Goal: Task Accomplishment & Management: Complete application form

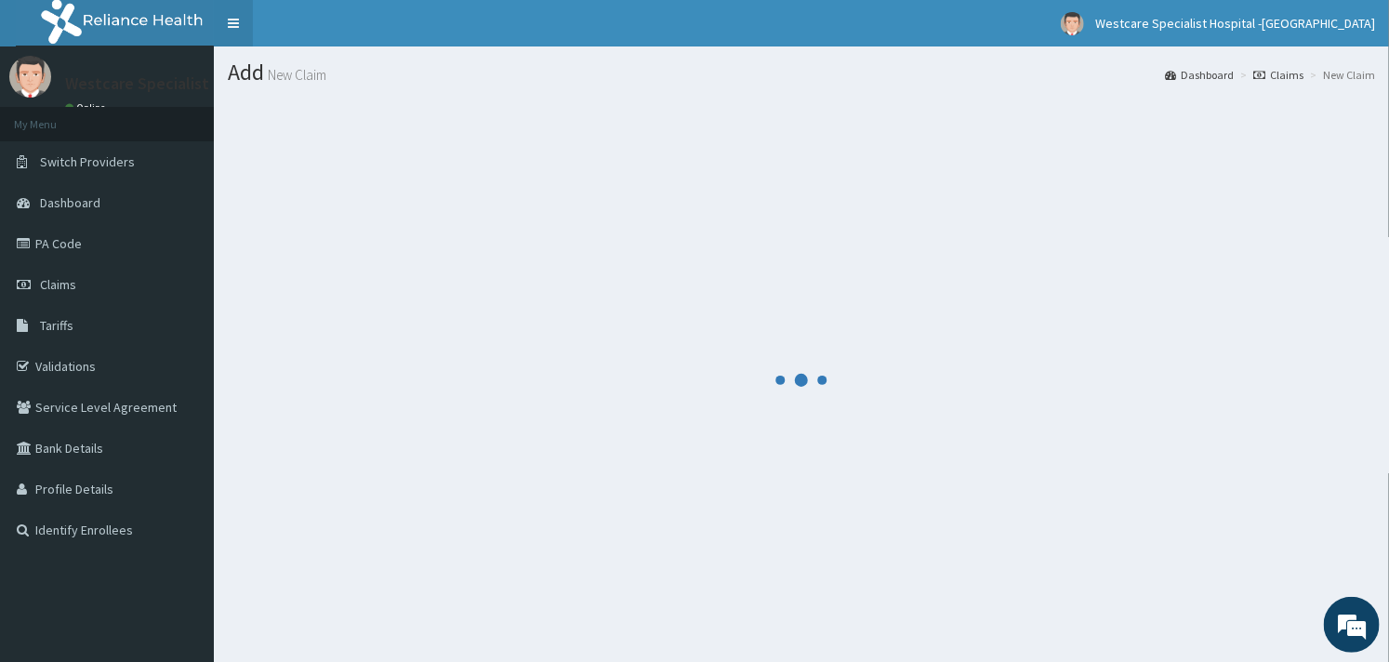
drag, startPoint x: 75, startPoint y: 272, endPoint x: 246, endPoint y: 4, distance: 318.5
click at [75, 272] on link "Claims" at bounding box center [107, 284] width 214 height 41
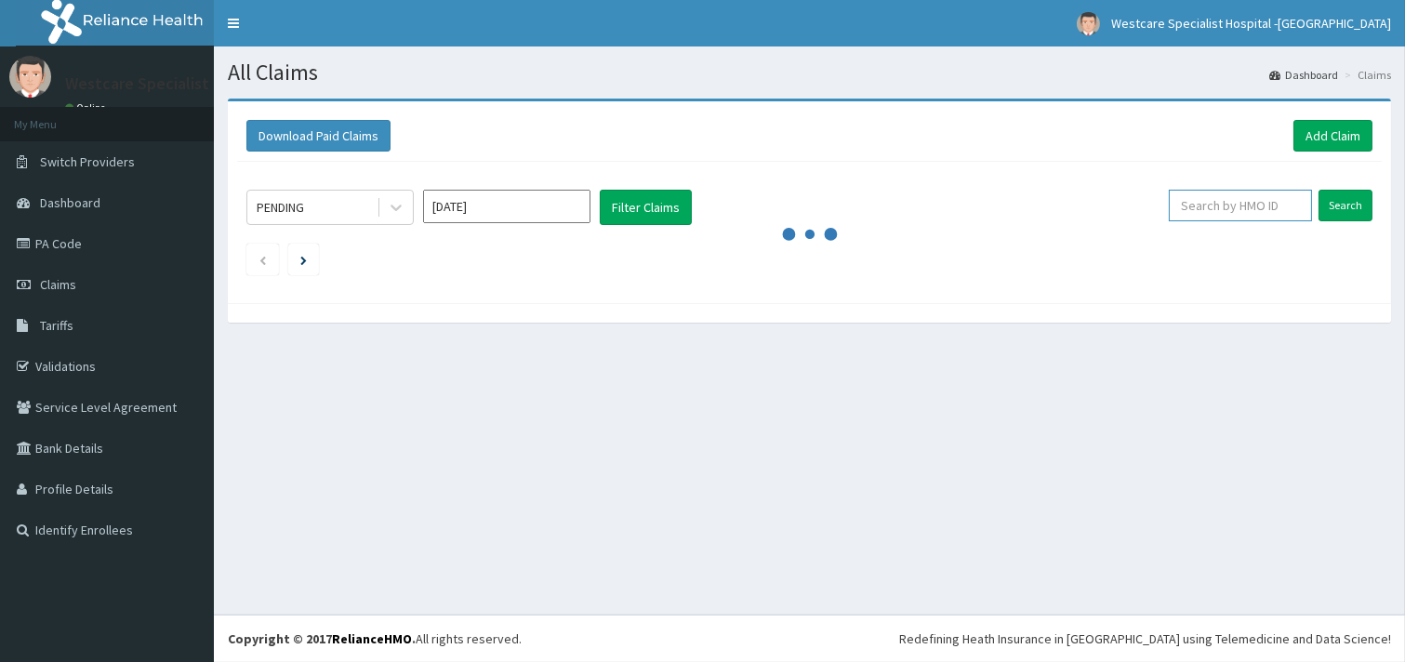
click at [1197, 210] on input "text" at bounding box center [1239, 206] width 143 height 32
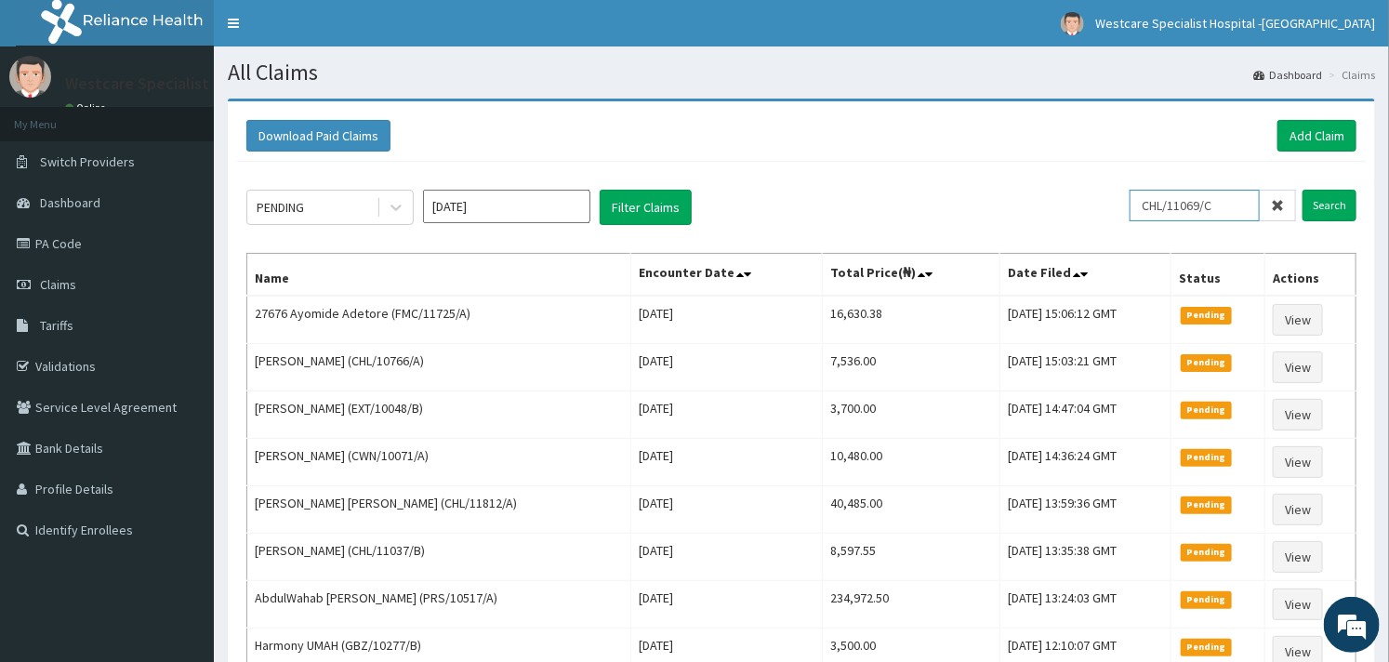
click at [1197, 210] on input "CHL/11069/C" at bounding box center [1194, 206] width 130 height 32
type input "CHL/11069/C"
click at [1332, 203] on input "Search" at bounding box center [1329, 206] width 54 height 32
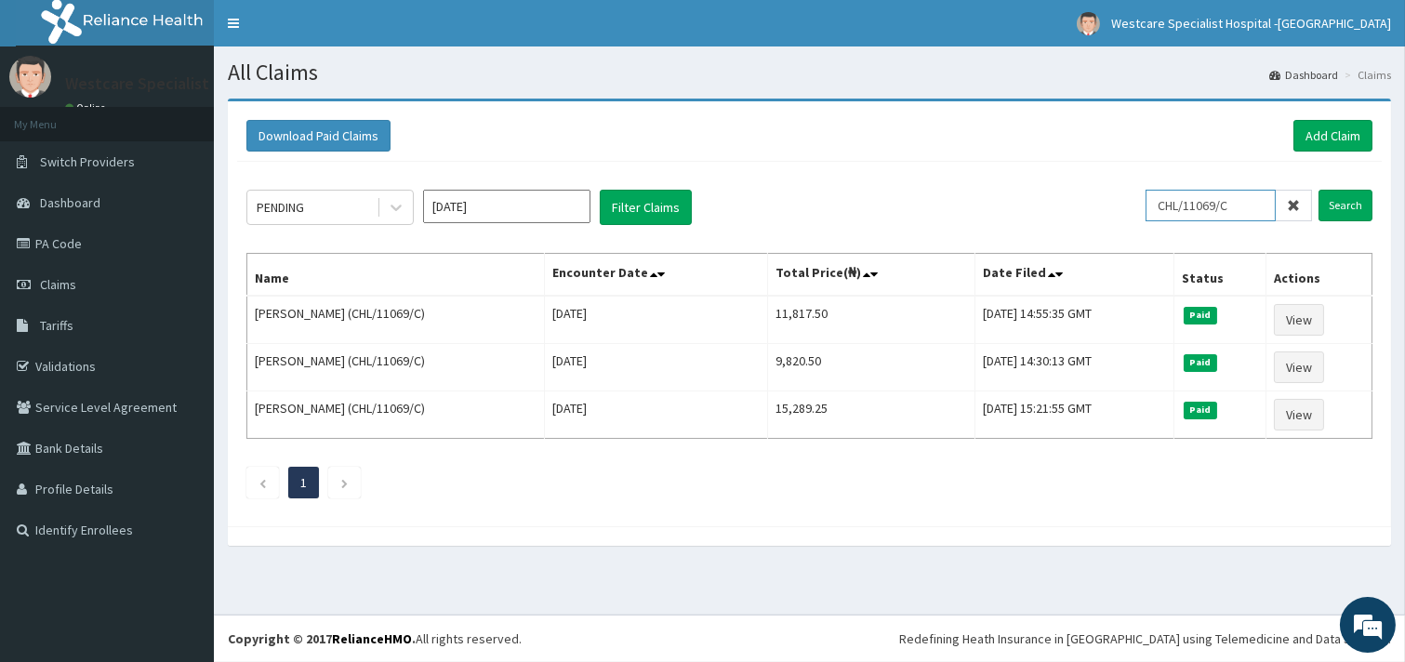
click at [1173, 205] on input "CHL/11069/C" at bounding box center [1210, 206] width 130 height 32
click at [1313, 124] on link "Add Claim" at bounding box center [1332, 136] width 79 height 32
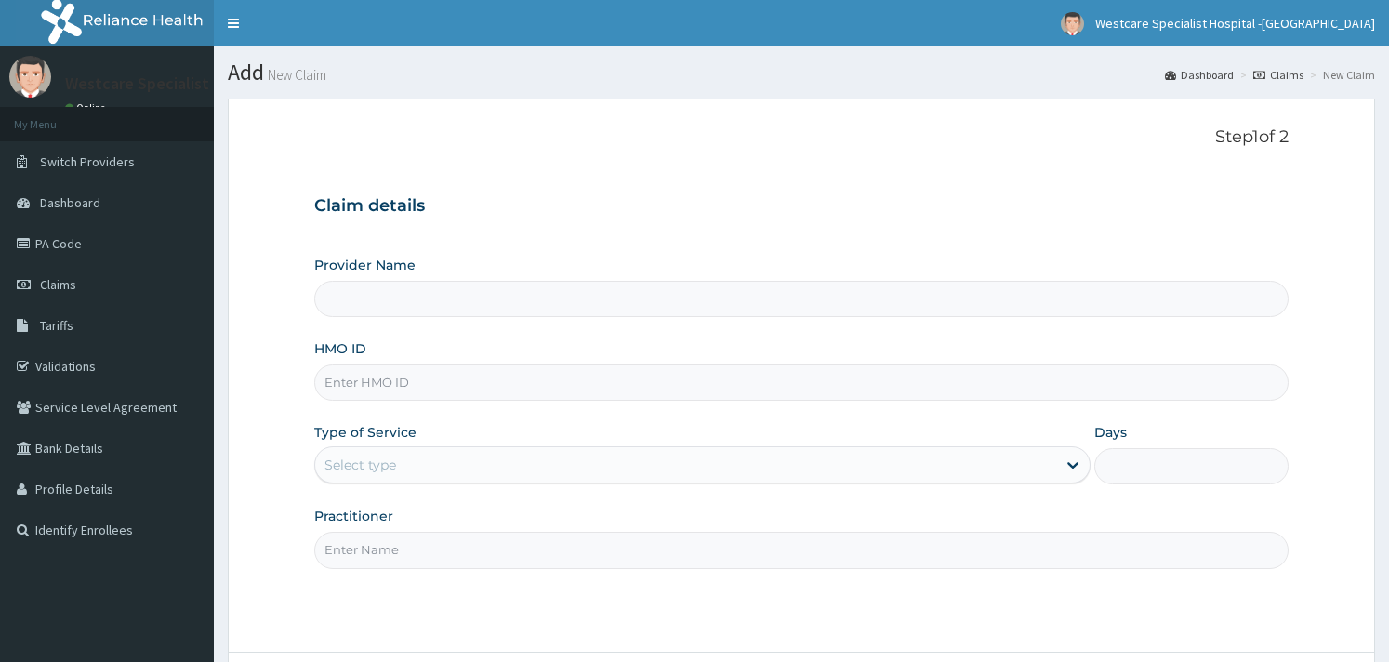
type input "WestCare Specialist Hospital - [GEOGRAPHIC_DATA]"
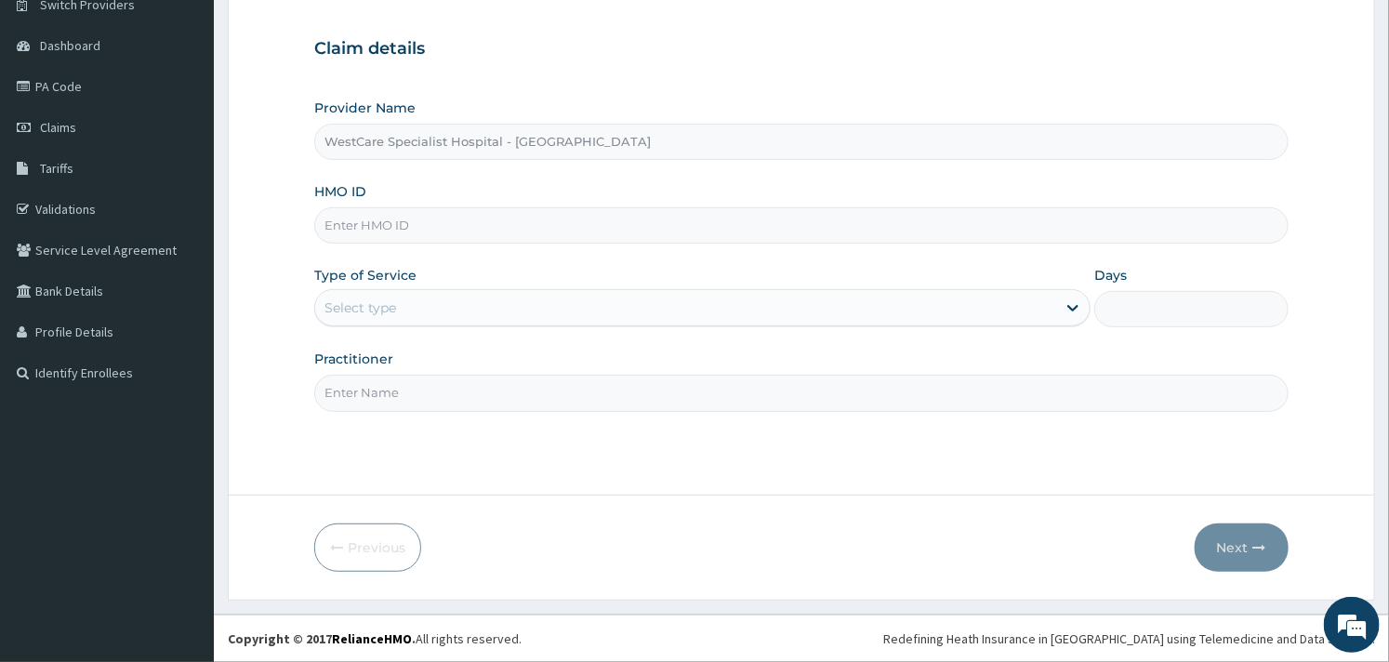
click at [415, 210] on input "HMO ID" at bounding box center [800, 225] width 973 height 36
paste input "CHL/11069/C"
type input "CHL/11069/C"
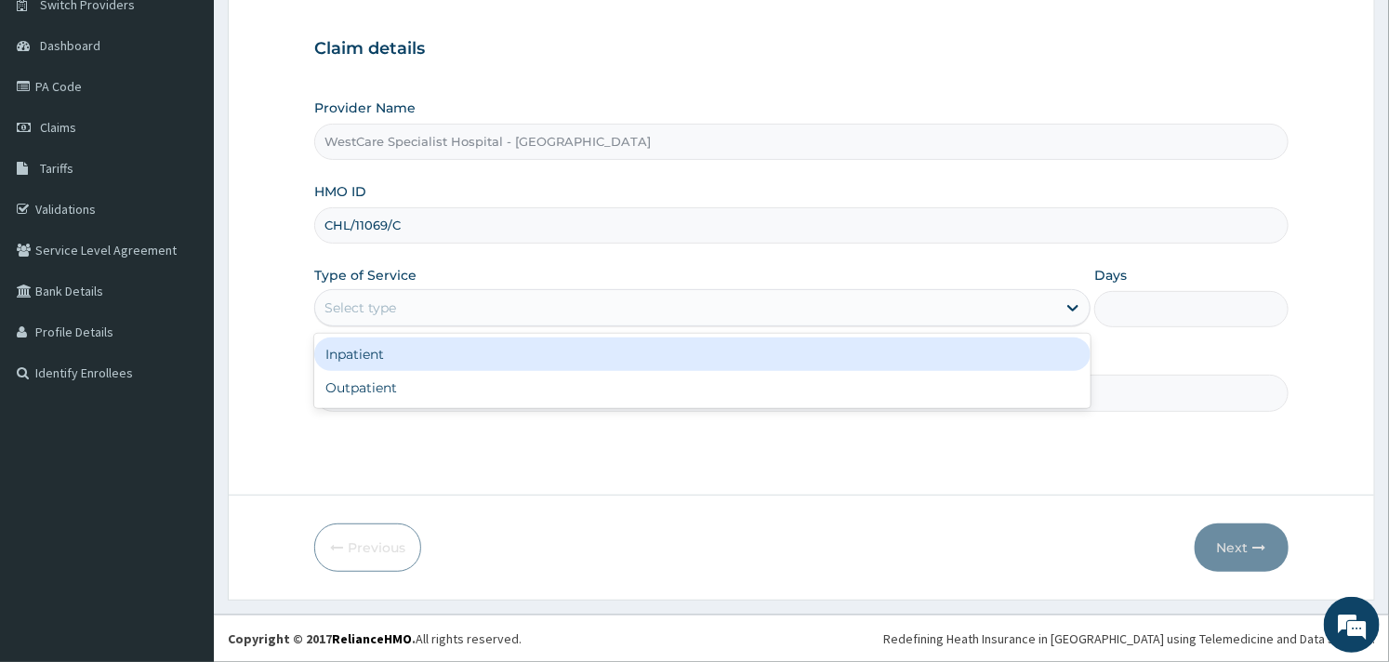
click at [555, 301] on div "Select type" at bounding box center [685, 308] width 741 height 30
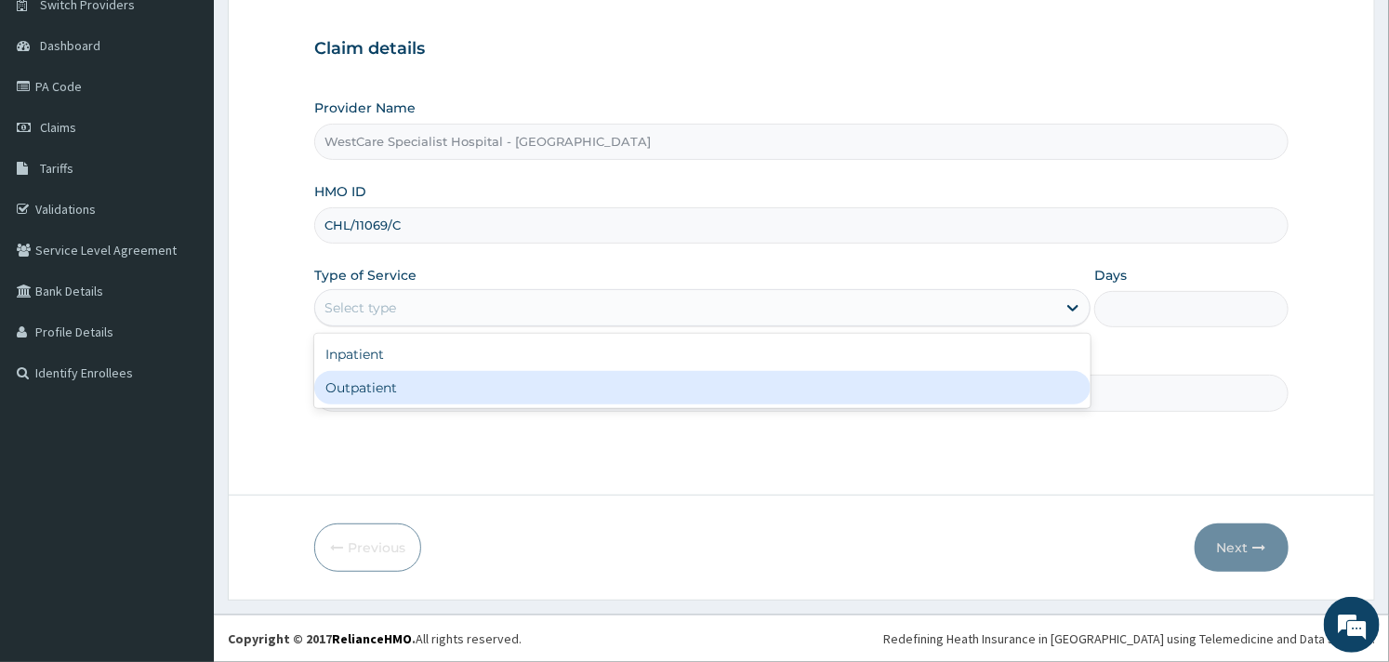
click at [441, 393] on div "Outpatient" at bounding box center [702, 387] width 776 height 33
type input "1"
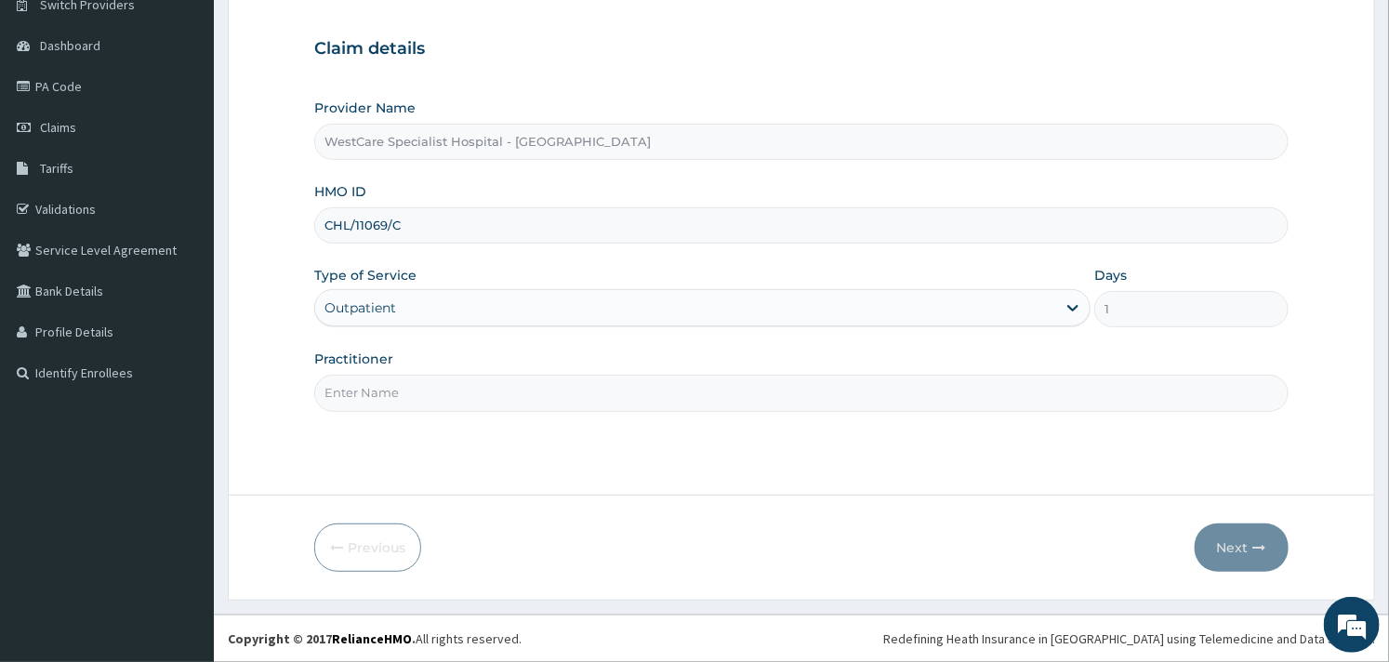
click at [440, 390] on input "Practitioner" at bounding box center [800, 393] width 973 height 36
type input "OBIDEYI"
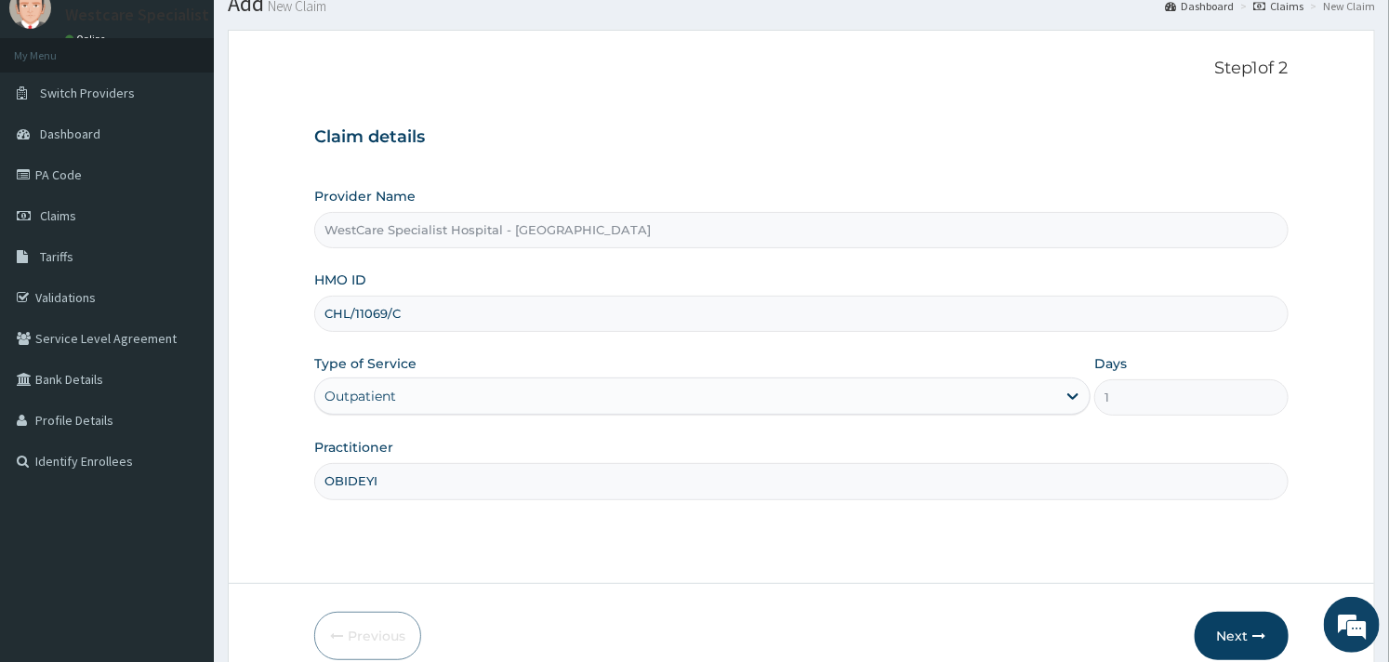
scroll to position [158, 0]
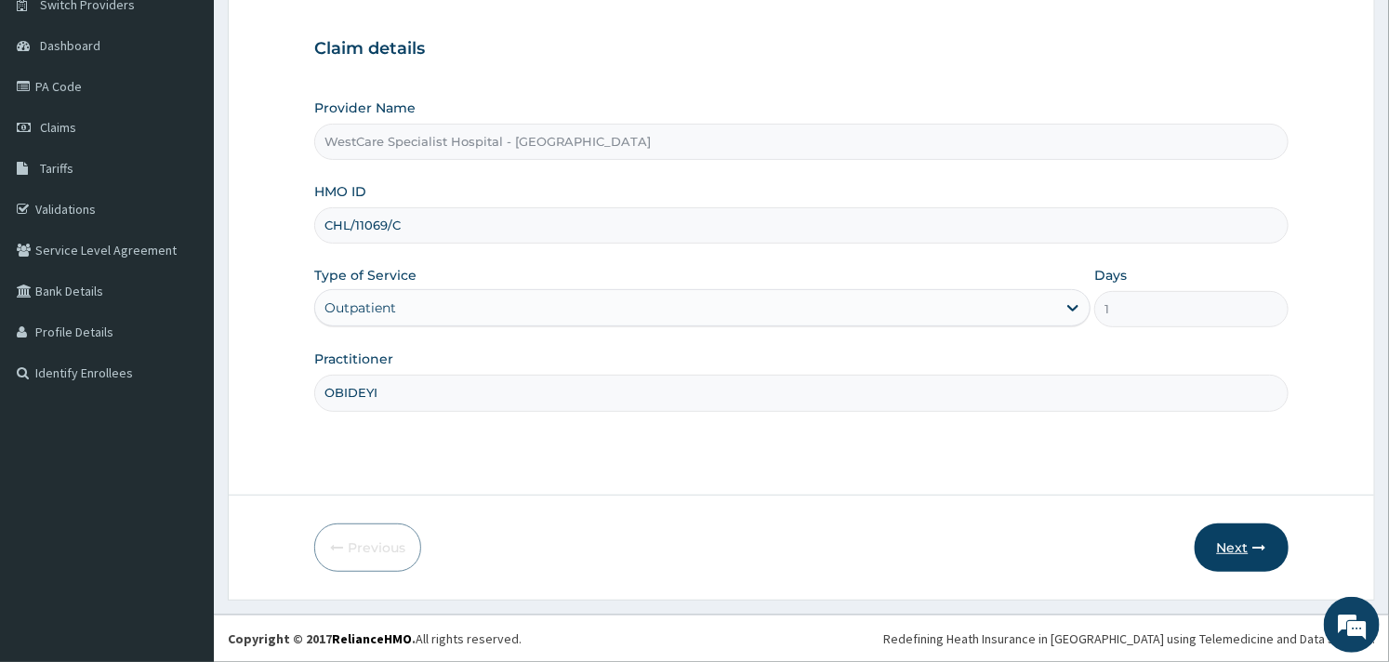
click at [1240, 542] on button "Next" at bounding box center [1241, 547] width 94 height 48
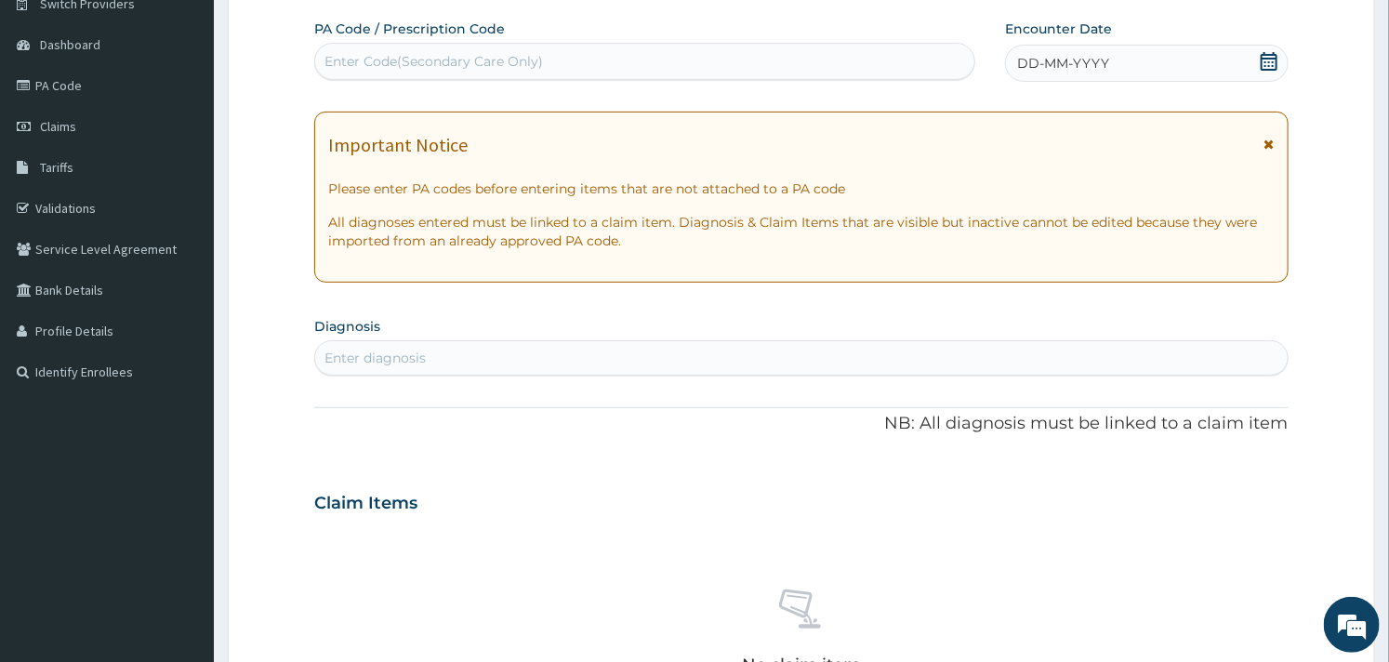
scroll to position [0, 0]
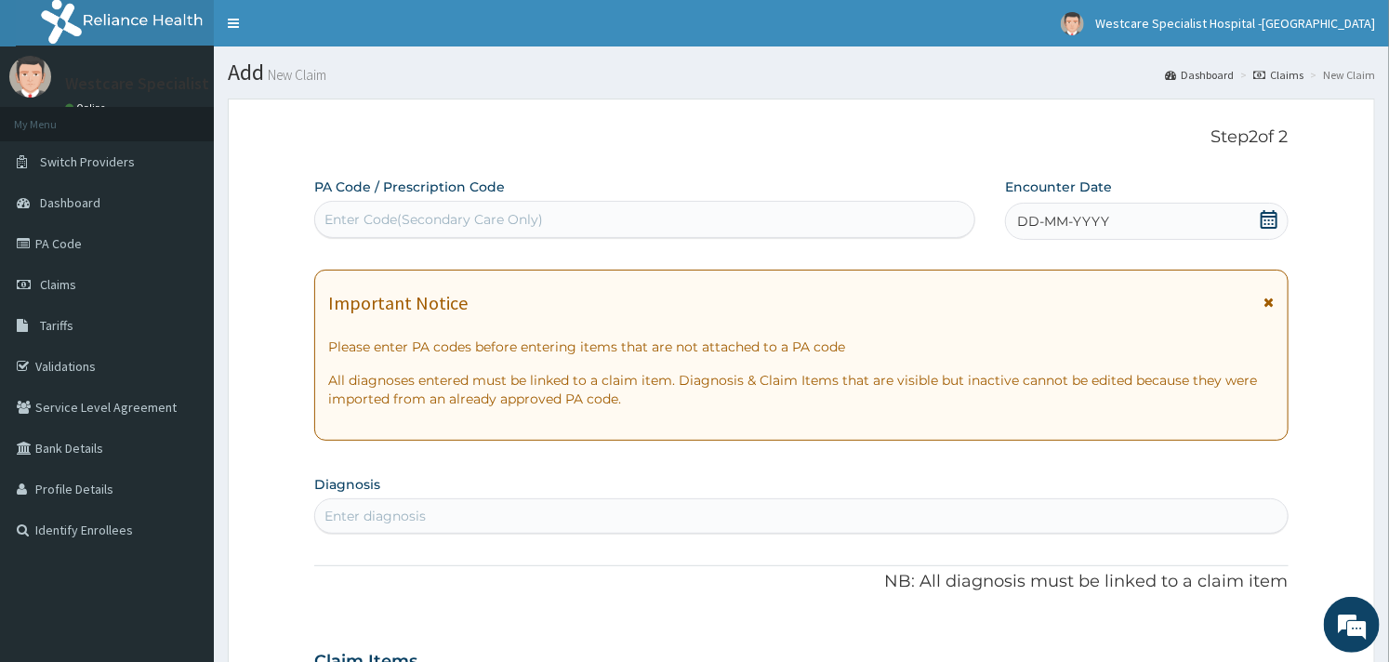
click at [1256, 212] on div "DD-MM-YYYY" at bounding box center [1147, 221] width 284 height 37
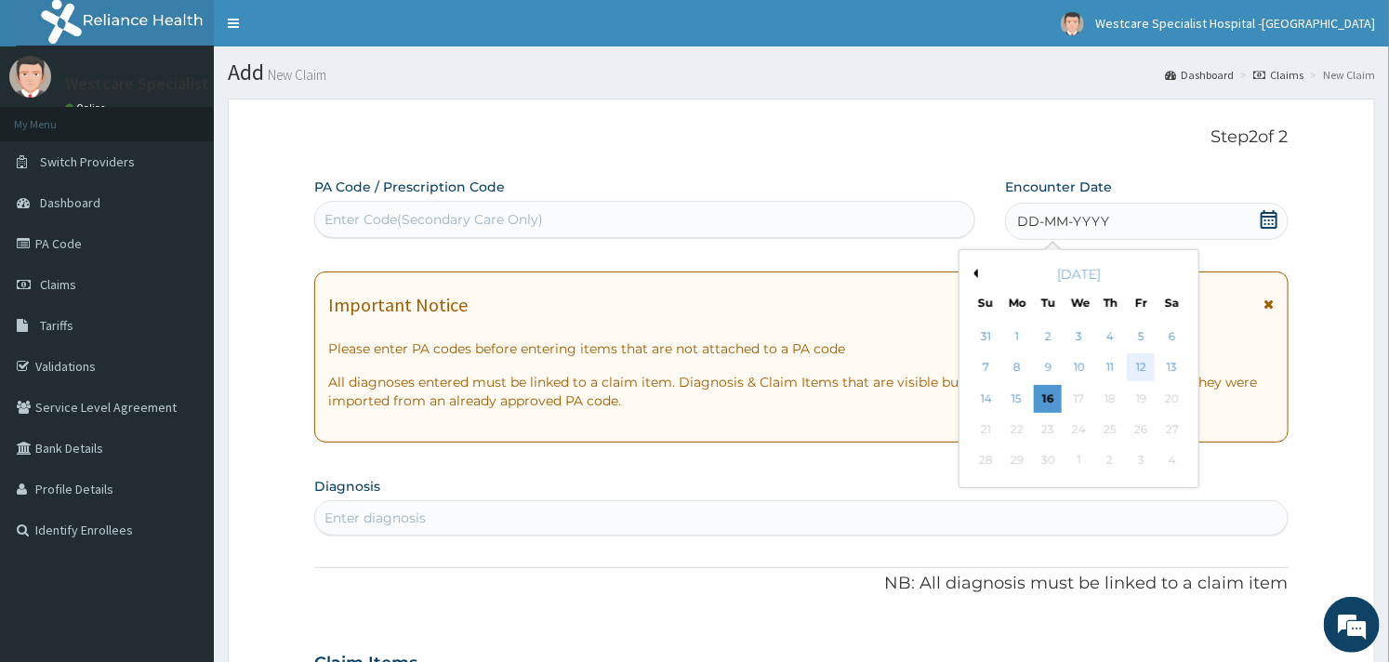
click at [1129, 360] on div "12" at bounding box center [1141, 368] width 28 height 28
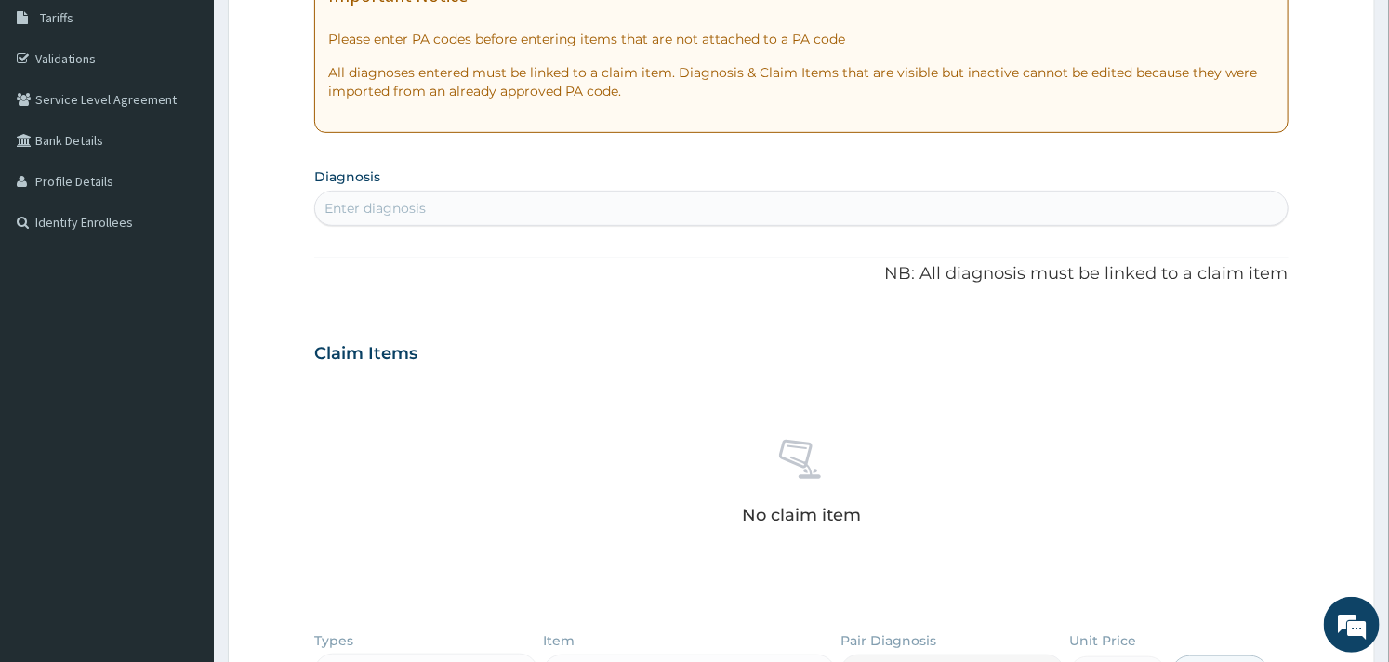
scroll to position [310, 0]
click at [455, 214] on div "Enter diagnosis" at bounding box center [800, 206] width 971 height 30
type input "MALARIA"
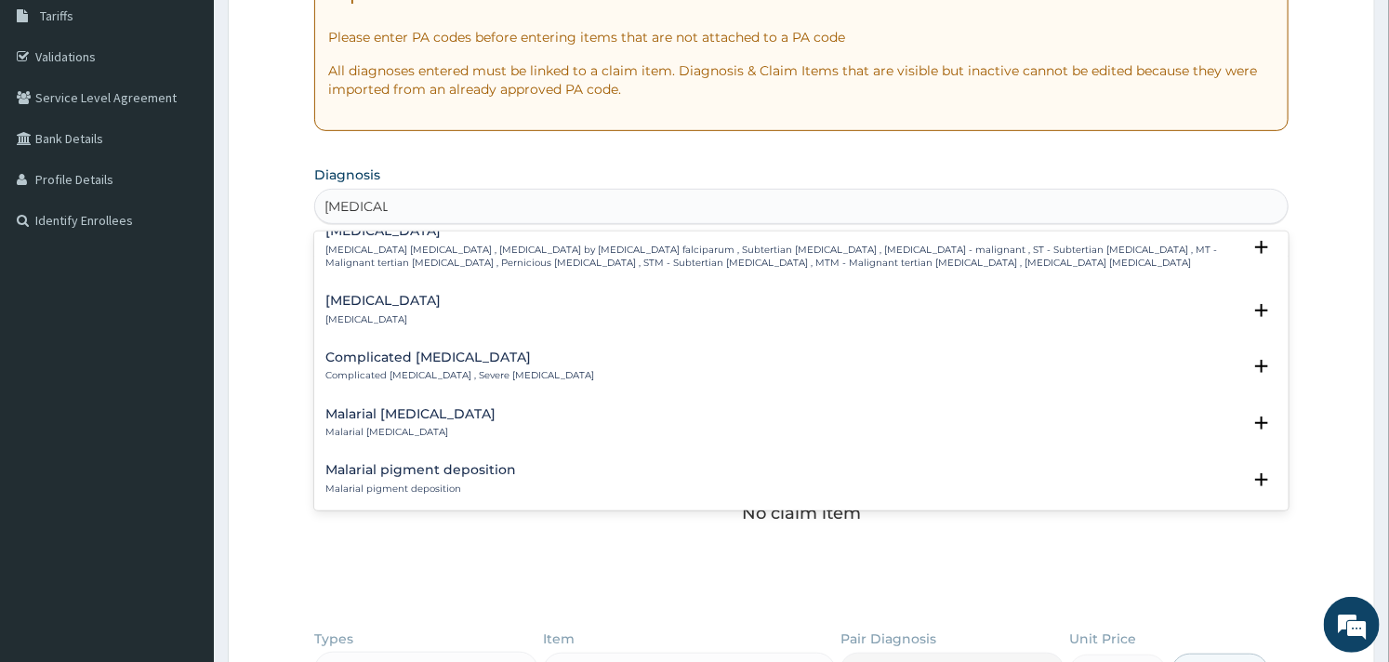
scroll to position [722, 0]
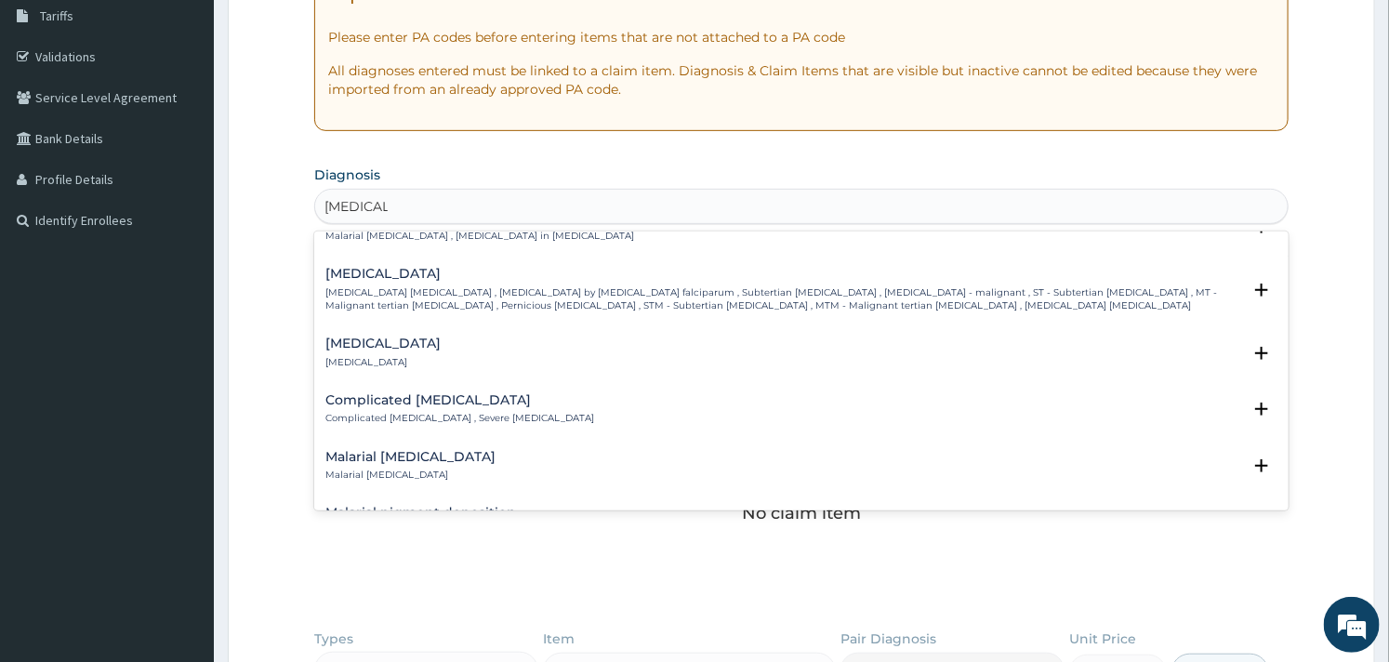
click at [411, 395] on div "Complicated malaria Complicated malaria , Severe malaria" at bounding box center [459, 409] width 269 height 33
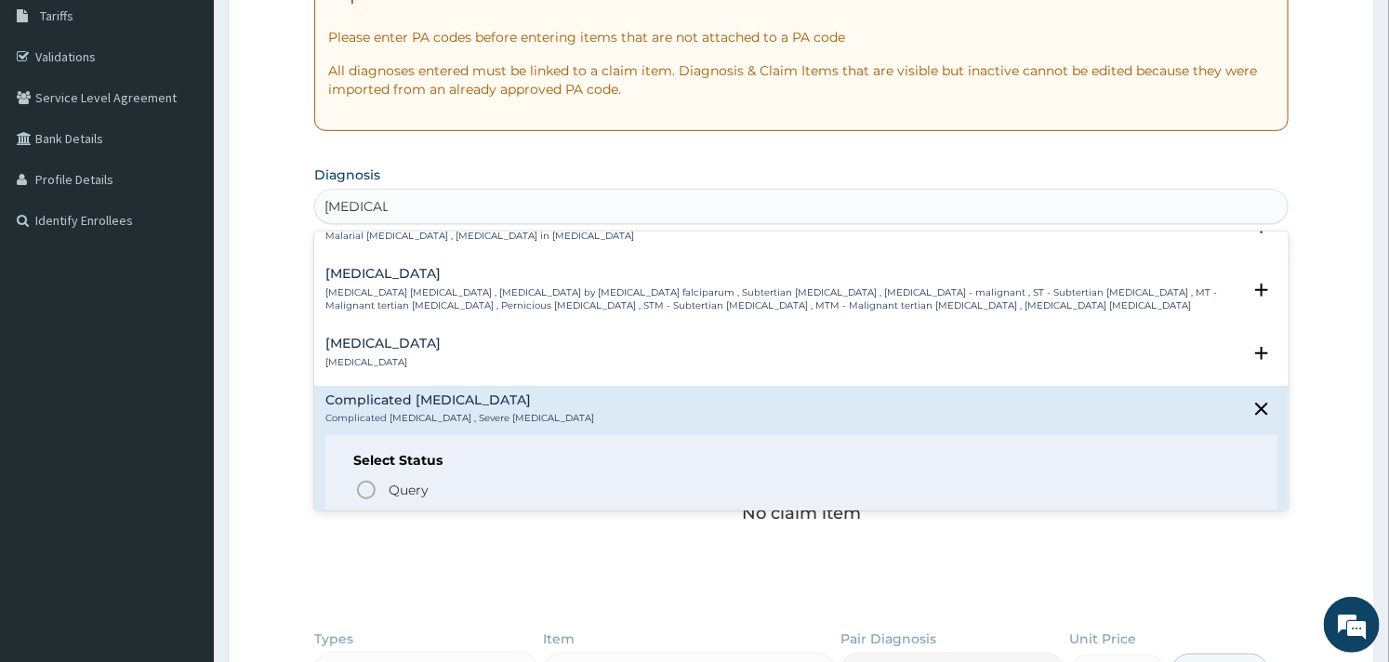
scroll to position [825, 0]
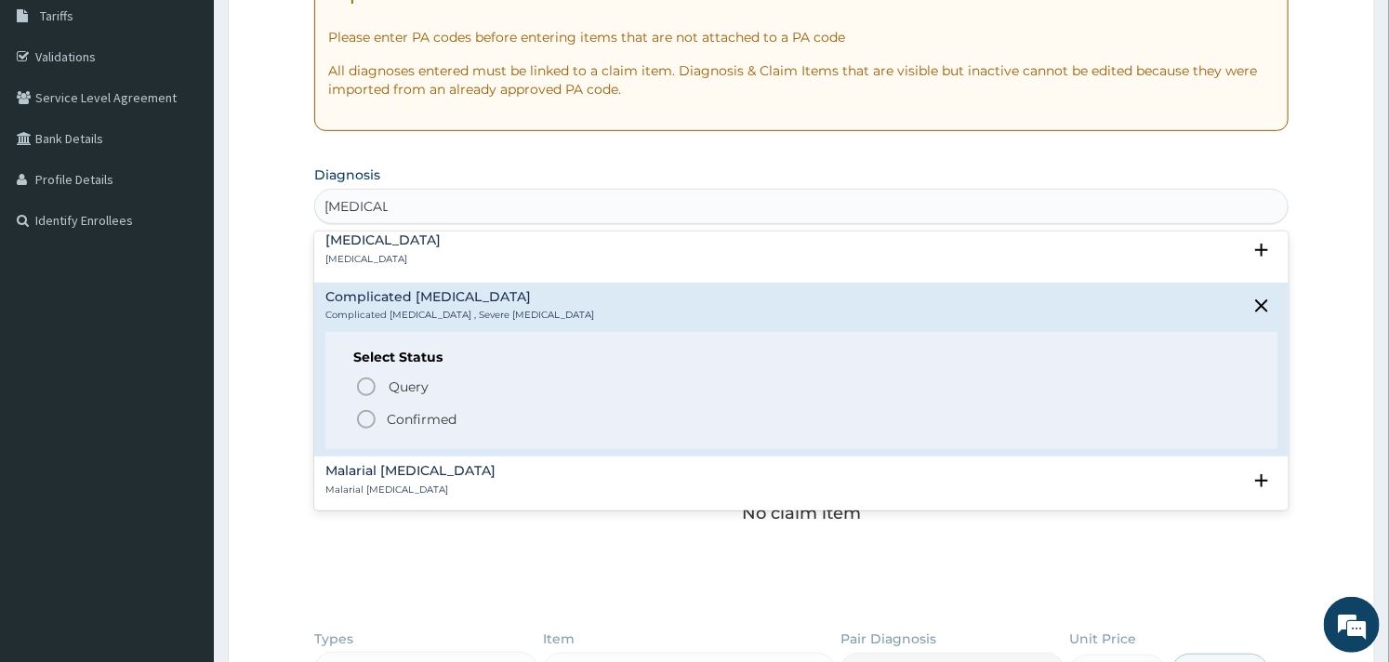
click at [363, 408] on icon "status option filled" at bounding box center [366, 419] width 22 height 22
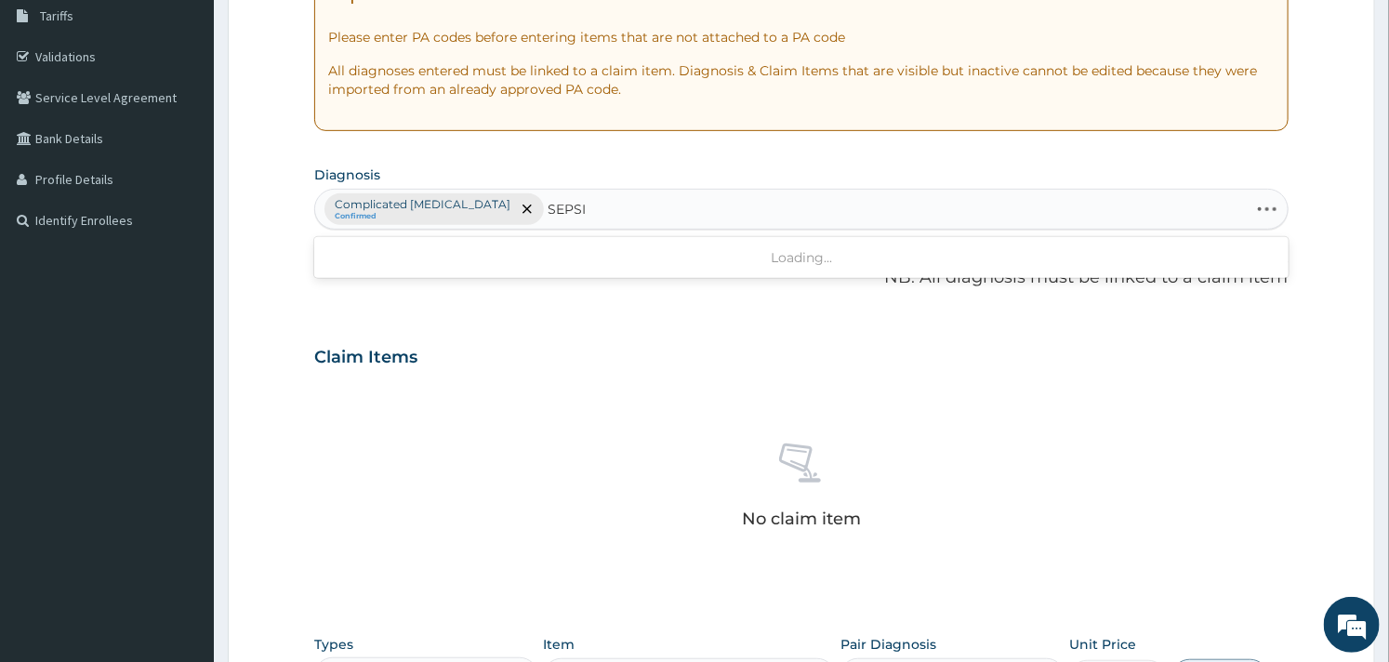
type input "[MEDICAL_DATA]"
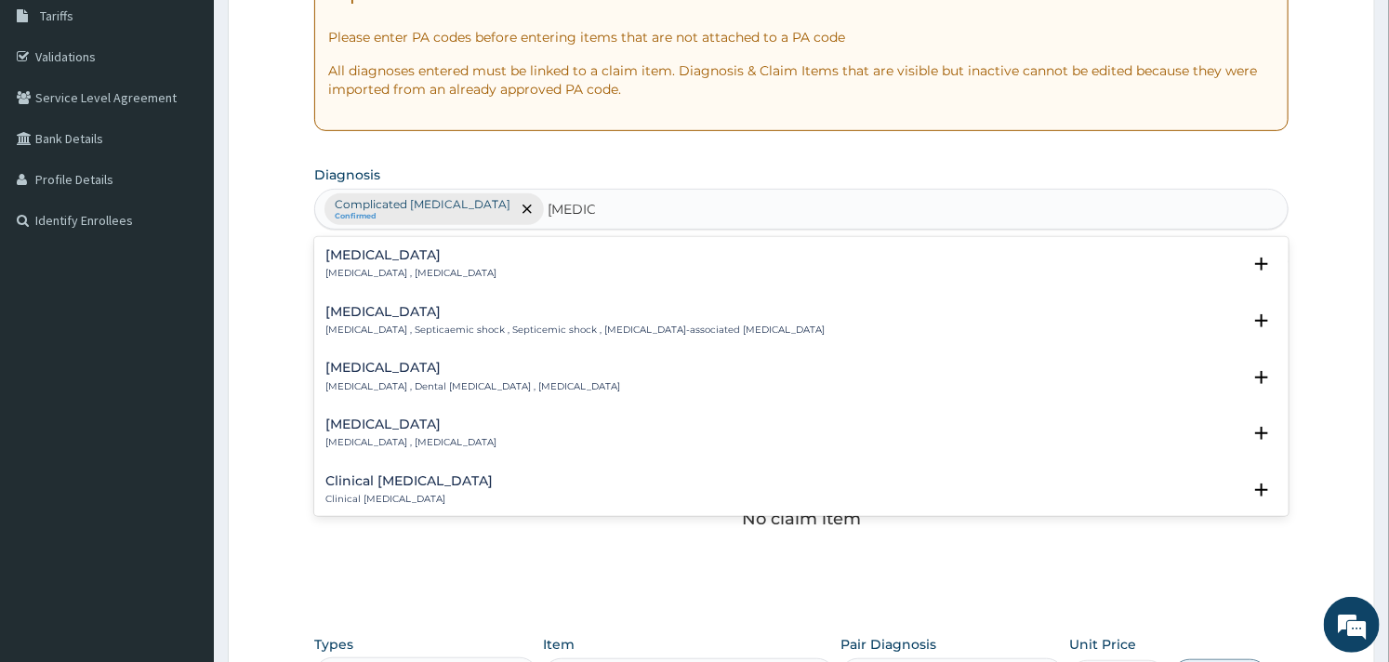
click at [375, 280] on p "[MEDICAL_DATA] , [MEDICAL_DATA]" at bounding box center [410, 273] width 171 height 13
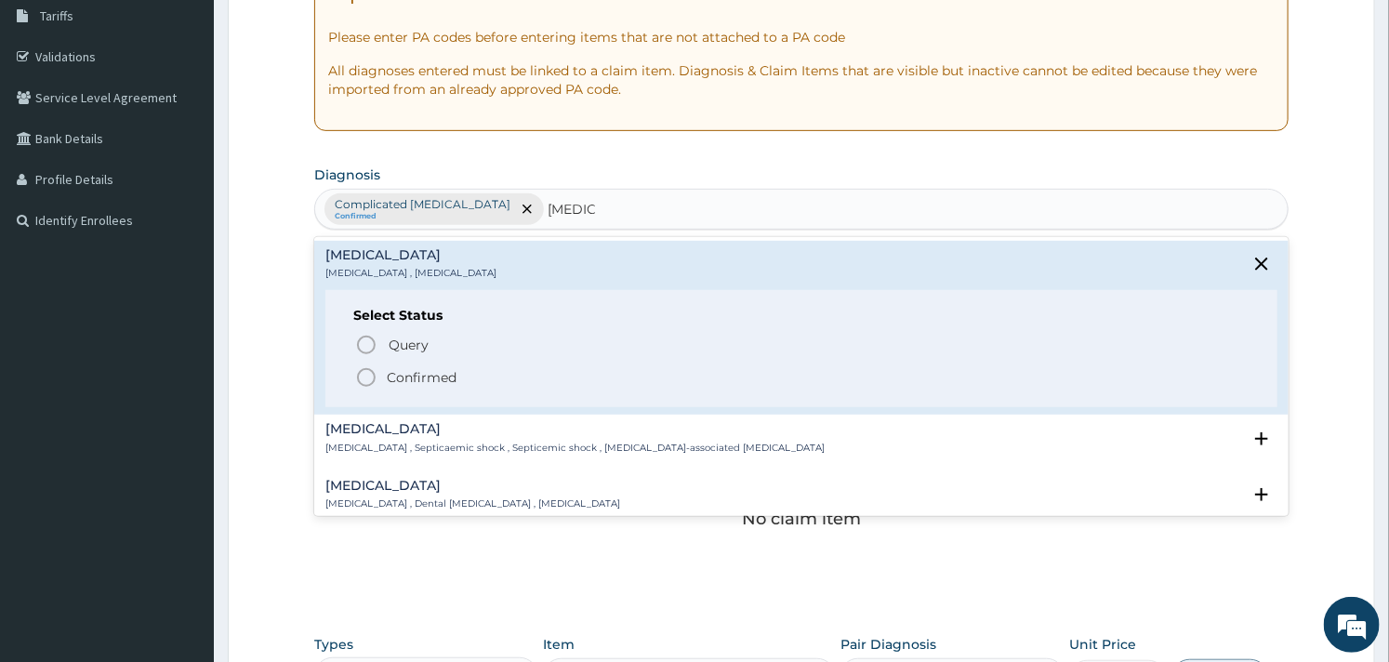
click at [364, 386] on circle "status option filled" at bounding box center [366, 377] width 17 height 17
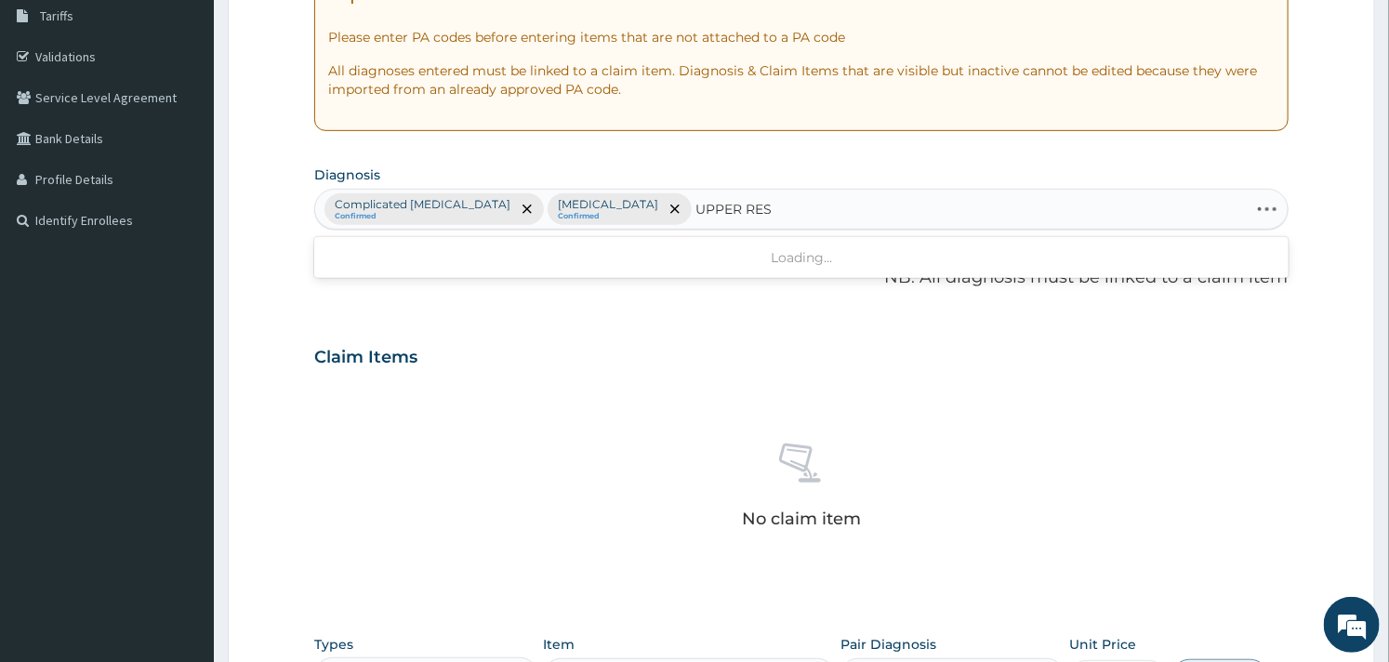
type input "UPPER RESP"
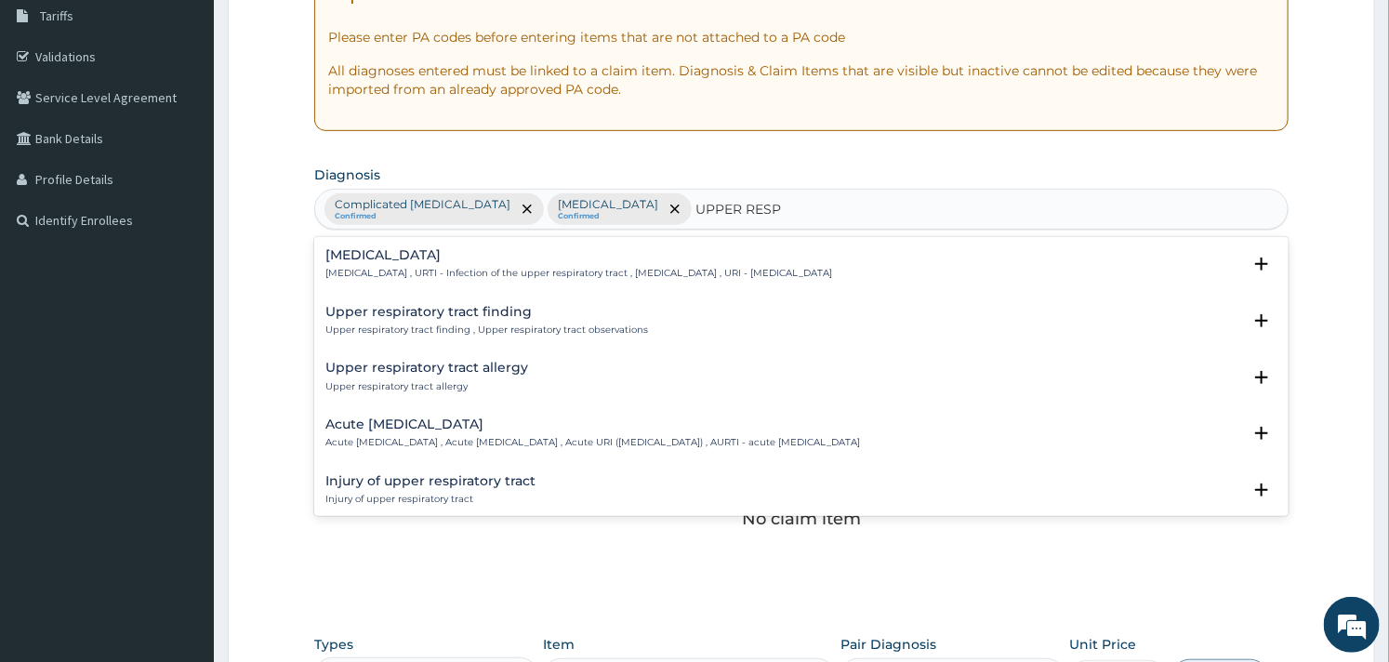
click at [400, 248] on h4 "[MEDICAL_DATA]" at bounding box center [578, 255] width 507 height 14
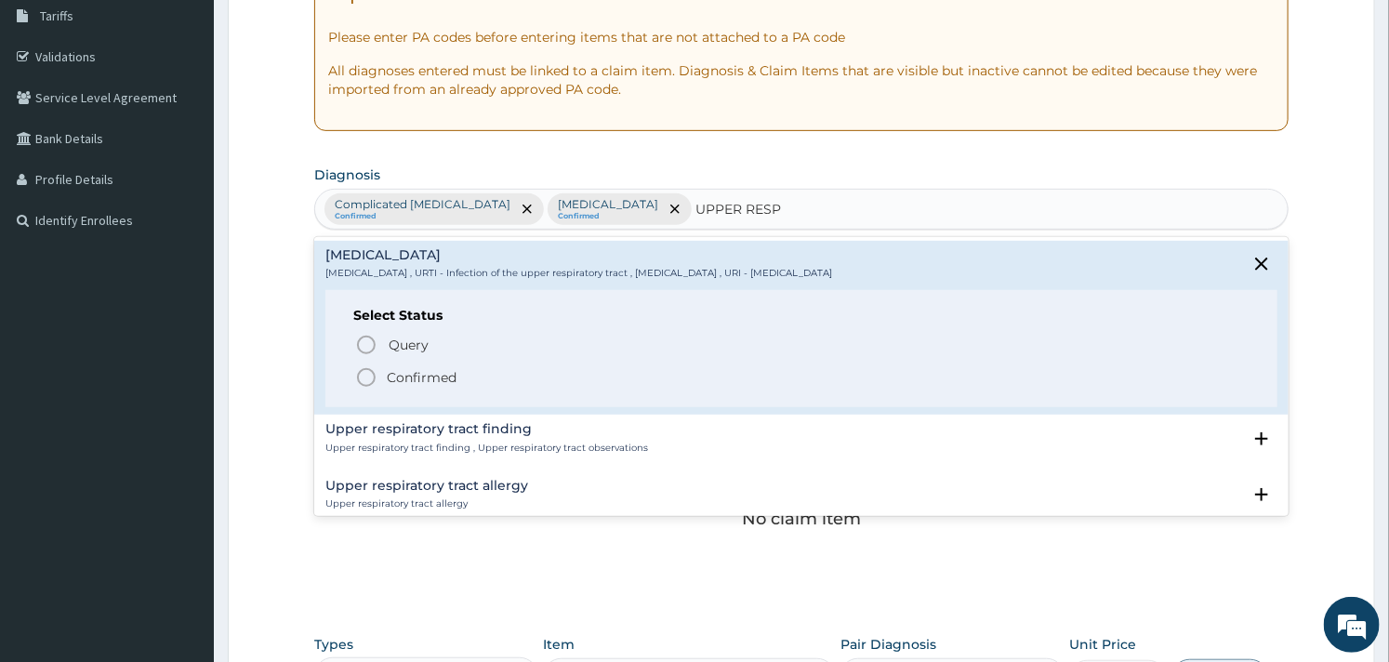
click at [372, 374] on icon "status option filled" at bounding box center [366, 377] width 22 height 22
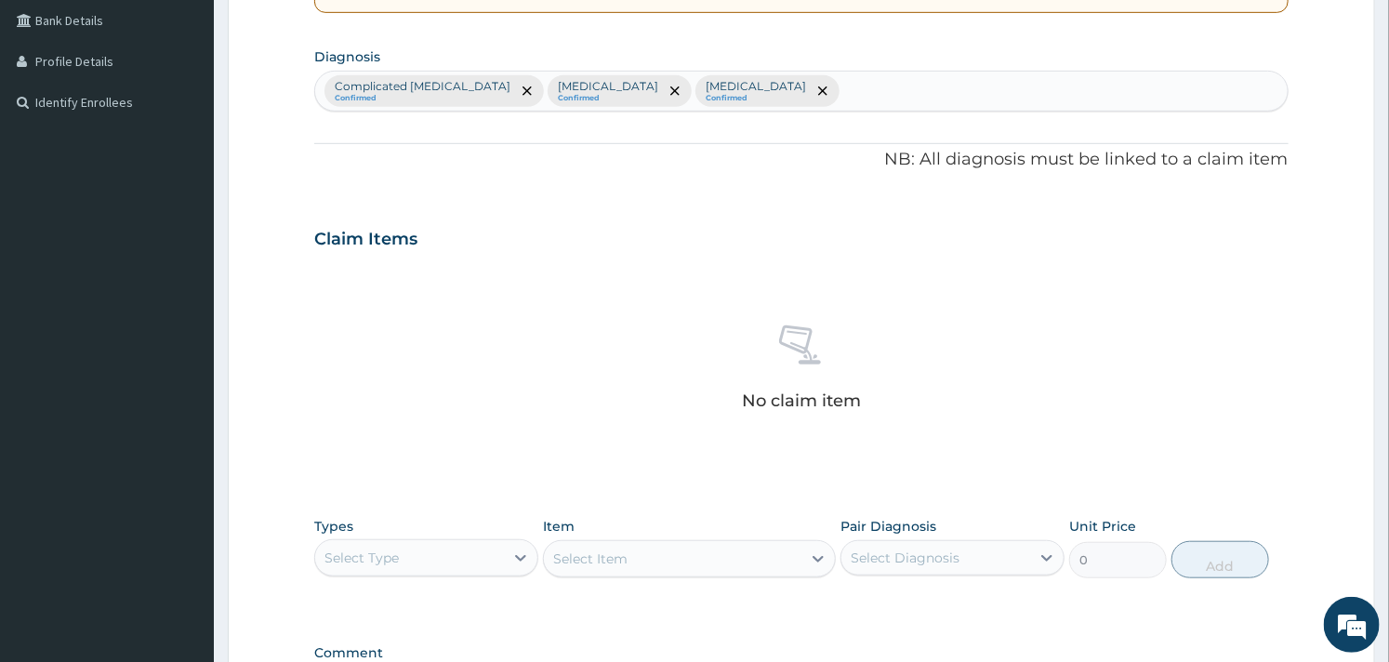
scroll to position [679, 0]
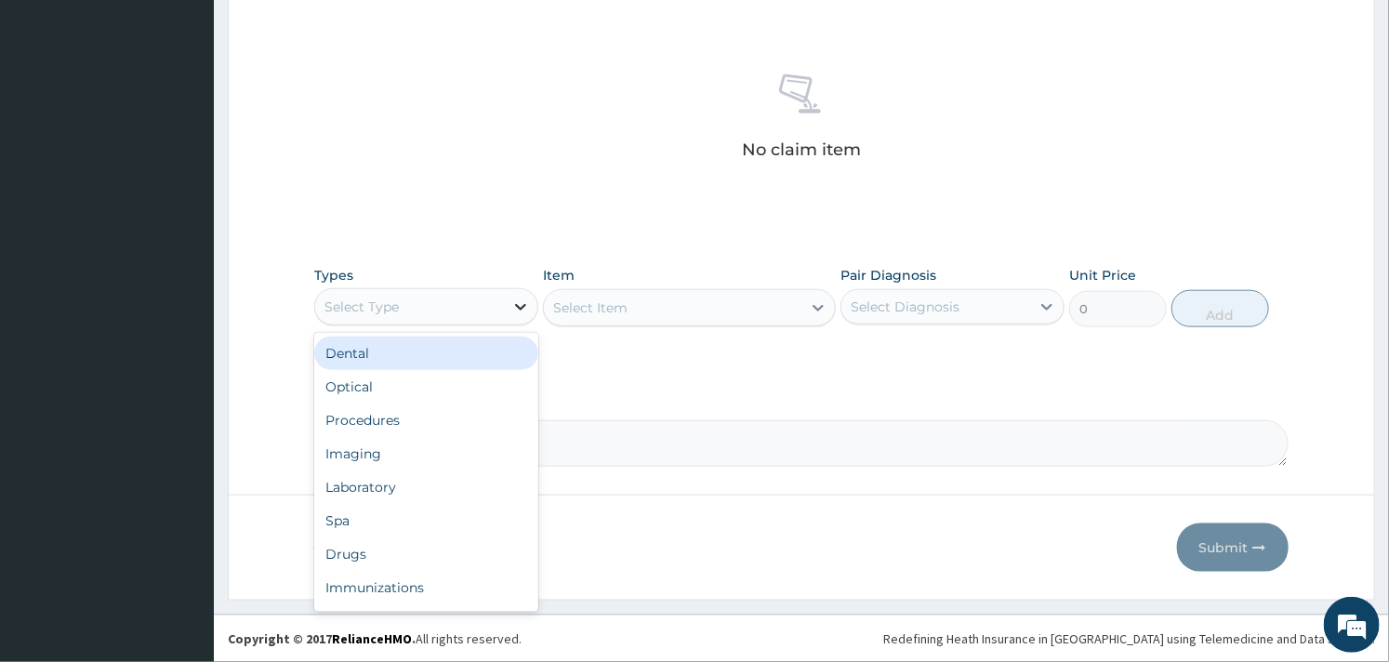
click at [524, 309] on icon at bounding box center [520, 306] width 19 height 19
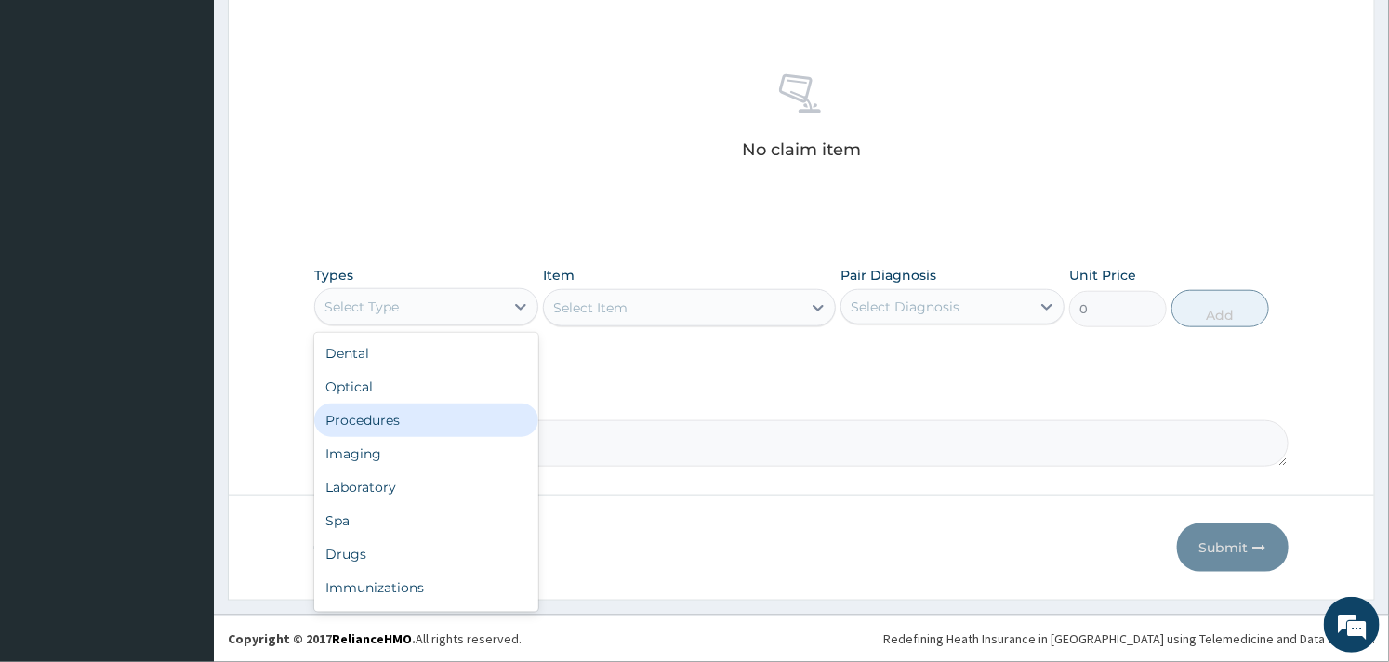
click at [429, 406] on div "Procedures" at bounding box center [426, 419] width 224 height 33
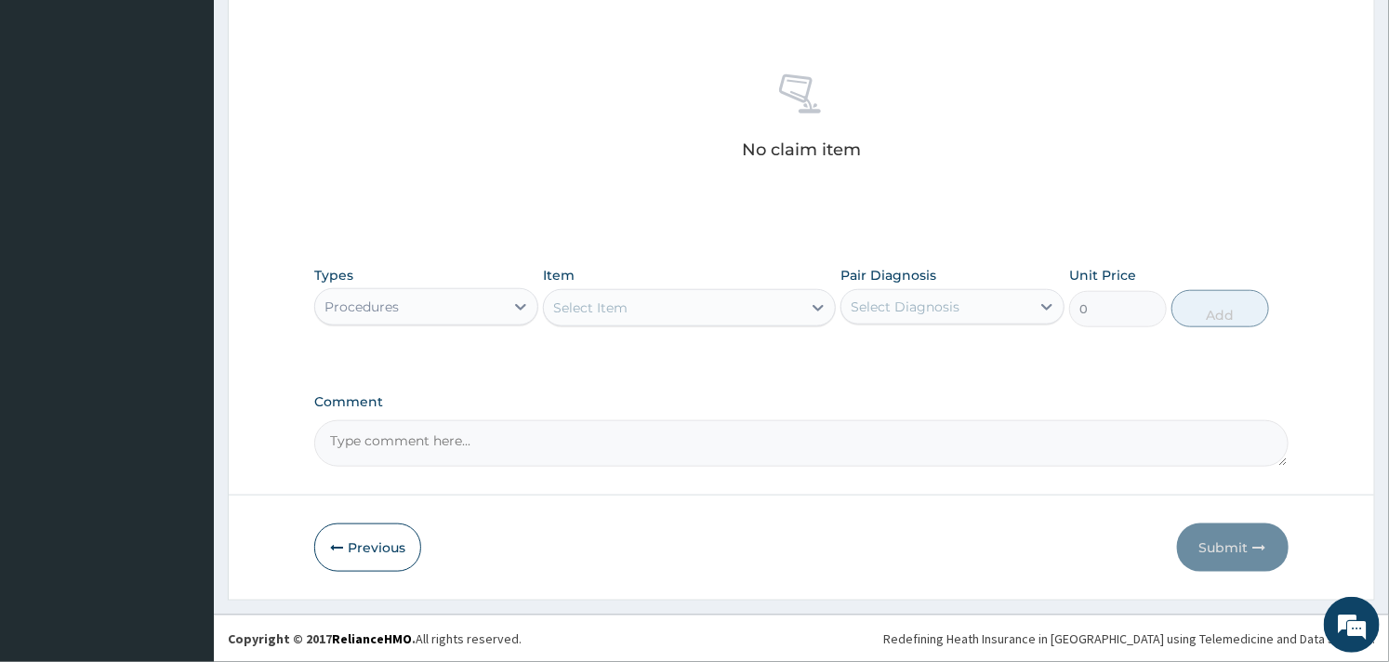
click at [688, 311] on div "Select Item" at bounding box center [672, 308] width 257 height 30
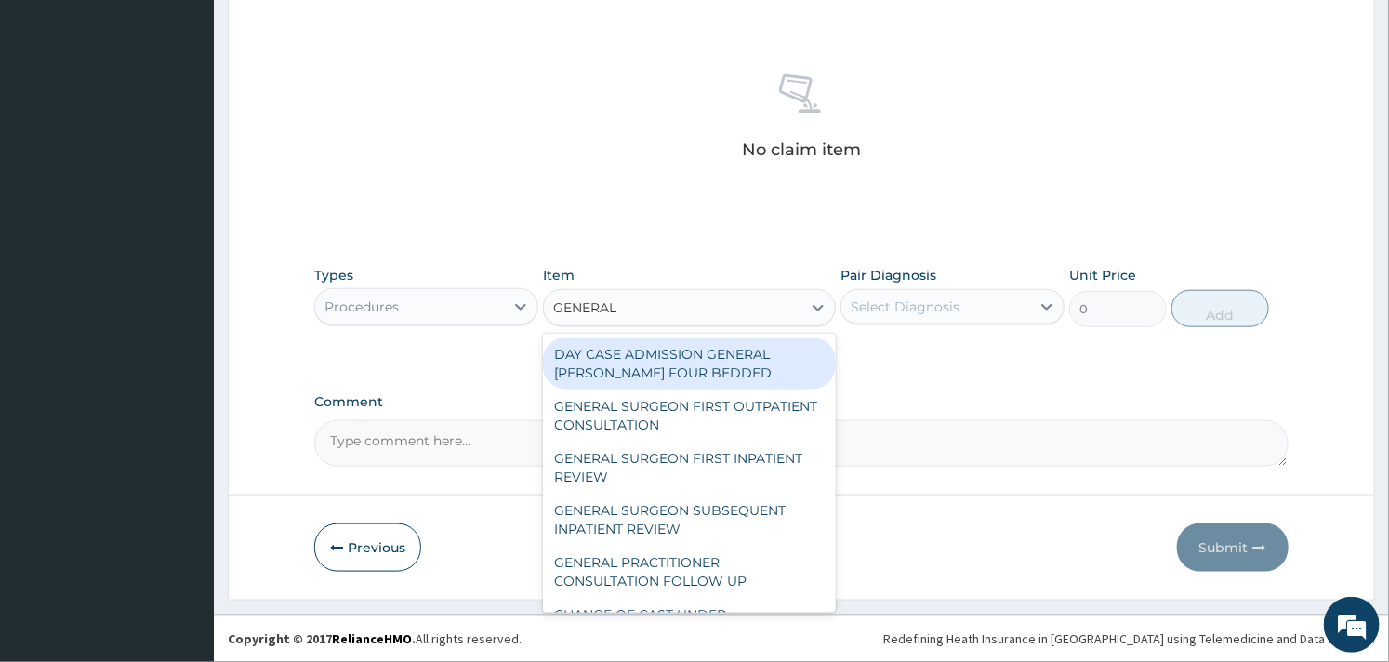
type input "GENERAL P"
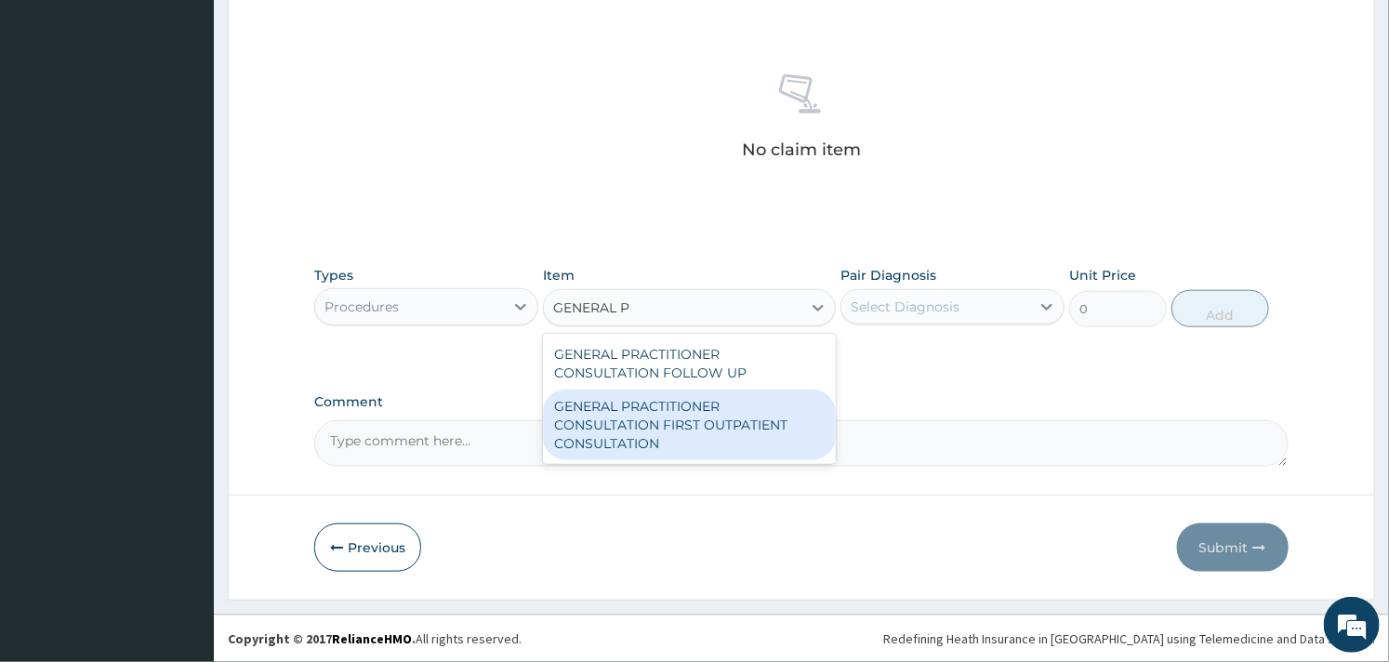
click at [732, 422] on div "GENERAL PRACTITIONER CONSULTATION FIRST OUTPATIENT CONSULTATION" at bounding box center [689, 424] width 292 height 71
type input "3000"
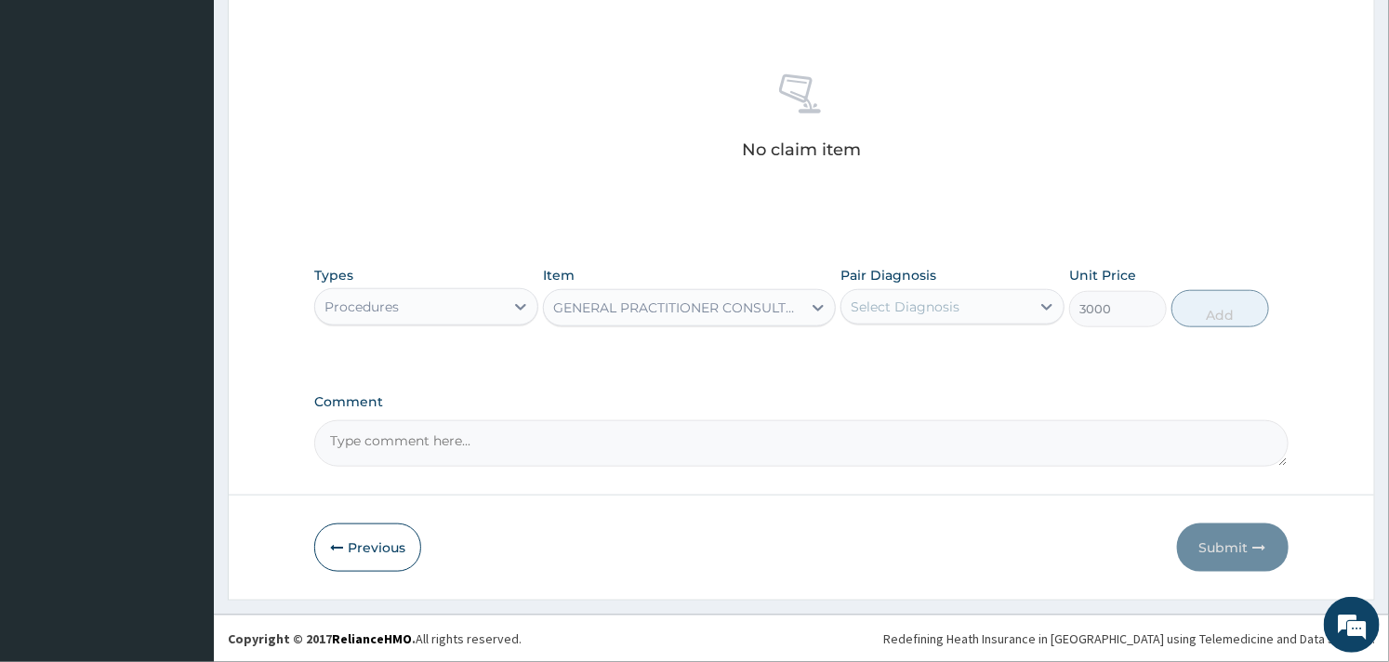
click at [1006, 309] on div "Select Diagnosis" at bounding box center [935, 307] width 189 height 30
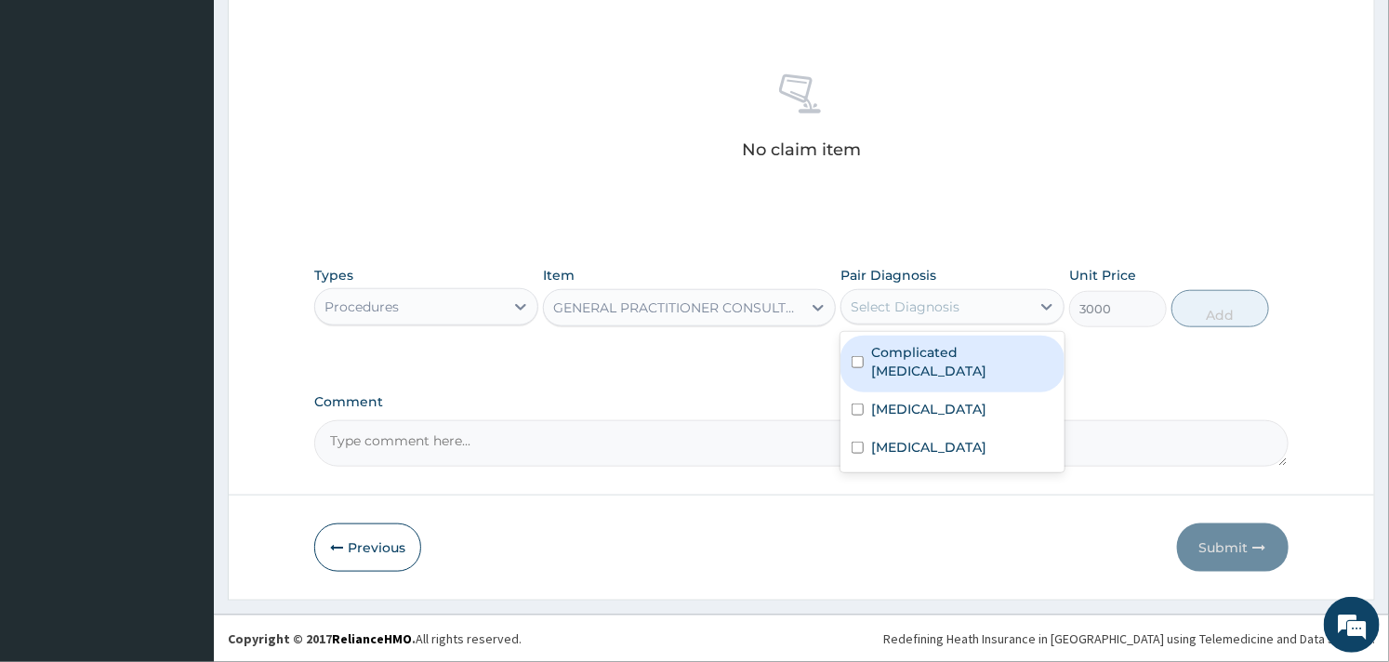
click at [880, 350] on label "Complicated [MEDICAL_DATA]" at bounding box center [962, 361] width 182 height 37
checkbox input "true"
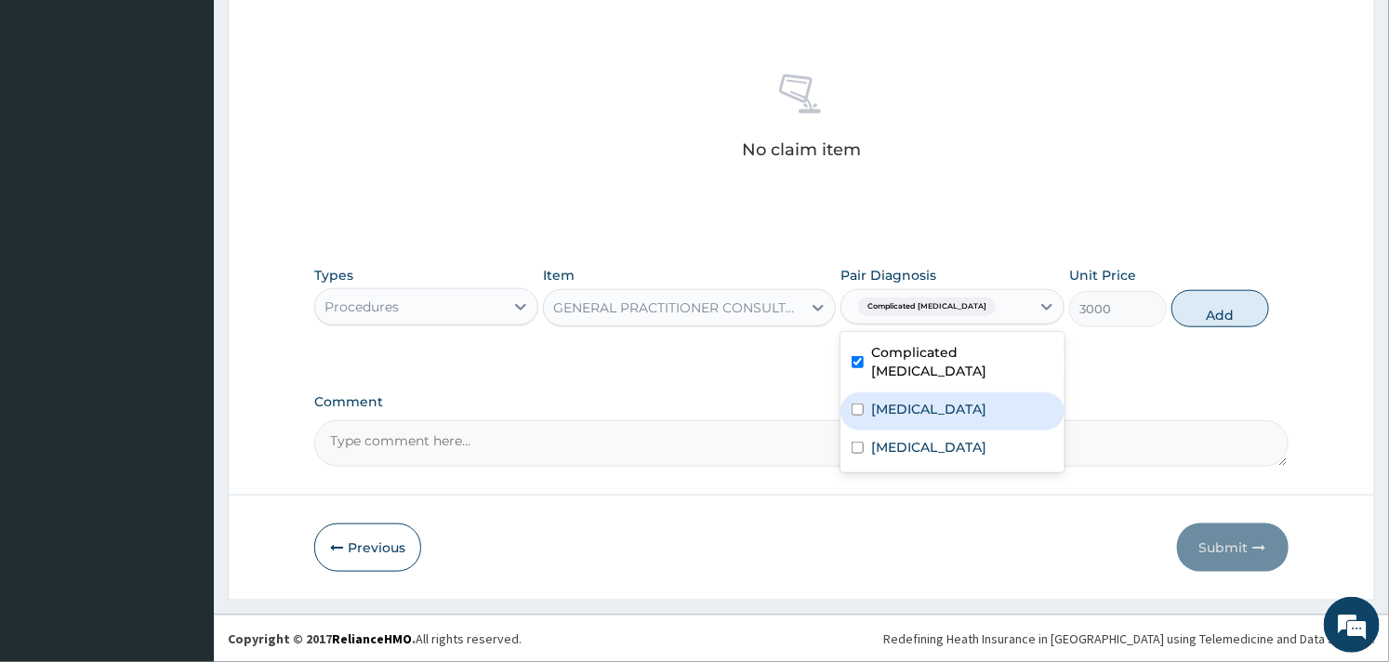
click at [867, 392] on div "[MEDICAL_DATA]" at bounding box center [952, 411] width 224 height 38
checkbox input "true"
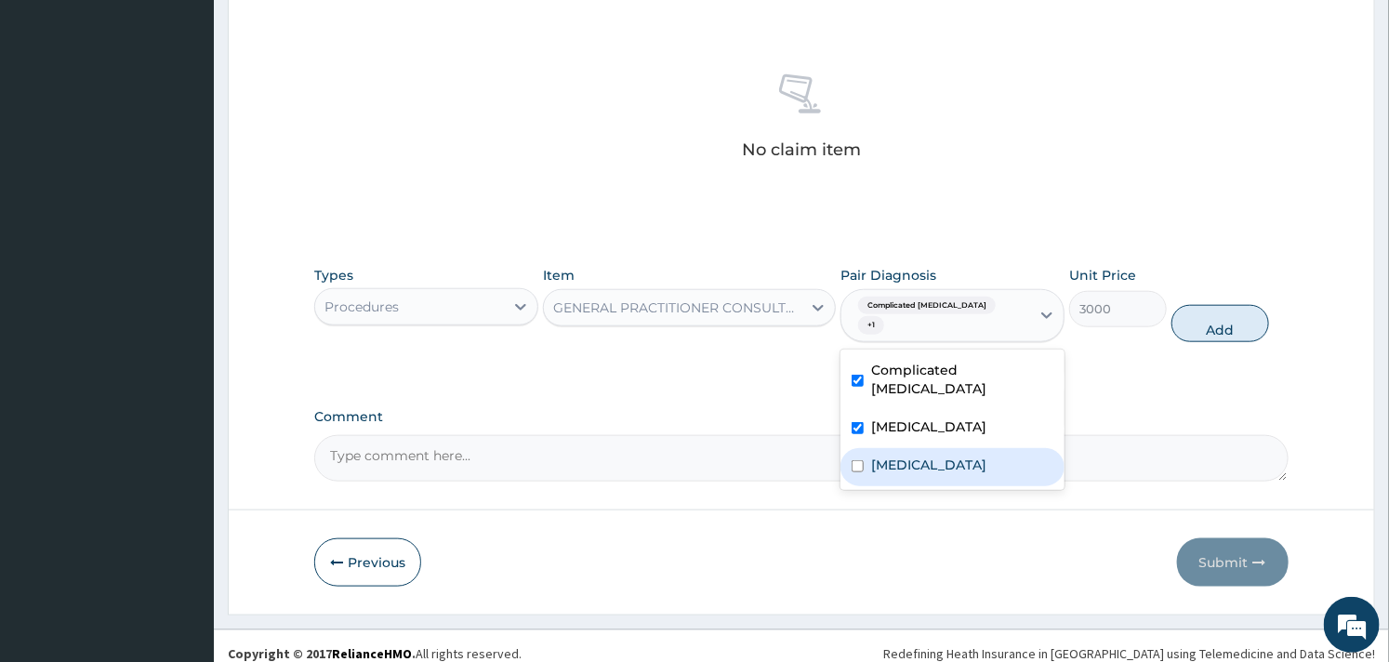
click at [872, 455] on label "Upper respiratory infection" at bounding box center [928, 464] width 115 height 19
checkbox input "true"
click at [1207, 305] on button "Add" at bounding box center [1220, 323] width 98 height 37
type input "0"
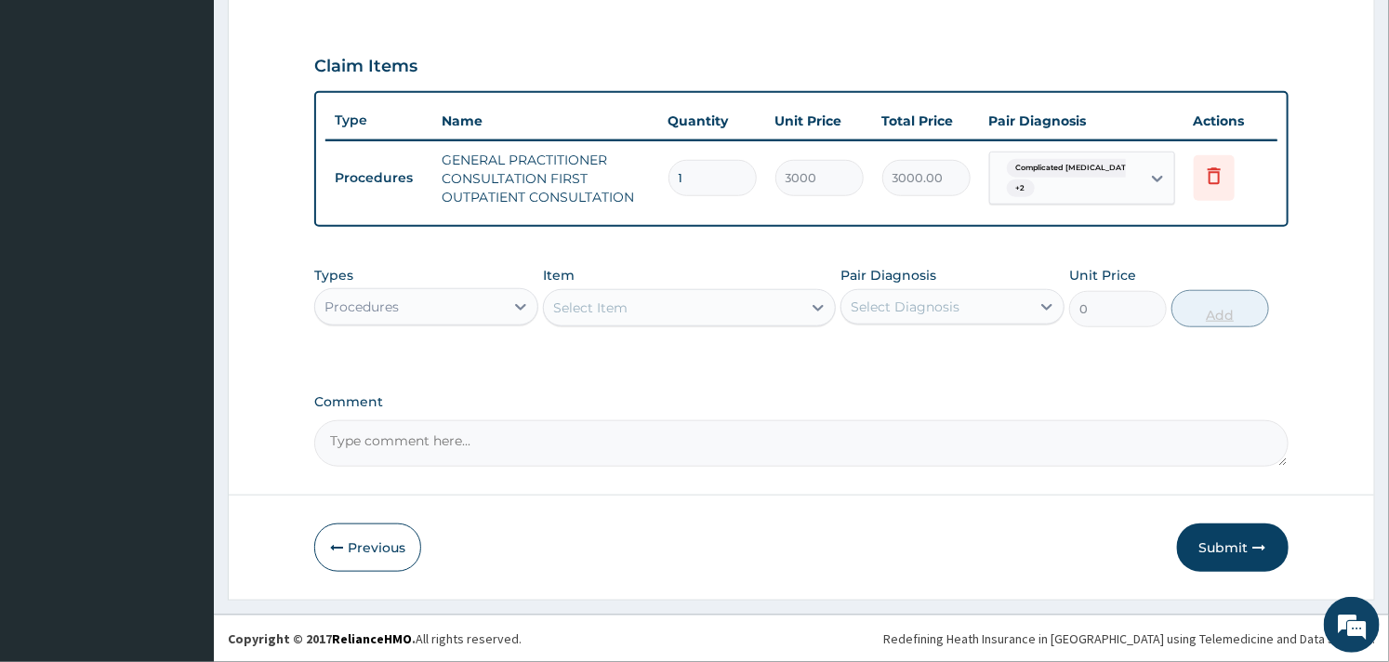
scroll to position [598, 0]
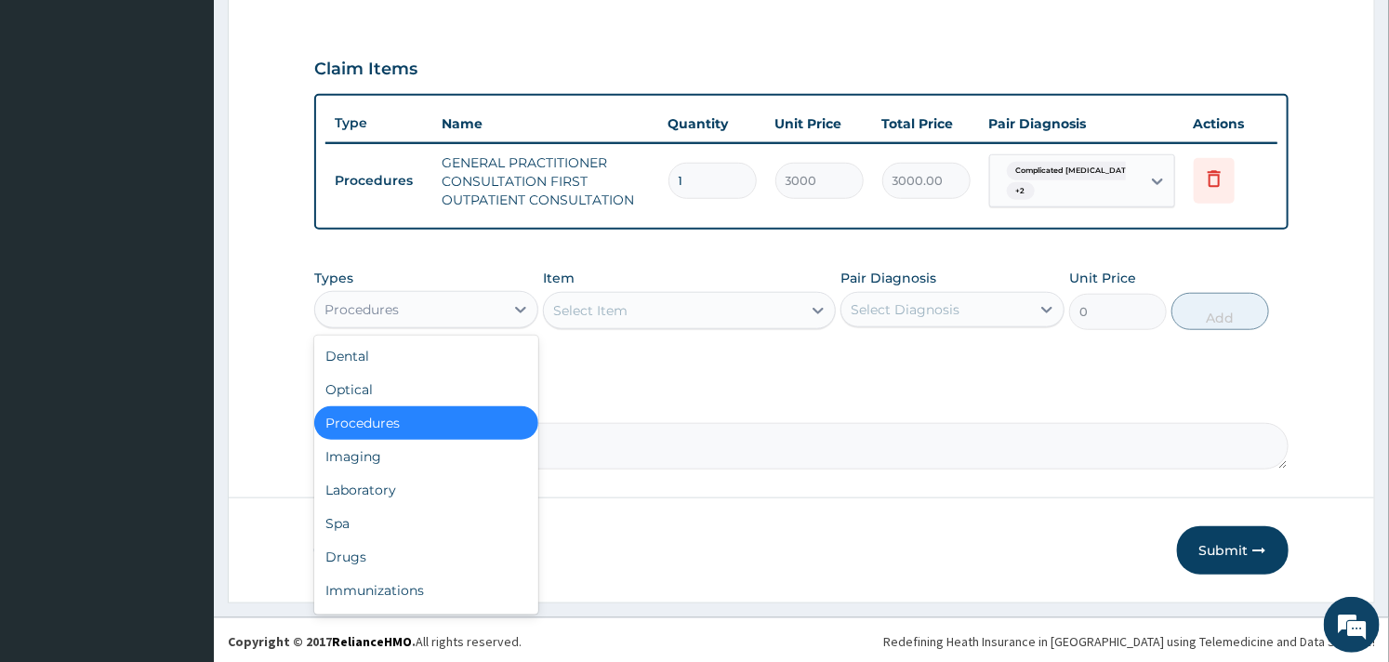
click at [485, 305] on div "Procedures" at bounding box center [409, 310] width 189 height 30
click at [409, 494] on div "Laboratory" at bounding box center [426, 489] width 224 height 33
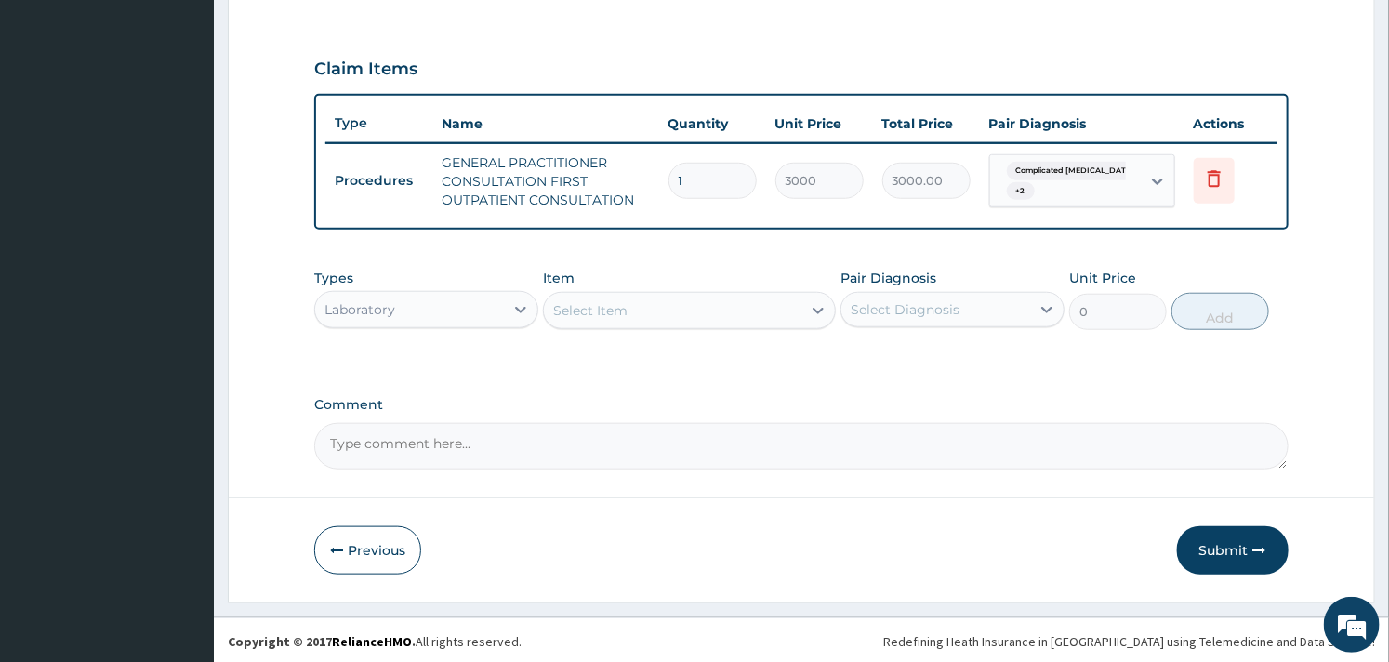
click at [682, 304] on div "Select Item" at bounding box center [672, 311] width 257 height 30
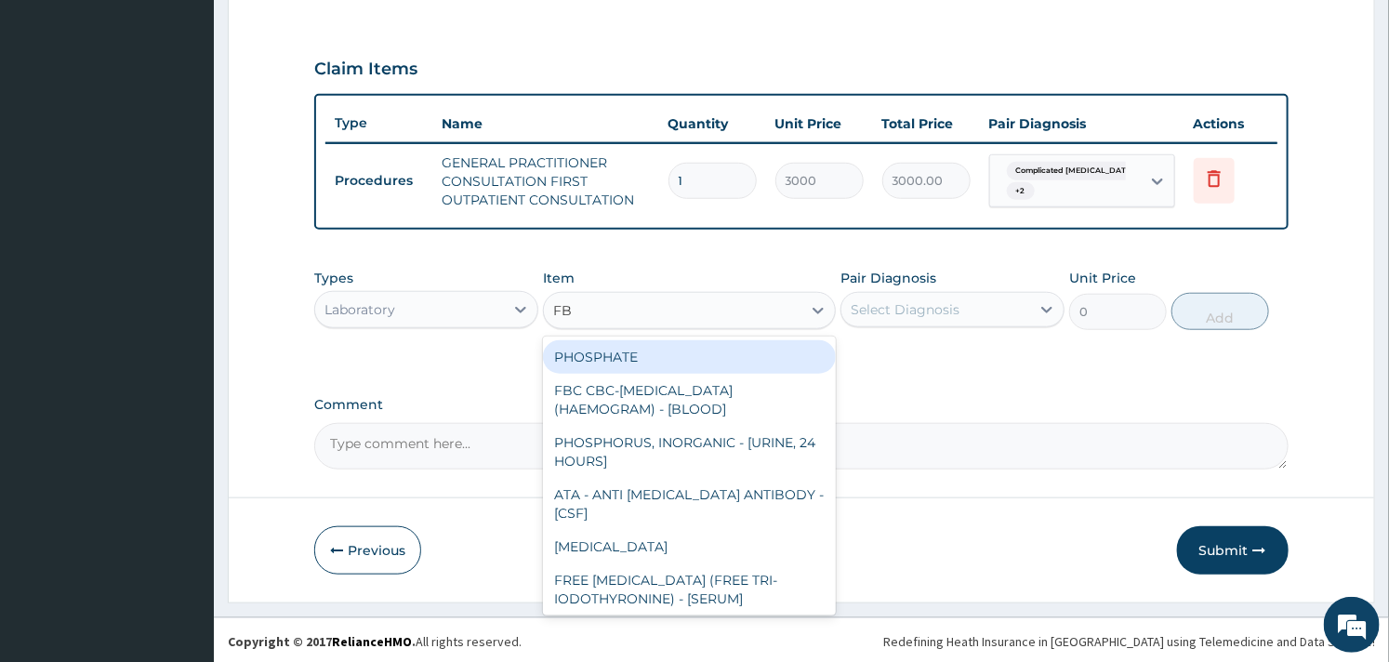
type input "FBC"
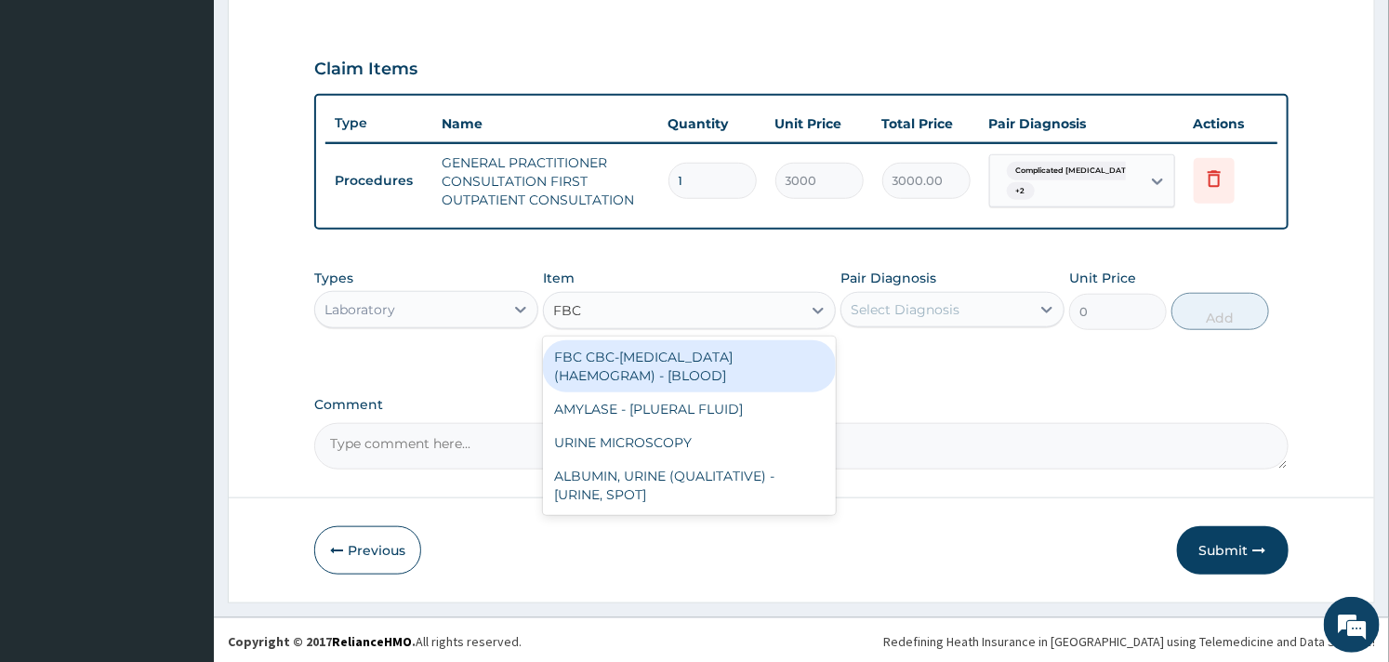
click at [677, 359] on div "FBC CBC-COMPLETE BLOOD COUNT (HAEMOGRAM) - [BLOOD]" at bounding box center [689, 366] width 292 height 52
type input "3000"
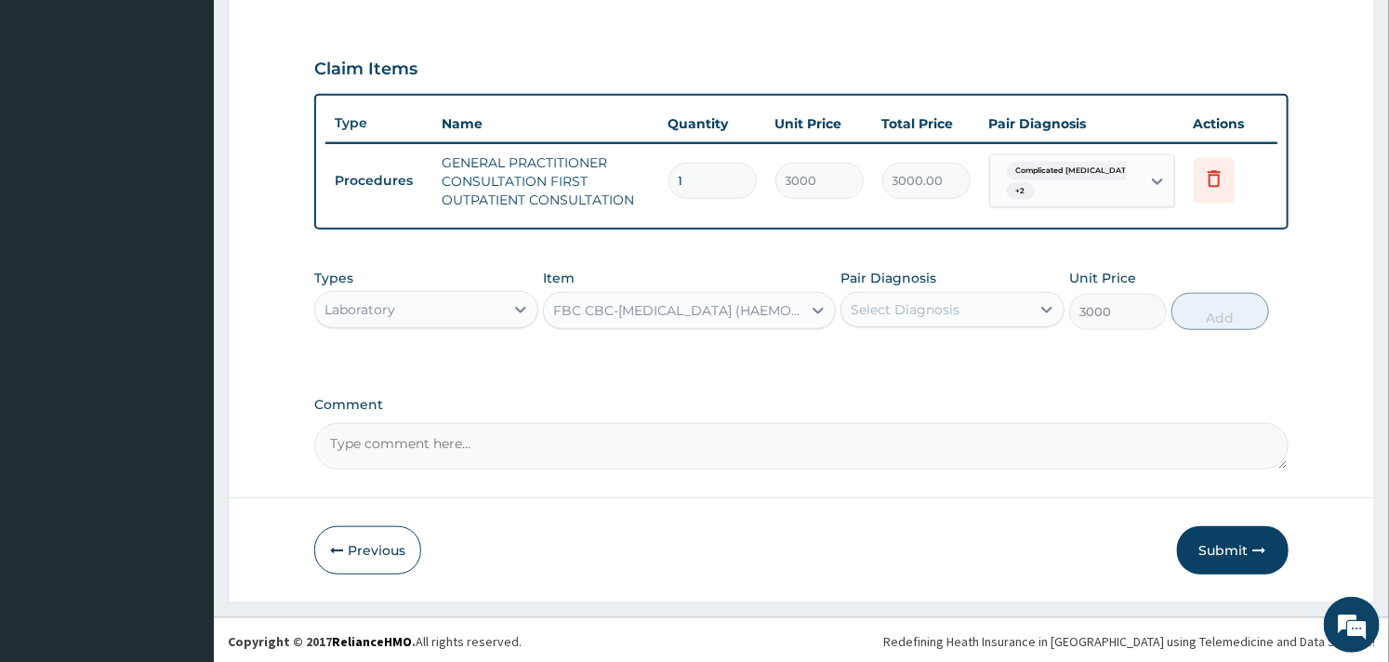
click at [944, 310] on div "Select Diagnosis" at bounding box center [905, 309] width 109 height 19
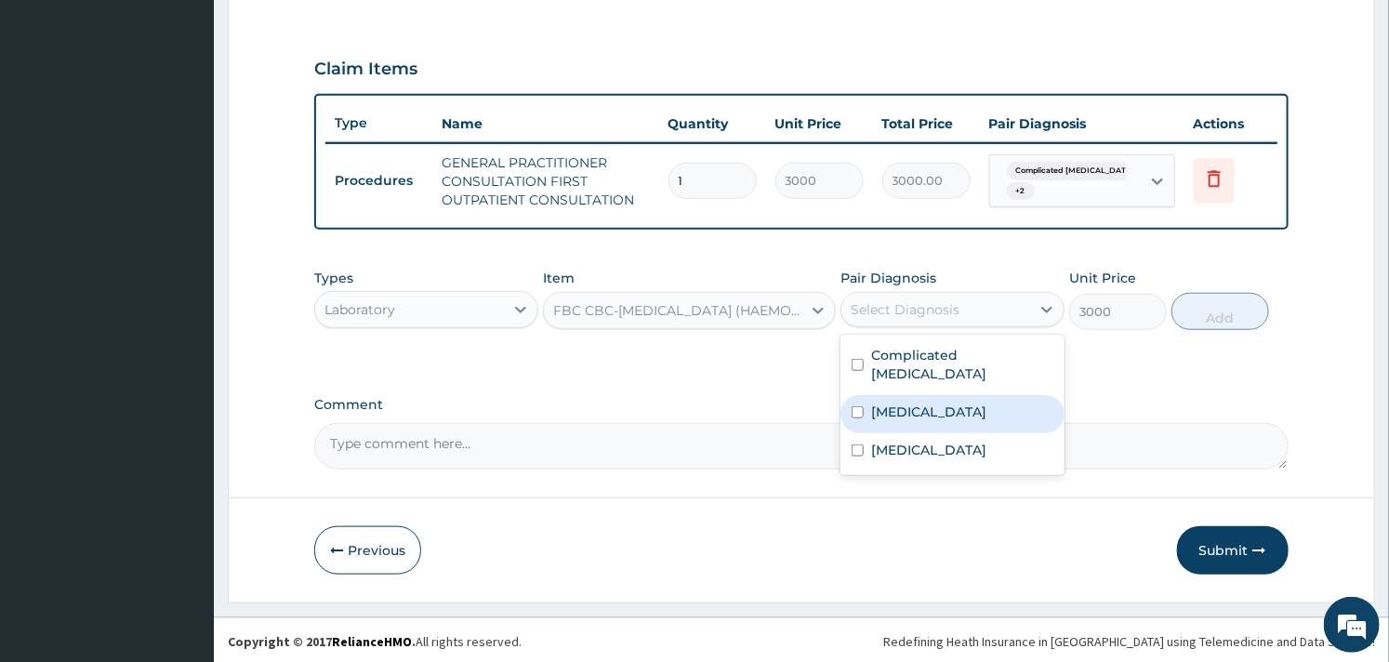
click at [869, 395] on div "Sepsis" at bounding box center [952, 414] width 224 height 38
checkbox input "true"
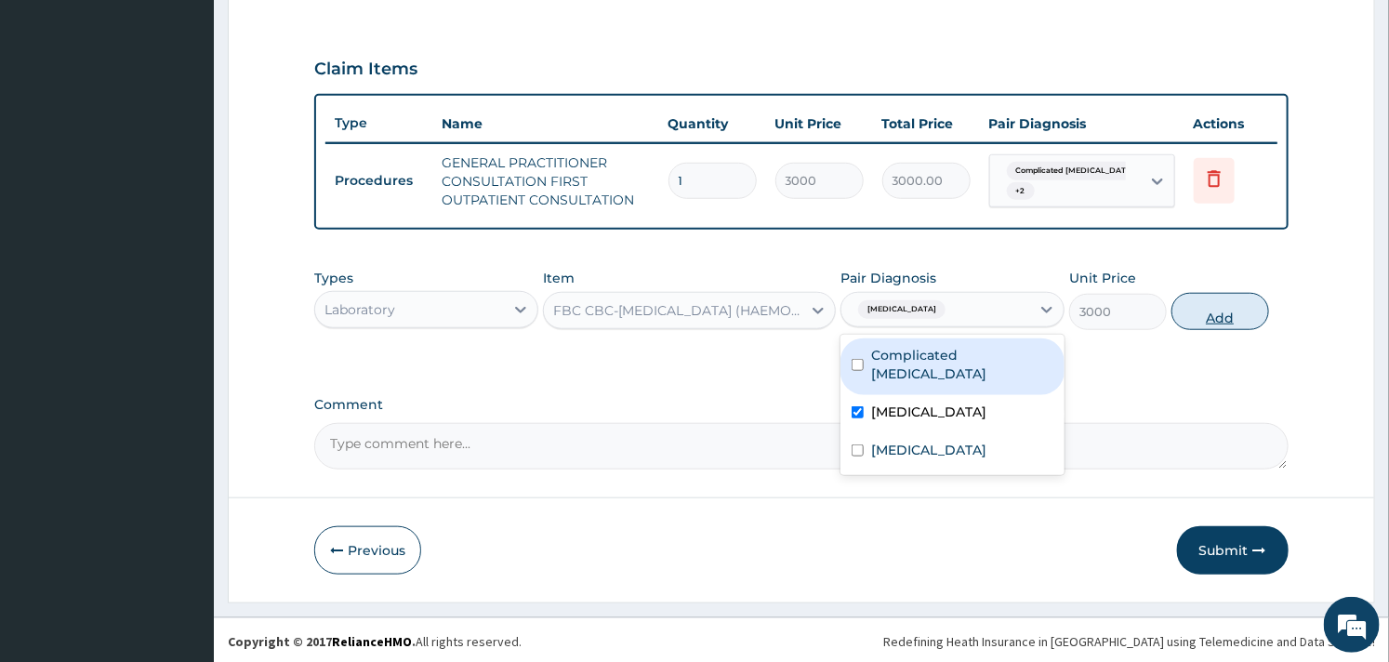
click at [1219, 325] on button "Add" at bounding box center [1220, 311] width 98 height 37
type input "0"
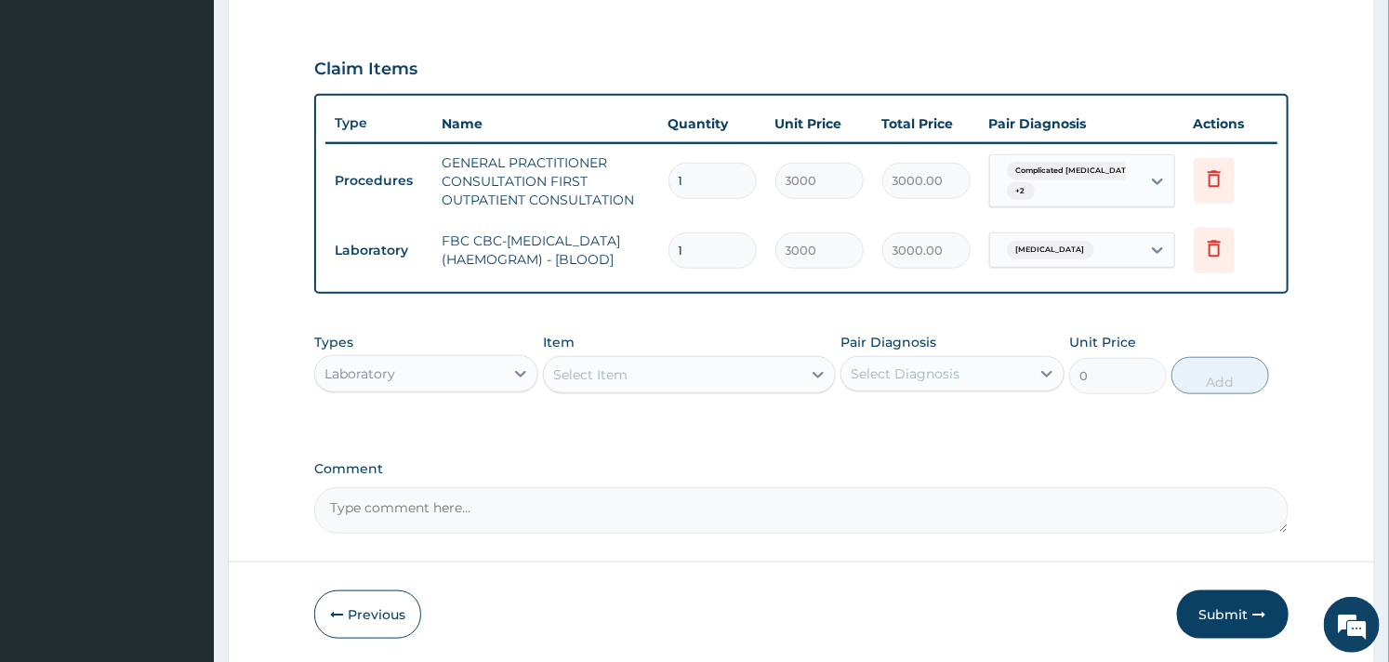
click at [638, 370] on div "Select Item" at bounding box center [672, 375] width 257 height 30
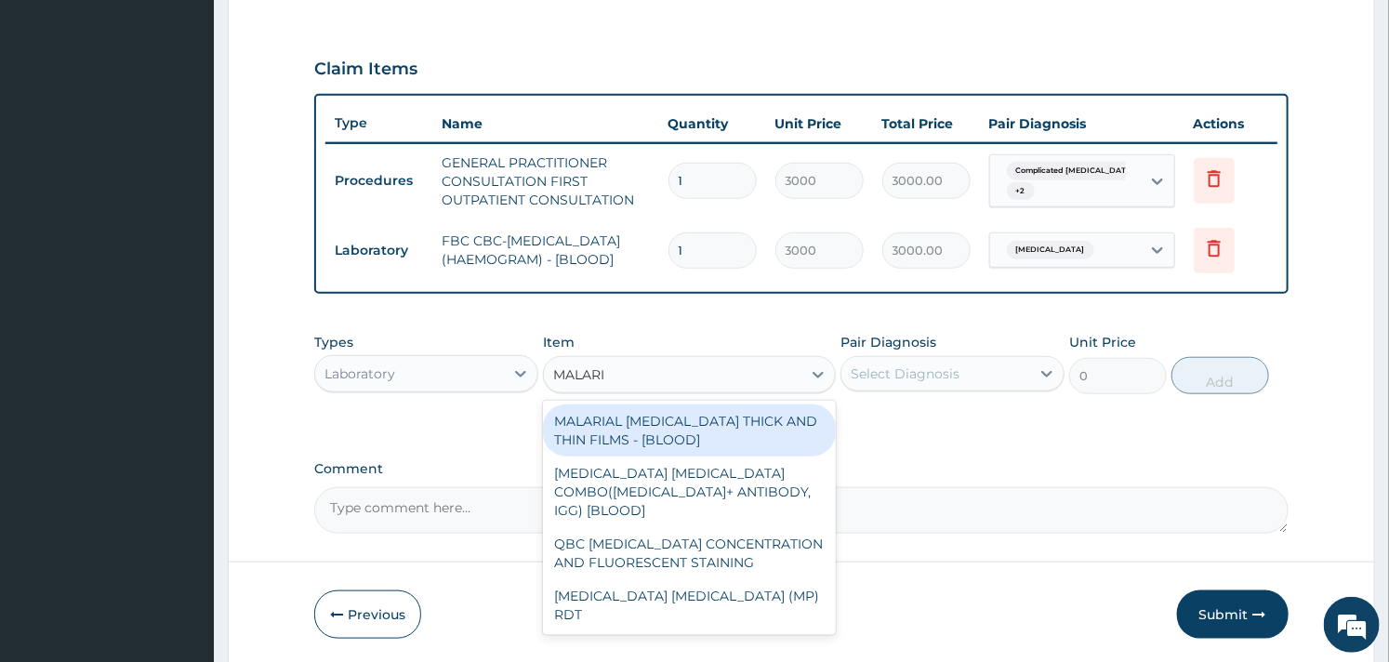
type input "MALARIA"
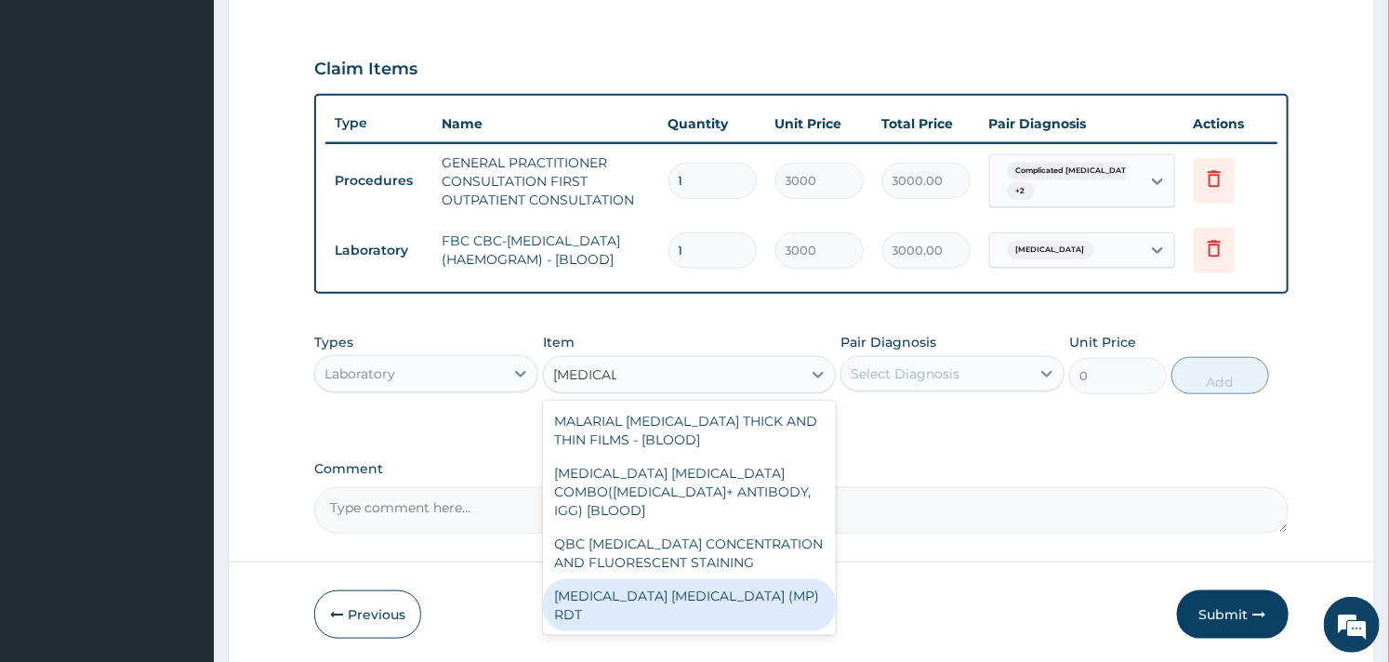
click at [697, 579] on div "MALARIA PARASITE (MP) RDT" at bounding box center [689, 605] width 292 height 52
type input "1500"
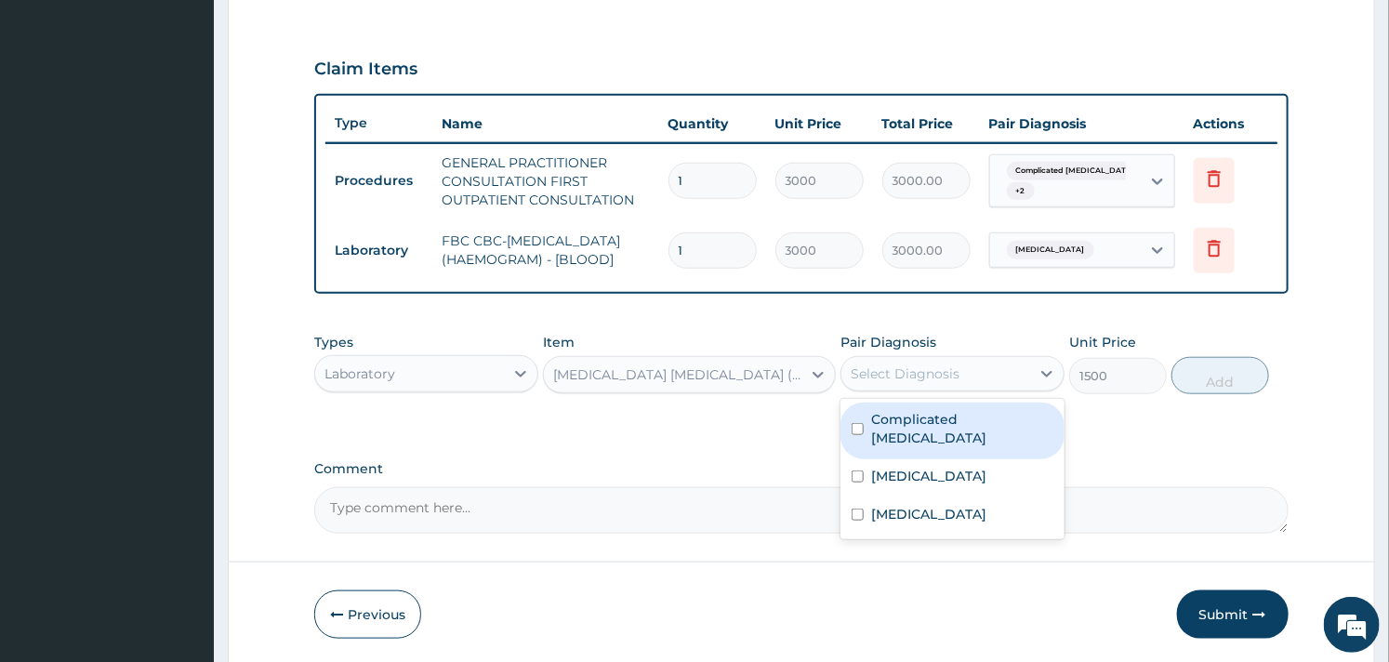
click at [979, 383] on div "Select Diagnosis" at bounding box center [935, 374] width 189 height 30
click at [869, 441] on div "Complicated malaria" at bounding box center [952, 430] width 224 height 57
checkbox input "true"
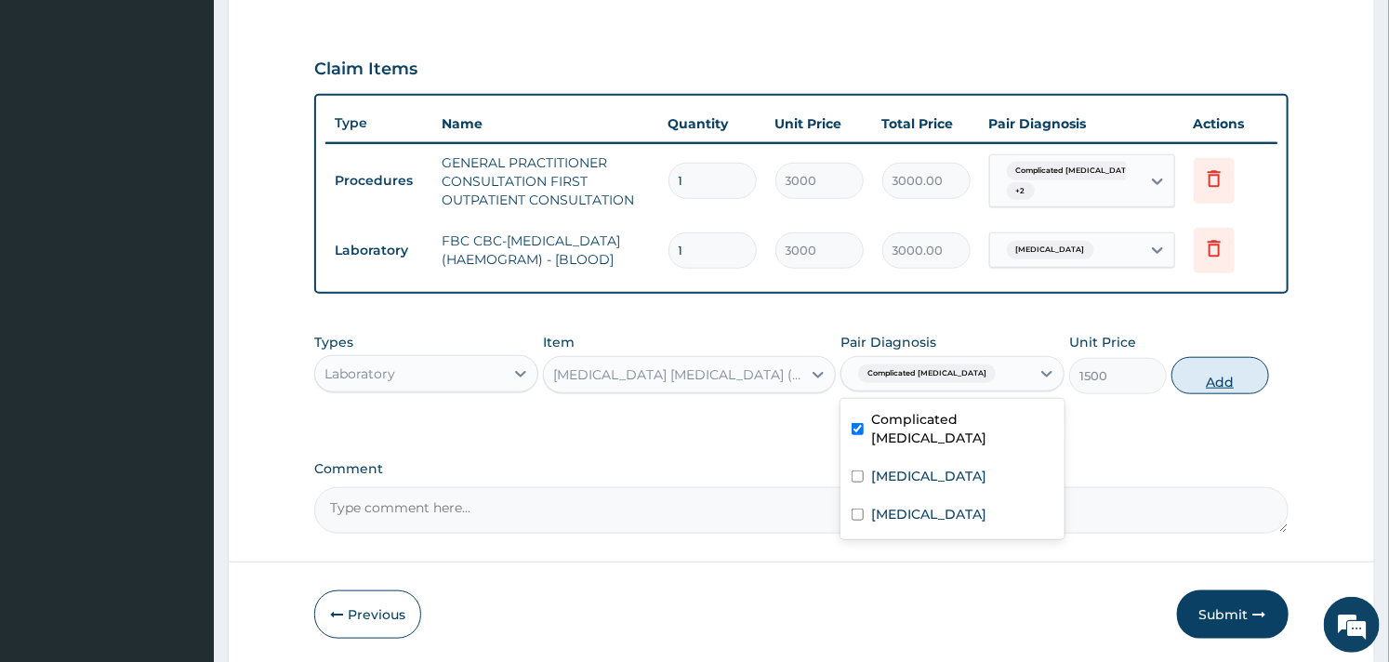
click at [1260, 376] on button "Add" at bounding box center [1220, 375] width 98 height 37
type input "0"
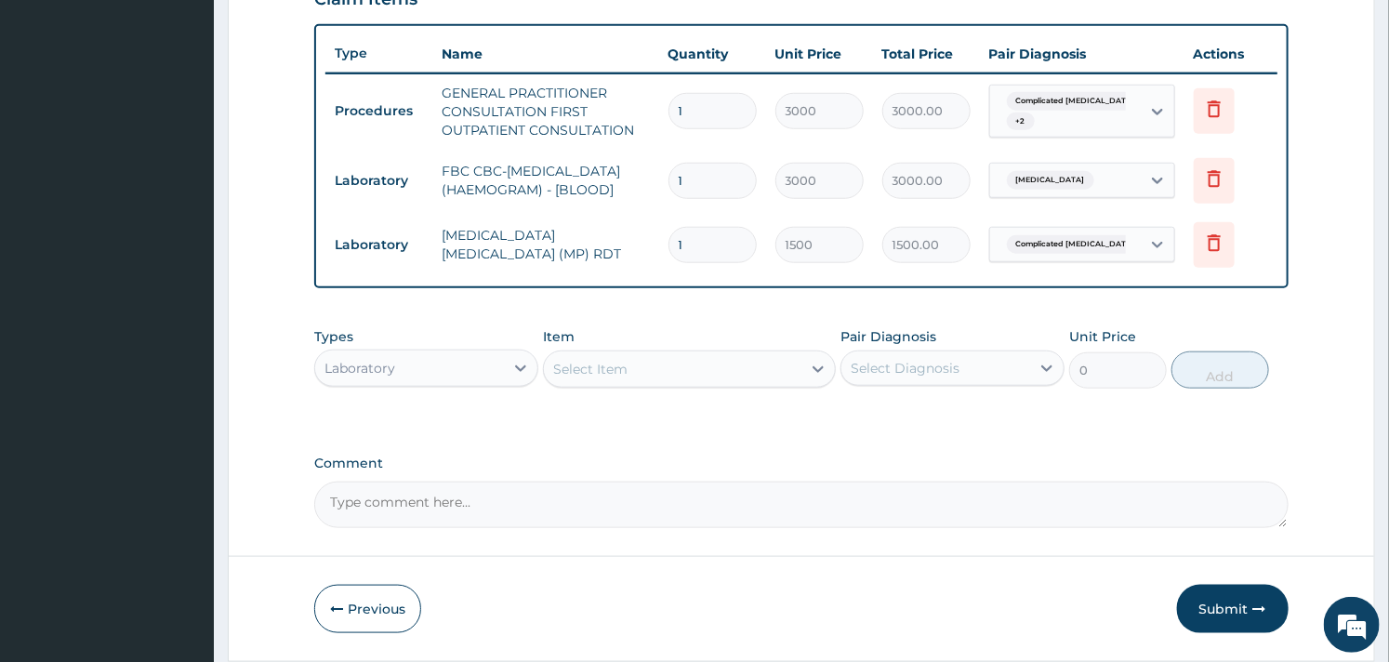
scroll to position [737, 0]
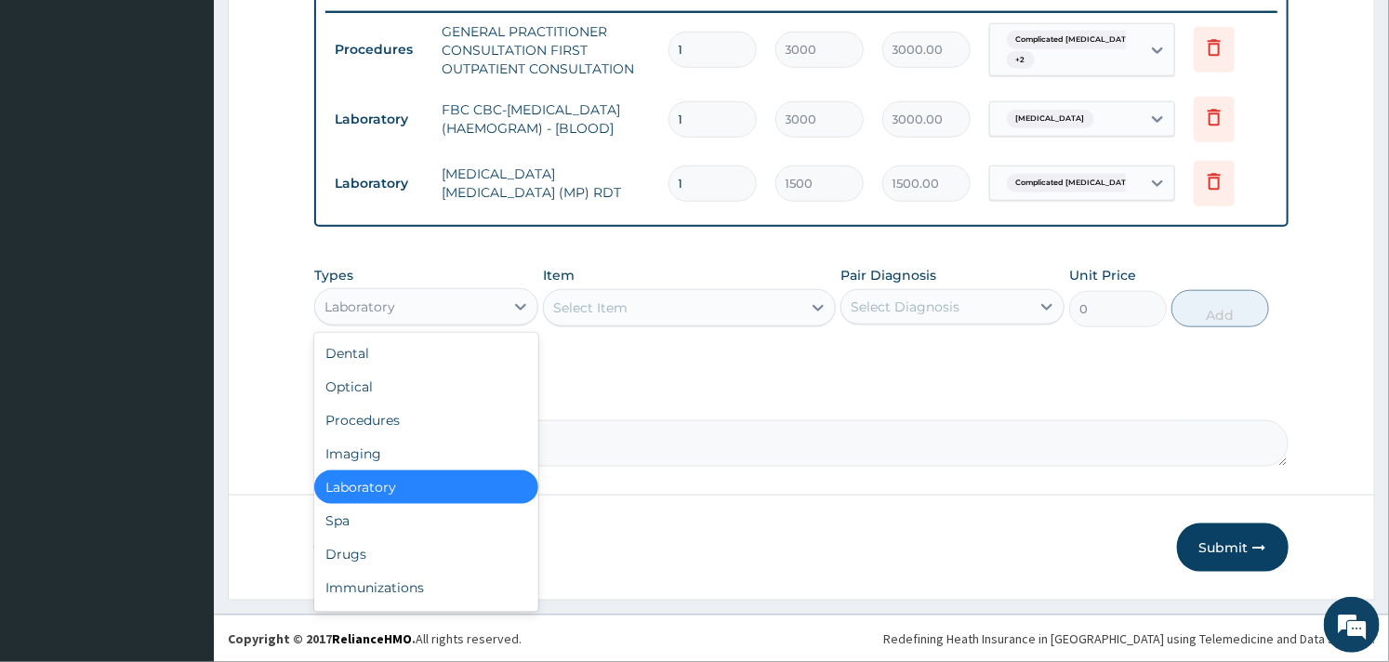
click at [485, 301] on div "Laboratory" at bounding box center [409, 307] width 189 height 30
click at [369, 543] on div "Drugs" at bounding box center [426, 553] width 224 height 33
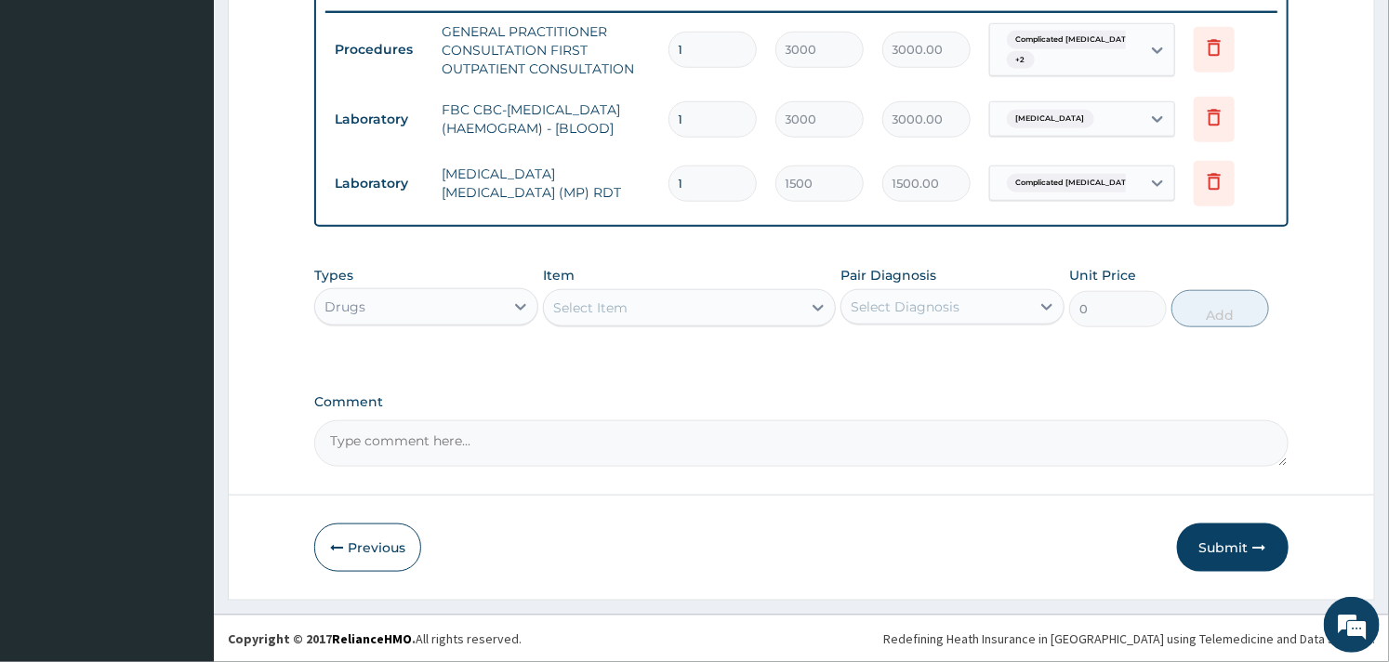
click at [714, 311] on div "Select Item" at bounding box center [672, 308] width 257 height 30
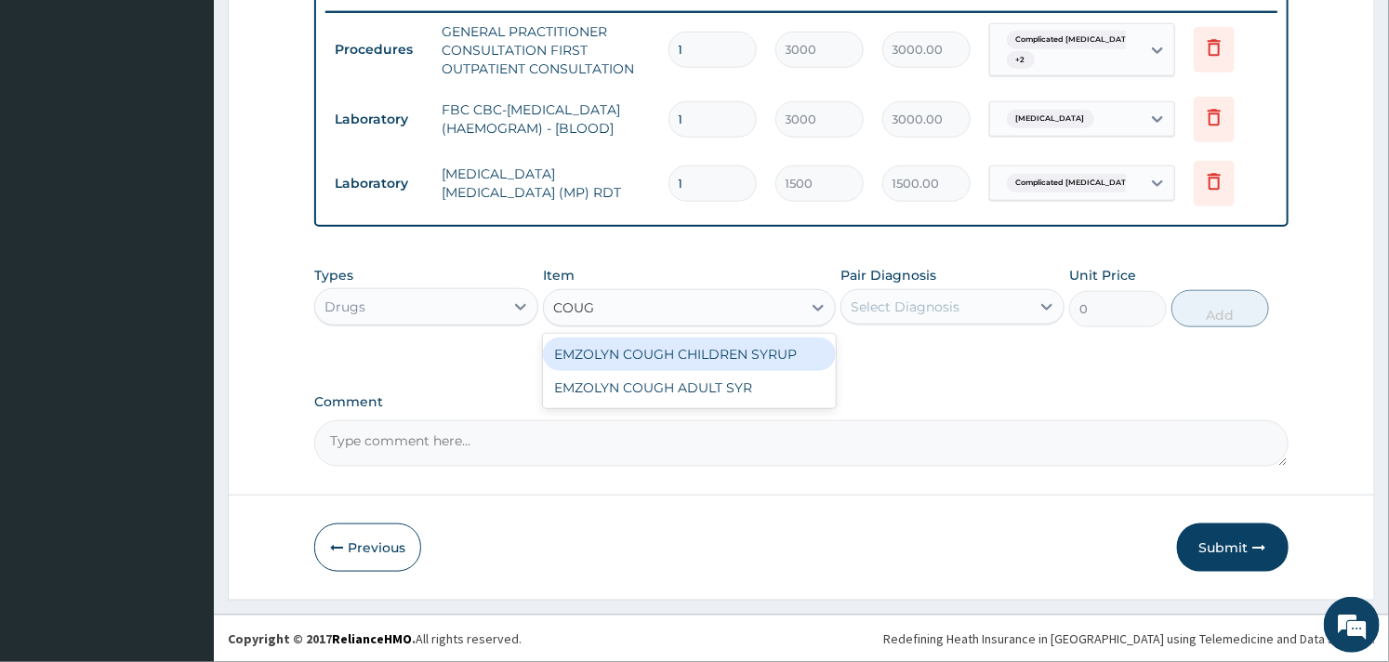
type input "COUGH"
click at [730, 349] on div "EMZOLYN COUGH CHILDREN SYRUP" at bounding box center [689, 353] width 292 height 33
type input "525"
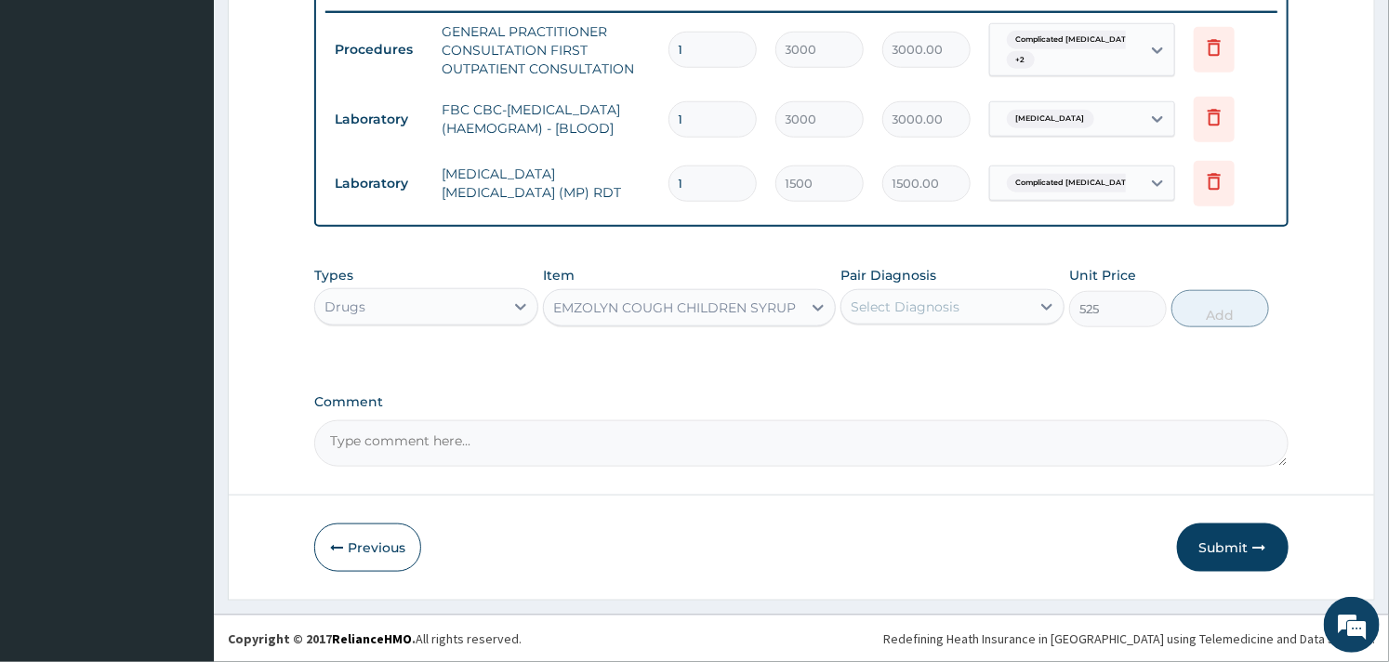
click at [943, 307] on div "Select Diagnosis" at bounding box center [905, 306] width 109 height 19
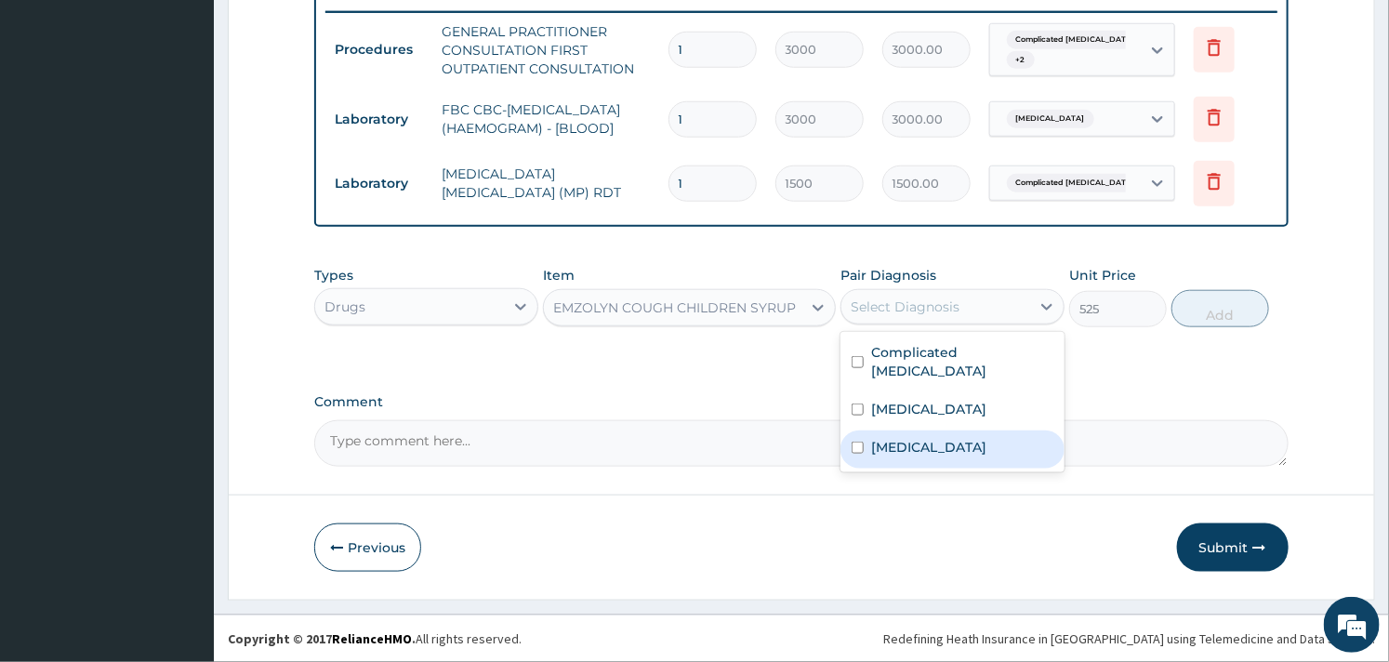
click at [861, 430] on div "Upper respiratory infection" at bounding box center [952, 449] width 224 height 38
checkbox input "true"
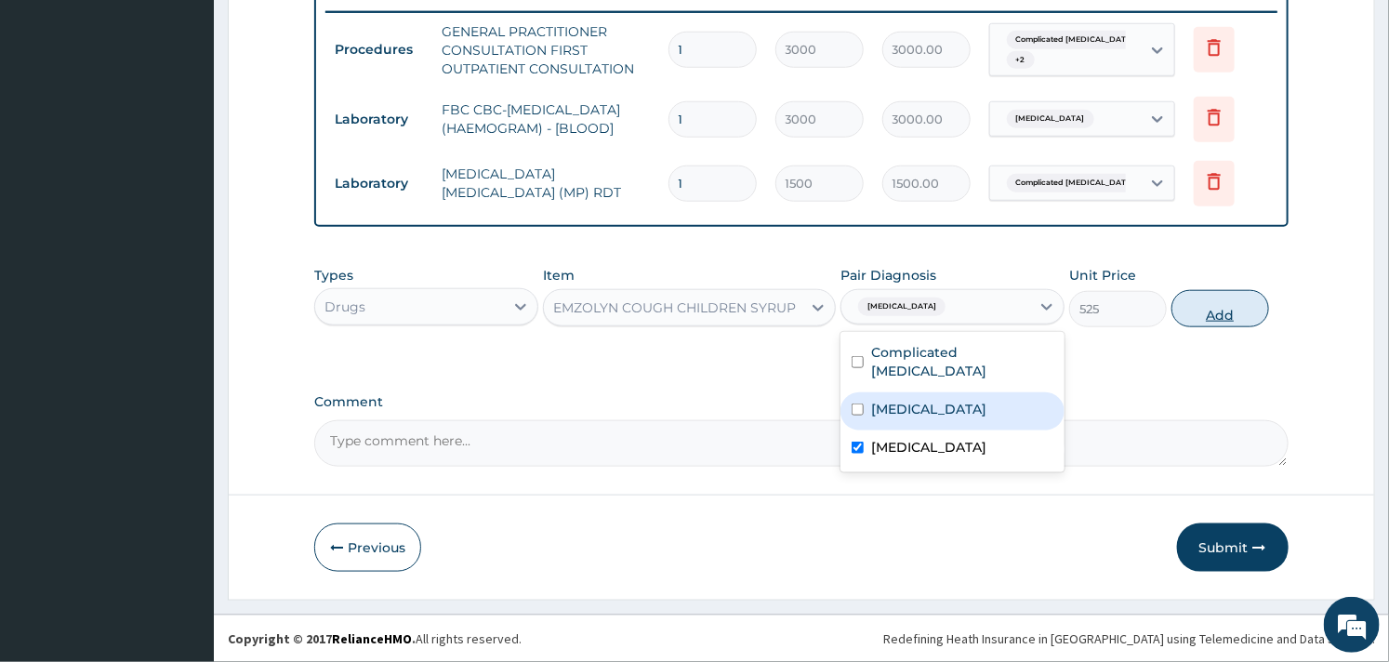
click at [1181, 301] on button "Add" at bounding box center [1220, 308] width 98 height 37
type input "0"
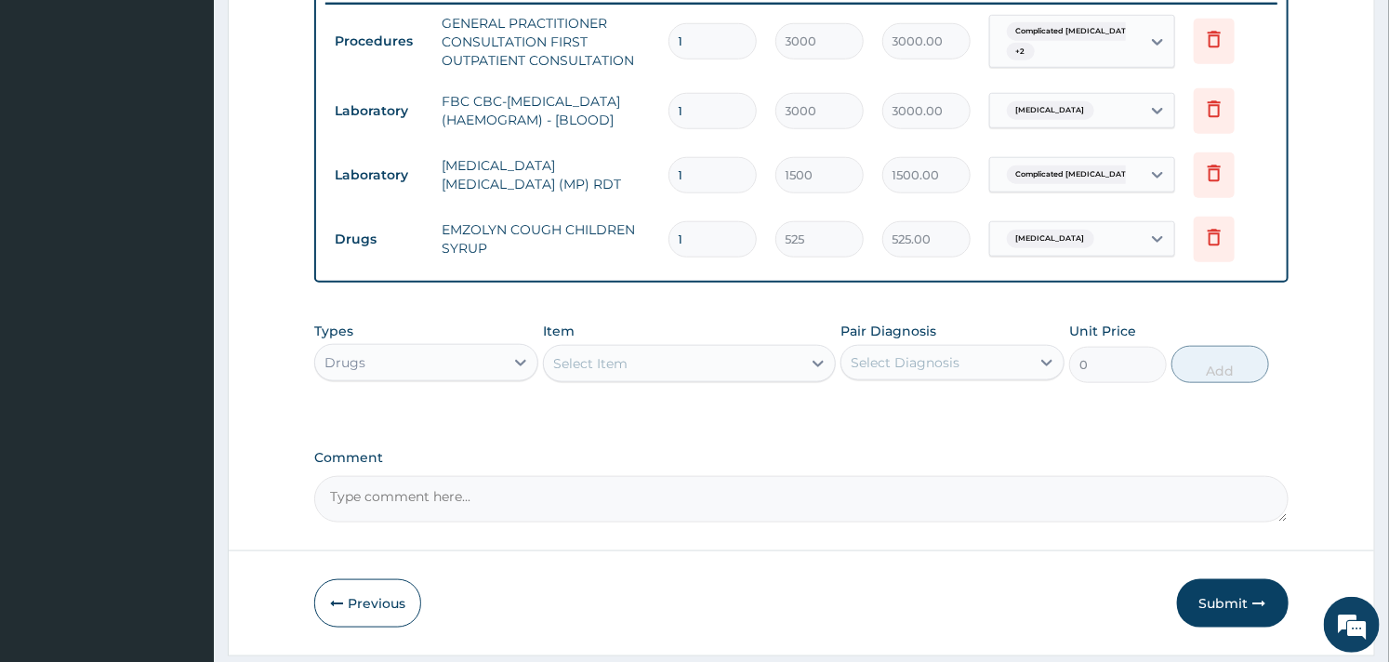
click at [675, 363] on div "Select Item" at bounding box center [672, 364] width 257 height 30
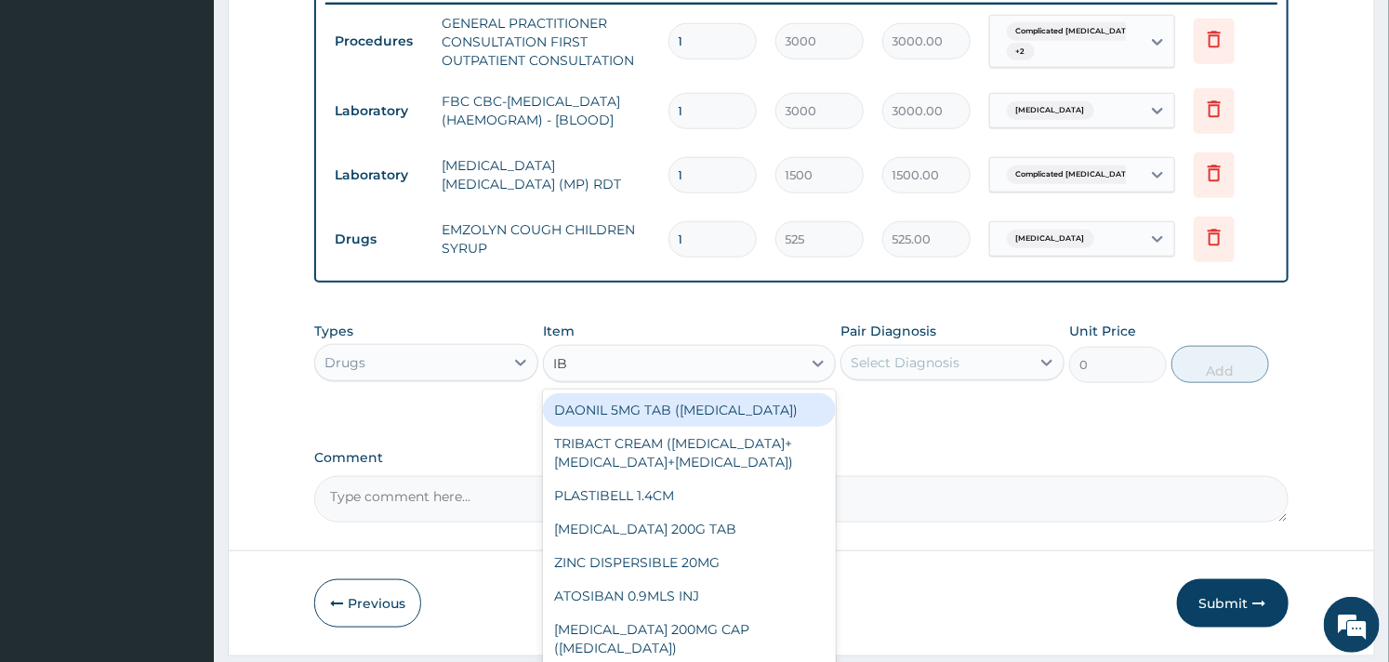
type input "IBU"
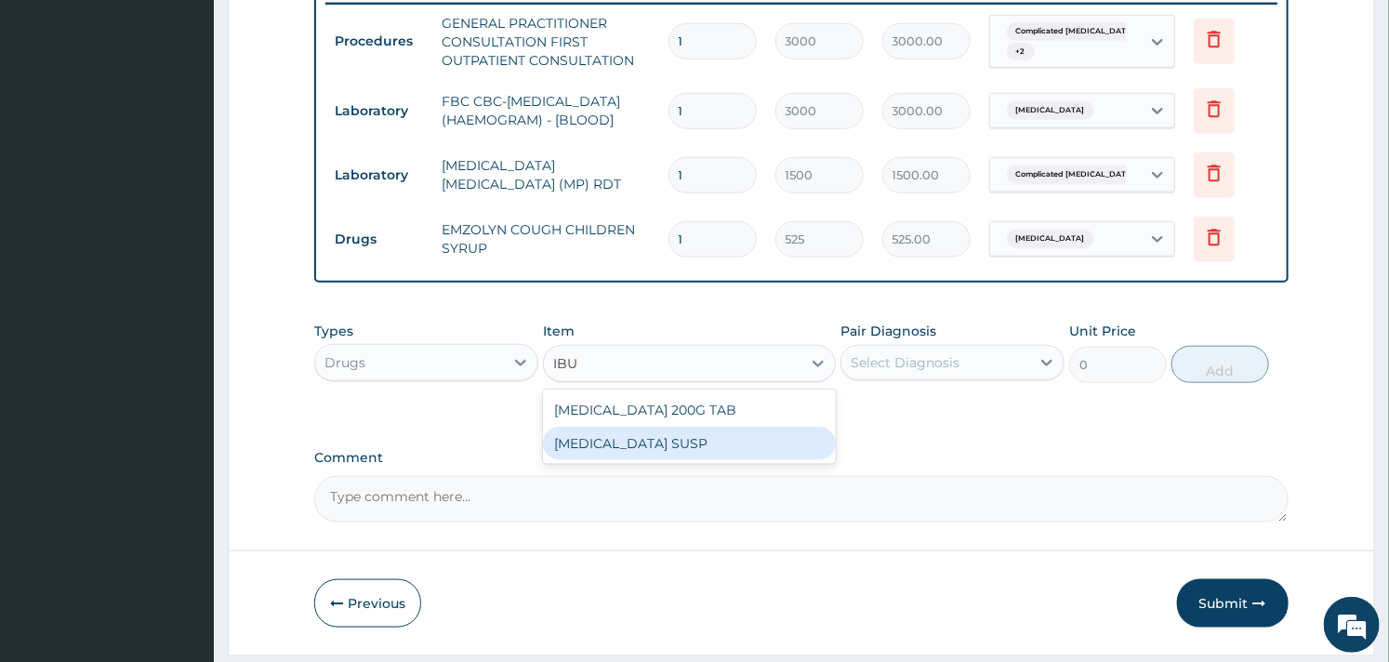
click at [666, 451] on div "IBUPROFEN SUSP" at bounding box center [689, 443] width 292 height 33
type input "525"
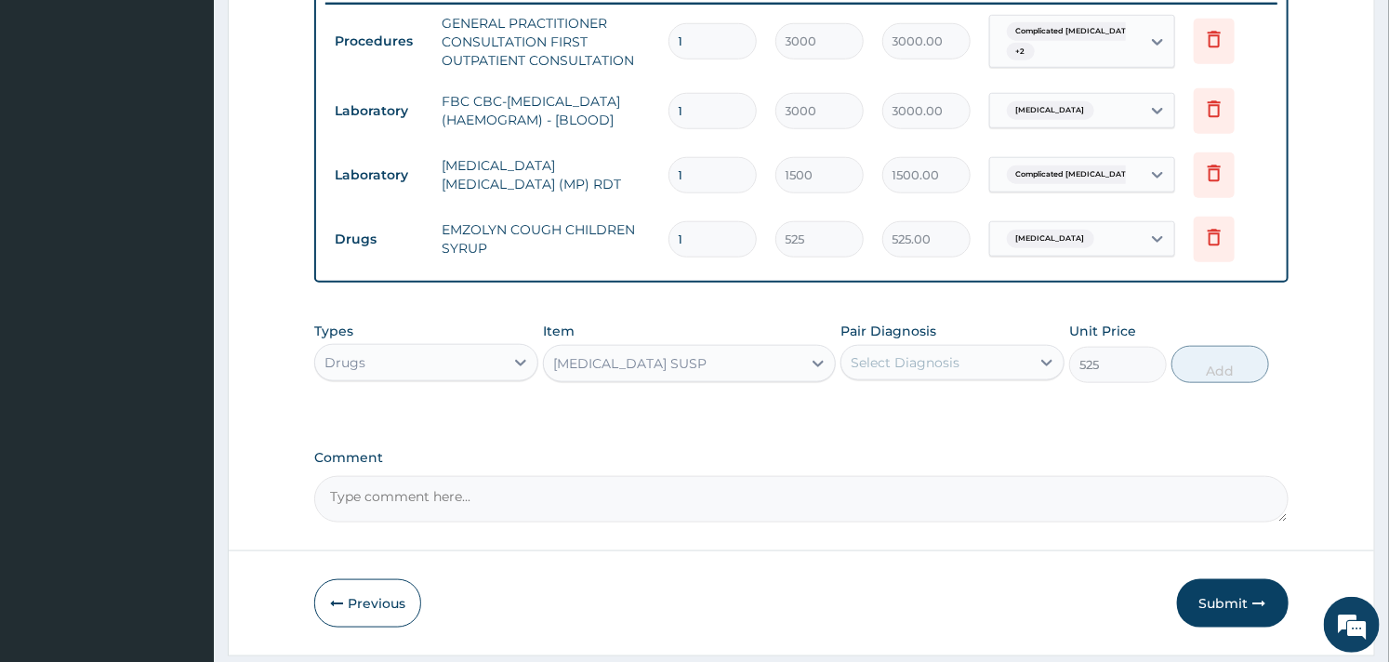
click at [916, 363] on div "Select Diagnosis" at bounding box center [905, 362] width 109 height 19
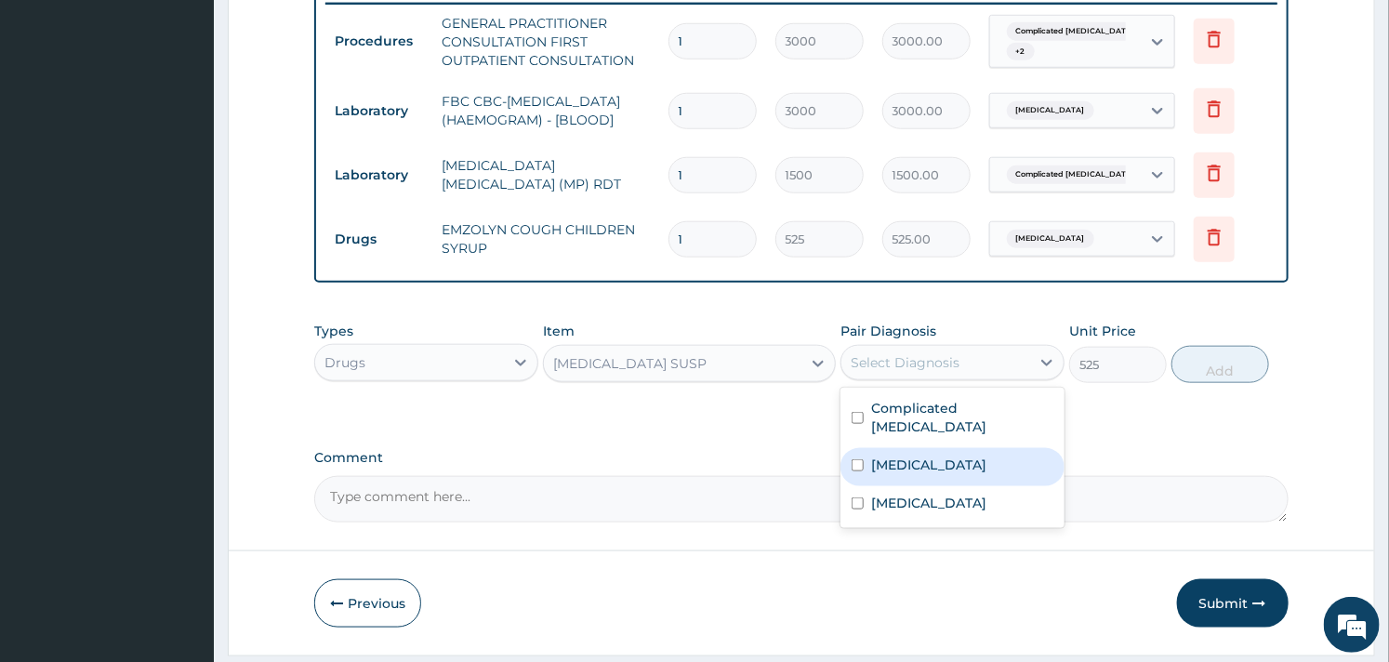
click at [871, 461] on label "Sepsis" at bounding box center [928, 464] width 115 height 19
checkbox input "true"
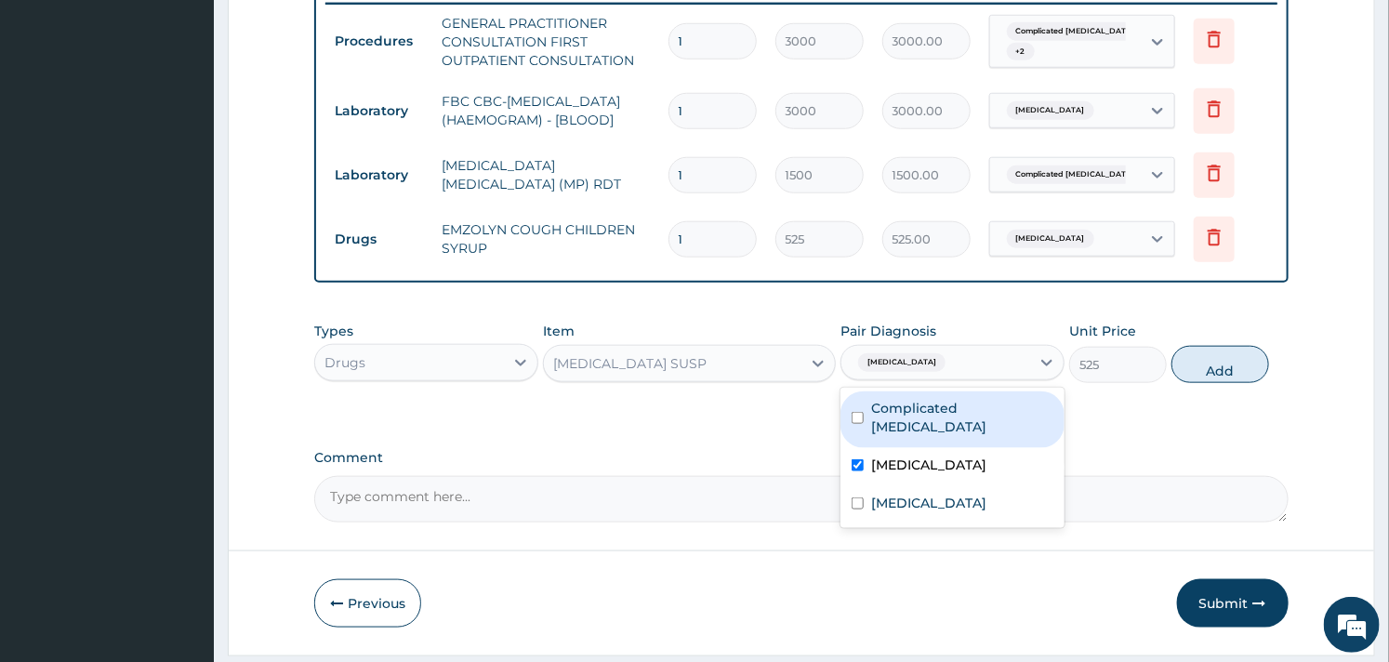
click at [867, 418] on div "Complicated malaria" at bounding box center [952, 419] width 224 height 57
checkbox input "true"
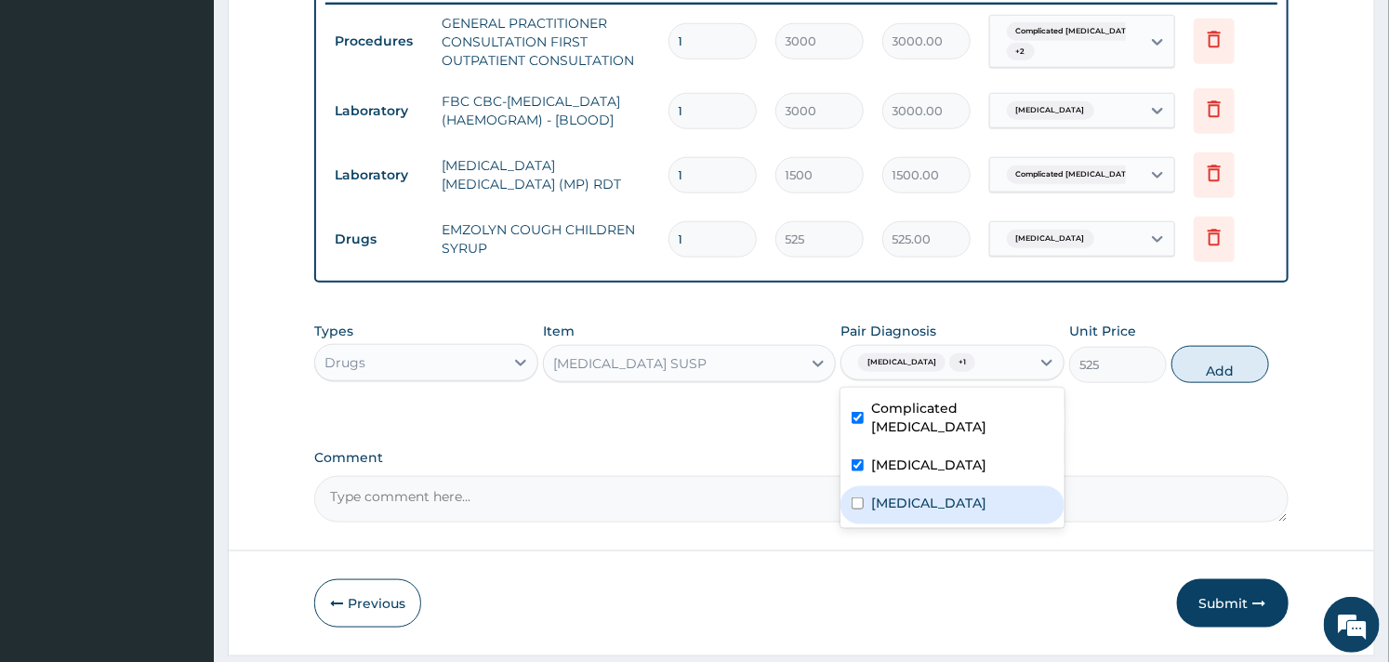
click at [857, 507] on div "Upper respiratory infection" at bounding box center [952, 505] width 224 height 38
checkbox input "true"
click at [1231, 378] on button "Add" at bounding box center [1220, 364] width 98 height 37
type input "0"
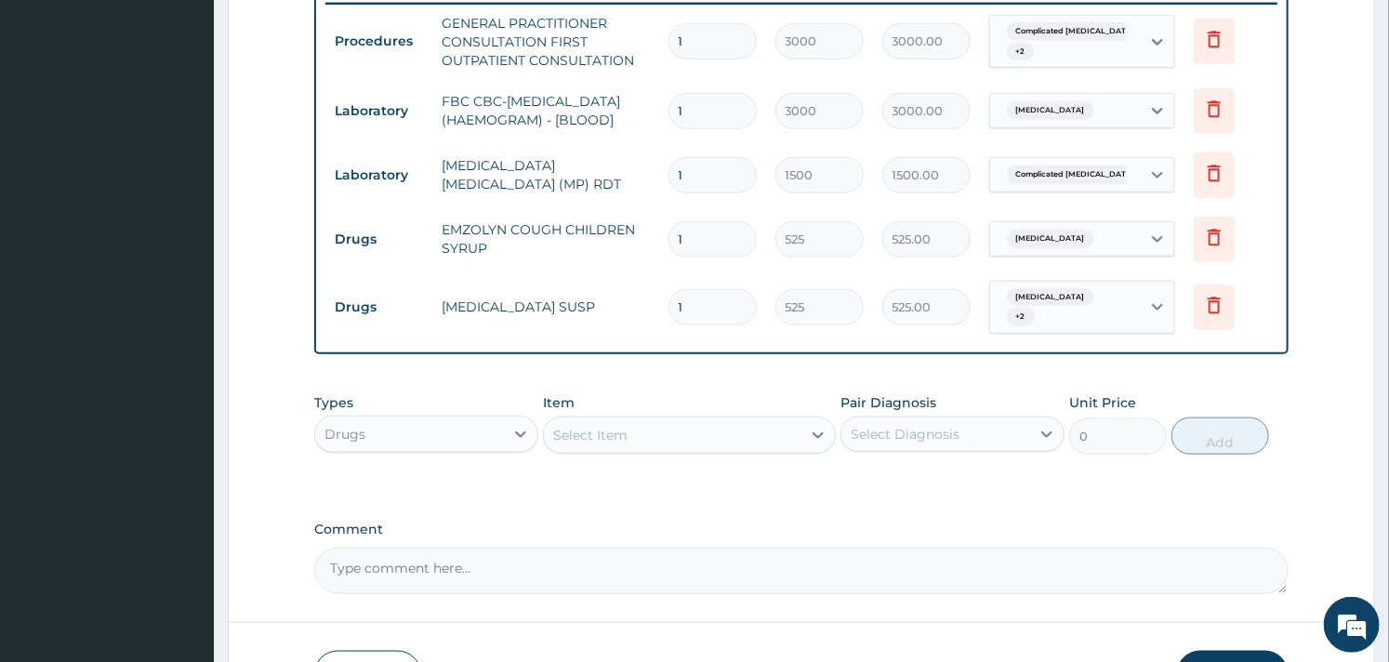
click at [618, 440] on div "Select Item" at bounding box center [590, 435] width 74 height 19
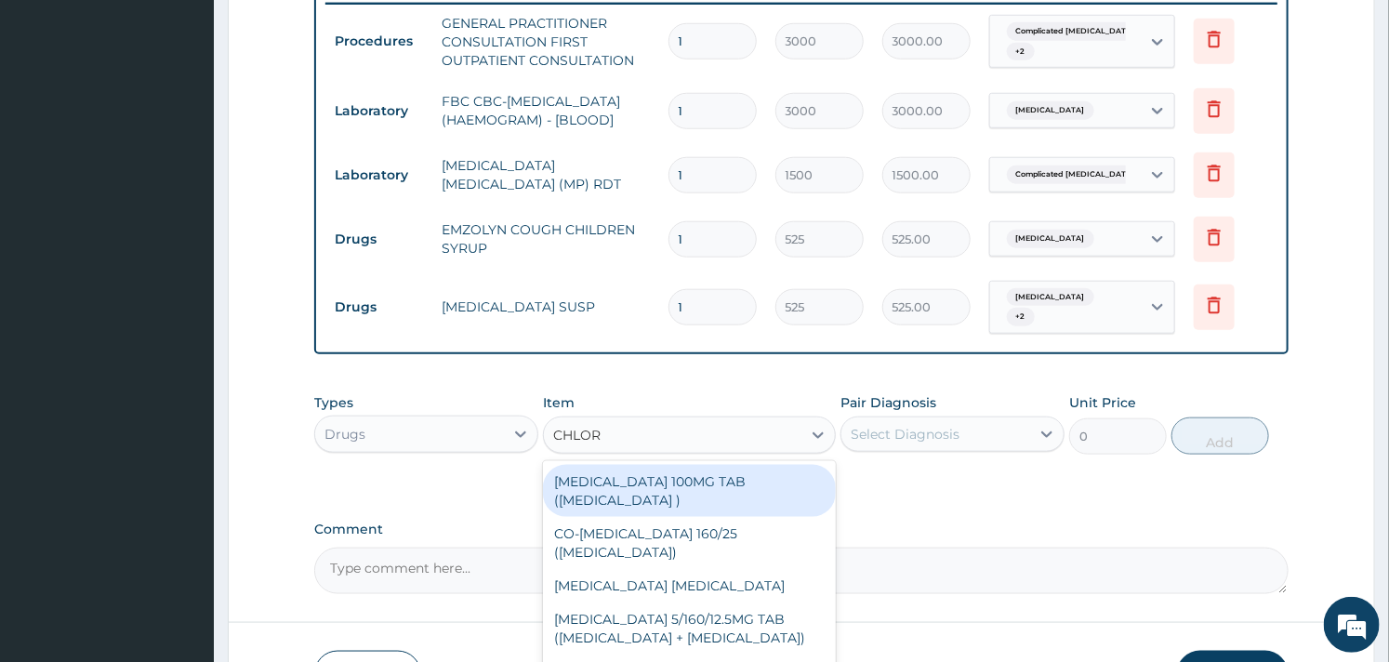
type input "CHLORP"
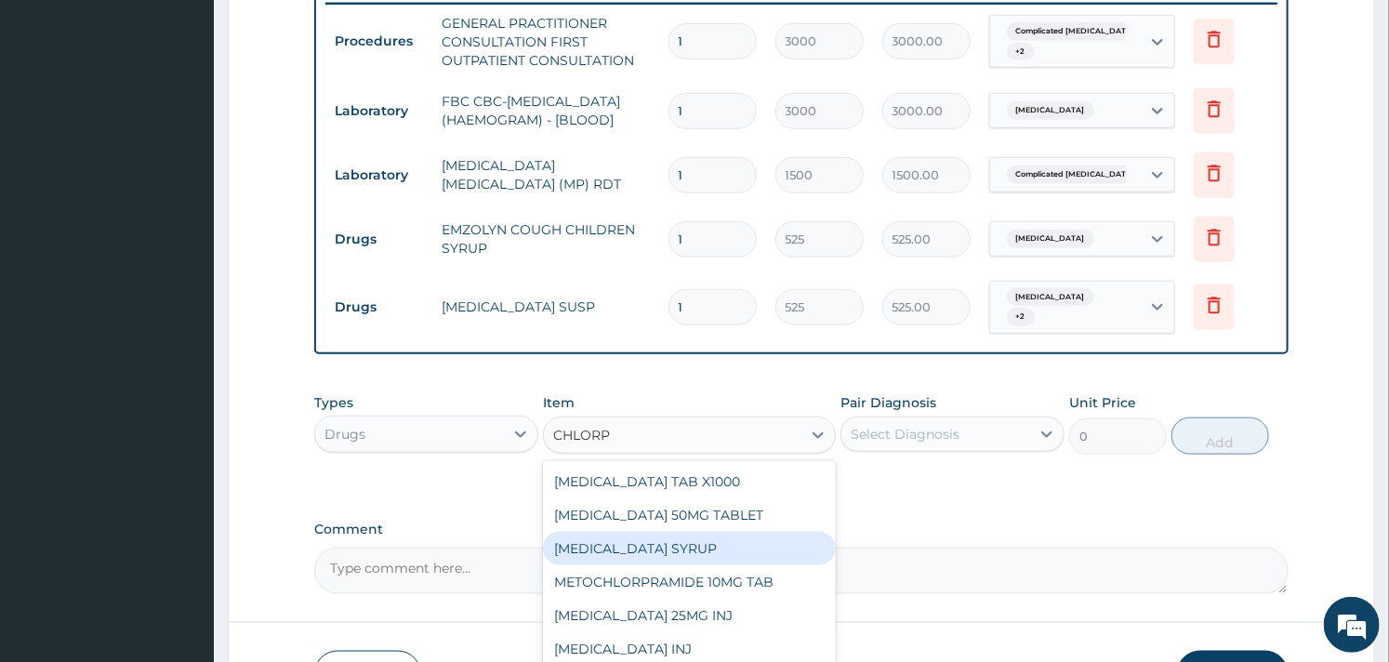
click at [718, 555] on div "CHLORPHENIRAMINE SYRUP" at bounding box center [689, 548] width 292 height 33
type input "350"
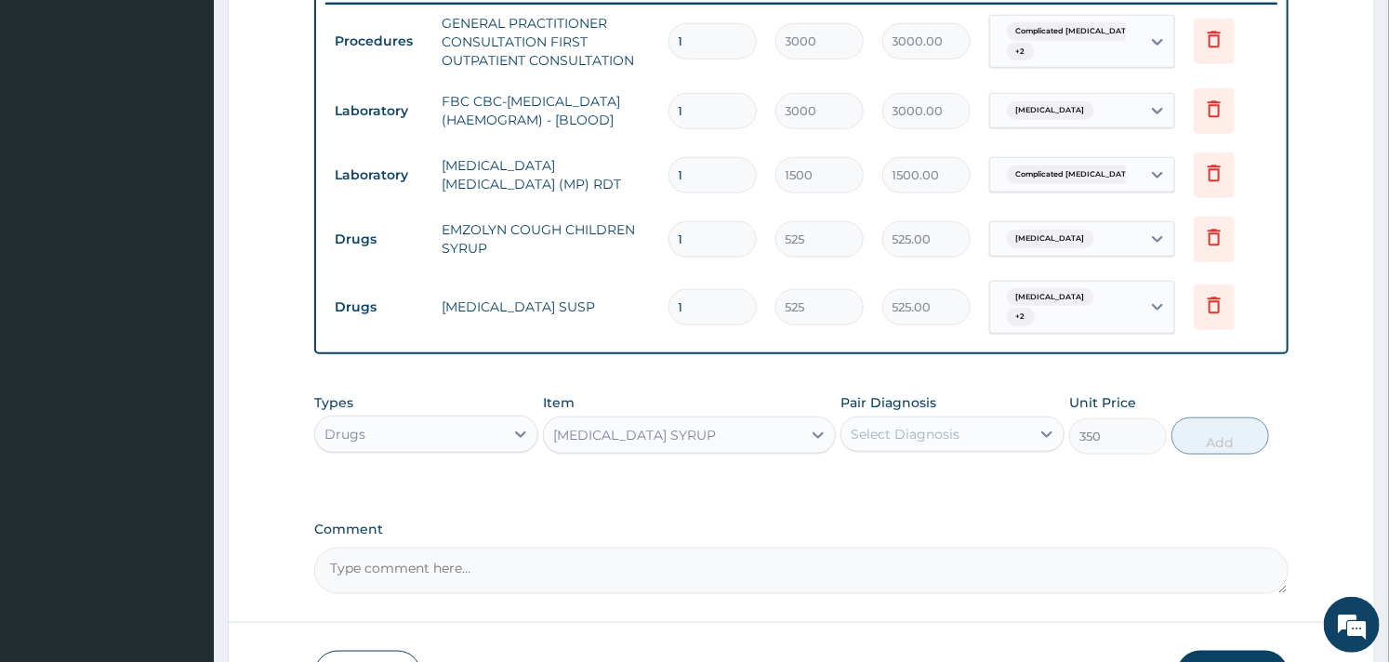
click at [946, 428] on div "Select Diagnosis" at bounding box center [905, 434] width 109 height 19
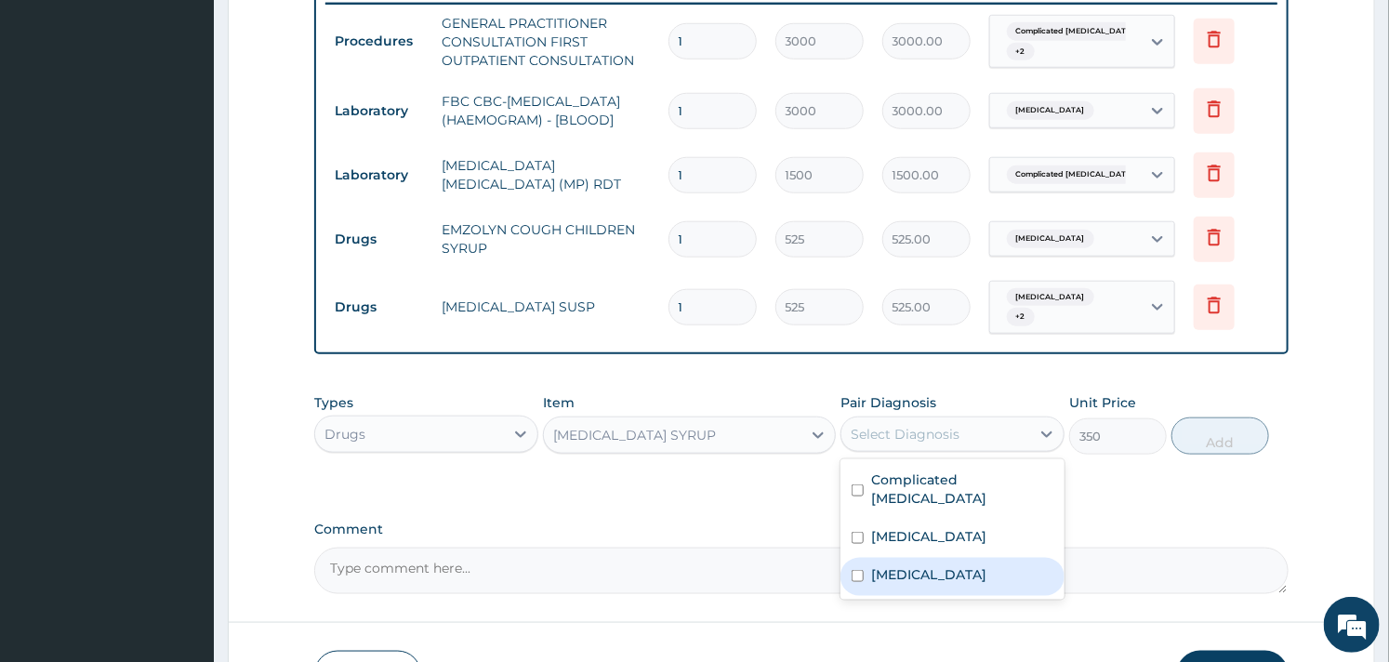
click at [856, 570] on input "checkbox" at bounding box center [857, 576] width 12 height 12
checkbox input "true"
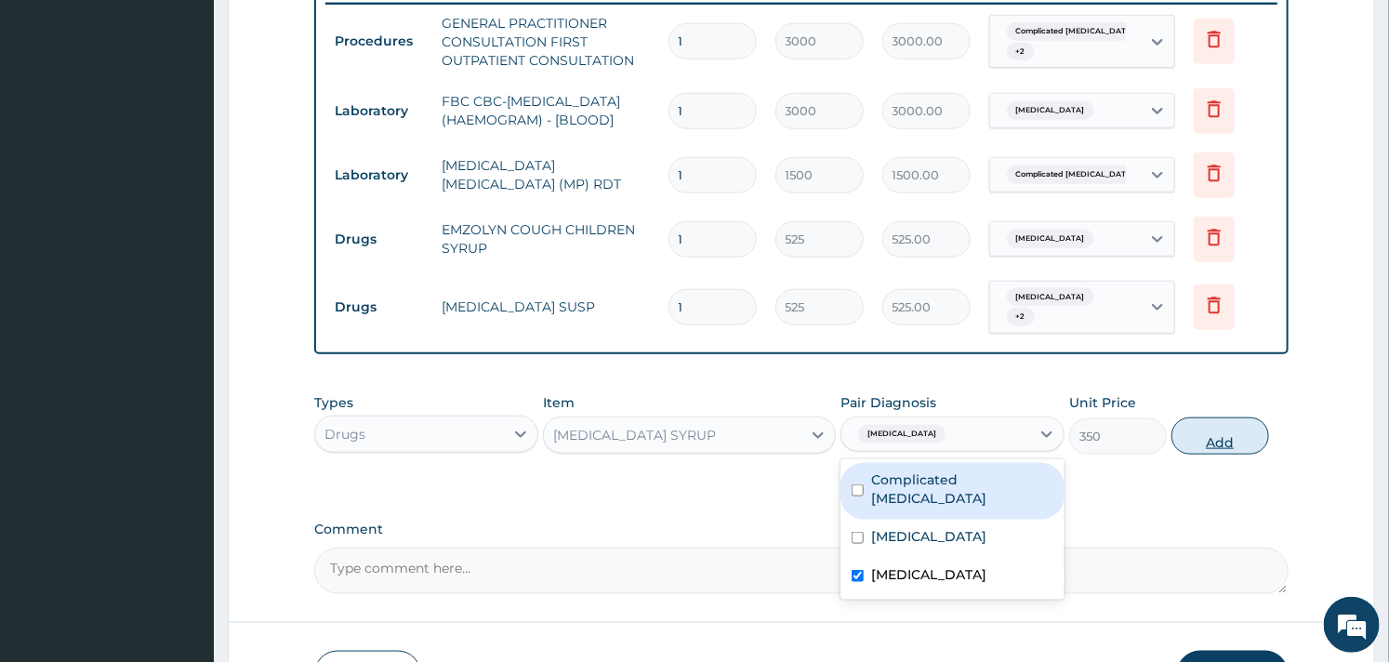
click at [1219, 444] on button "Add" at bounding box center [1220, 435] width 98 height 37
type input "0"
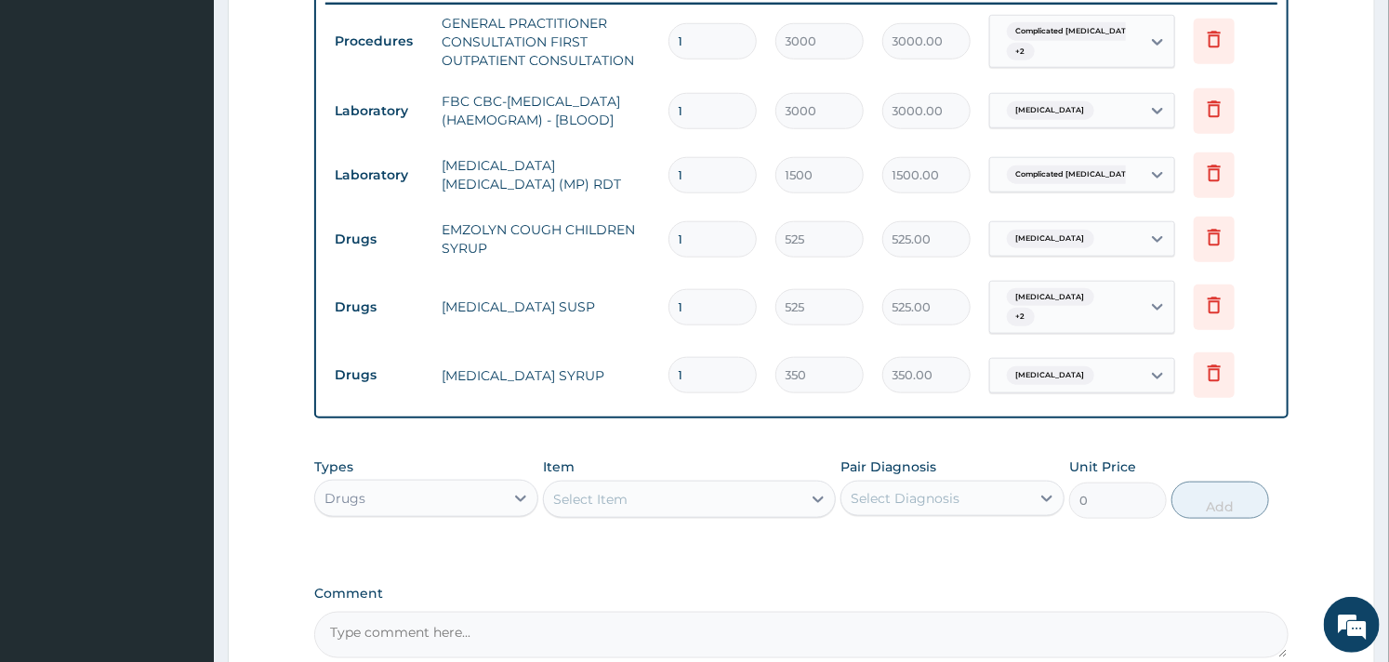
click at [580, 482] on div "Select Item" at bounding box center [689, 499] width 292 height 37
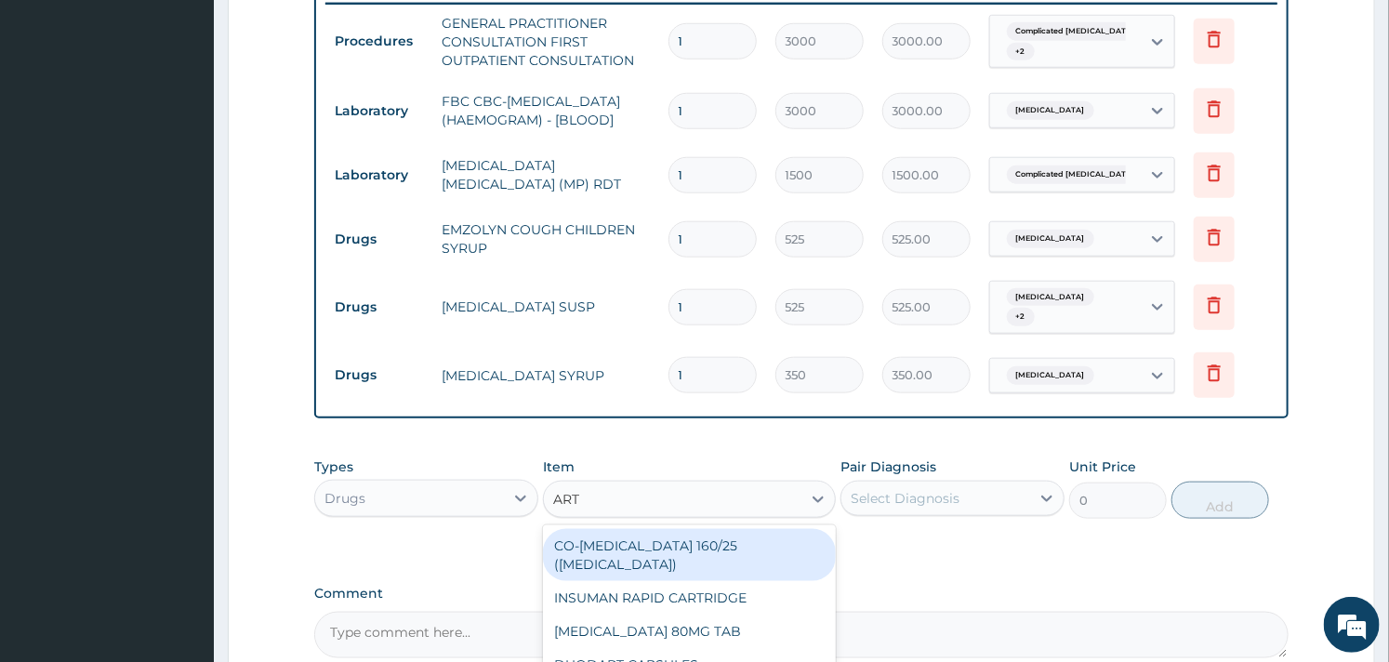
type input "ARTE"
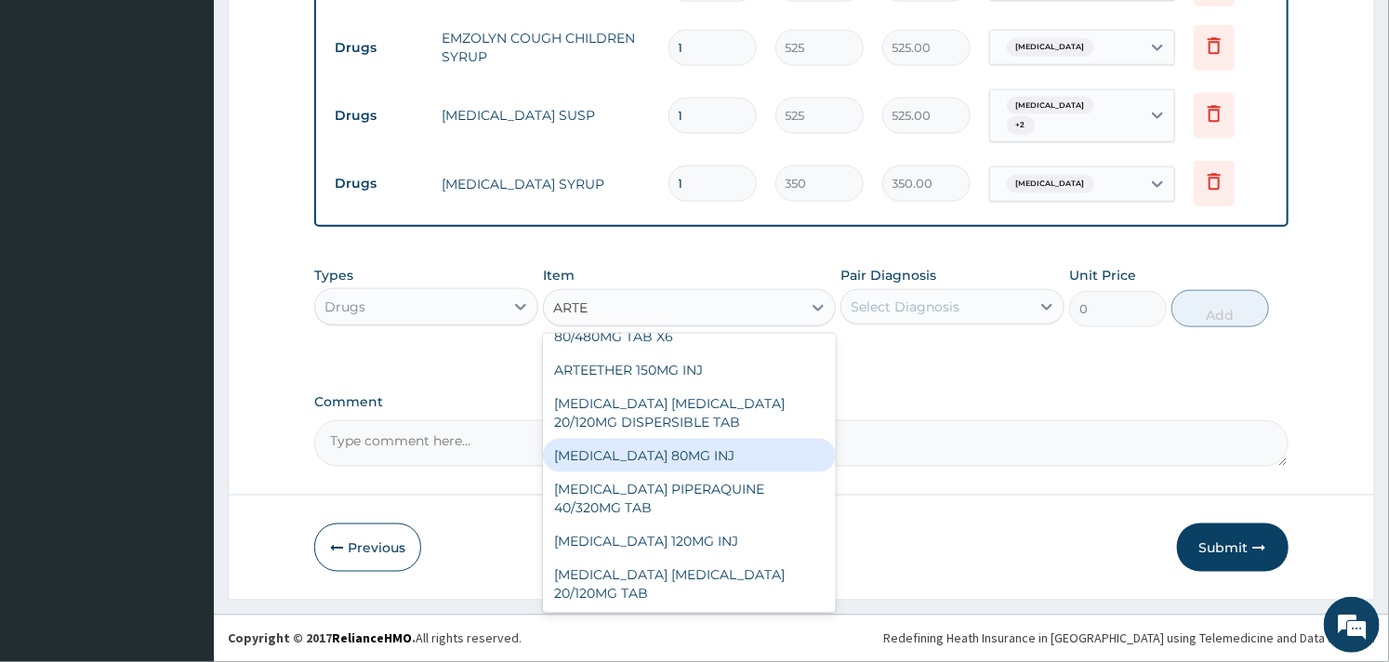
scroll to position [137, 0]
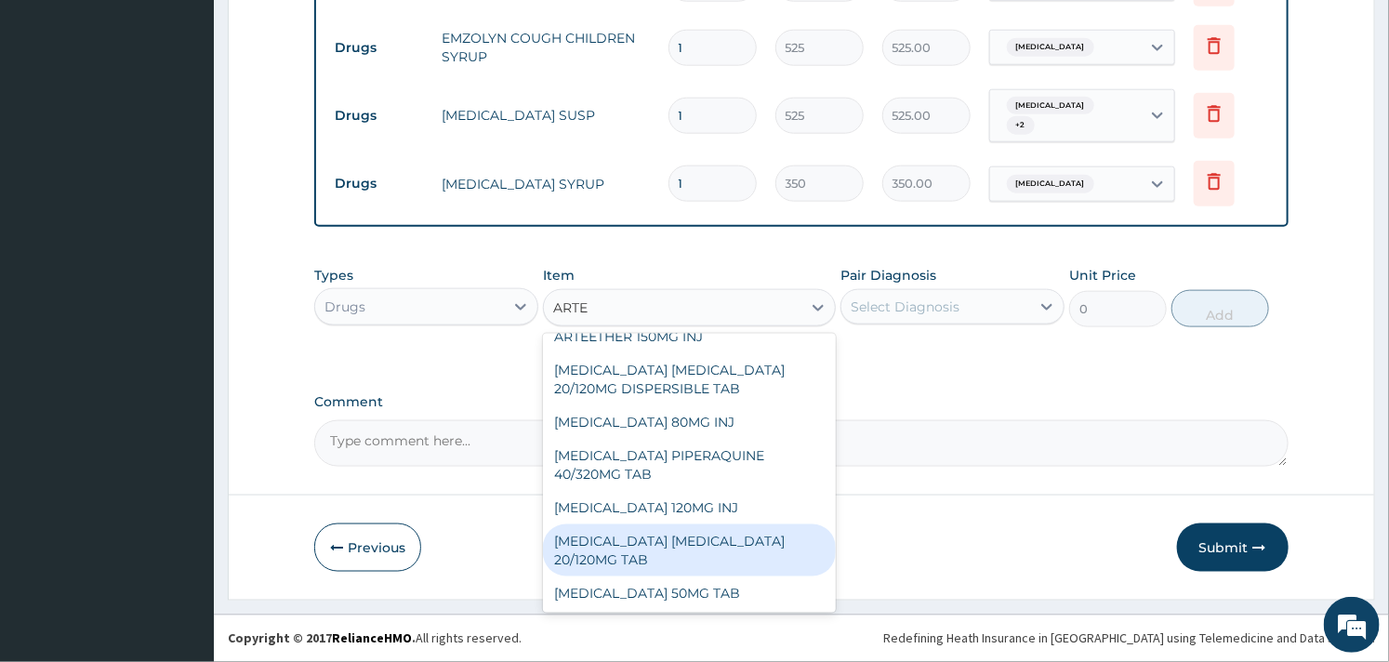
click at [665, 531] on div "ARTEMETHER LUMEFANTRINE 20/120MG TAB" at bounding box center [689, 550] width 292 height 52
type input "84"
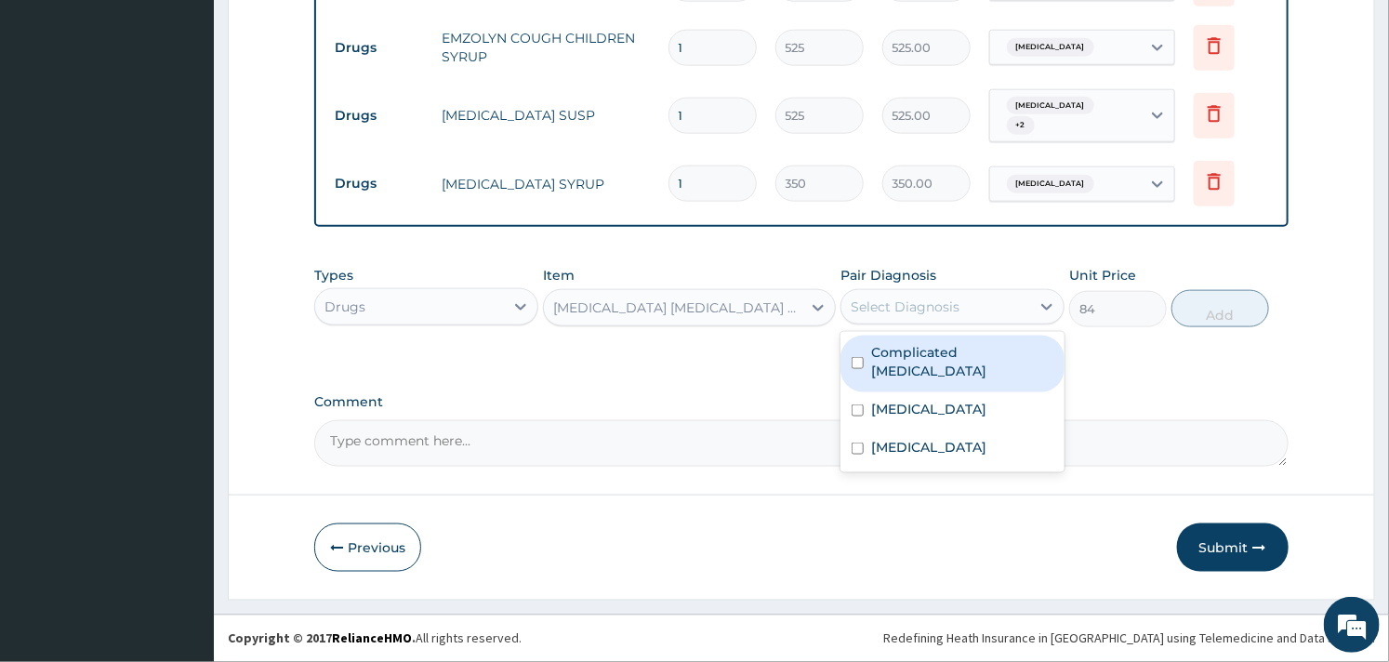
click at [1006, 319] on div "Select Diagnosis" at bounding box center [935, 307] width 189 height 30
click at [887, 359] on label "Complicated malaria" at bounding box center [962, 361] width 182 height 37
checkbox input "true"
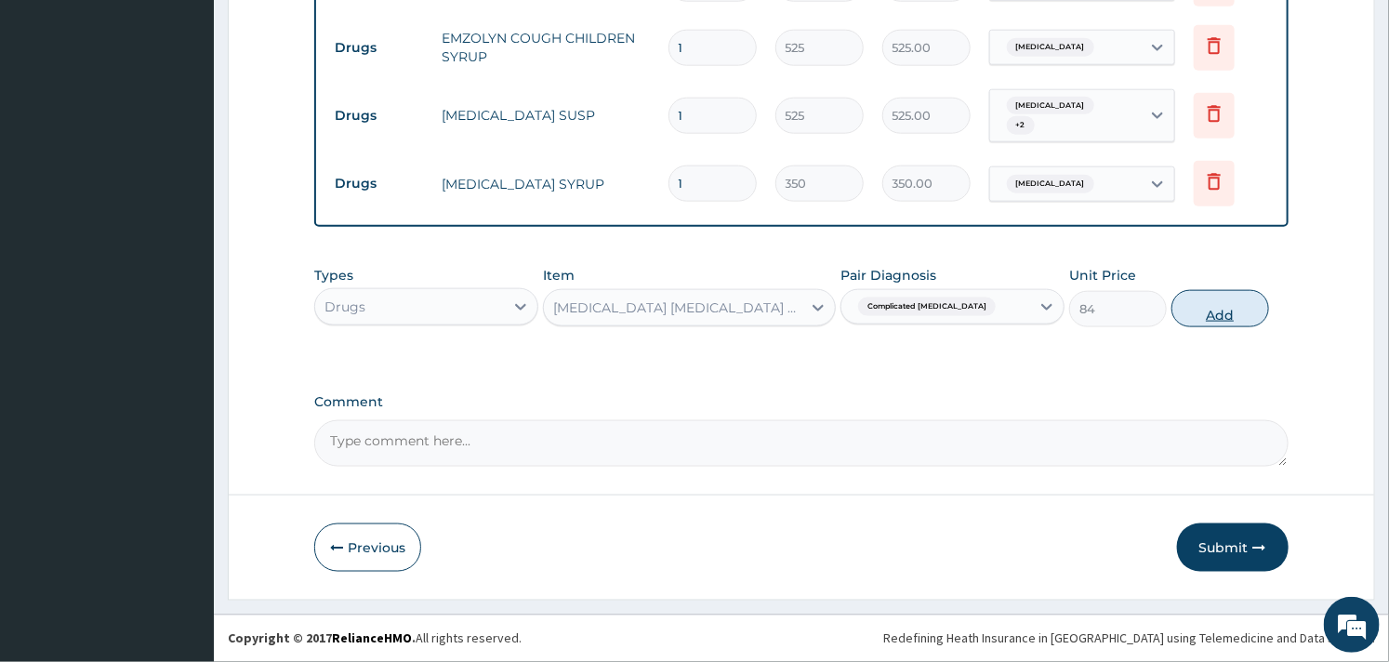
click at [1209, 302] on button "Add" at bounding box center [1220, 308] width 98 height 37
type input "0"
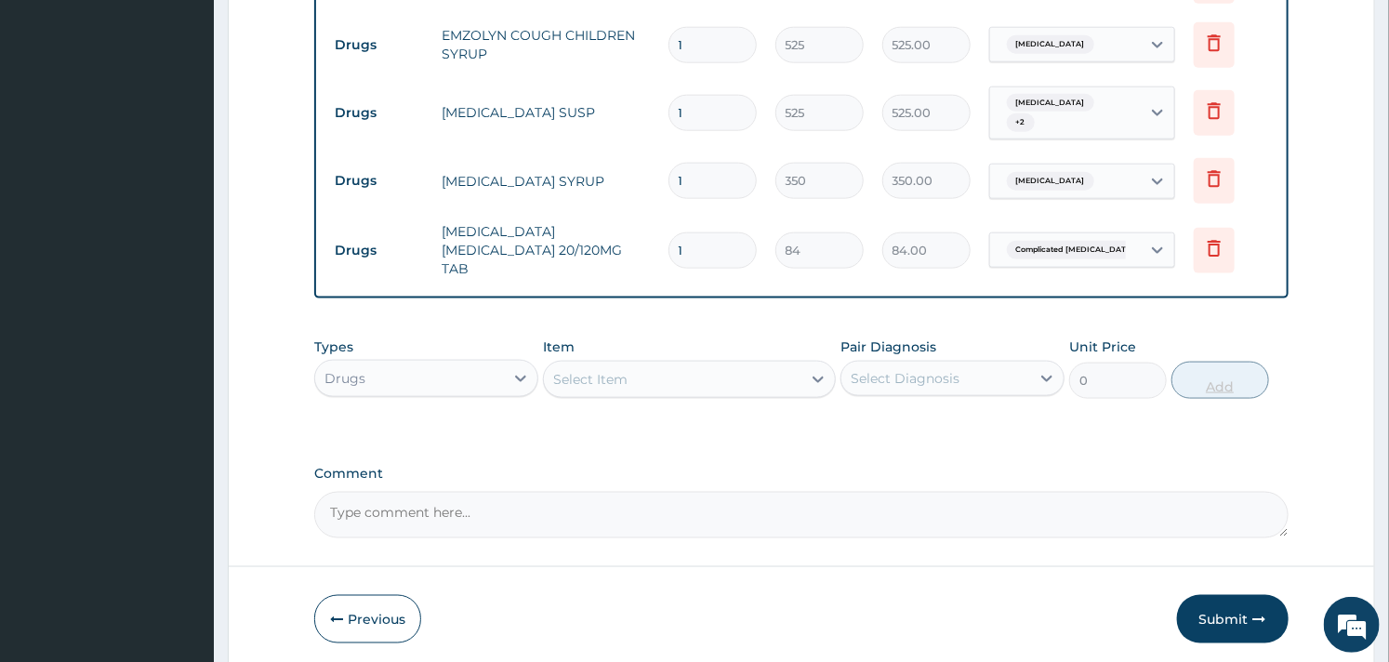
type input "12"
type input "1008.00"
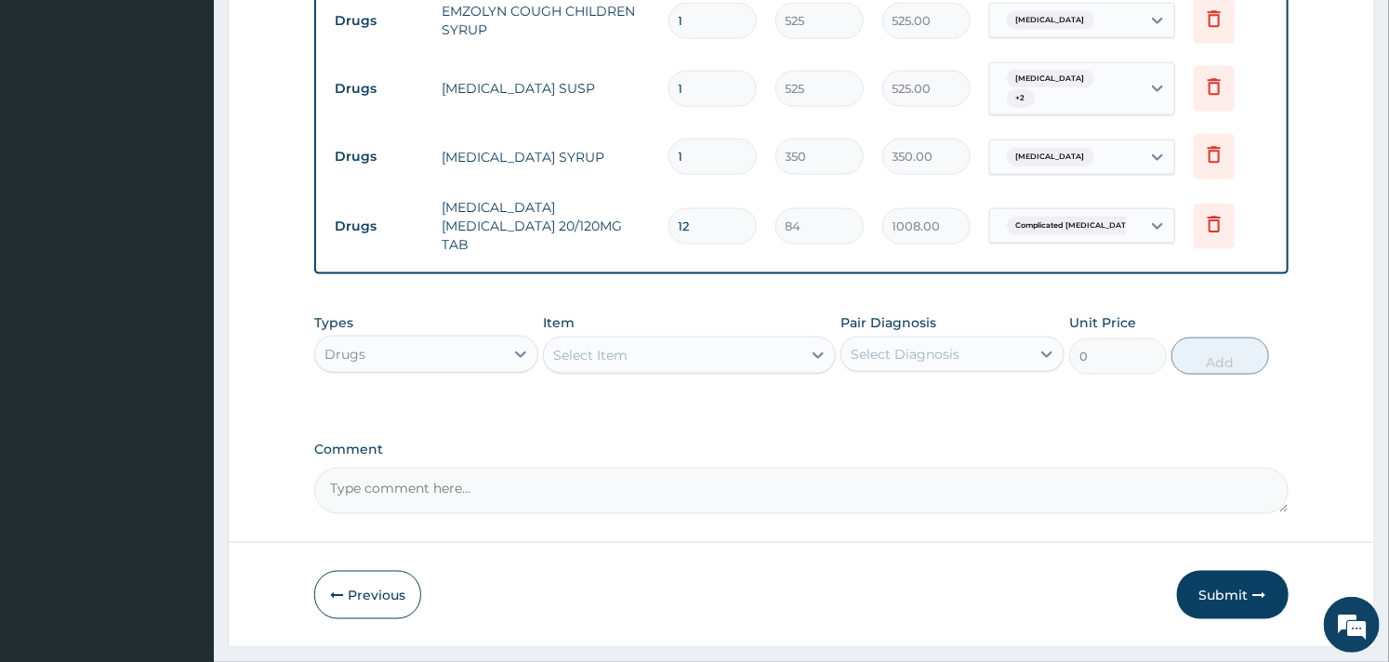
scroll to position [996, 0]
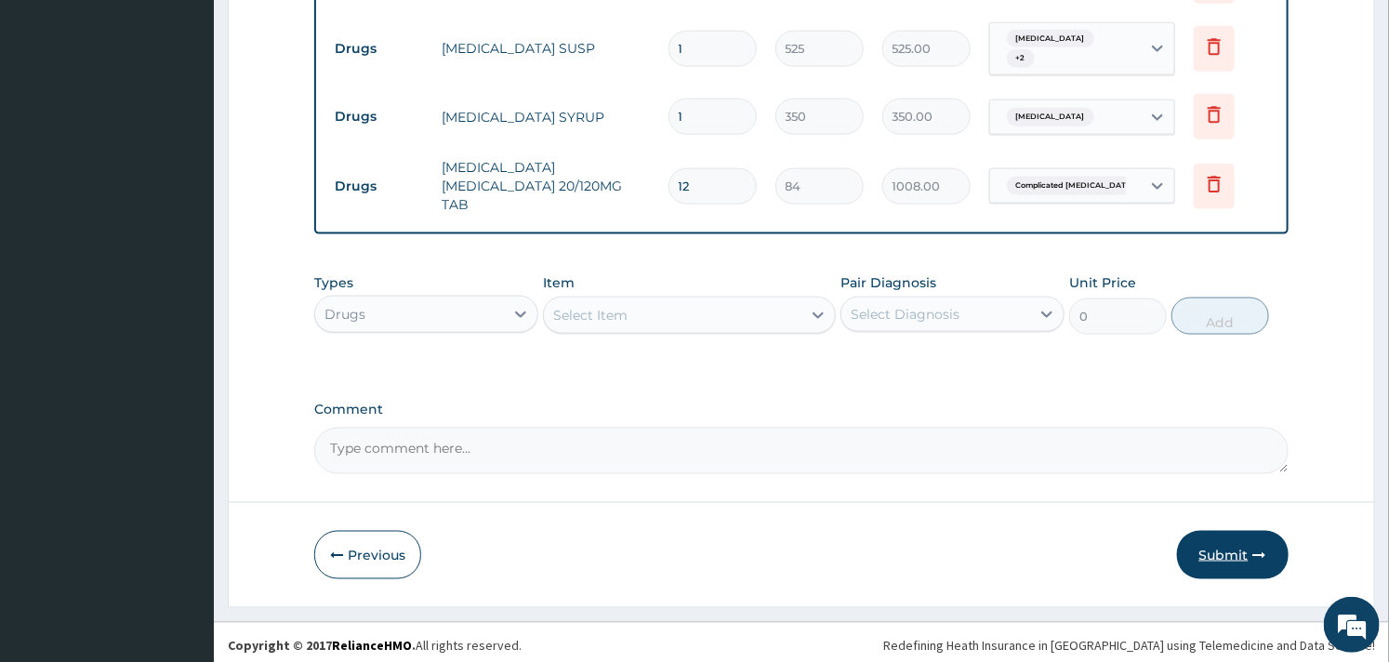
type input "12"
click at [1228, 558] on button "Submit" at bounding box center [1233, 555] width 112 height 48
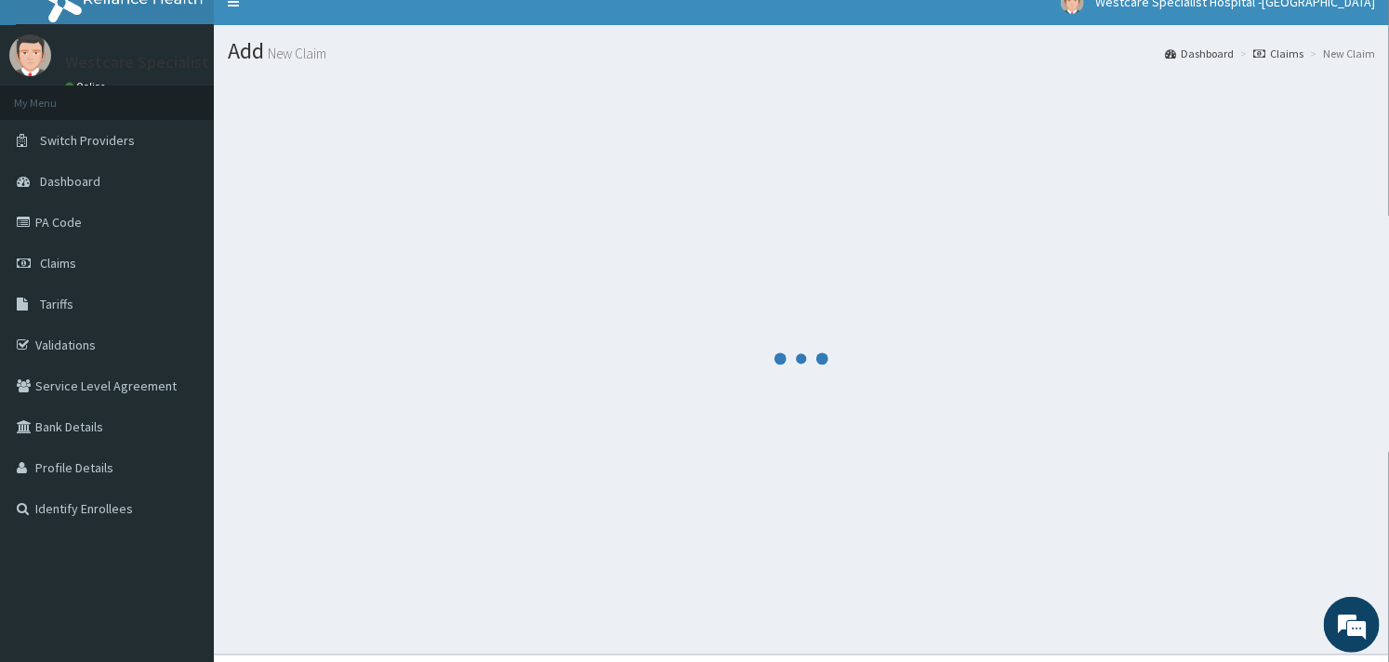
scroll to position [0, 0]
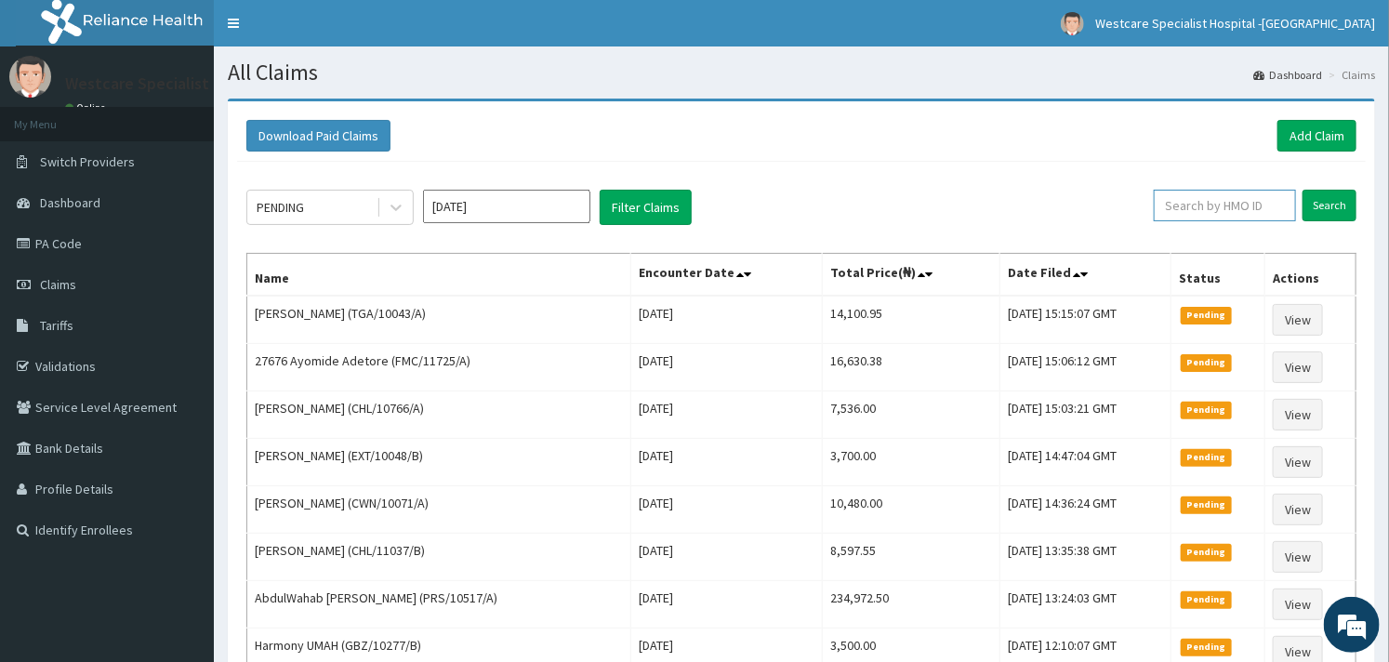
click at [1206, 197] on input "text" at bounding box center [1225, 206] width 142 height 32
click at [1313, 199] on input "Search" at bounding box center [1329, 206] width 54 height 32
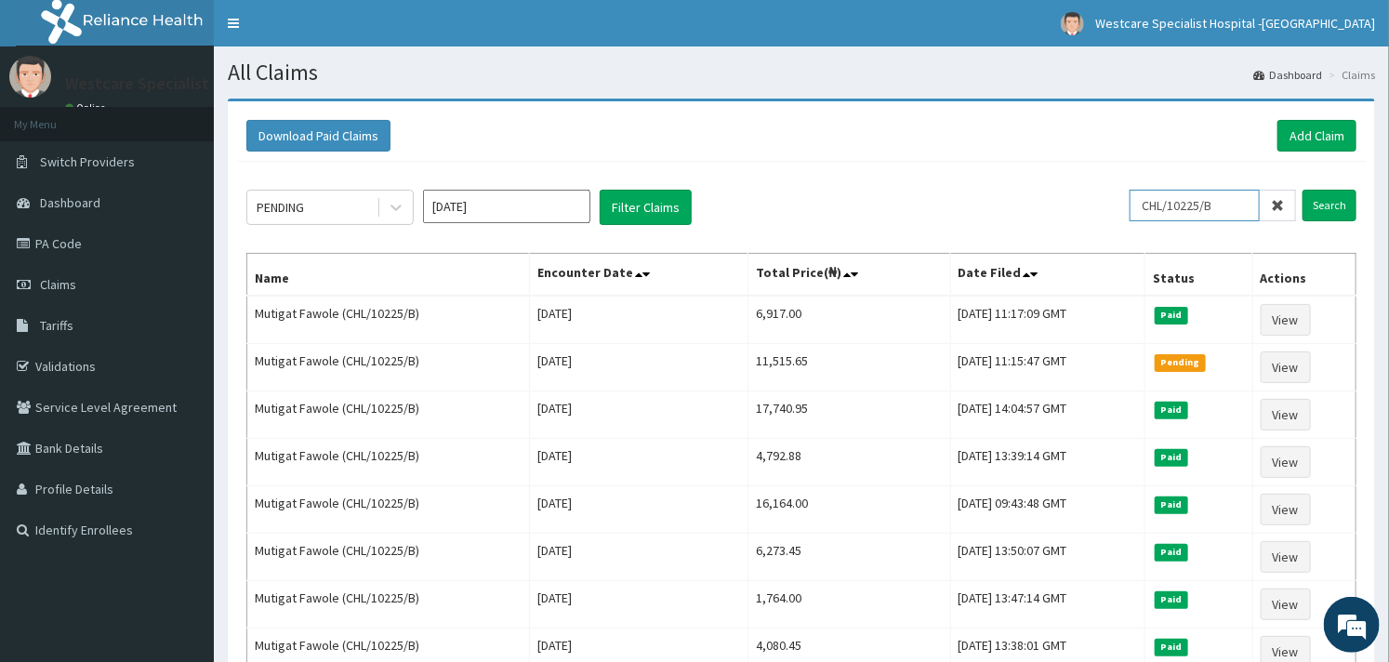
click at [1159, 206] on input "CHL/10225/B" at bounding box center [1194, 206] width 130 height 32
type input "CHL/10173/D"
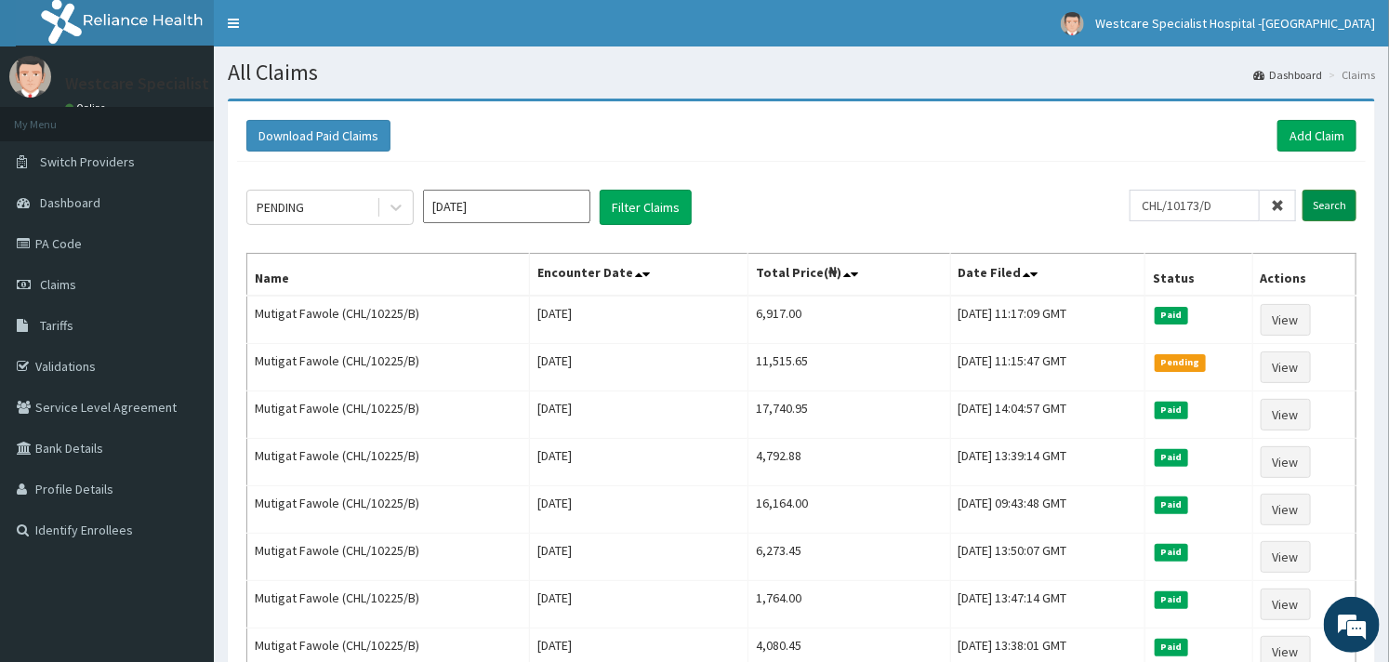
click at [1317, 200] on input "Search" at bounding box center [1329, 206] width 54 height 32
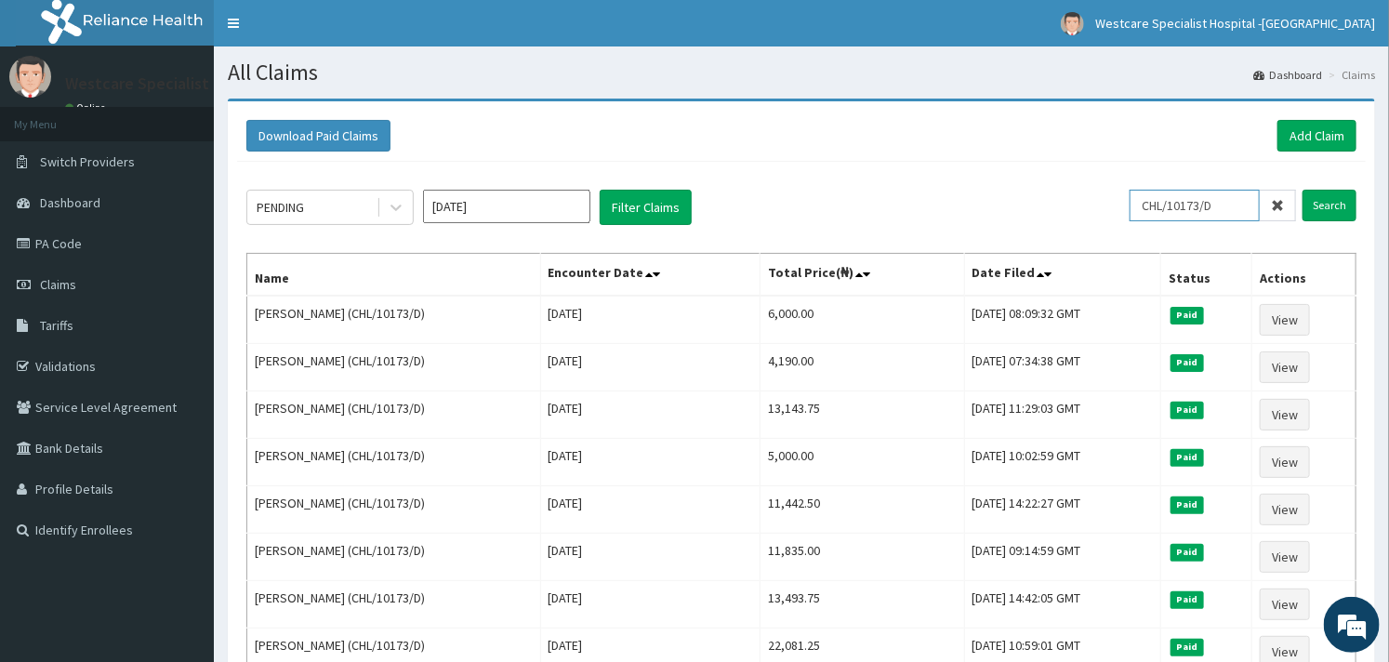
click at [1159, 190] on input "CHL/10173/D" at bounding box center [1194, 206] width 130 height 32
click at [1312, 125] on link "Add Claim" at bounding box center [1316, 136] width 79 height 32
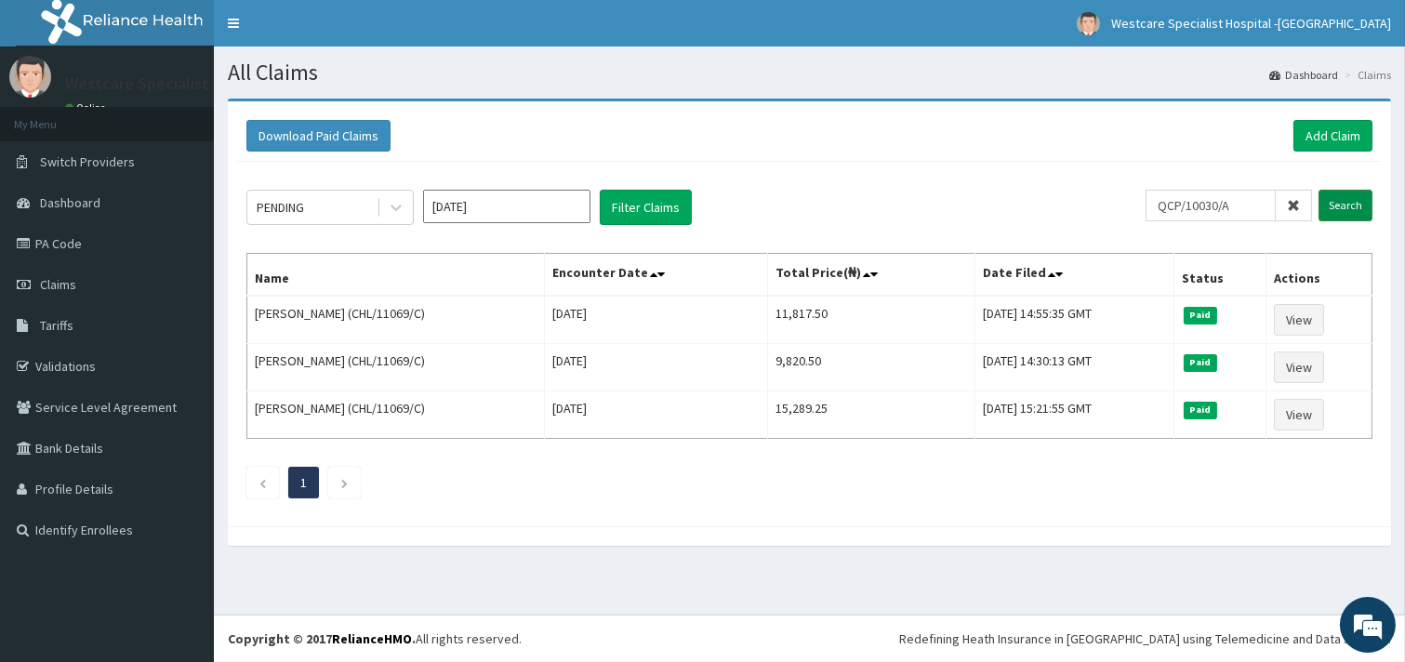
type input "QCP/10030/A"
click at [1368, 195] on input "Search" at bounding box center [1345, 206] width 54 height 32
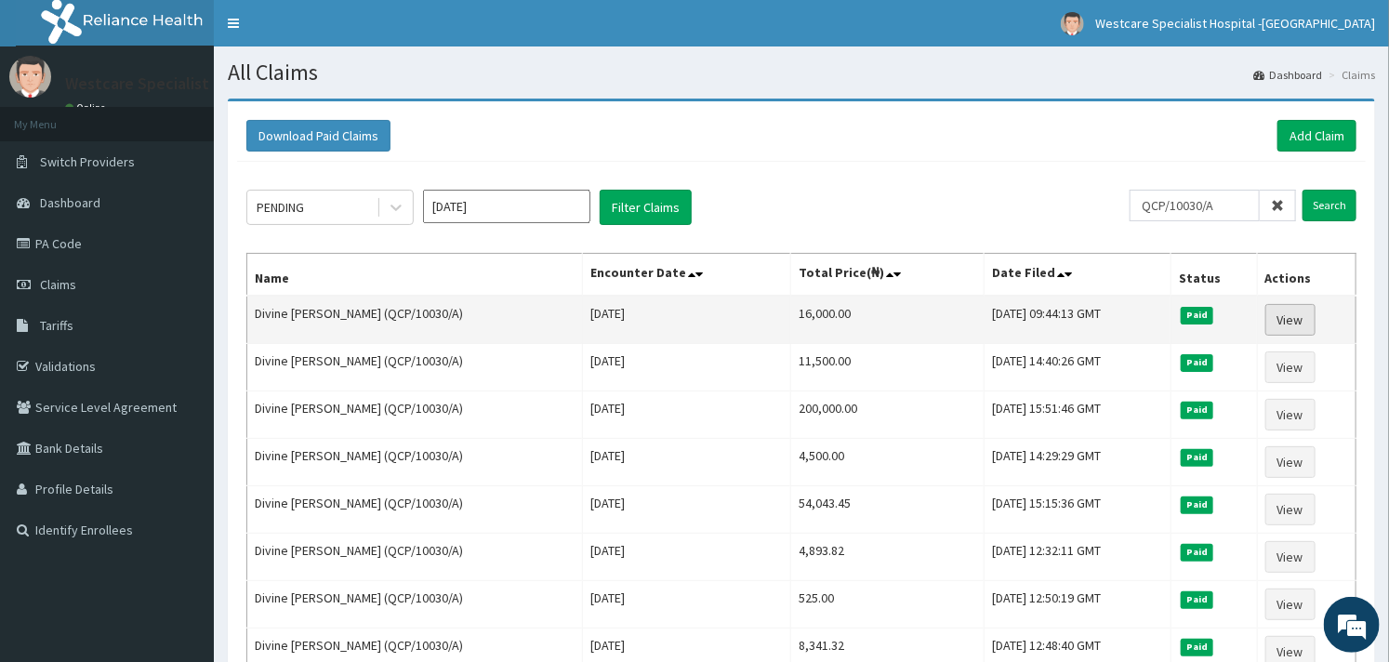
click at [1303, 308] on link "View" at bounding box center [1290, 320] width 50 height 32
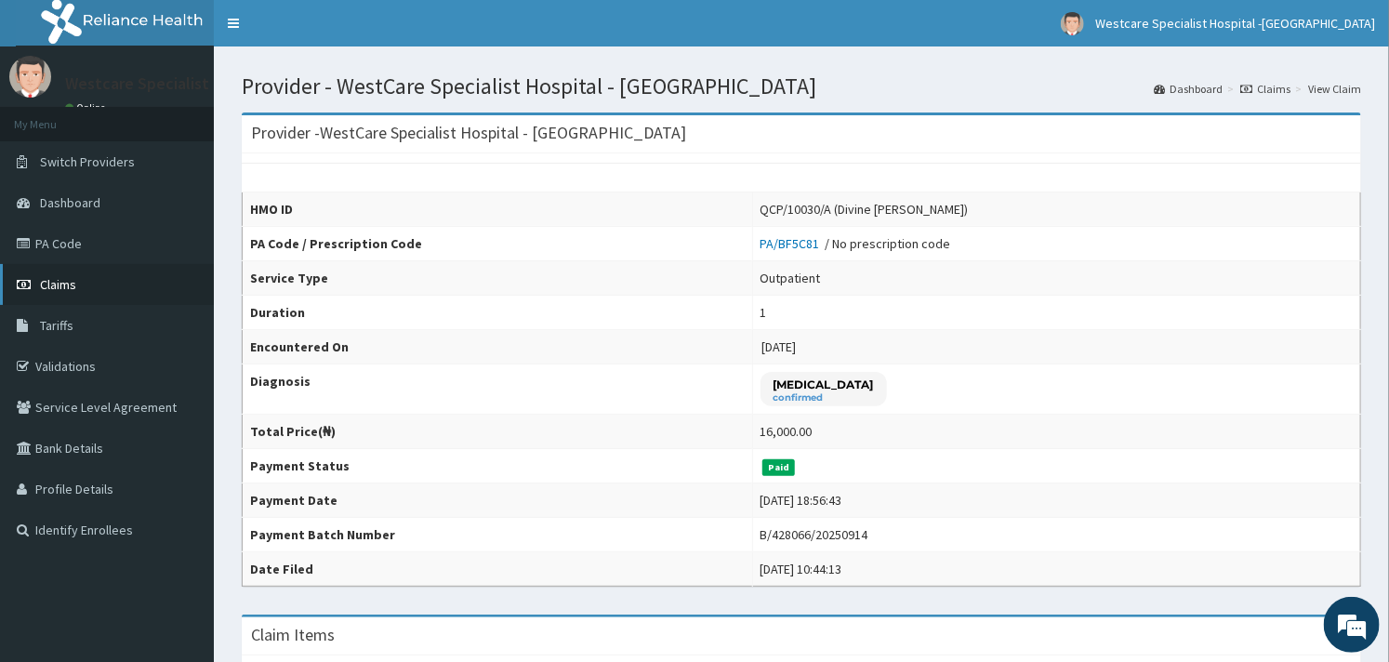
click at [53, 280] on span "Claims" at bounding box center [58, 284] width 36 height 17
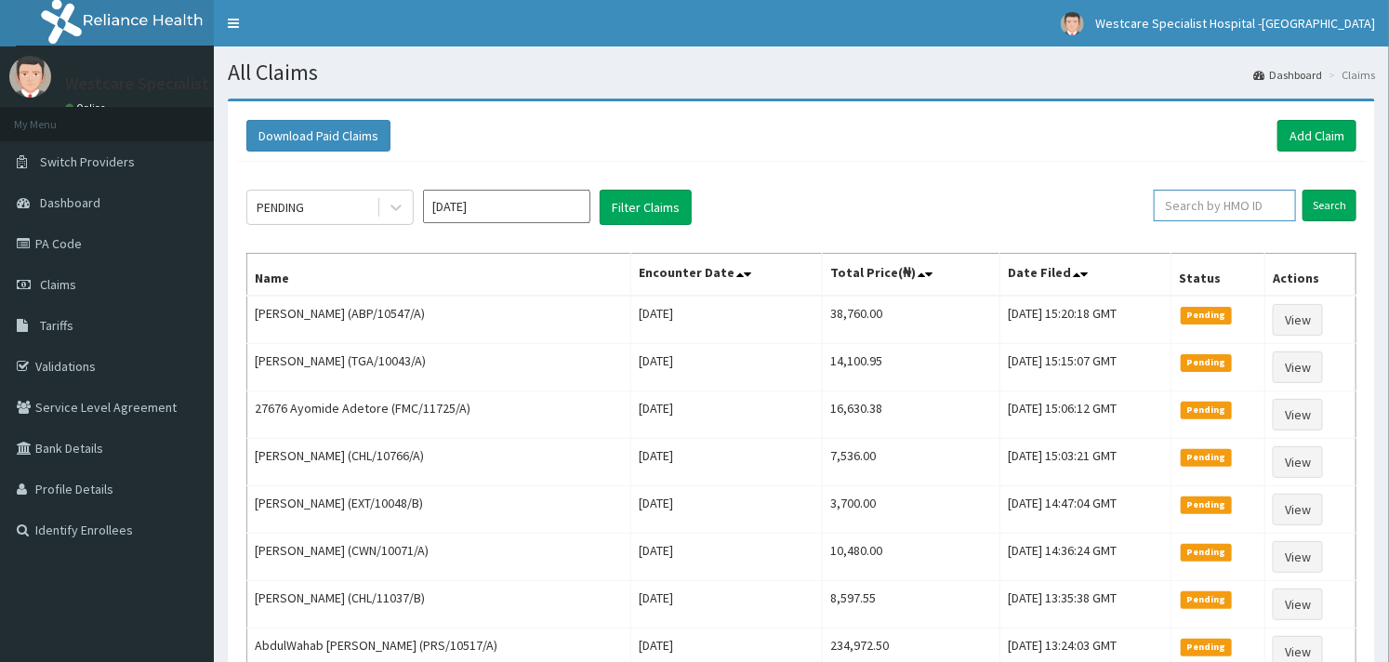
click at [1206, 217] on input "text" at bounding box center [1225, 206] width 142 height 32
paste input "QCP/10030/A"
type input "QCP/10030/A"
click at [1331, 199] on input "Search" at bounding box center [1329, 206] width 54 height 32
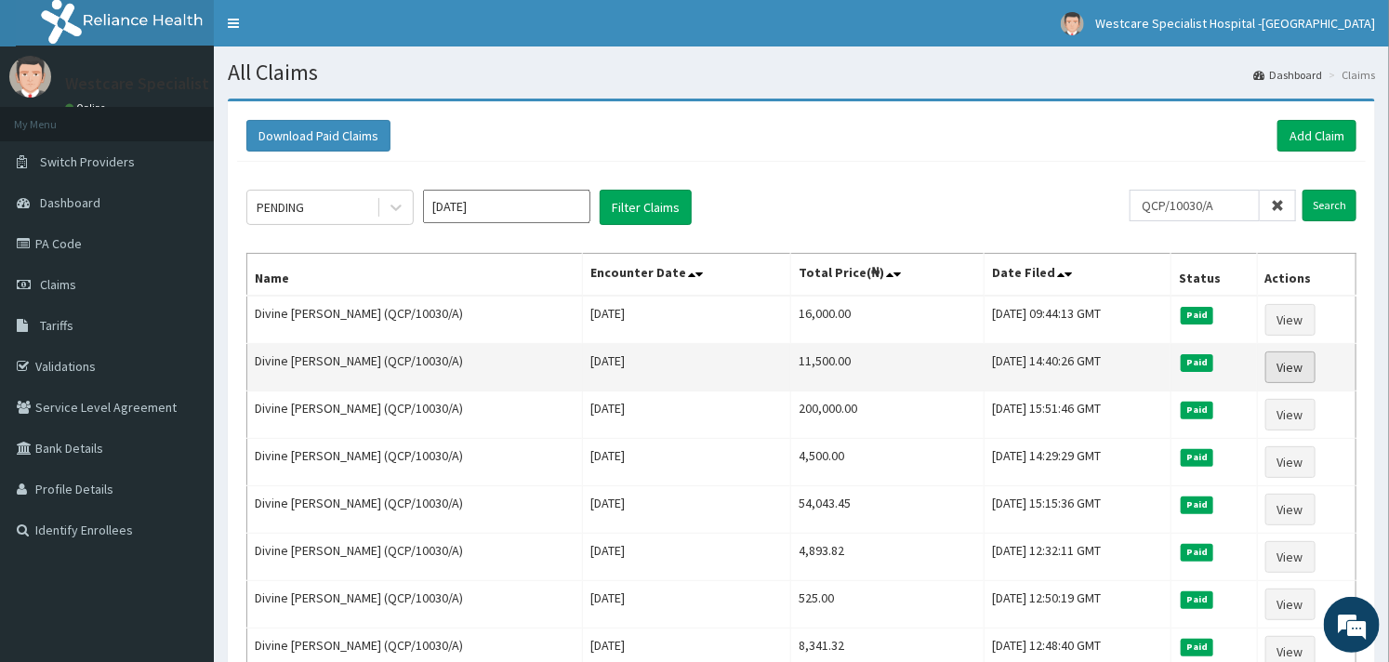
click at [1278, 364] on link "View" at bounding box center [1290, 367] width 50 height 32
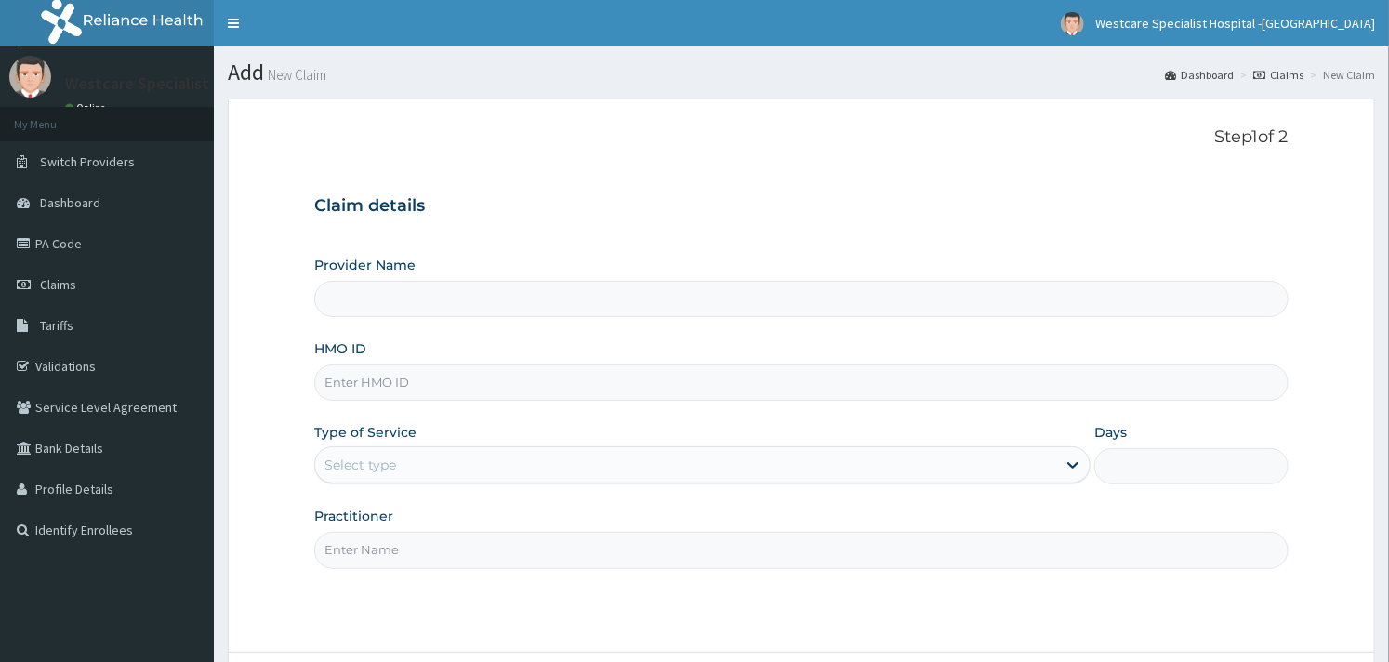
click at [443, 387] on input "HMO ID" at bounding box center [800, 382] width 973 height 36
type input "WestCare Specialist Hospital - [GEOGRAPHIC_DATA]"
paste input "CHL/10173/D"
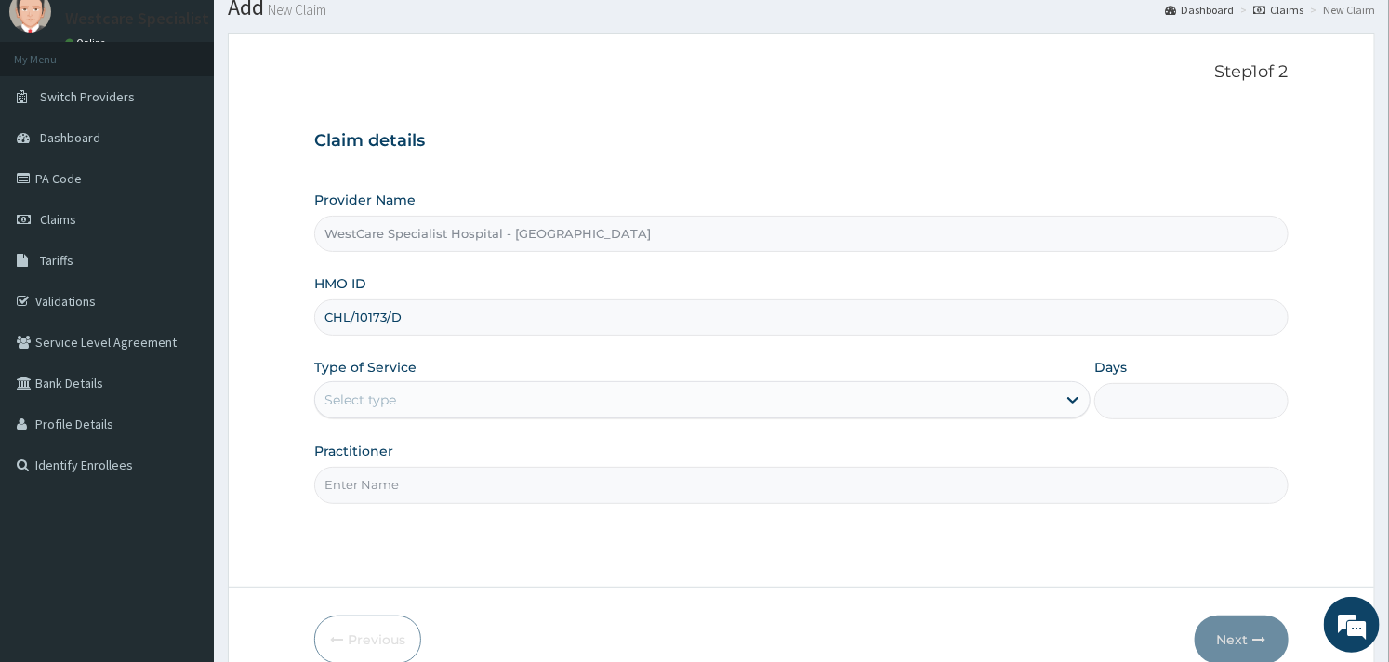
scroll to position [158, 0]
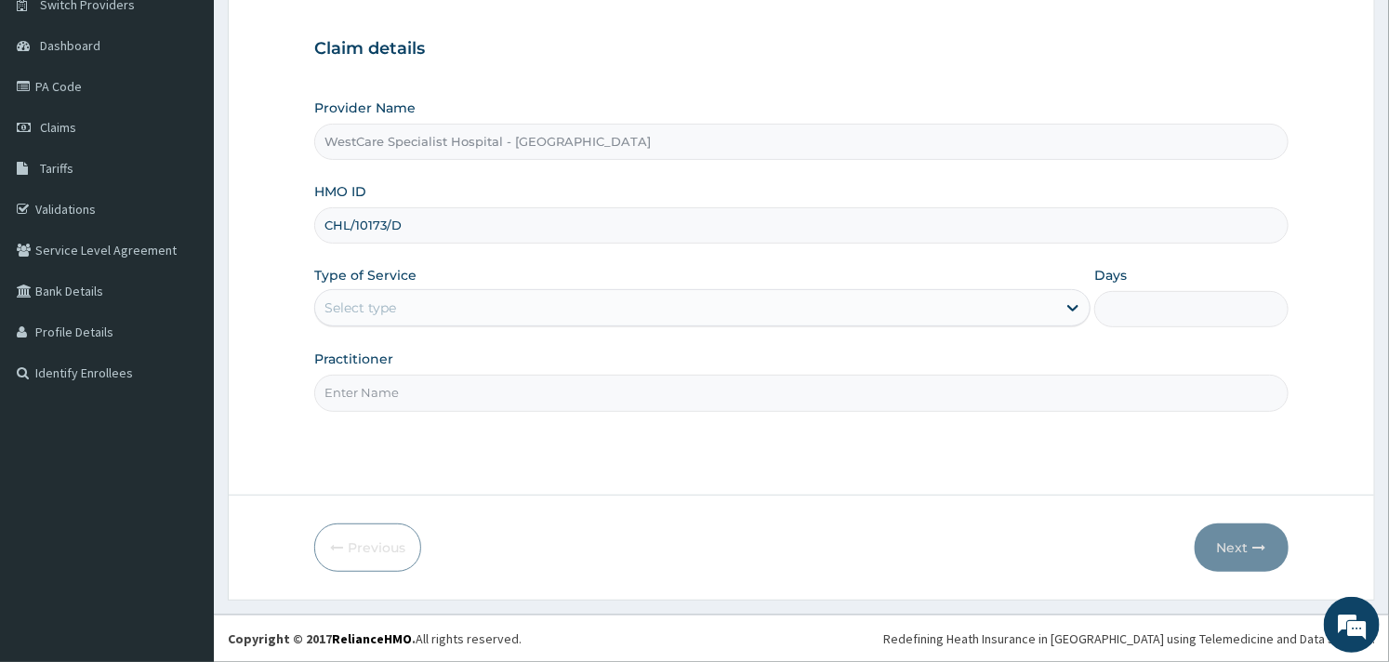
type input "CHL/10173/D"
click at [487, 297] on div "Select type" at bounding box center [685, 308] width 741 height 30
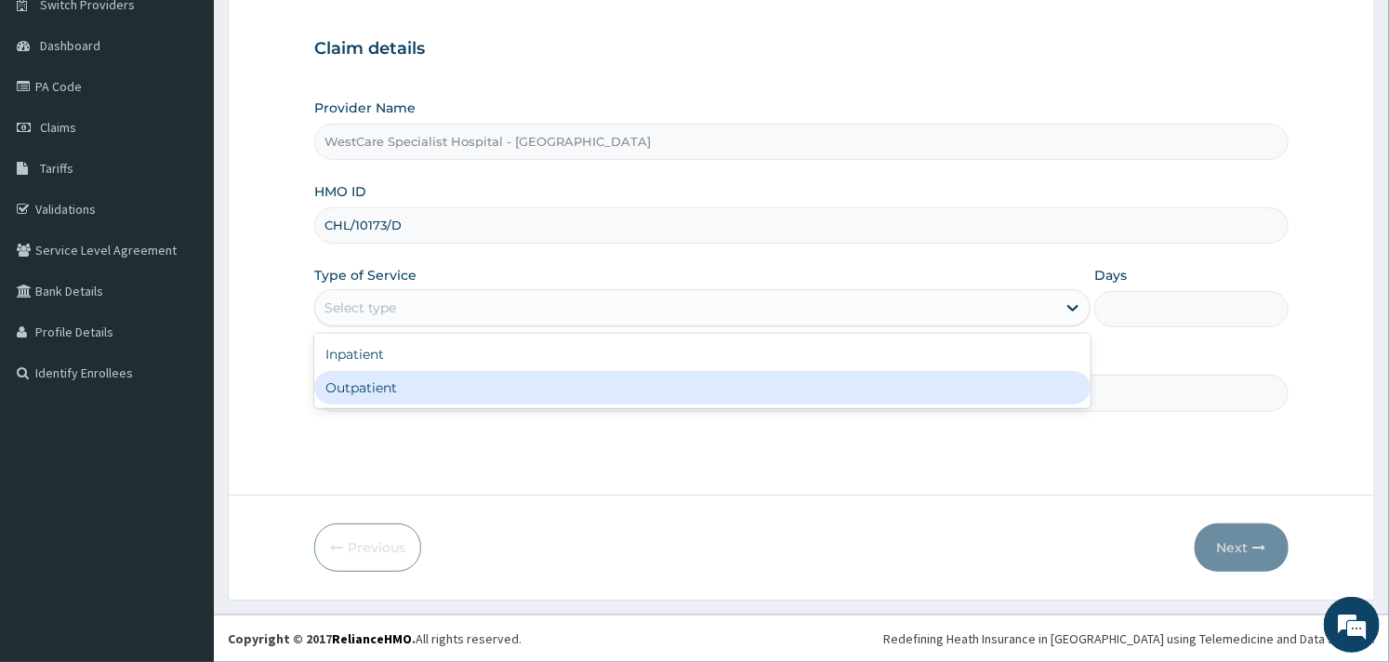
click at [397, 396] on div "Outpatient" at bounding box center [702, 387] width 776 height 33
type input "1"
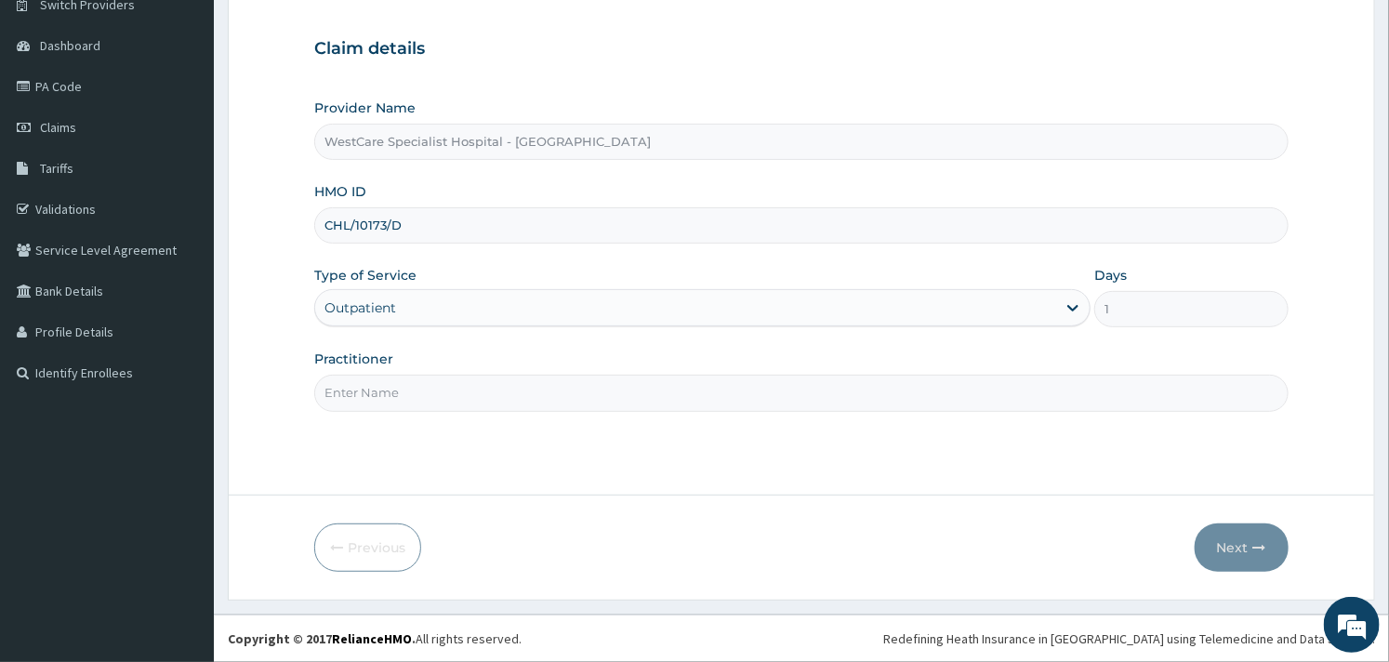
click at [397, 397] on input "Practitioner" at bounding box center [800, 393] width 973 height 36
type input "OBIDEYI"
click at [1238, 547] on button "Next" at bounding box center [1241, 547] width 94 height 48
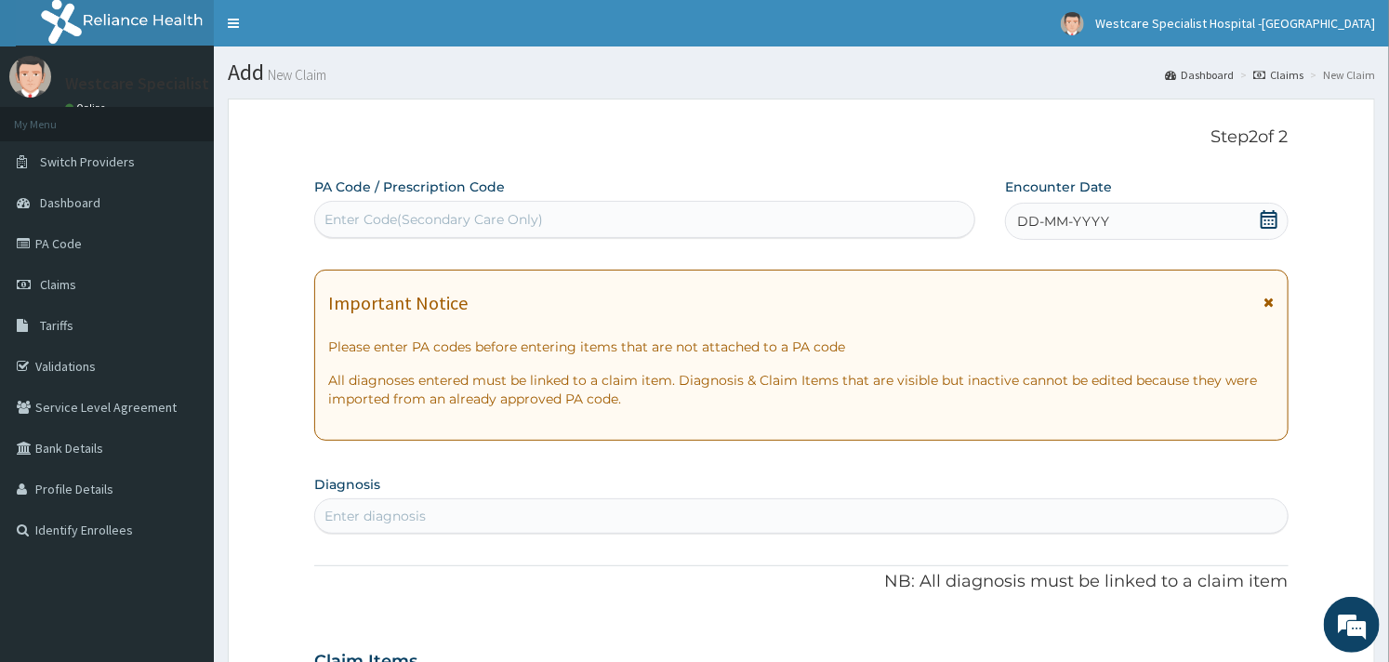
scroll to position [0, 0]
click at [1264, 210] on icon at bounding box center [1269, 219] width 19 height 19
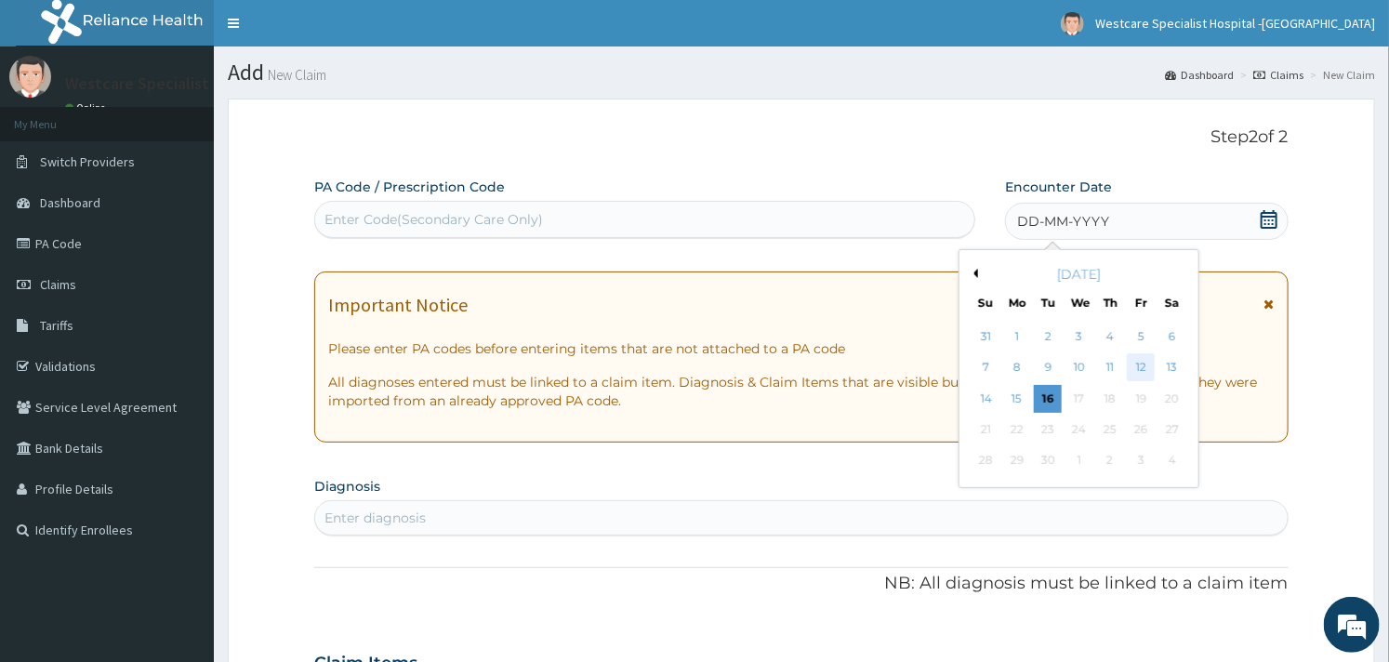
click at [1147, 372] on div "12" at bounding box center [1141, 368] width 28 height 28
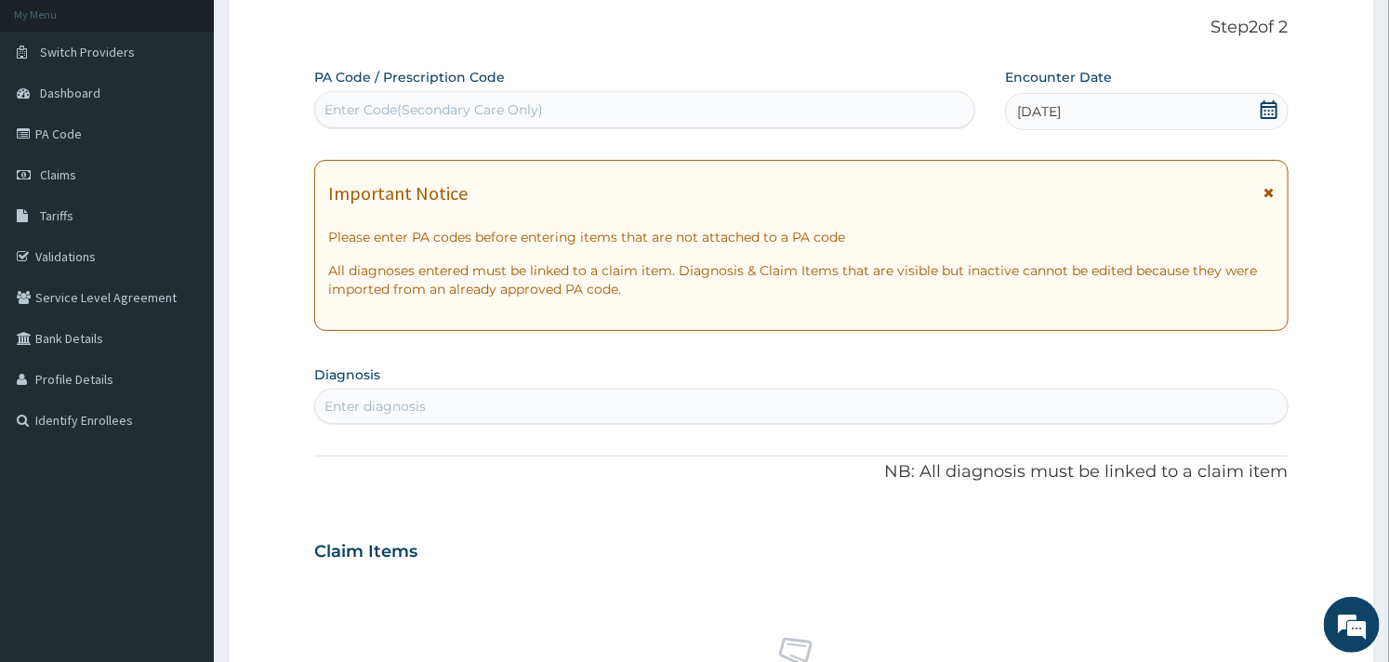
scroll to position [206, 0]
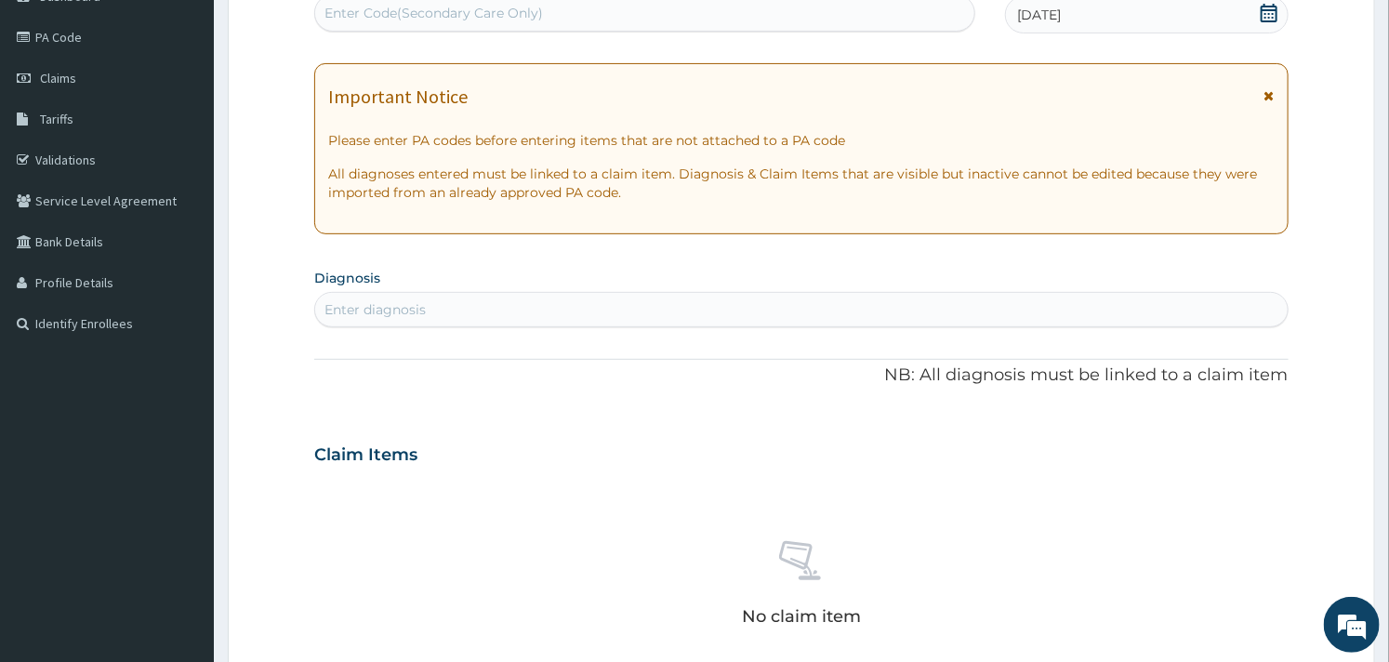
click at [708, 305] on div "Enter diagnosis" at bounding box center [800, 310] width 971 height 30
type input "[MEDICAL_DATA]"
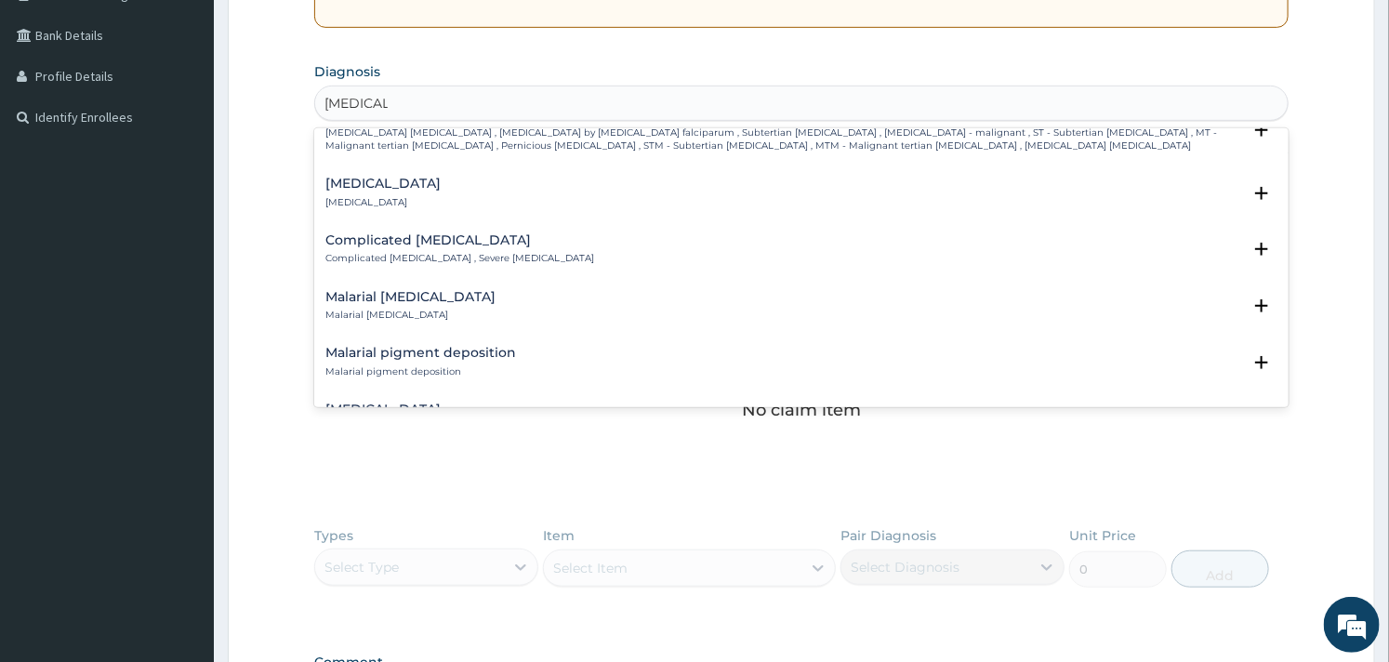
scroll to position [825, 0]
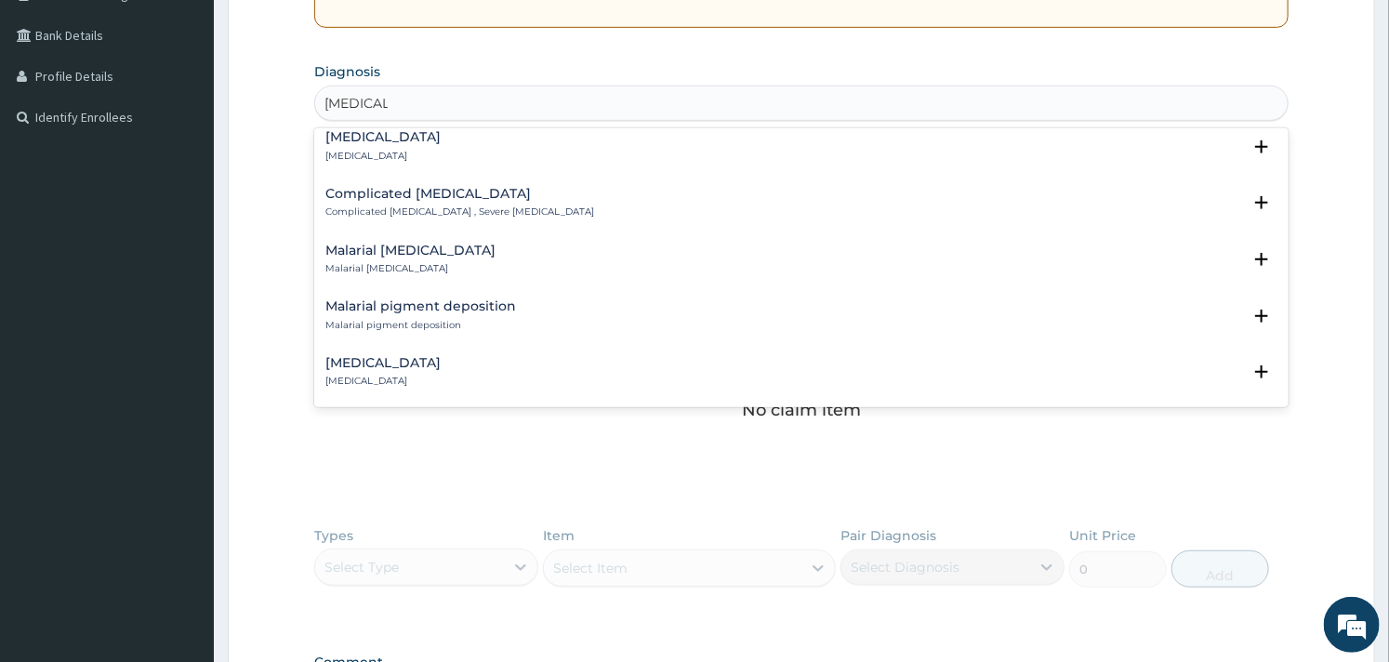
click at [378, 187] on h4 "Complicated malaria" at bounding box center [459, 194] width 269 height 14
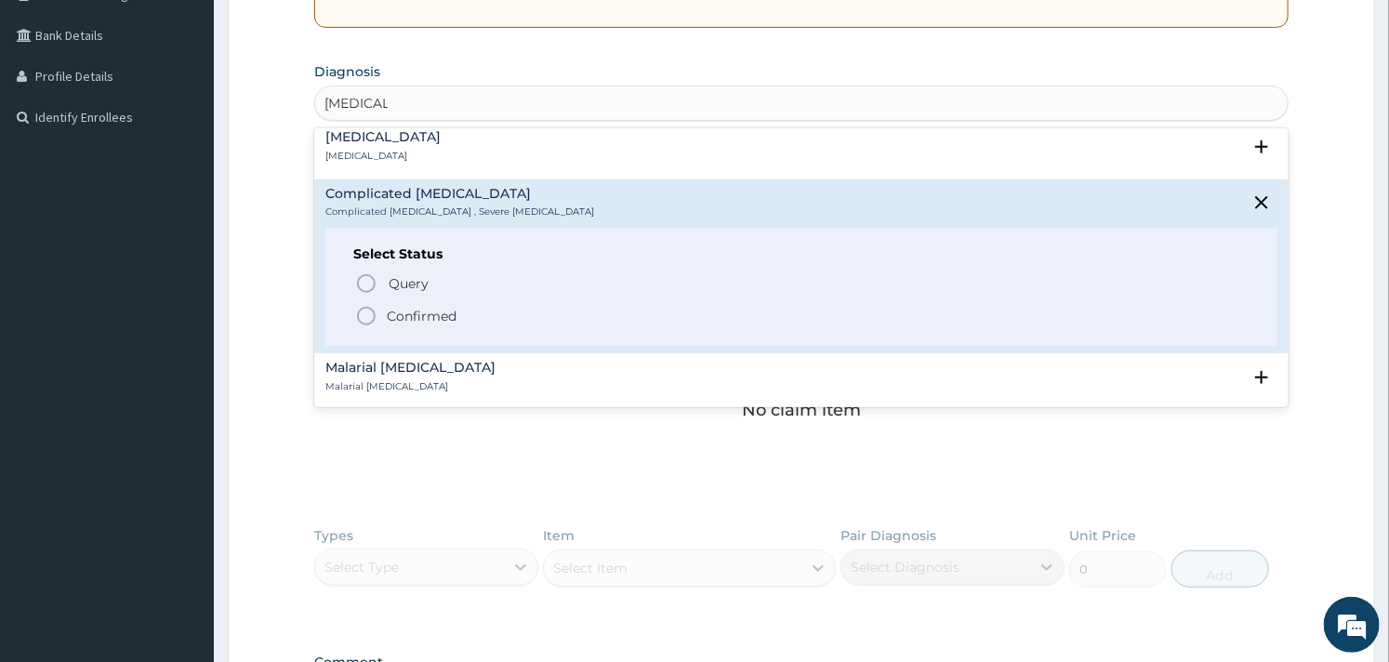
click at [361, 305] on icon "status option filled" at bounding box center [366, 316] width 22 height 22
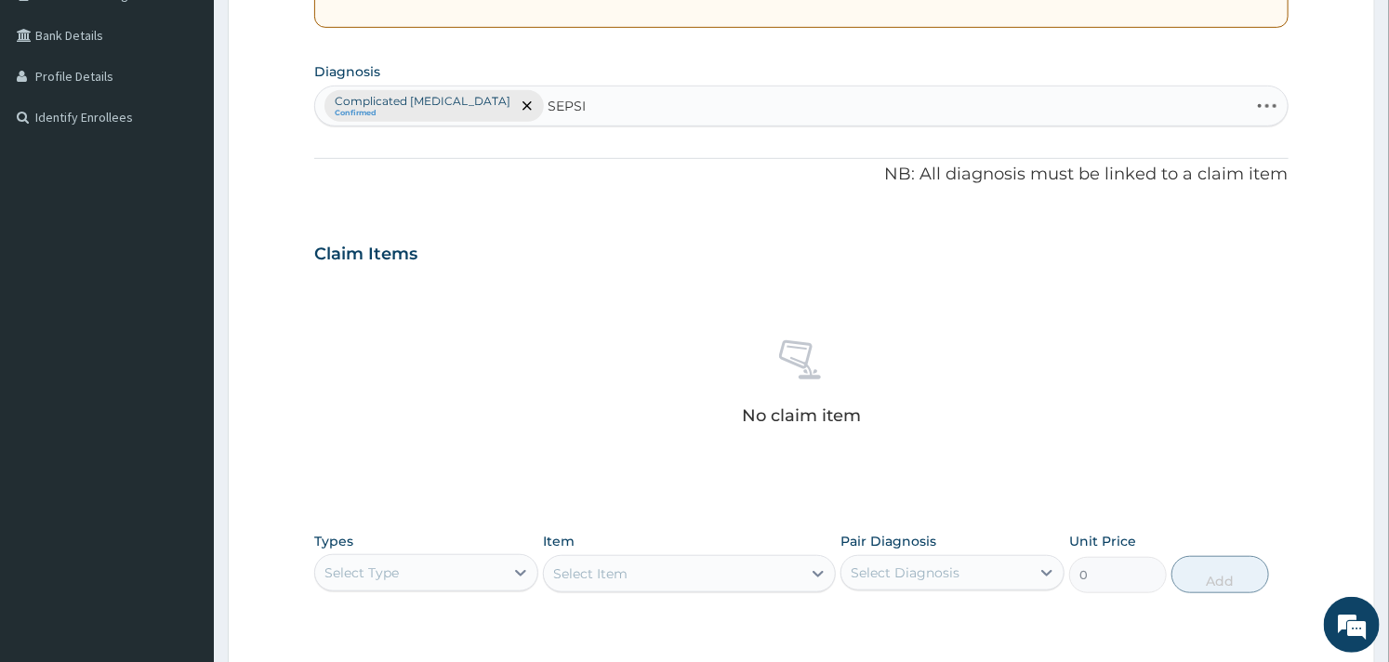
type input "SEPSIS"
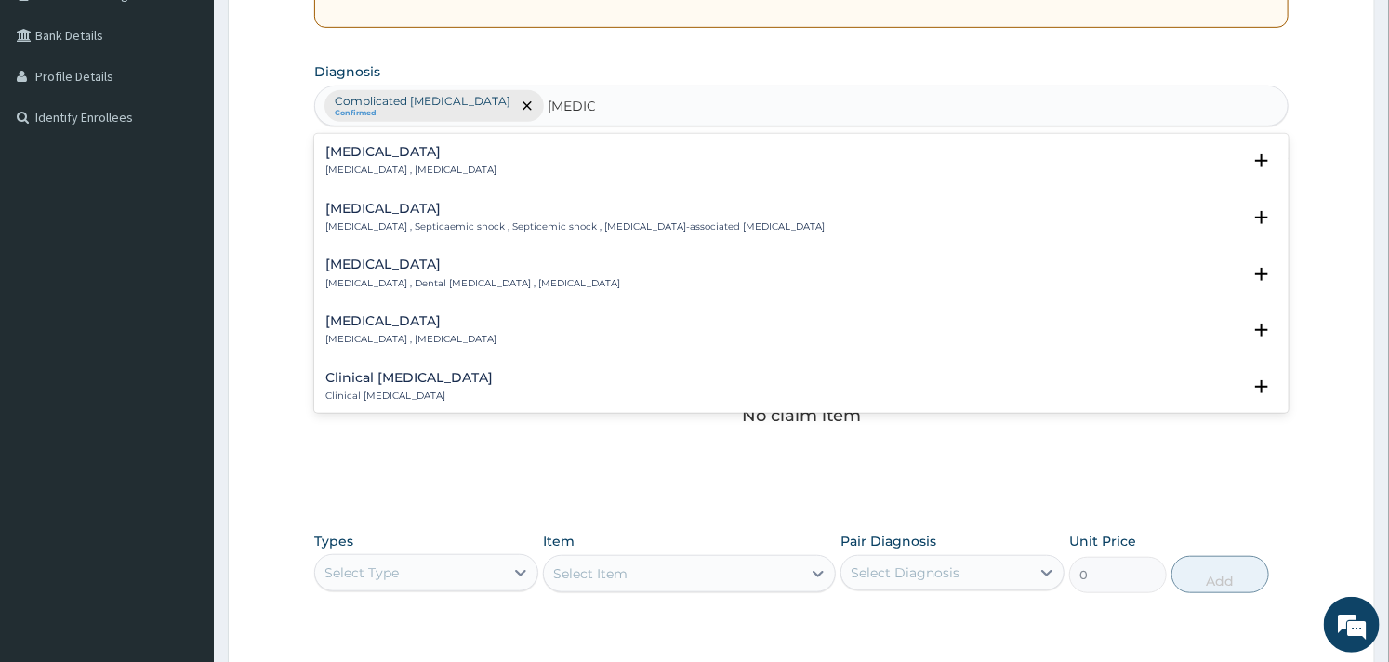
click at [355, 165] on p "Systemic infection , Sepsis" at bounding box center [410, 170] width 171 height 13
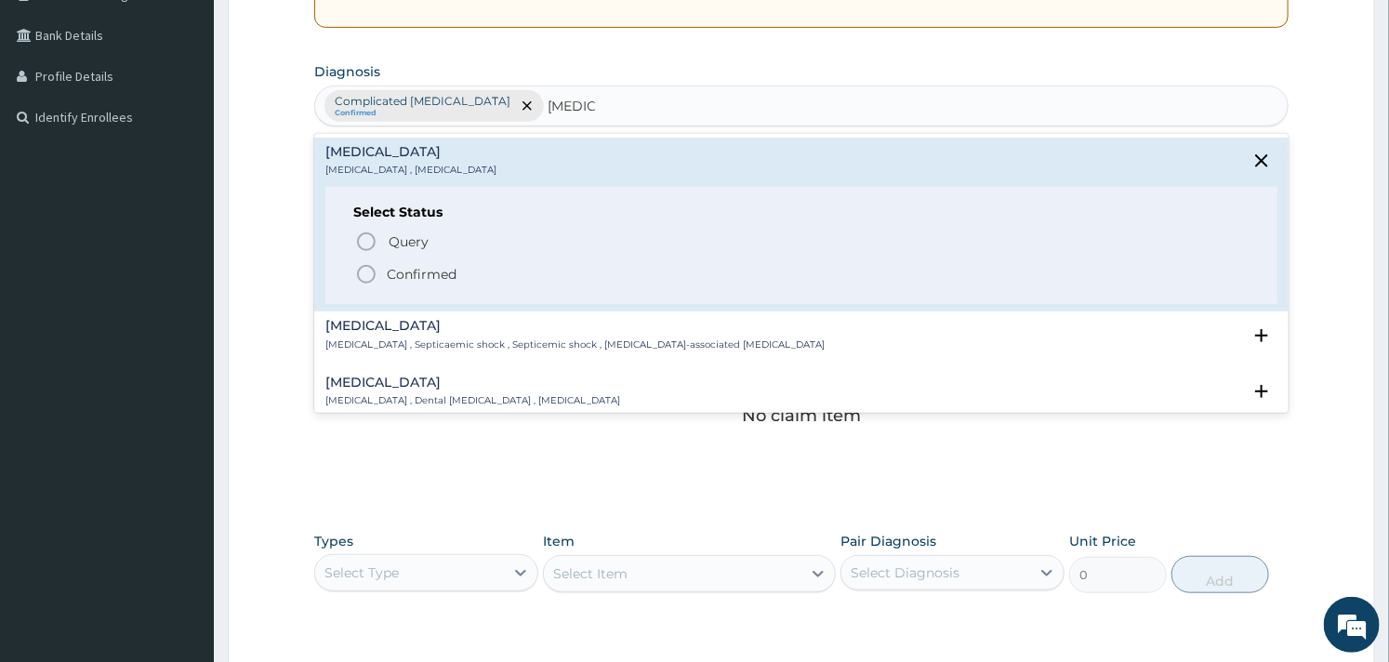
click at [363, 266] on circle "status option filled" at bounding box center [366, 274] width 17 height 17
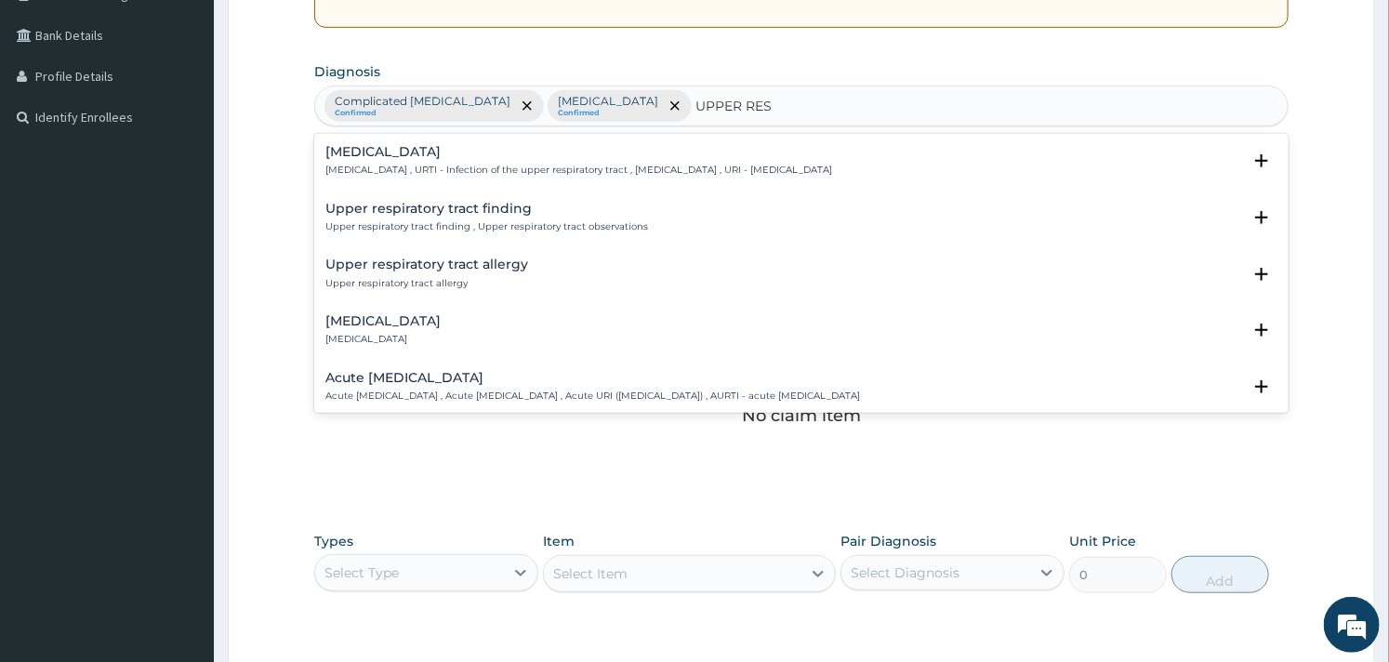
type input "UPPER RESP"
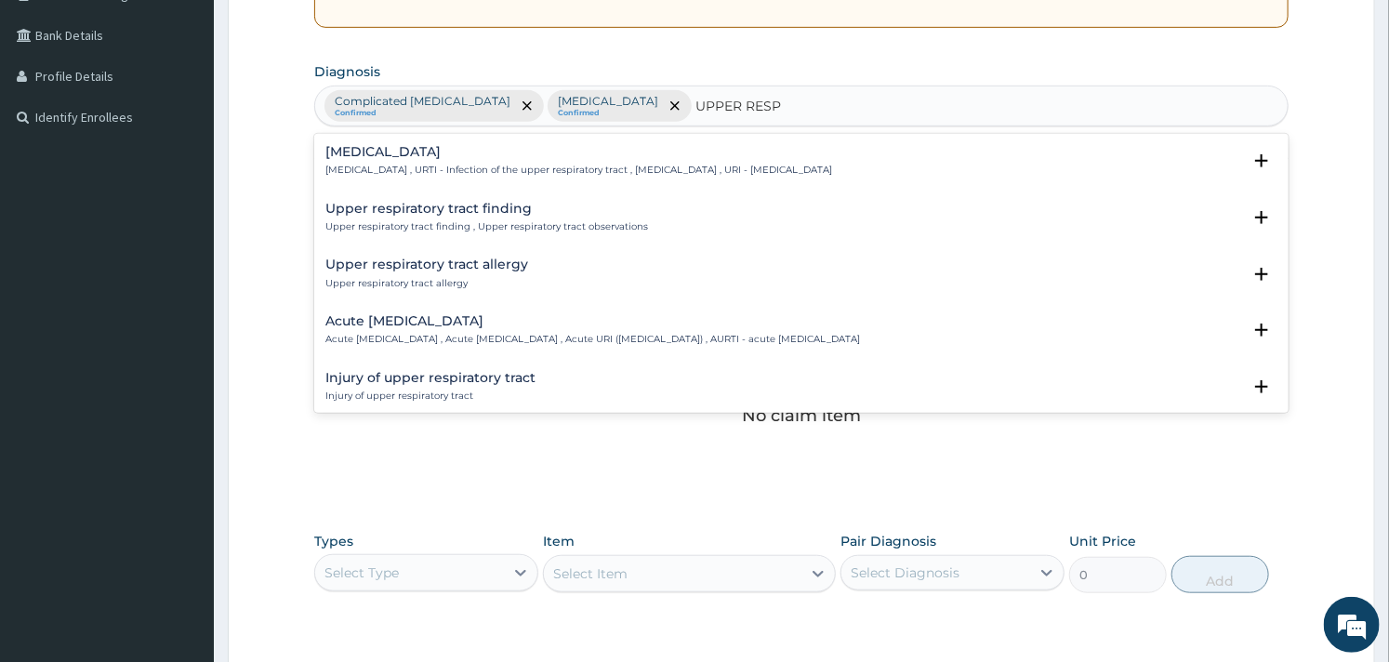
click at [363, 156] on h4 "Upper respiratory infection" at bounding box center [578, 152] width 507 height 14
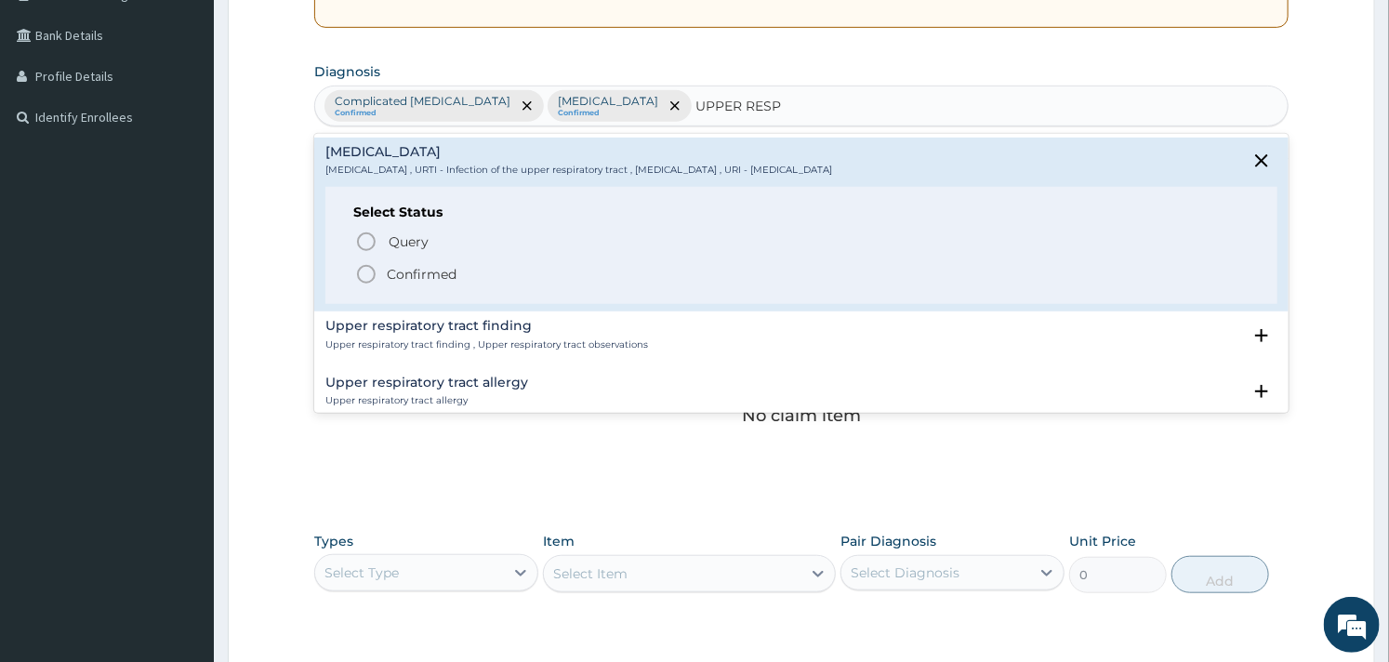
click at [365, 267] on icon "status option filled" at bounding box center [366, 274] width 22 height 22
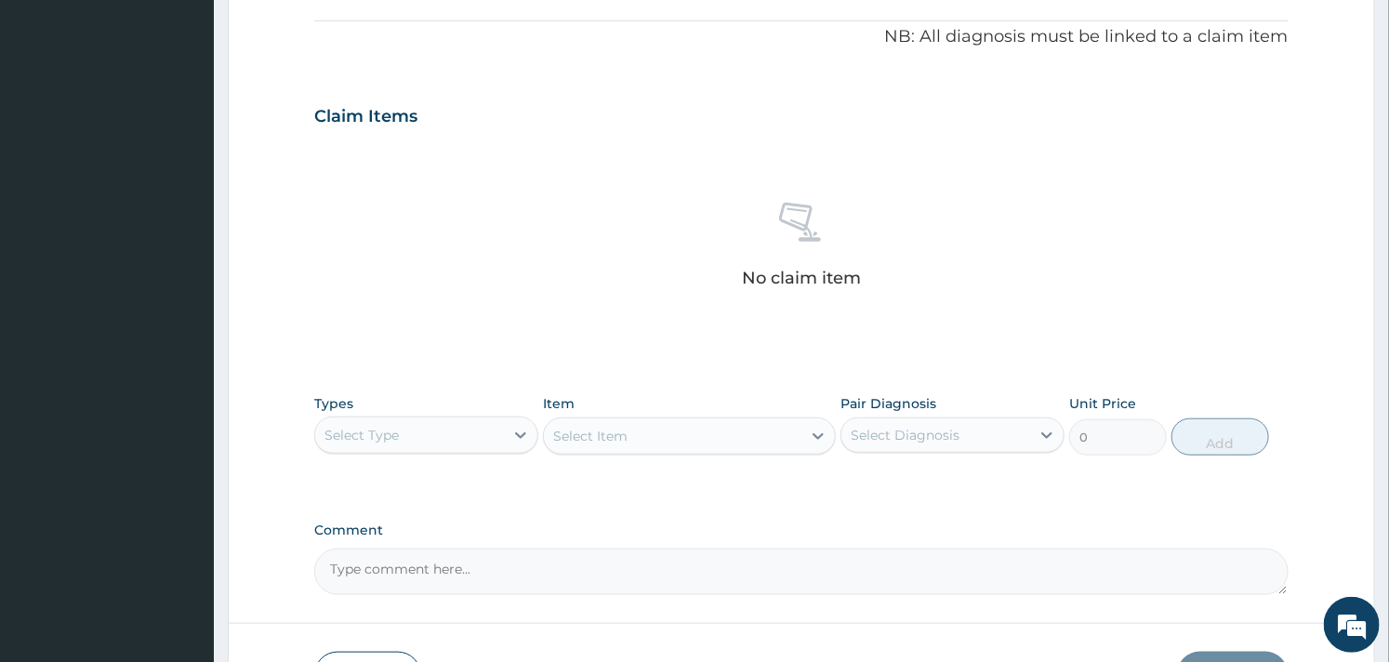
scroll to position [679, 0]
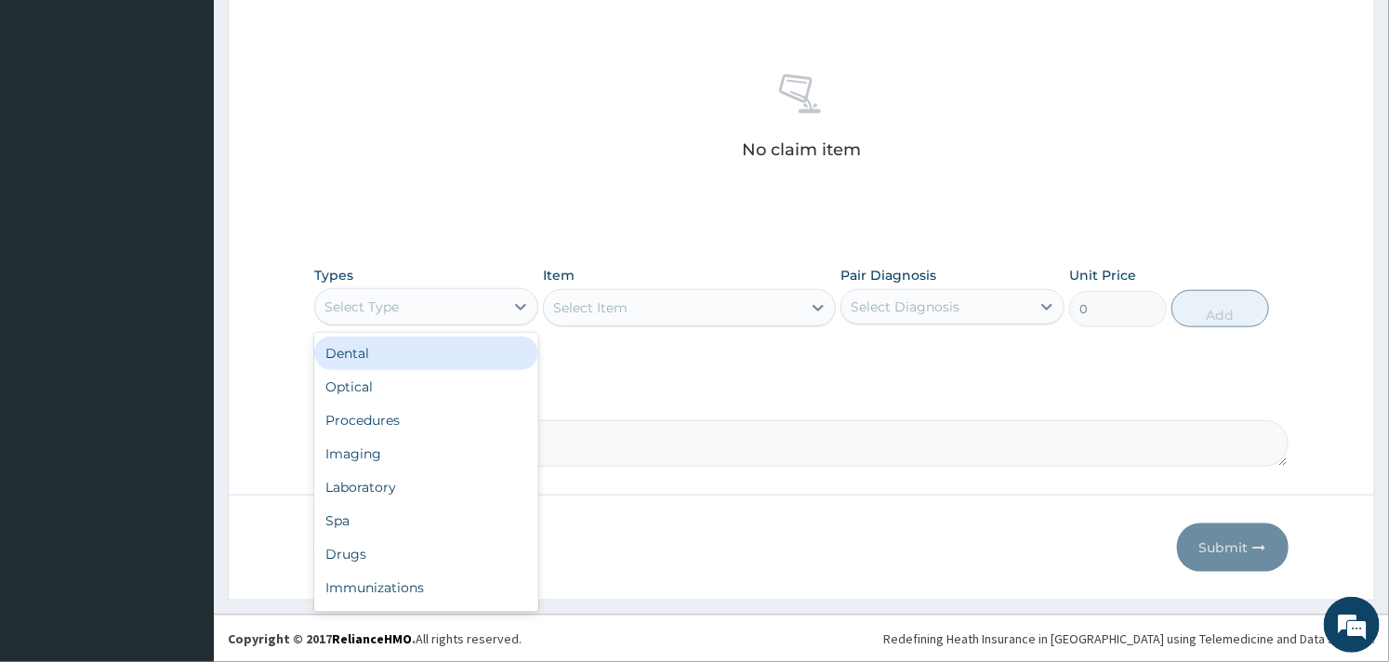
click at [481, 289] on div "Select Type" at bounding box center [426, 306] width 224 height 37
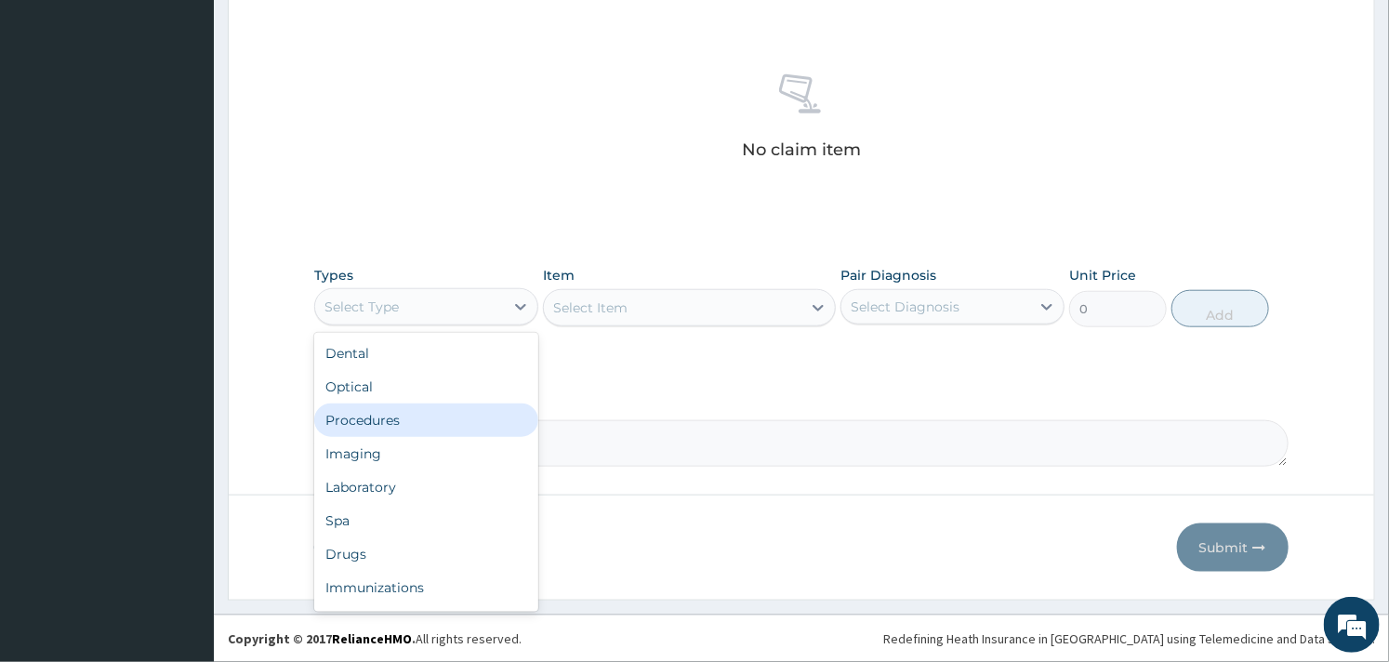
click at [423, 411] on div "Procedures" at bounding box center [426, 419] width 224 height 33
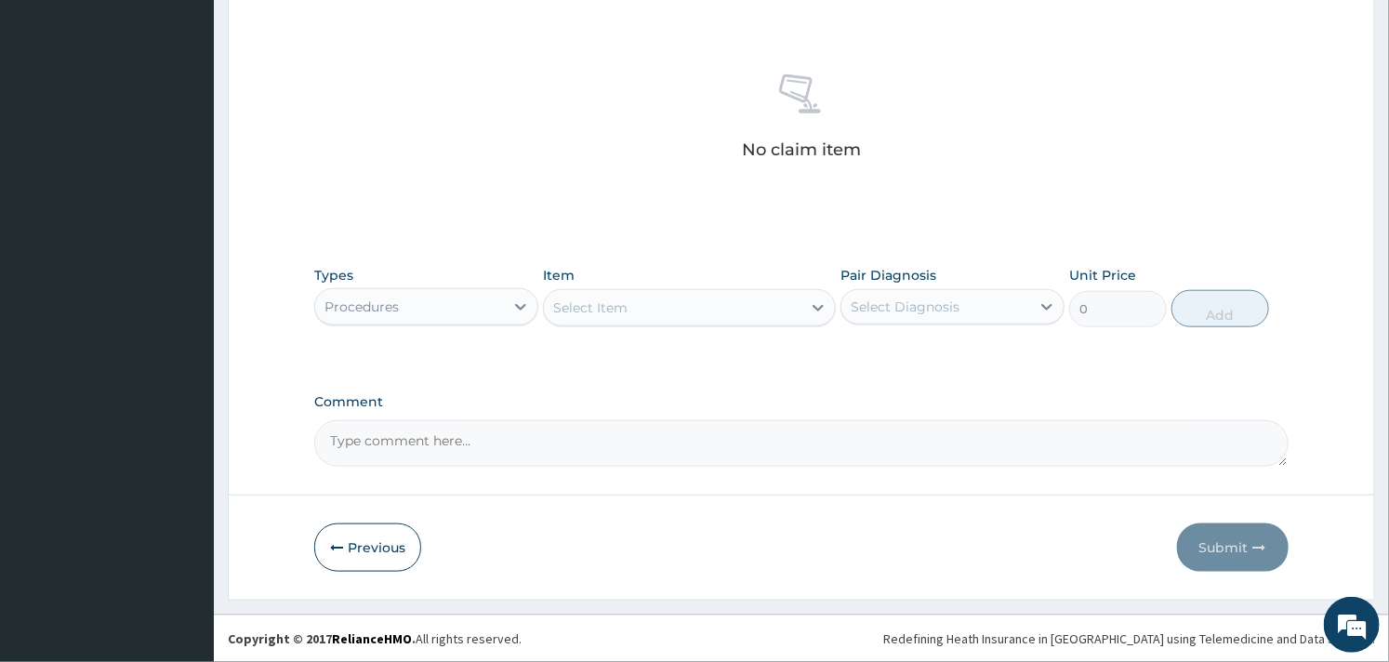
click at [725, 311] on div "Select Item" at bounding box center [672, 308] width 257 height 30
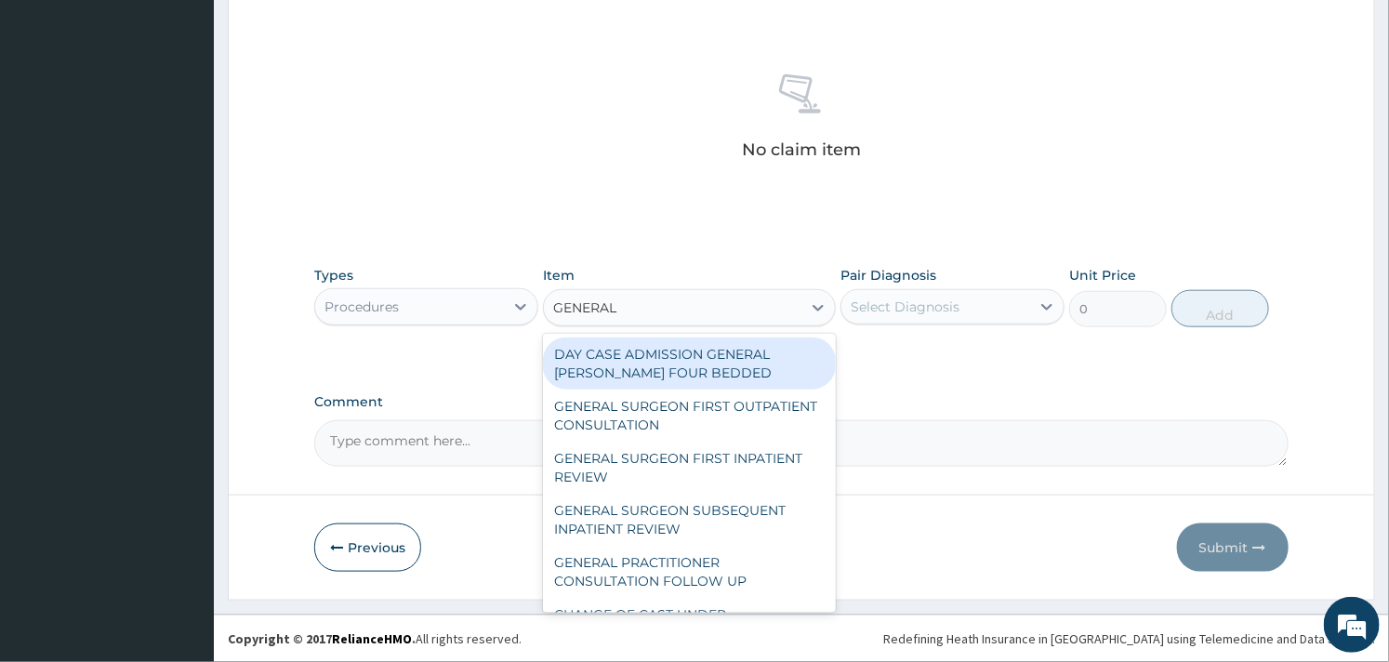
type input "GENERAL P"
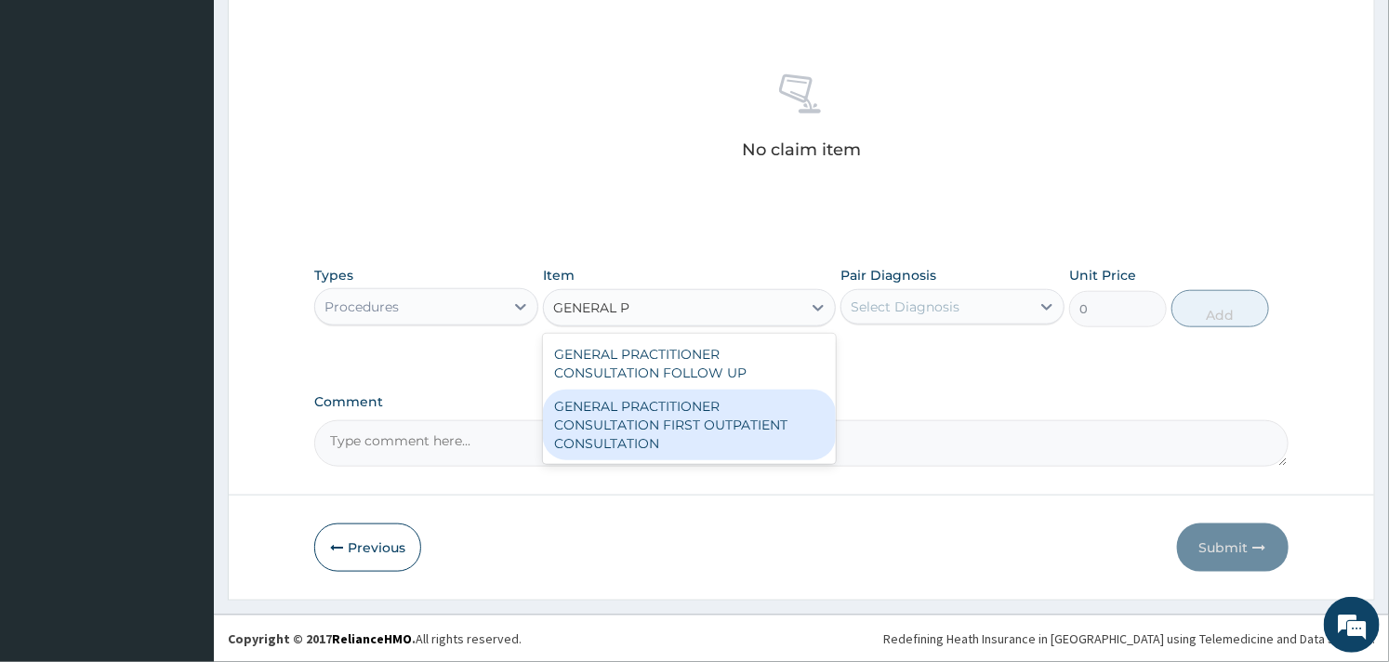
click at [693, 419] on div "GENERAL PRACTITIONER CONSULTATION FIRST OUTPATIENT CONSULTATION" at bounding box center [689, 424] width 292 height 71
type input "3000"
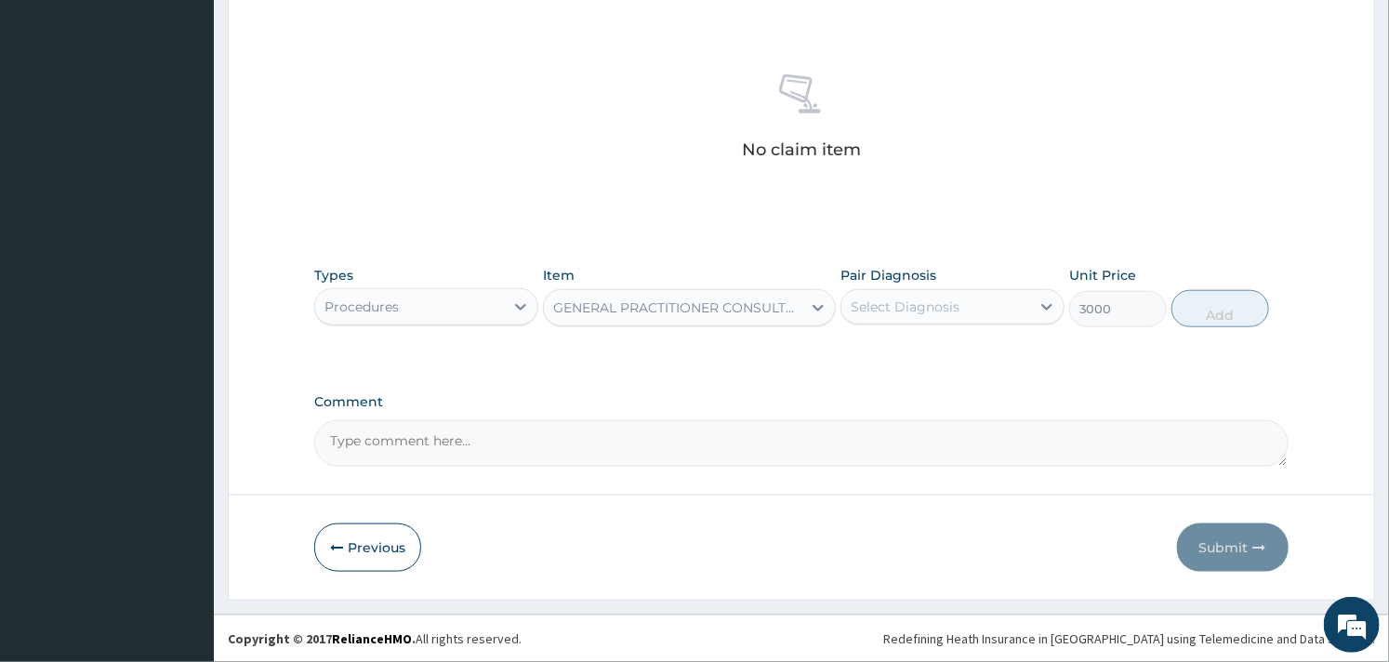
click at [912, 309] on div "Select Diagnosis" at bounding box center [905, 306] width 109 height 19
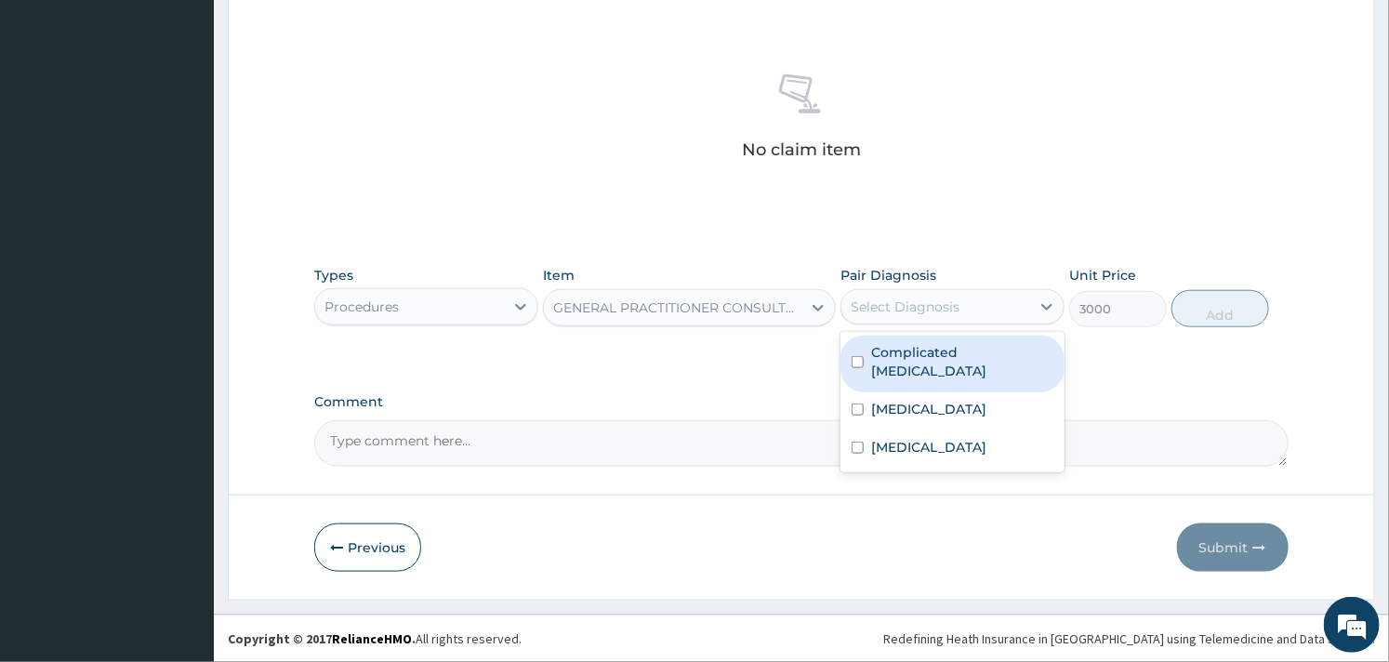
click at [899, 349] on label "Complicated malaria" at bounding box center [962, 361] width 182 height 37
checkbox input "true"
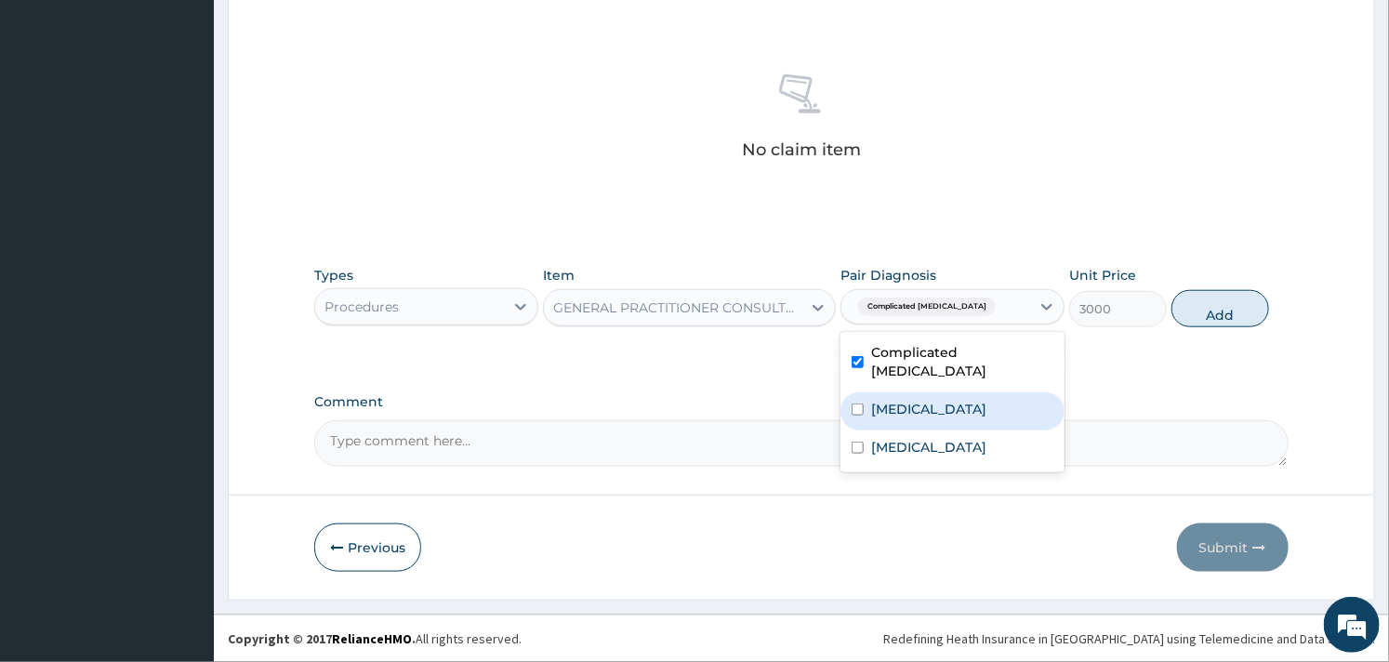
click at [869, 395] on div "Sepsis" at bounding box center [952, 411] width 224 height 38
checkbox input "true"
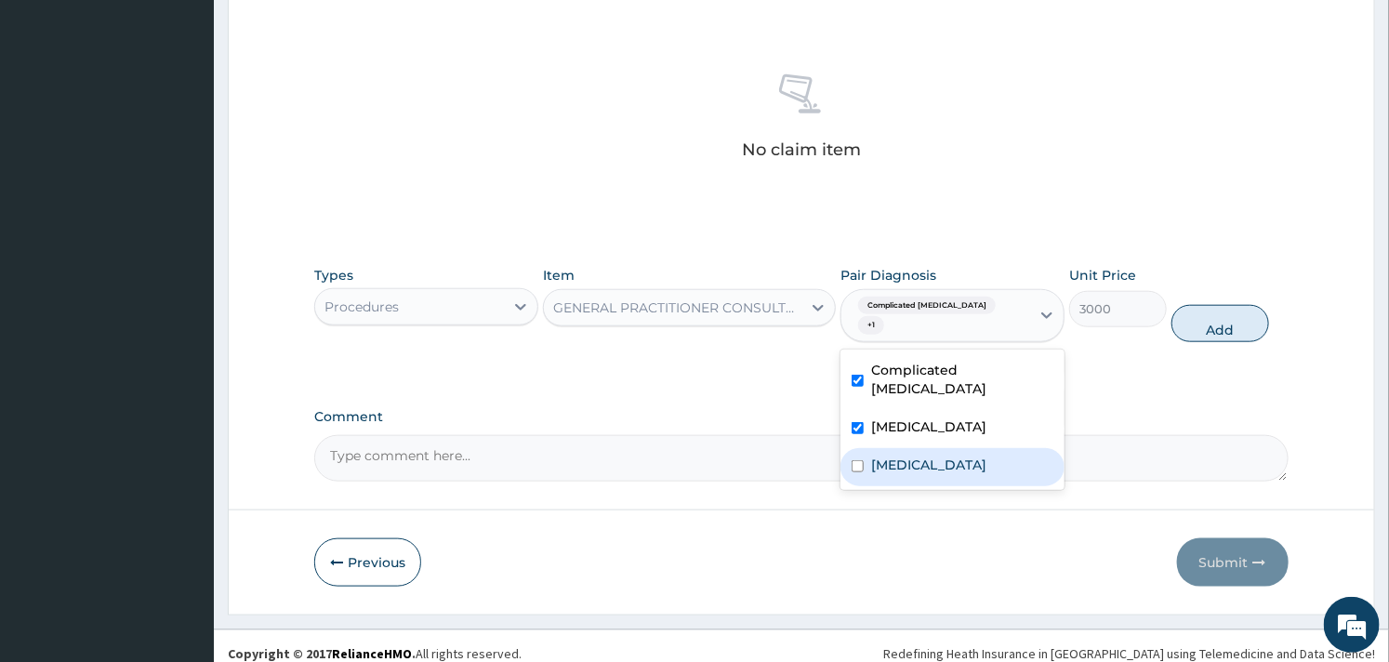
click at [862, 460] on input "checkbox" at bounding box center [857, 466] width 12 height 12
checkbox input "true"
click at [1242, 307] on button "Add" at bounding box center [1220, 323] width 98 height 37
type input "0"
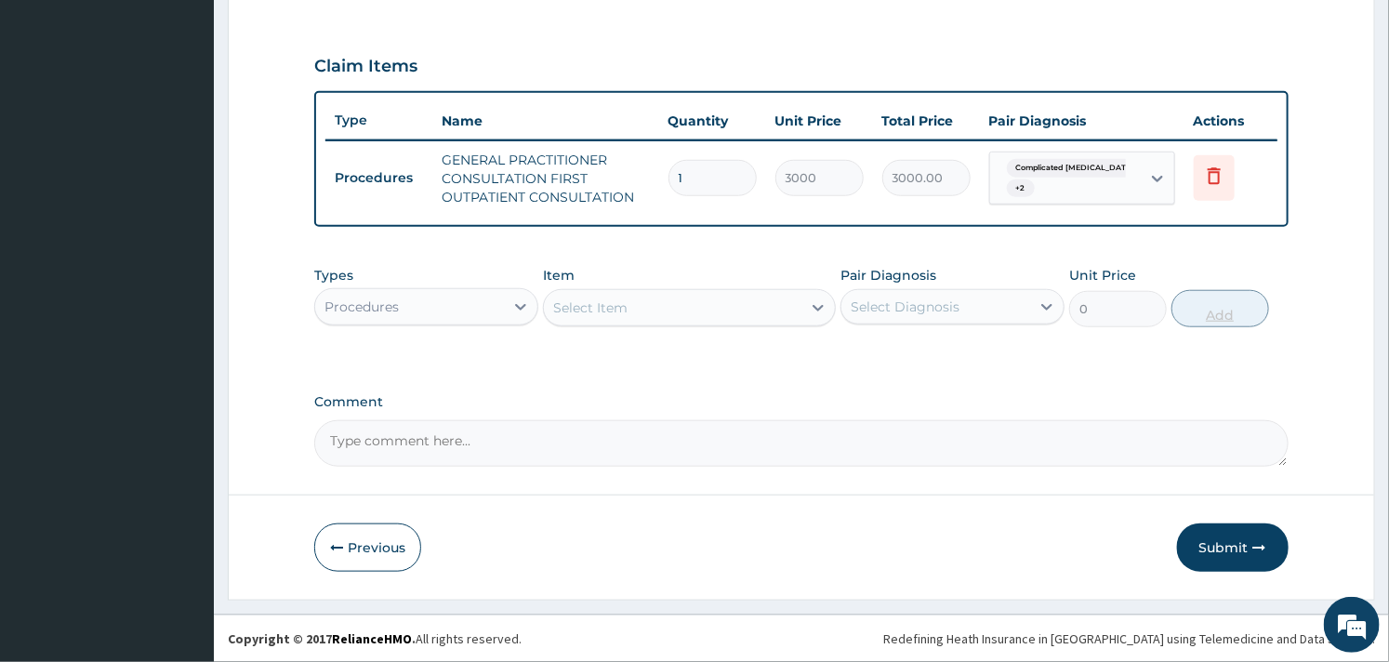
scroll to position [598, 0]
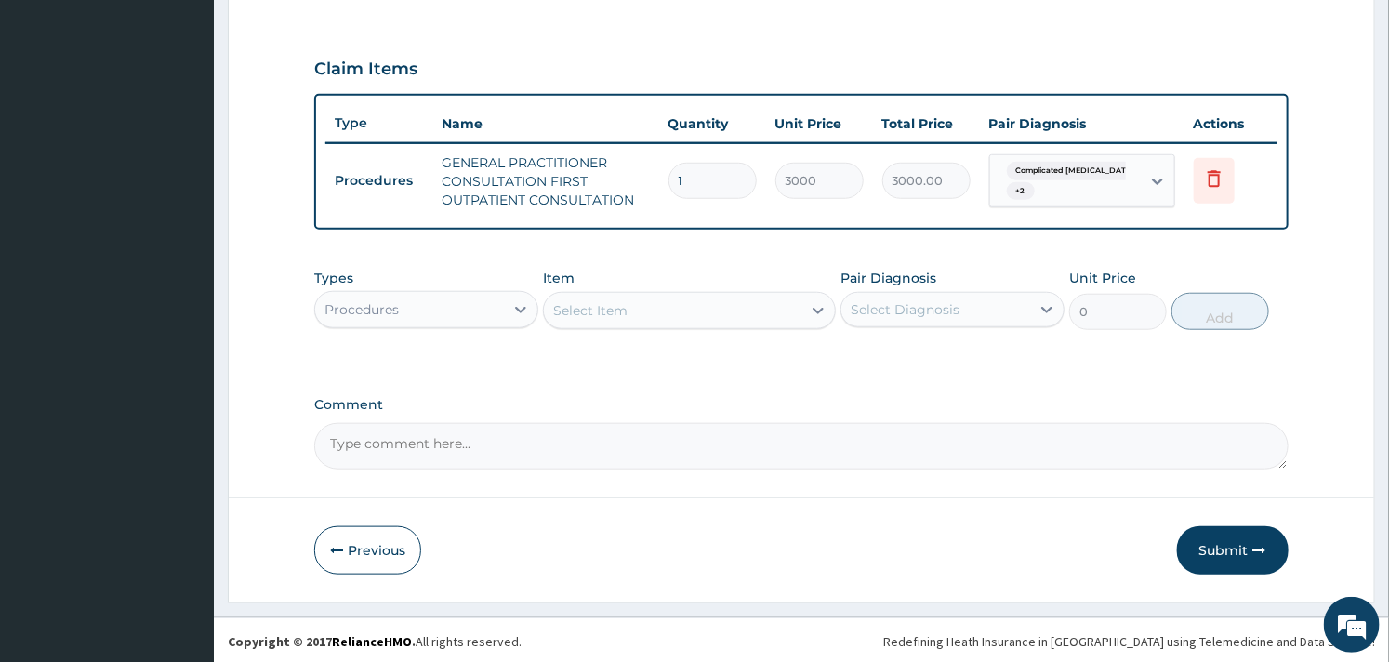
click at [468, 284] on div "Types Procedures" at bounding box center [426, 299] width 224 height 61
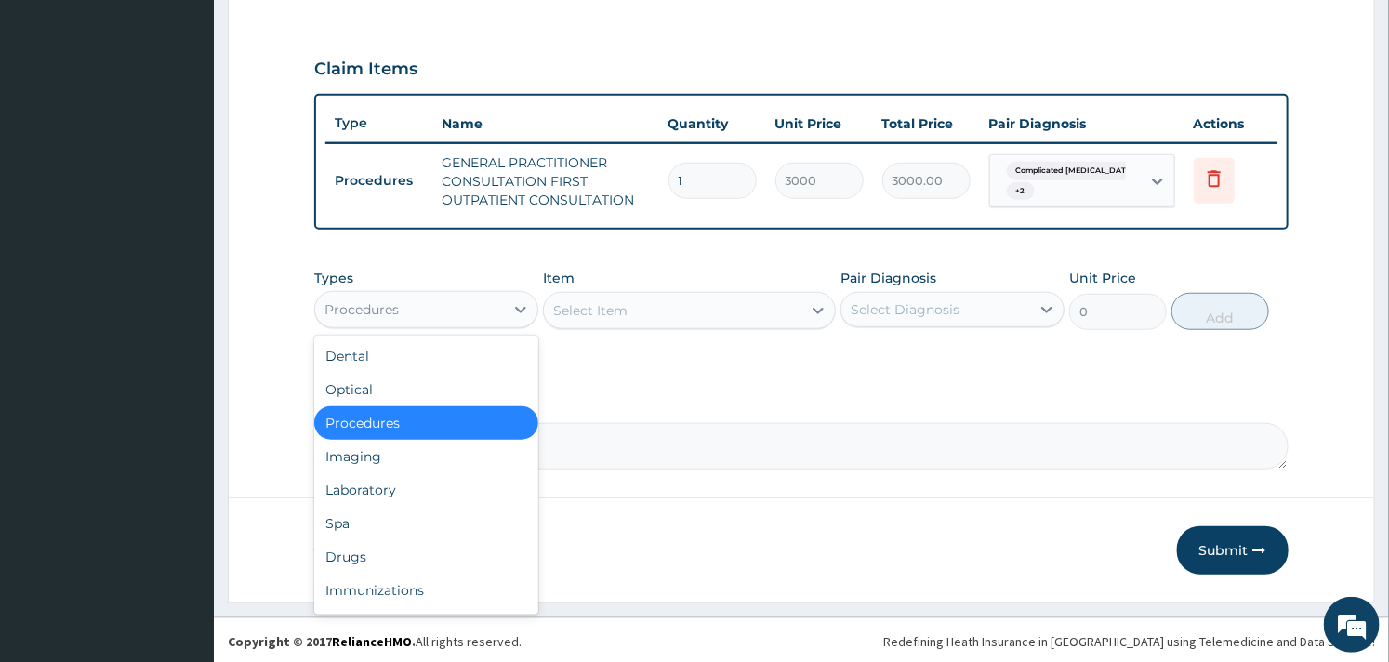
click at [494, 291] on div "Procedures" at bounding box center [426, 309] width 224 height 37
click at [412, 481] on div "Laboratory" at bounding box center [426, 489] width 224 height 33
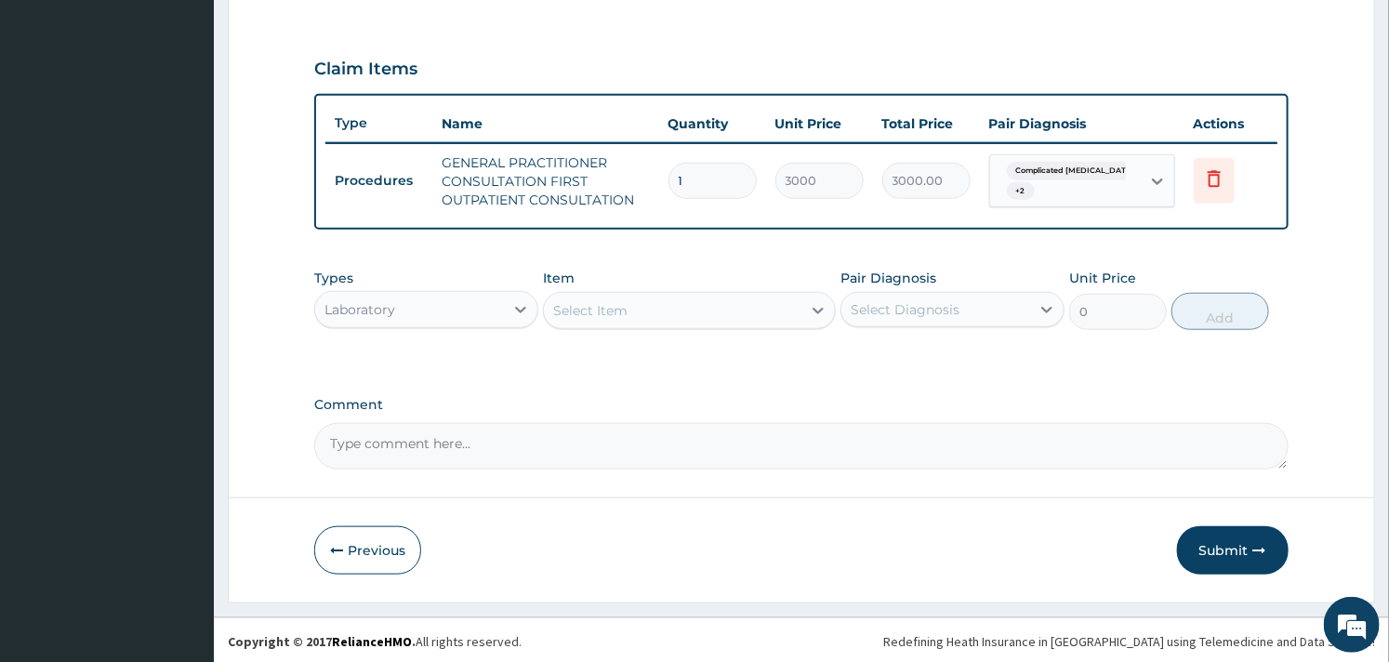
click at [649, 318] on div "Select Item" at bounding box center [672, 311] width 257 height 30
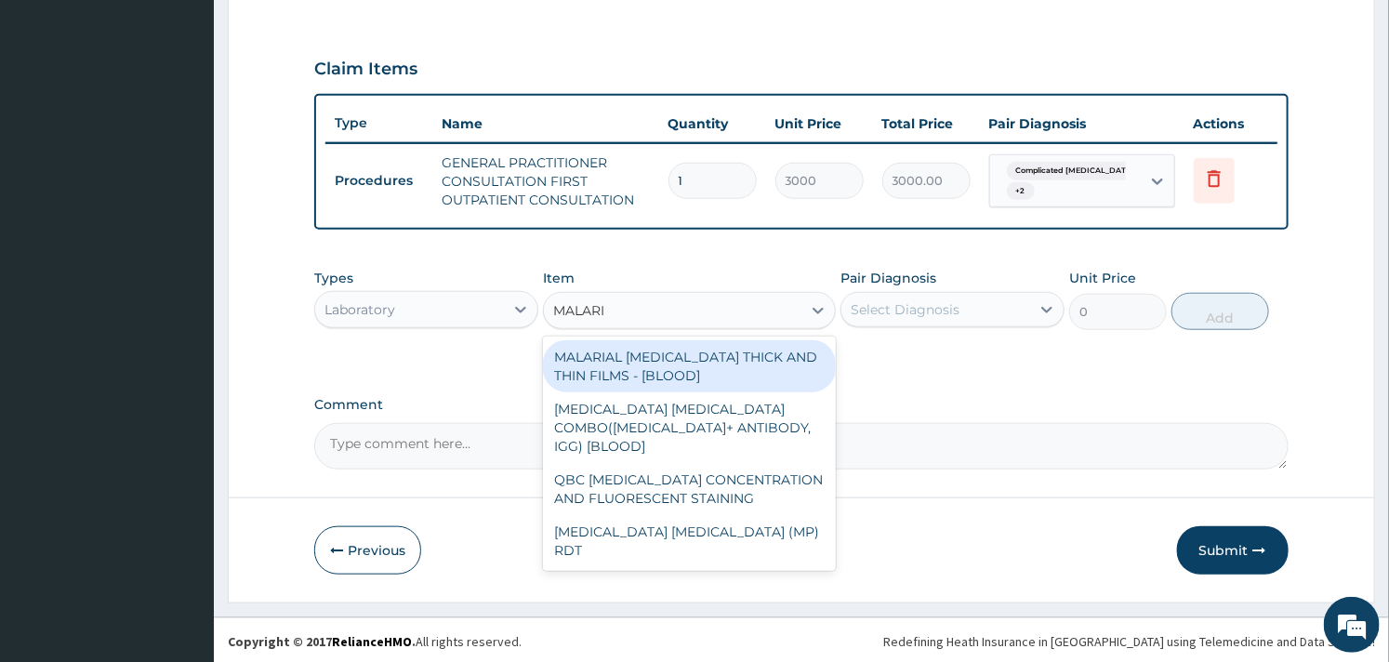
type input "MALARIA"
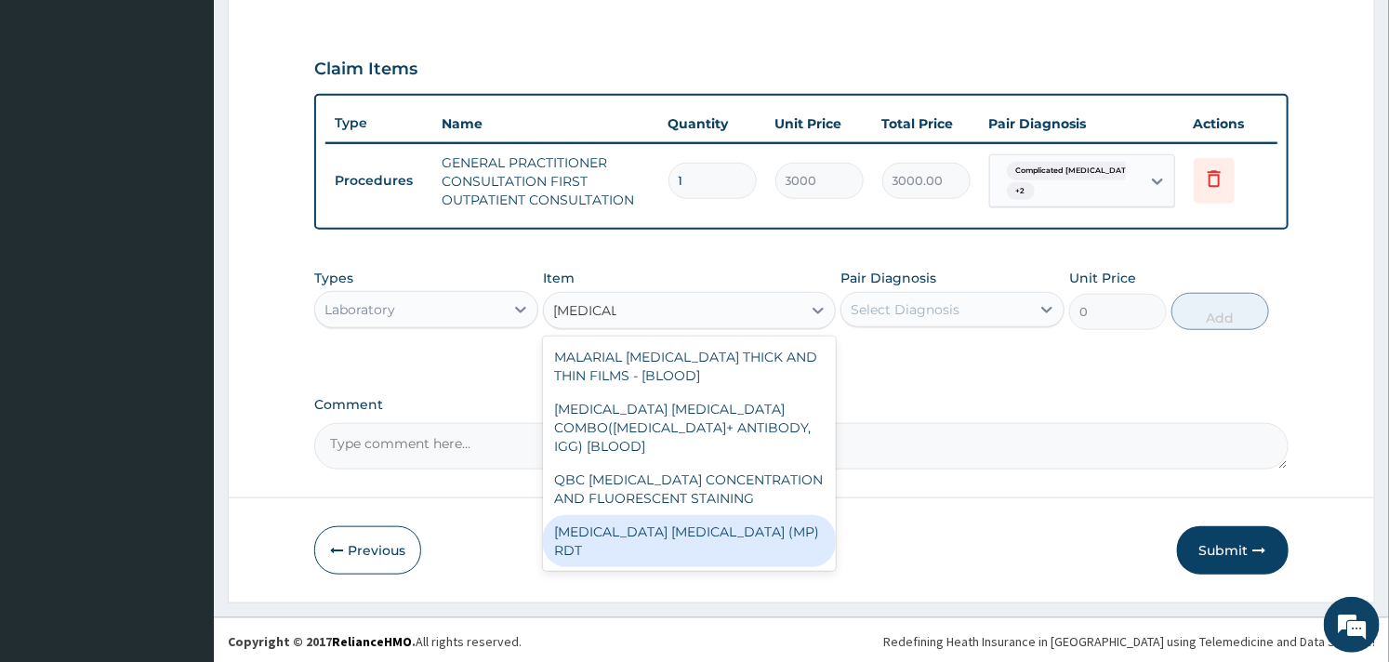
click at [627, 515] on div "MALARIA PARASITE (MP) RDT" at bounding box center [689, 541] width 292 height 52
type input "1500"
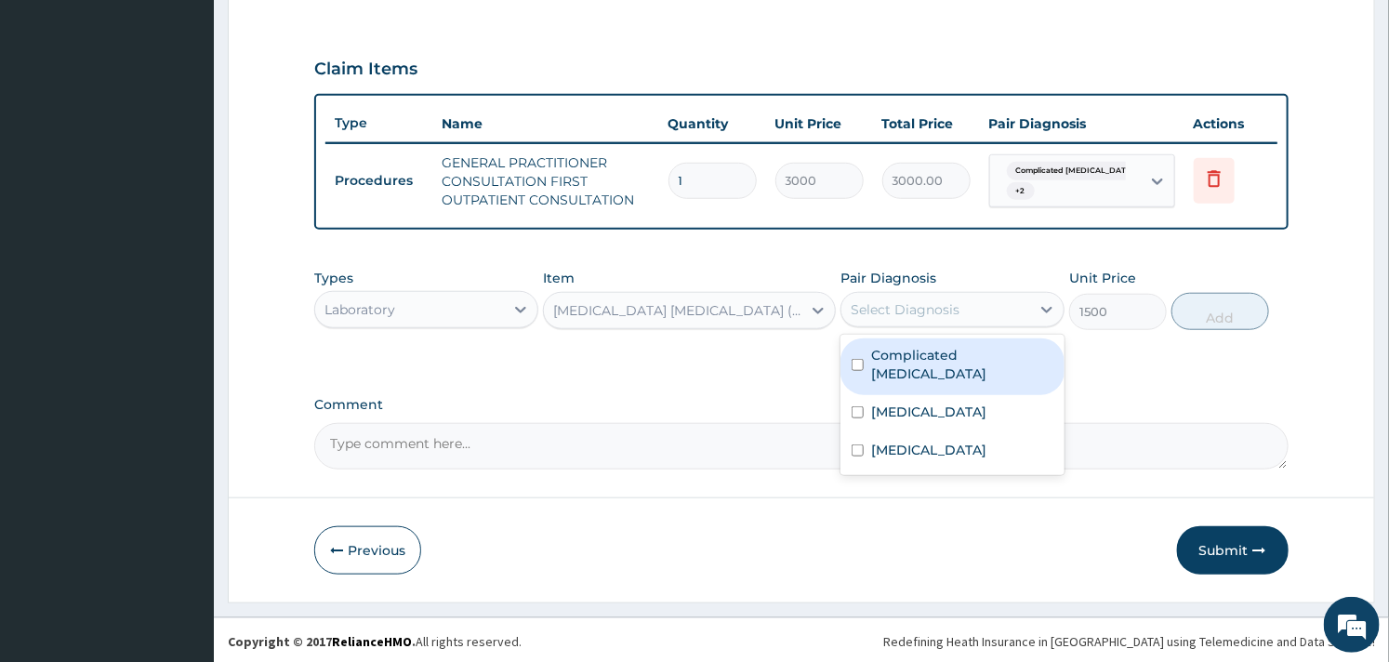
click at [920, 295] on div "Select Diagnosis" at bounding box center [935, 310] width 189 height 30
click at [872, 363] on div "Complicated malaria" at bounding box center [952, 366] width 224 height 57
checkbox input "true"
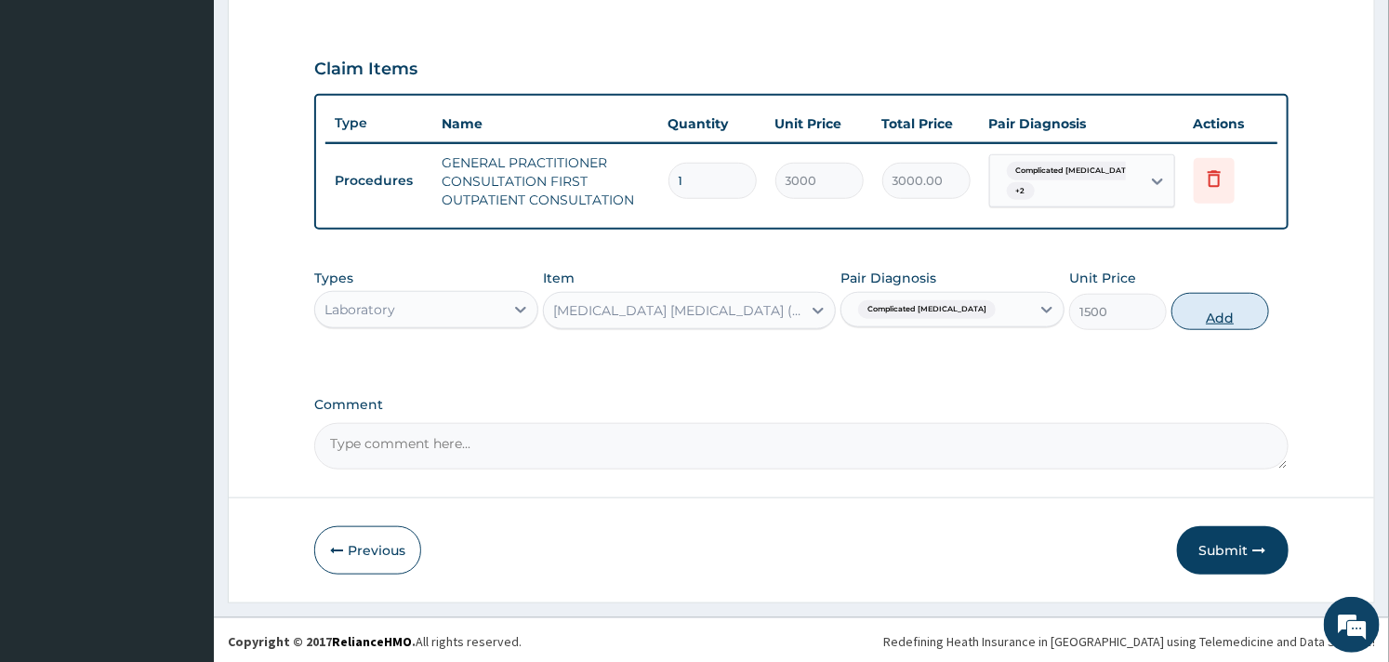
click at [1209, 317] on button "Add" at bounding box center [1220, 311] width 98 height 37
type input "0"
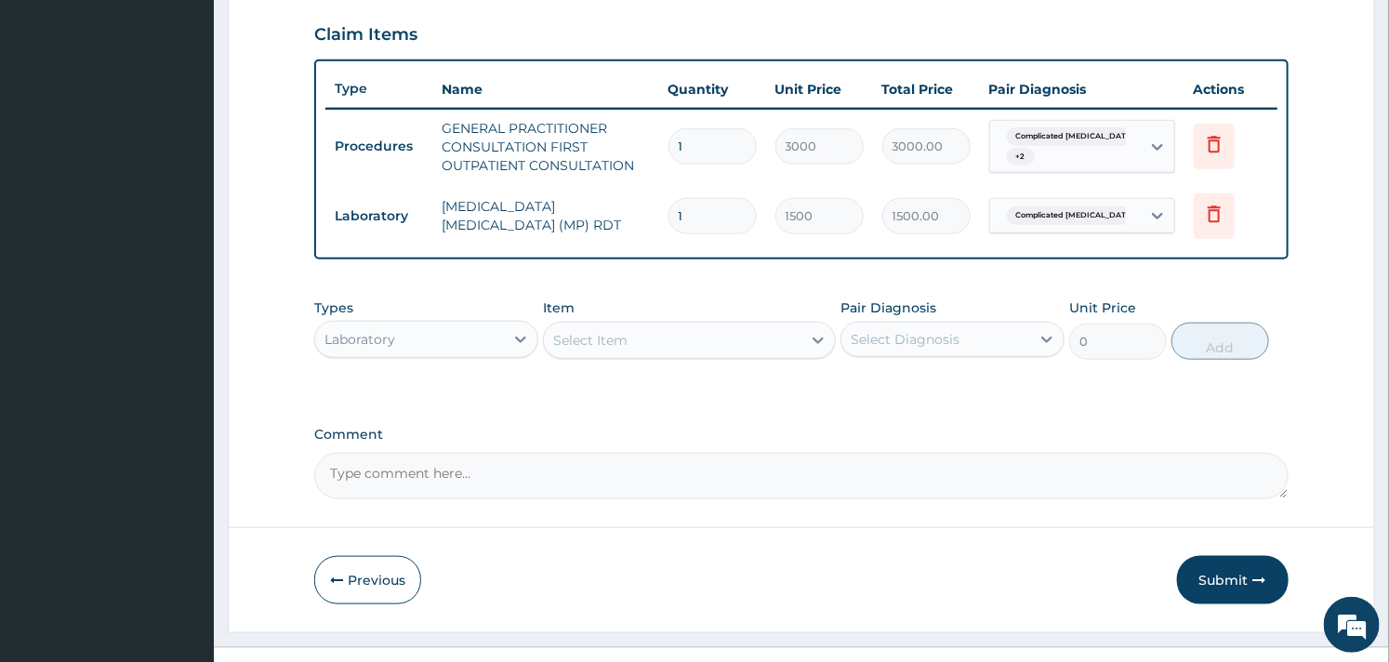
scroll to position [663, 0]
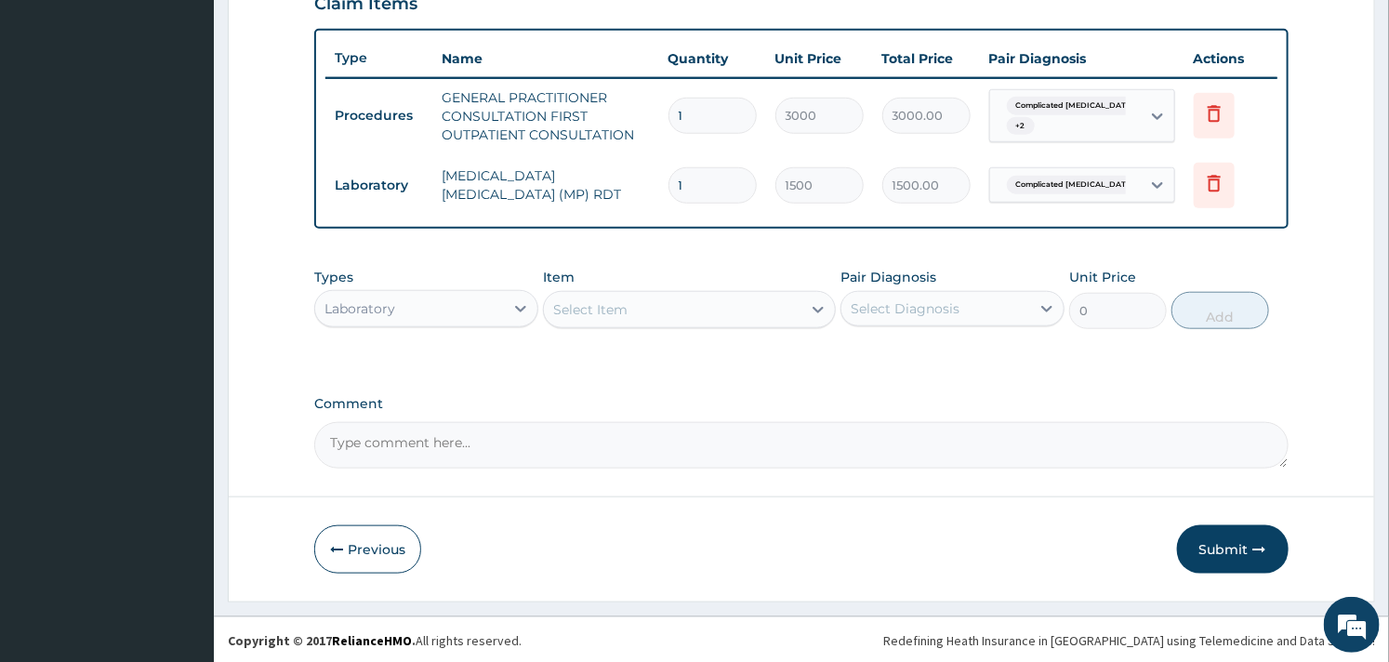
click at [630, 321] on div "Select Item" at bounding box center [672, 310] width 257 height 30
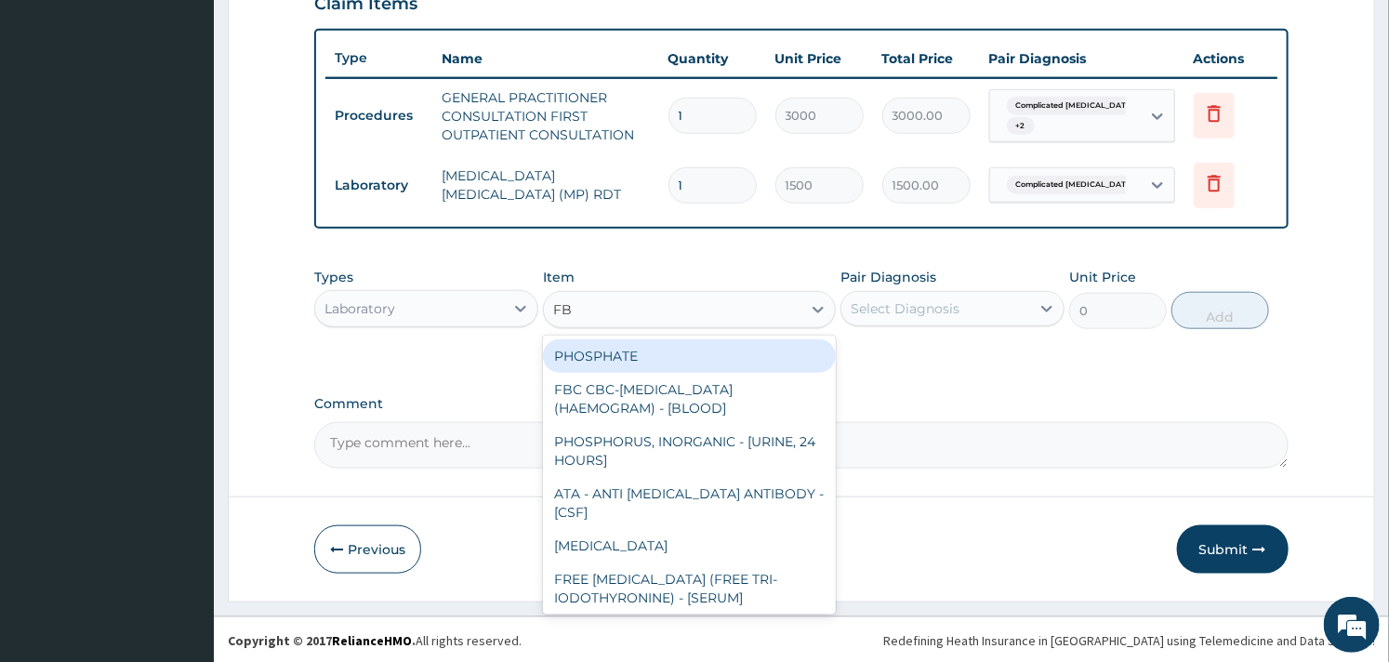
type input "FBC"
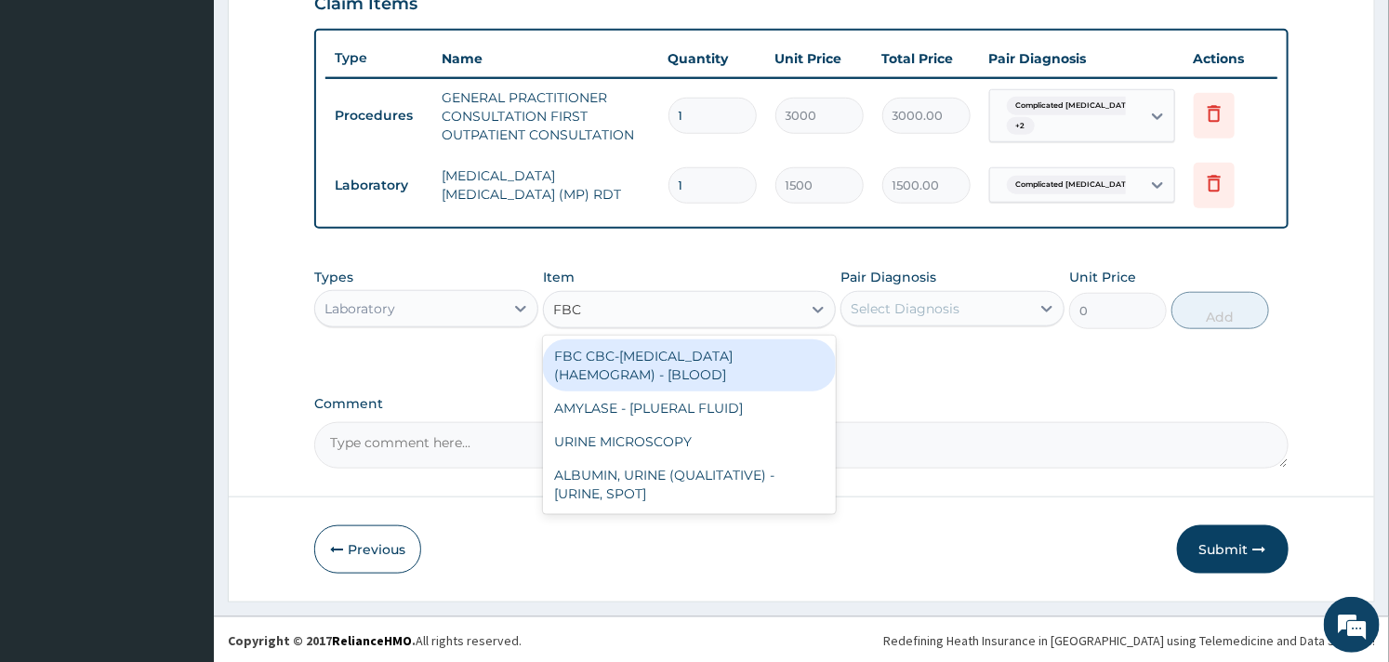
click at [643, 373] on div "FBC CBC-COMPLETE BLOOD COUNT (HAEMOGRAM) - [BLOOD]" at bounding box center [689, 365] width 292 height 52
type input "3000"
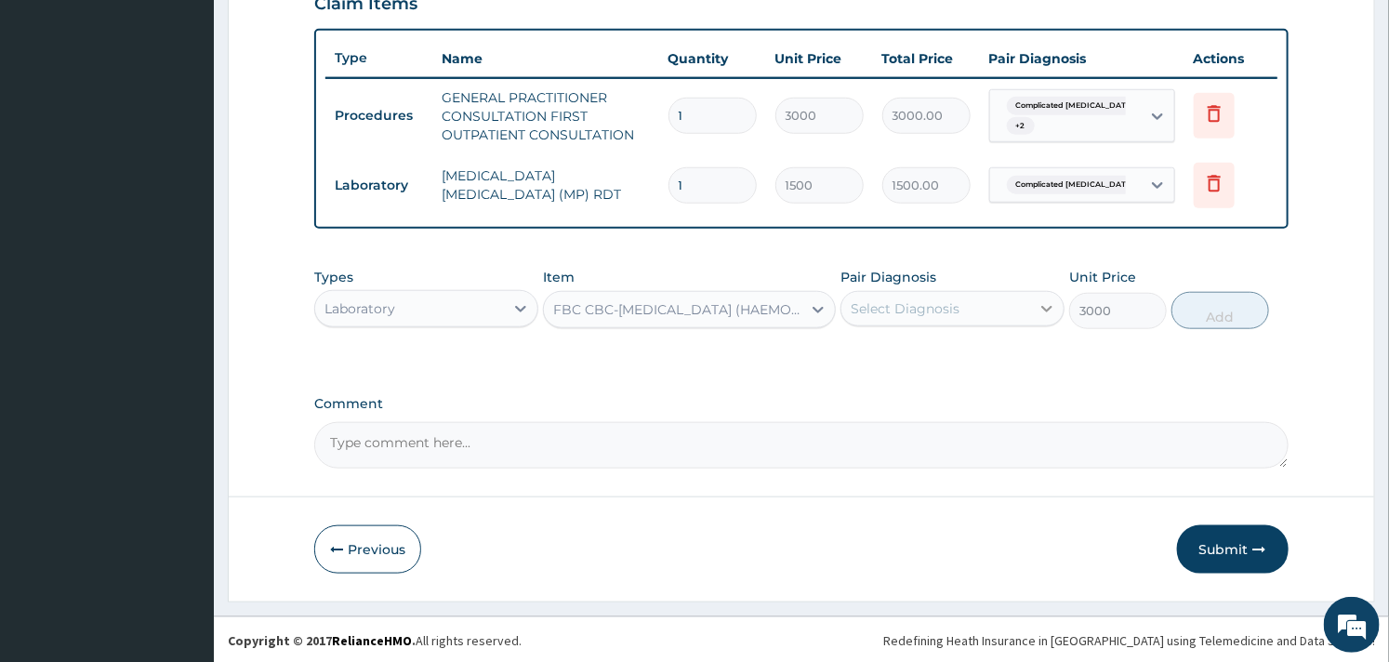
click at [1041, 302] on icon at bounding box center [1046, 308] width 19 height 19
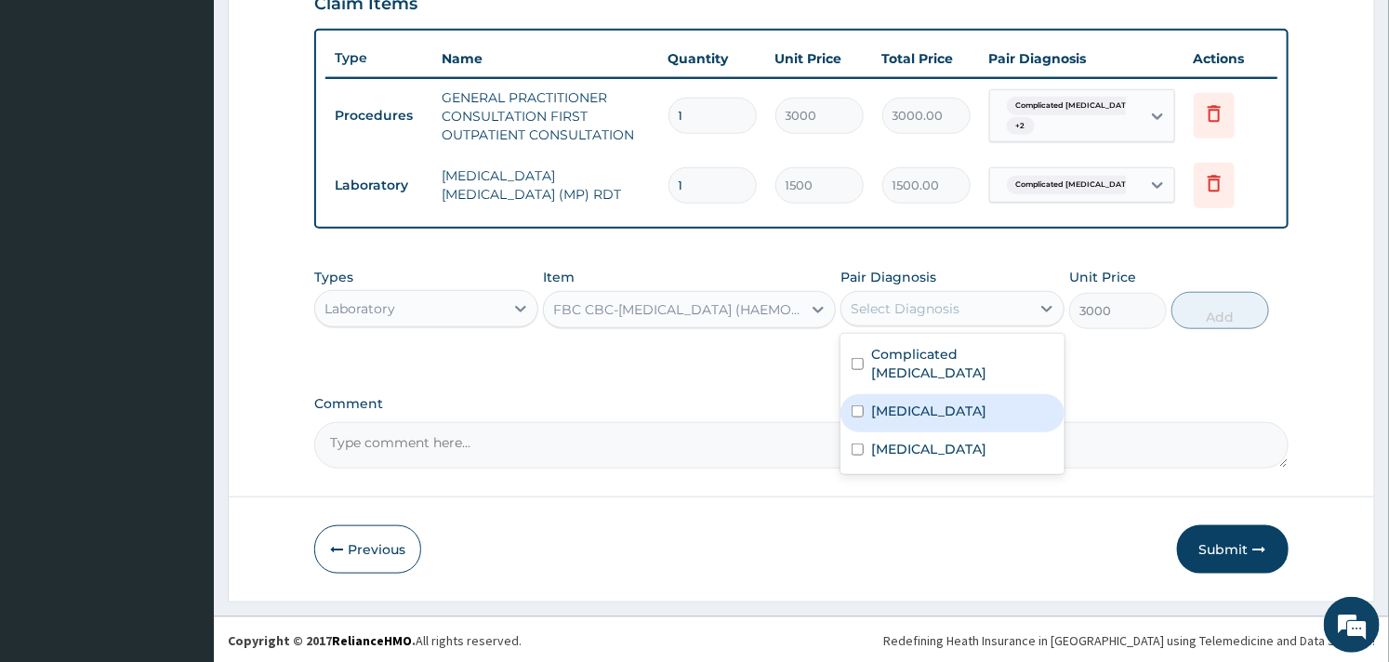
click at [878, 402] on label "Sepsis" at bounding box center [928, 411] width 115 height 19
checkbox input "true"
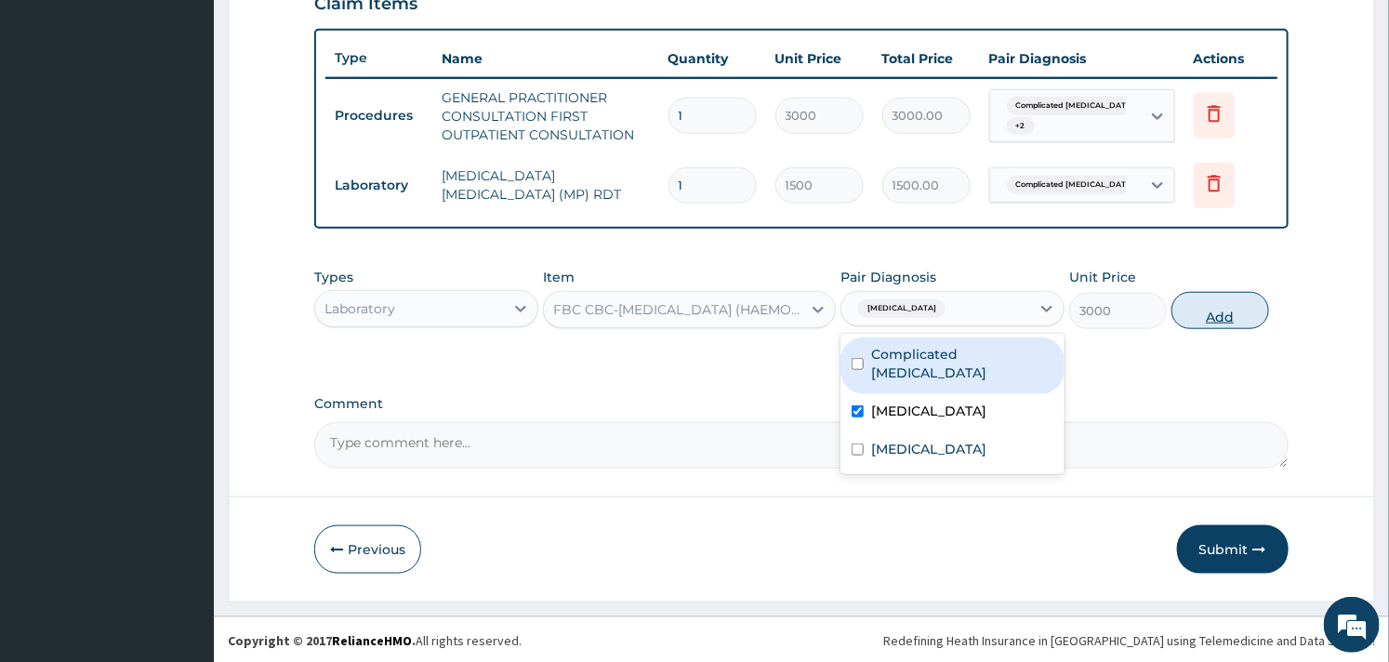
click at [1220, 302] on button "Add" at bounding box center [1220, 310] width 98 height 37
type input "0"
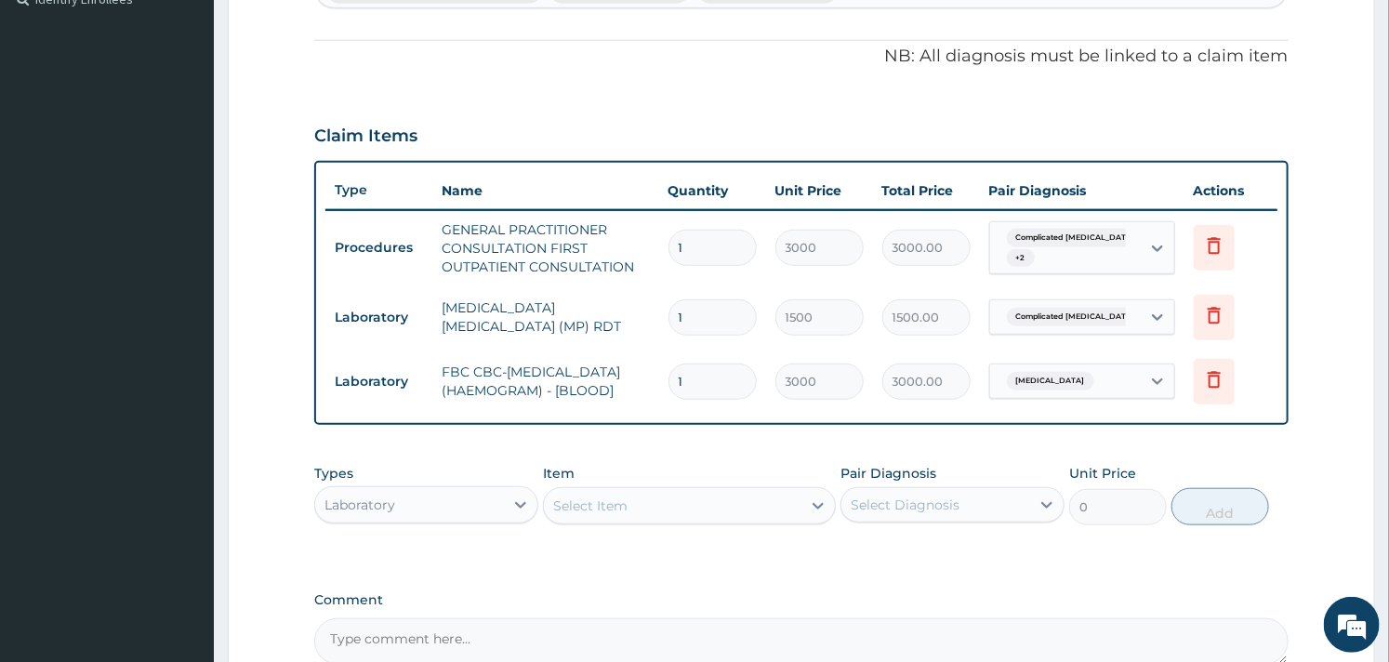
scroll to position [737, 0]
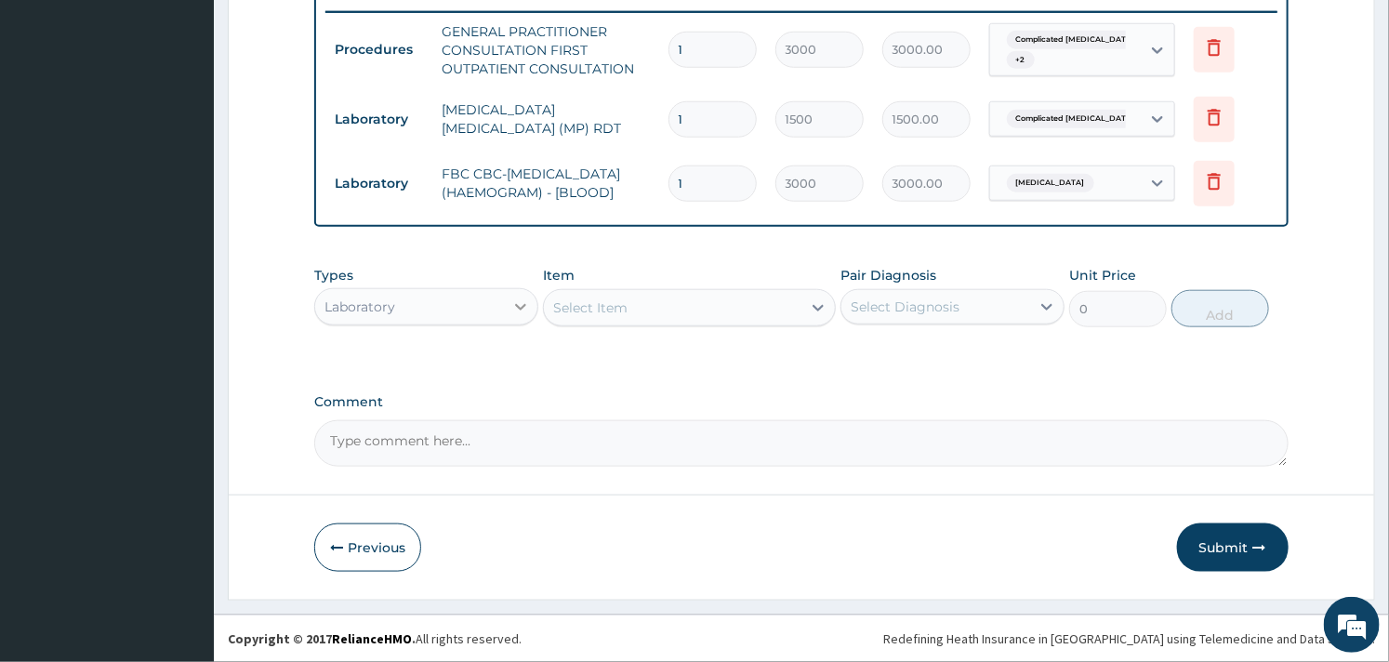
click at [515, 310] on icon at bounding box center [520, 306] width 19 height 19
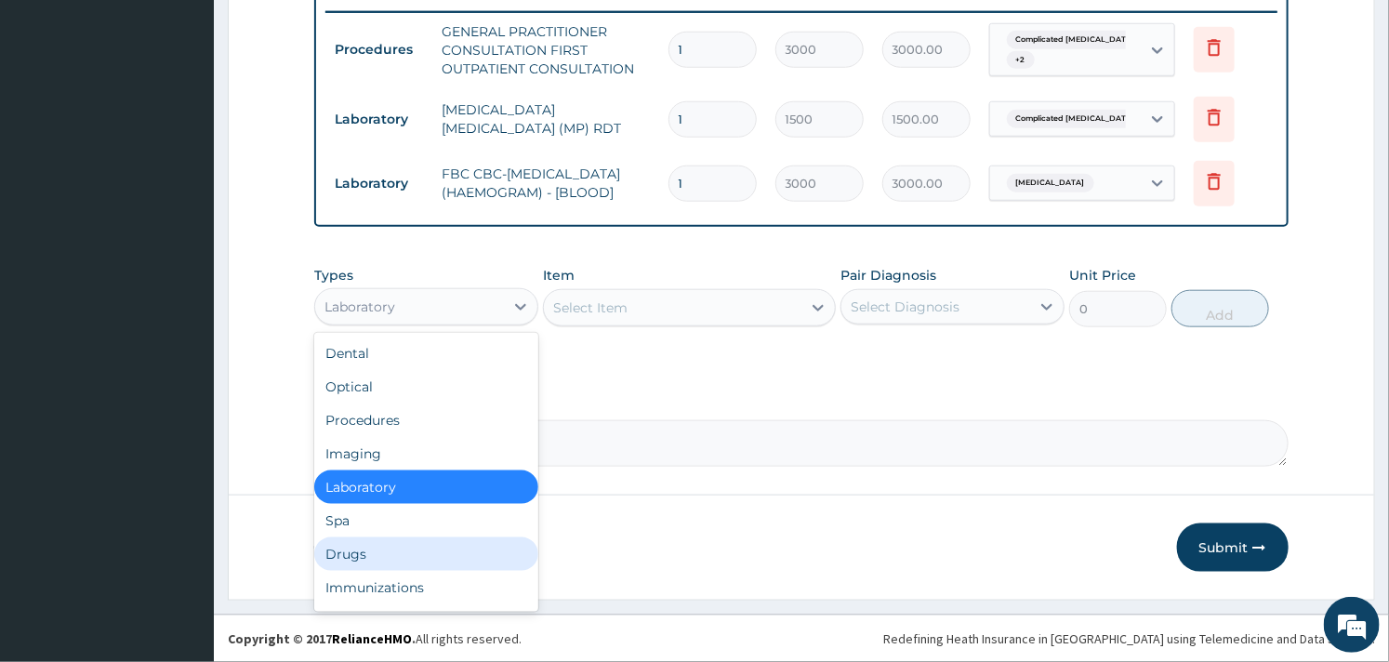
click at [360, 553] on div "Drugs" at bounding box center [426, 553] width 224 height 33
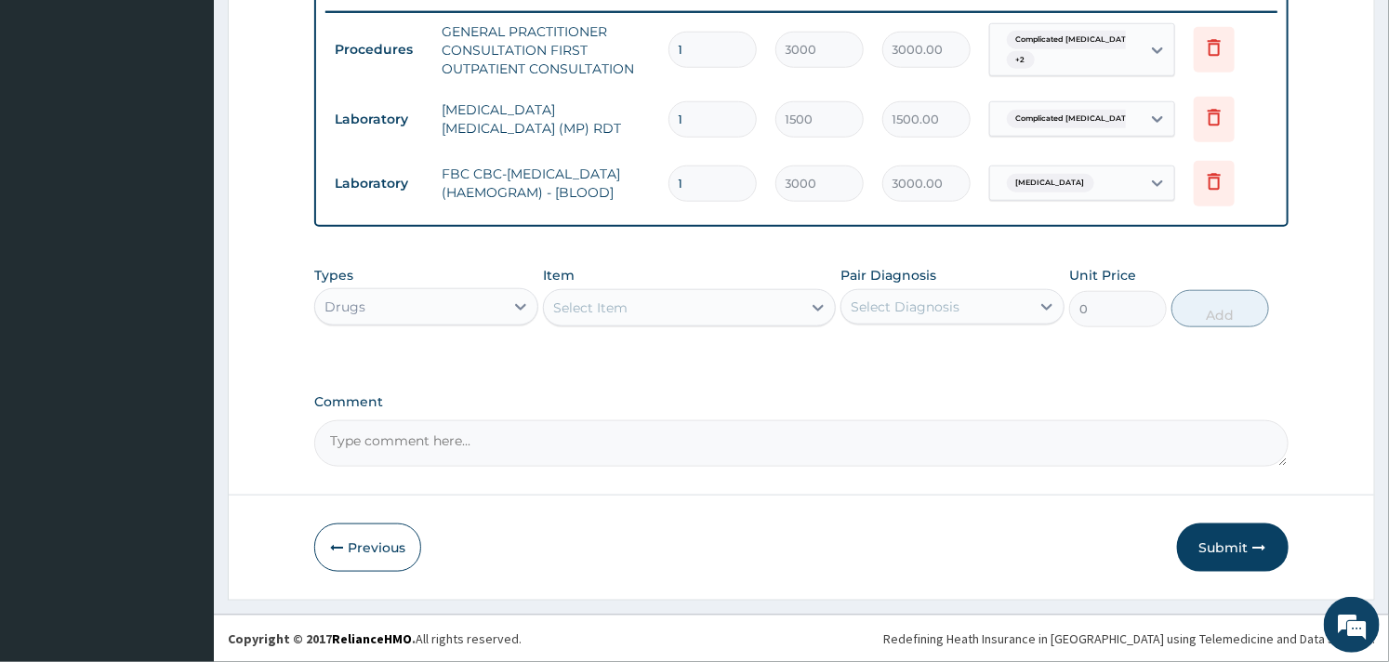
click at [706, 307] on div "Select Item" at bounding box center [672, 308] width 257 height 30
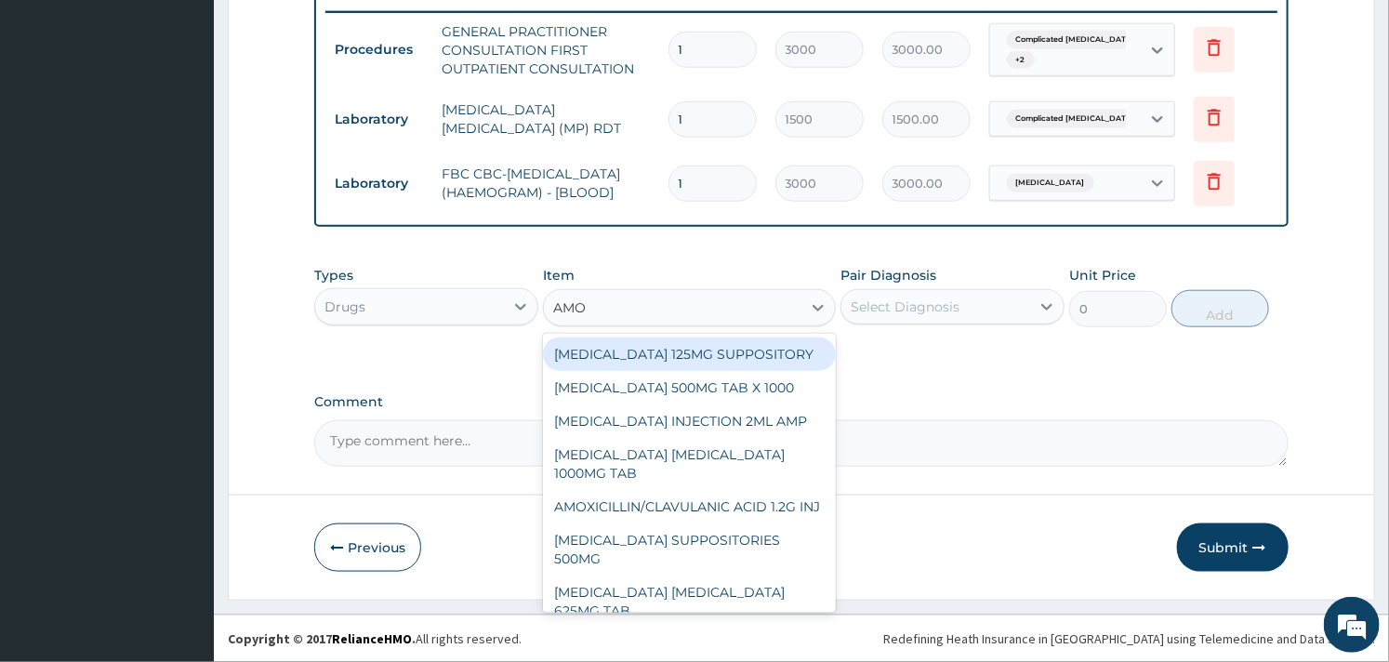
type input "AMOX"
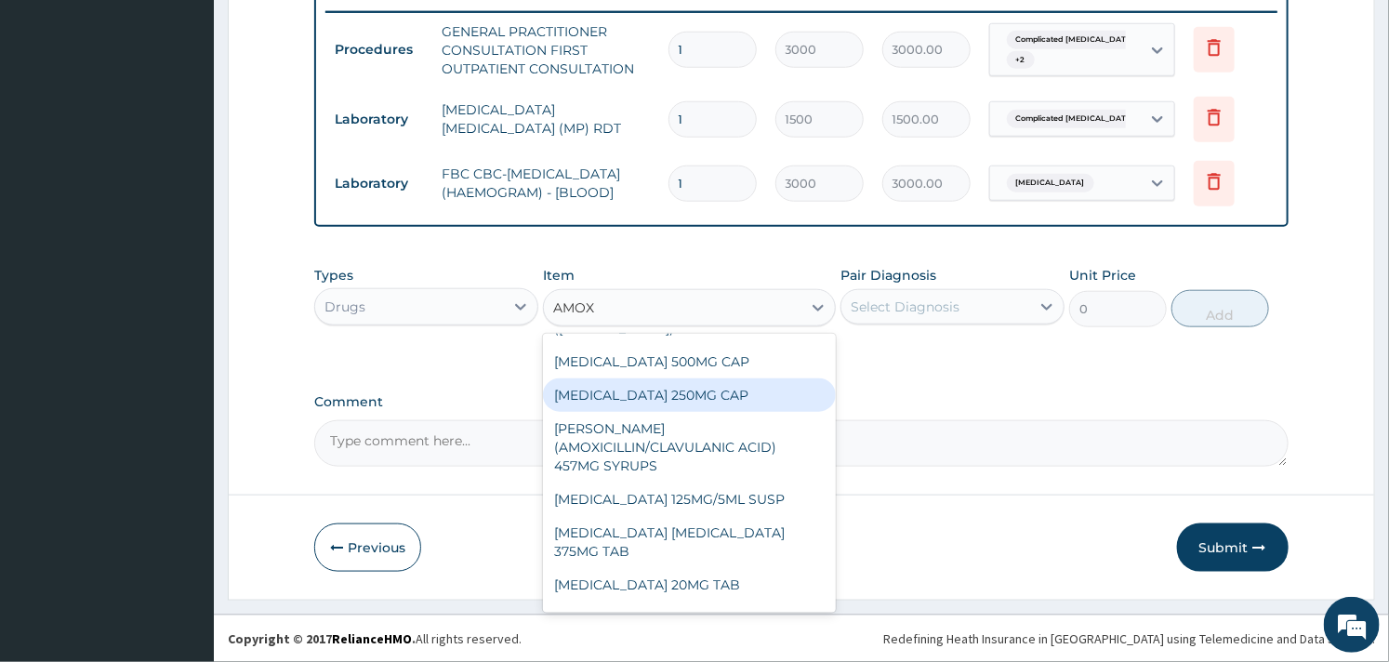
scroll to position [326, 0]
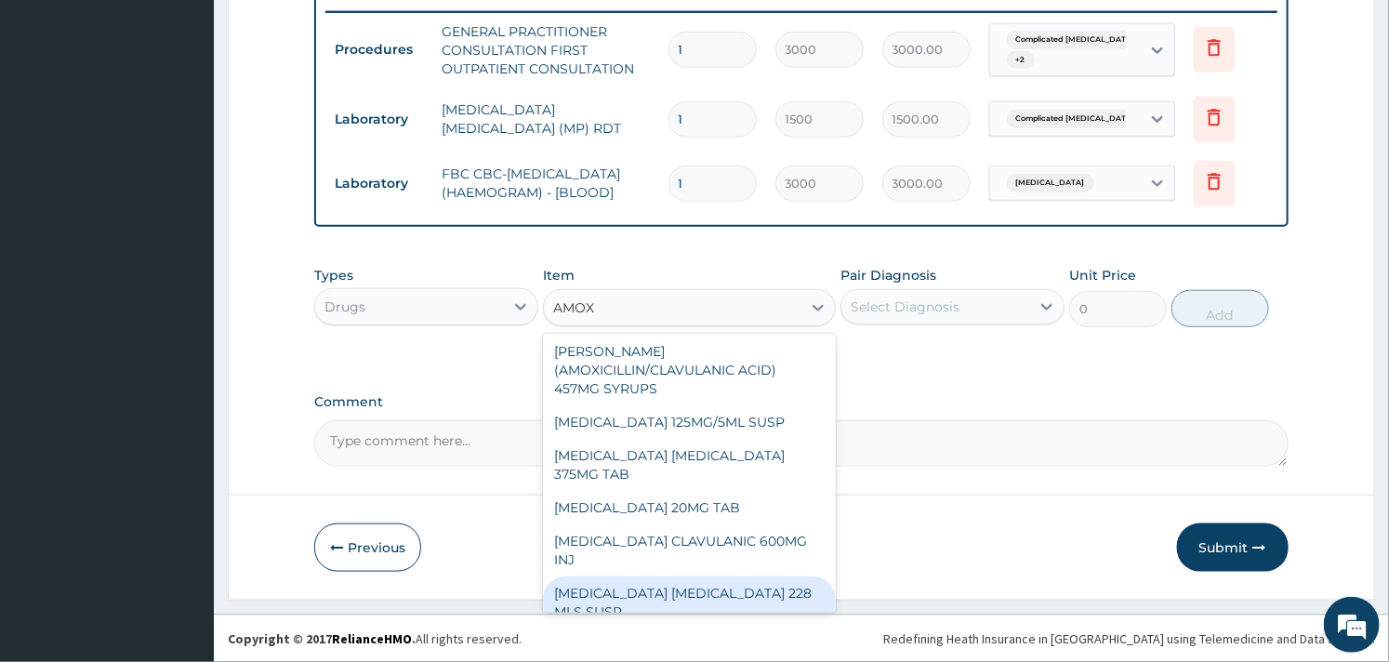
click at [711, 587] on div "AMOXICILLIN CLAVULANIC ACID 228 MLS SUSP" at bounding box center [689, 602] width 292 height 52
type input "1464.75"
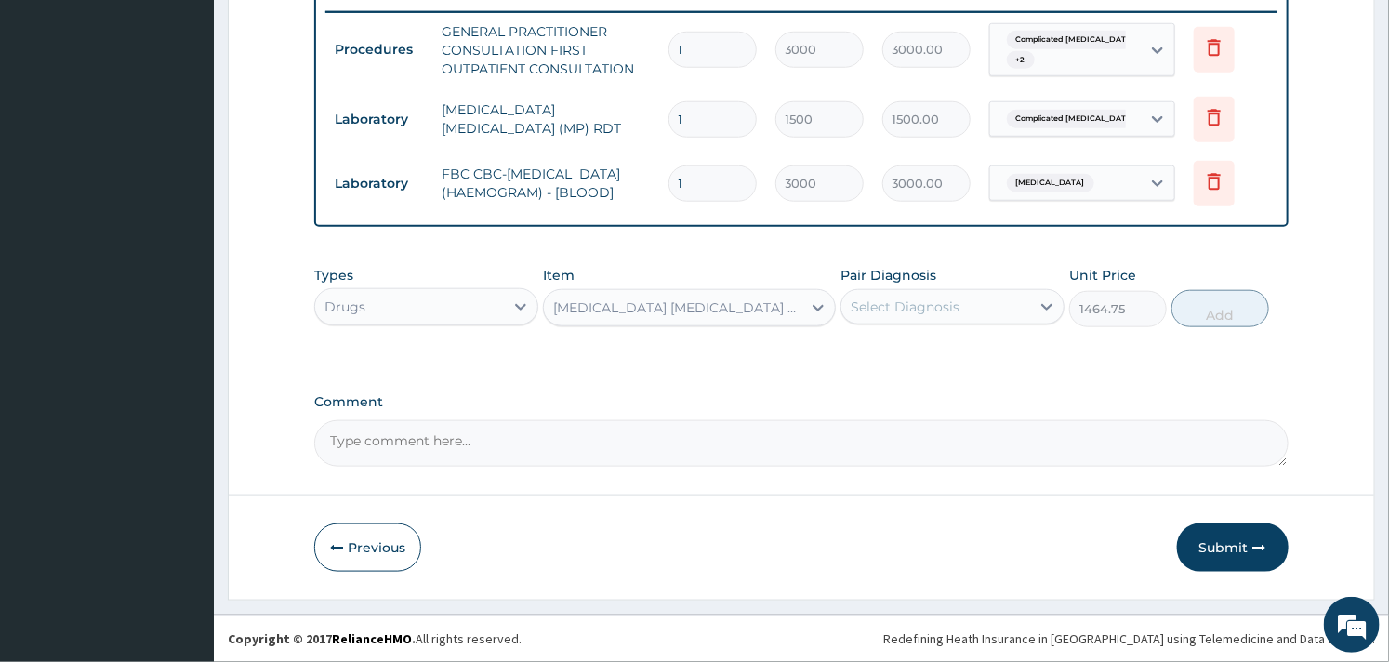
click at [985, 300] on div "Select Diagnosis" at bounding box center [935, 307] width 189 height 30
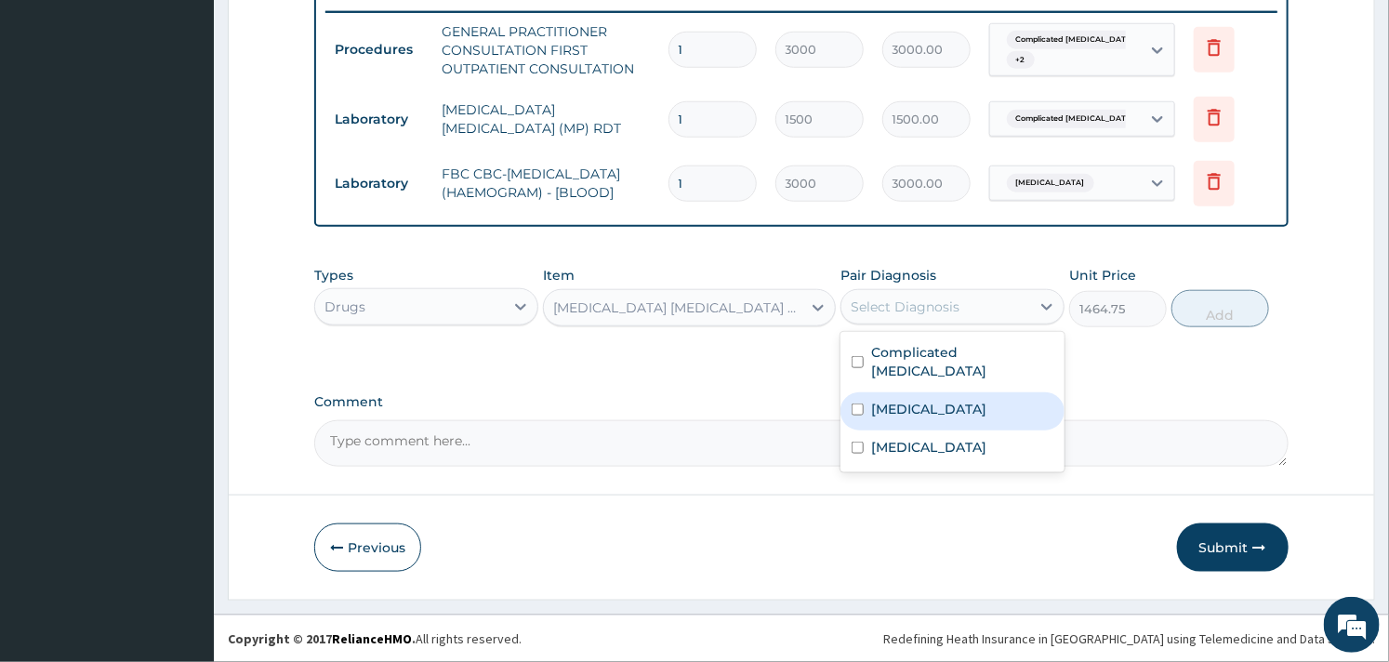
click at [862, 402] on div "Sepsis" at bounding box center [952, 411] width 224 height 38
checkbox input "true"
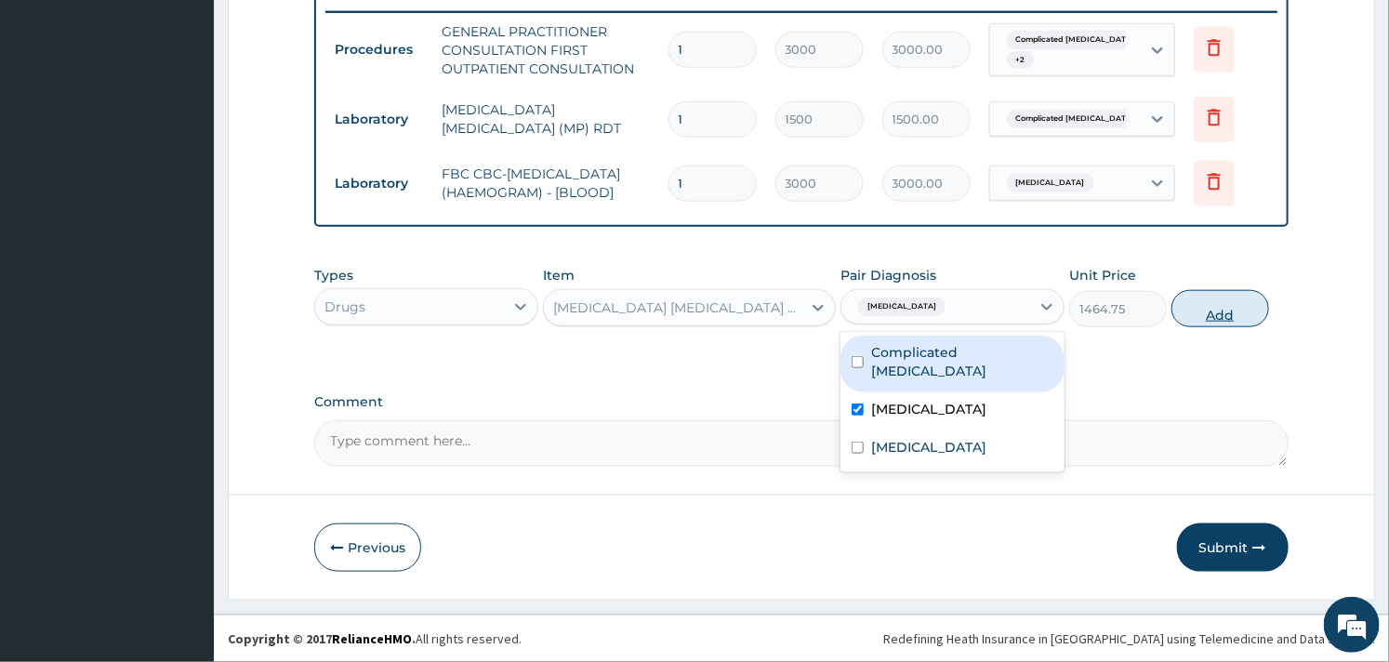
click at [1188, 301] on button "Add" at bounding box center [1220, 308] width 98 height 37
type input "0"
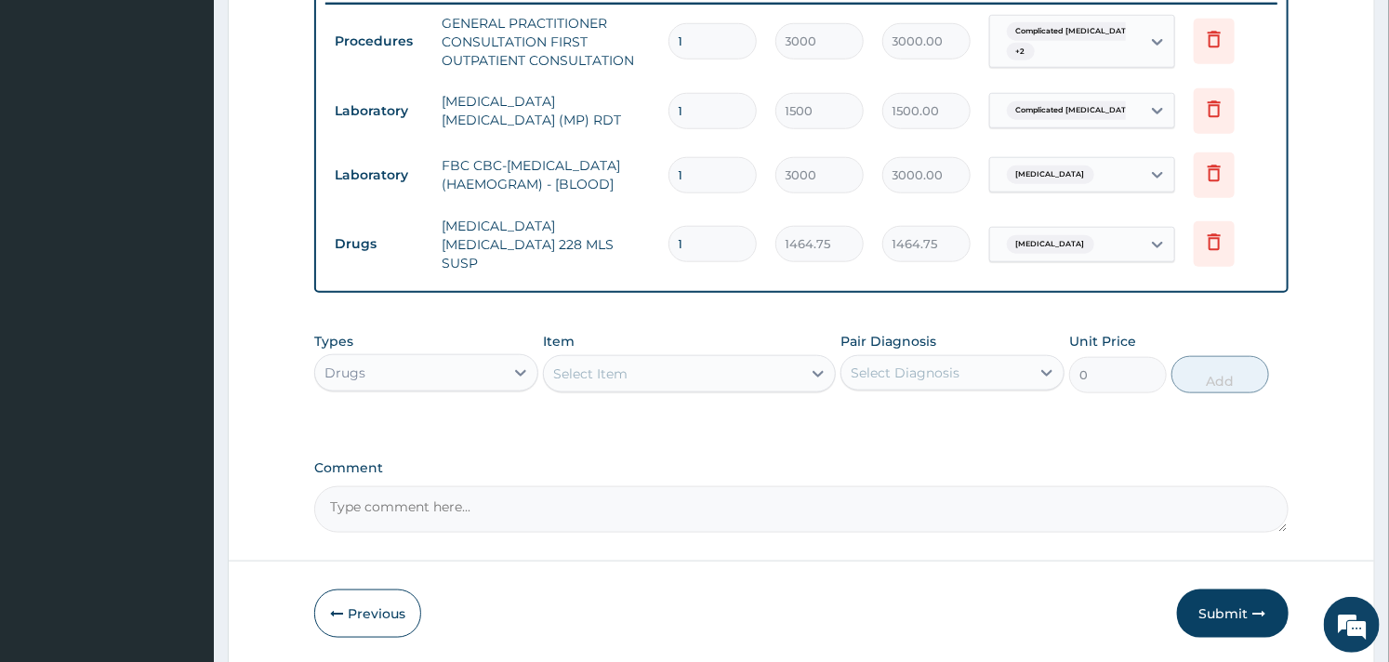
click at [660, 355] on div "Select Item" at bounding box center [689, 373] width 292 height 37
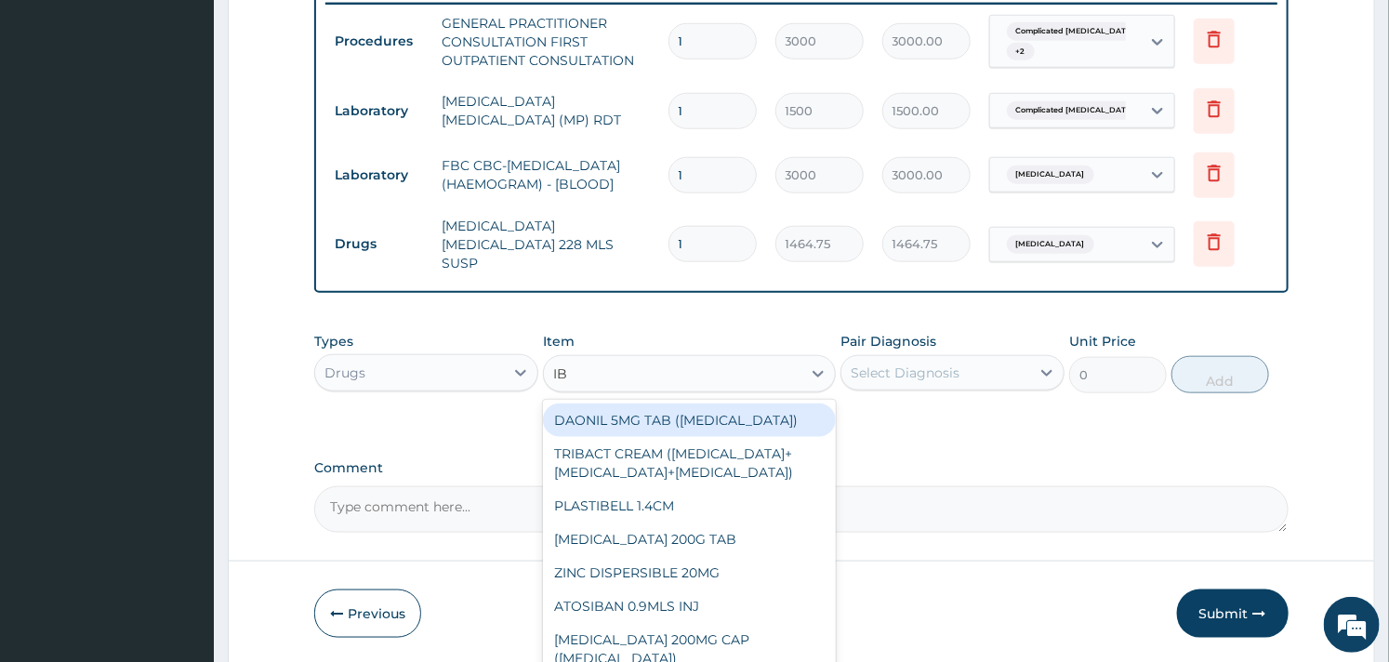
type input "IBU"
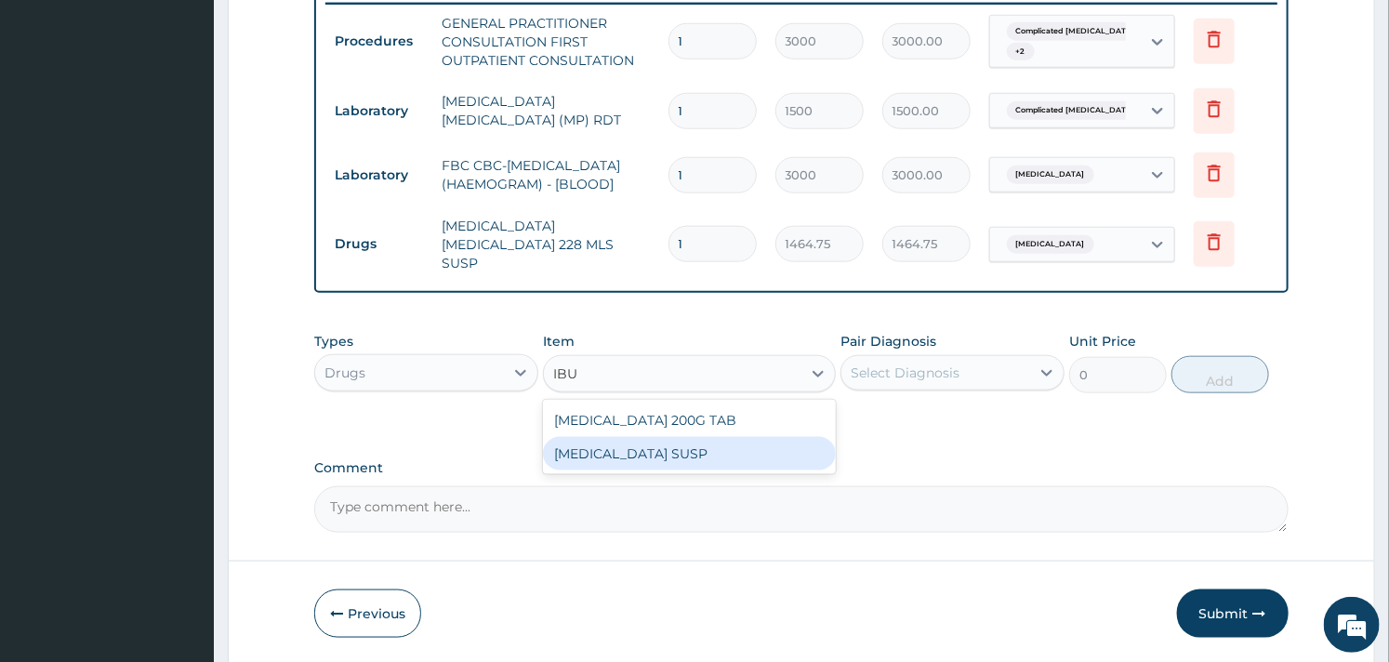
click at [711, 440] on div "IBUPROFEN SUSP" at bounding box center [689, 453] width 292 height 33
type input "525"
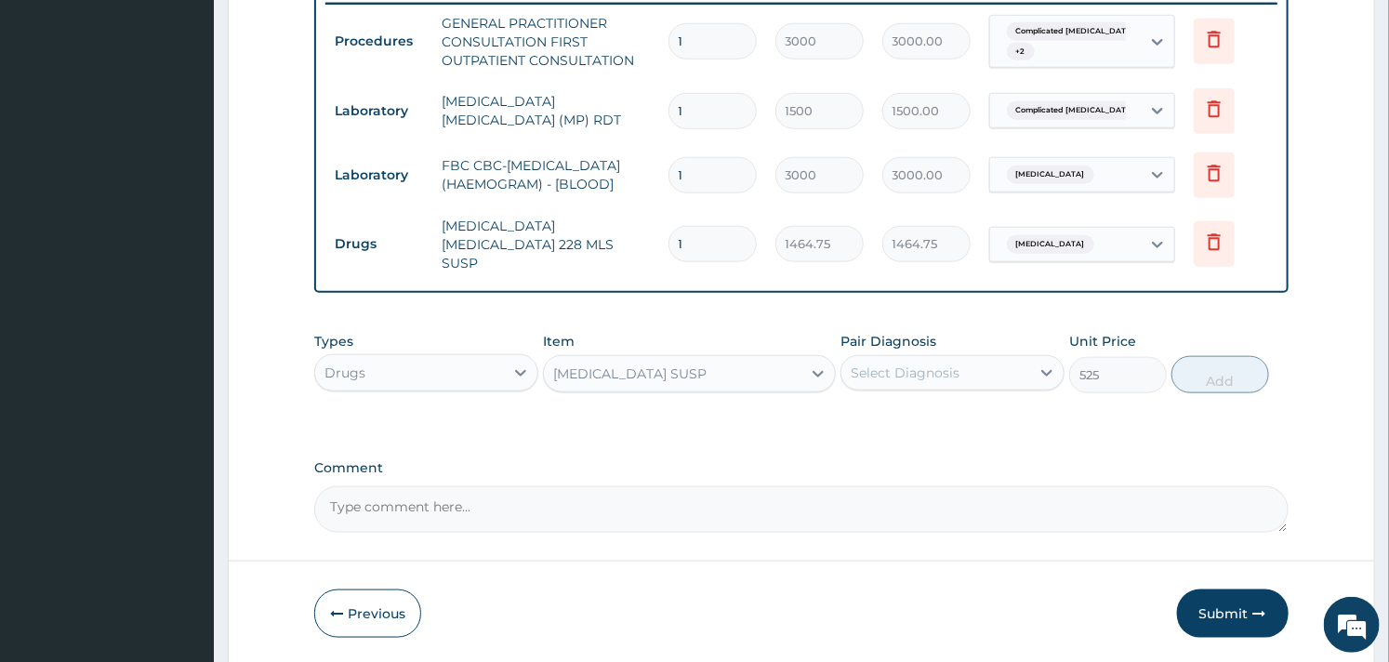
click at [991, 351] on div "Pair Diagnosis Select Diagnosis" at bounding box center [952, 362] width 224 height 61
click at [985, 359] on div "Select Diagnosis" at bounding box center [935, 373] width 189 height 30
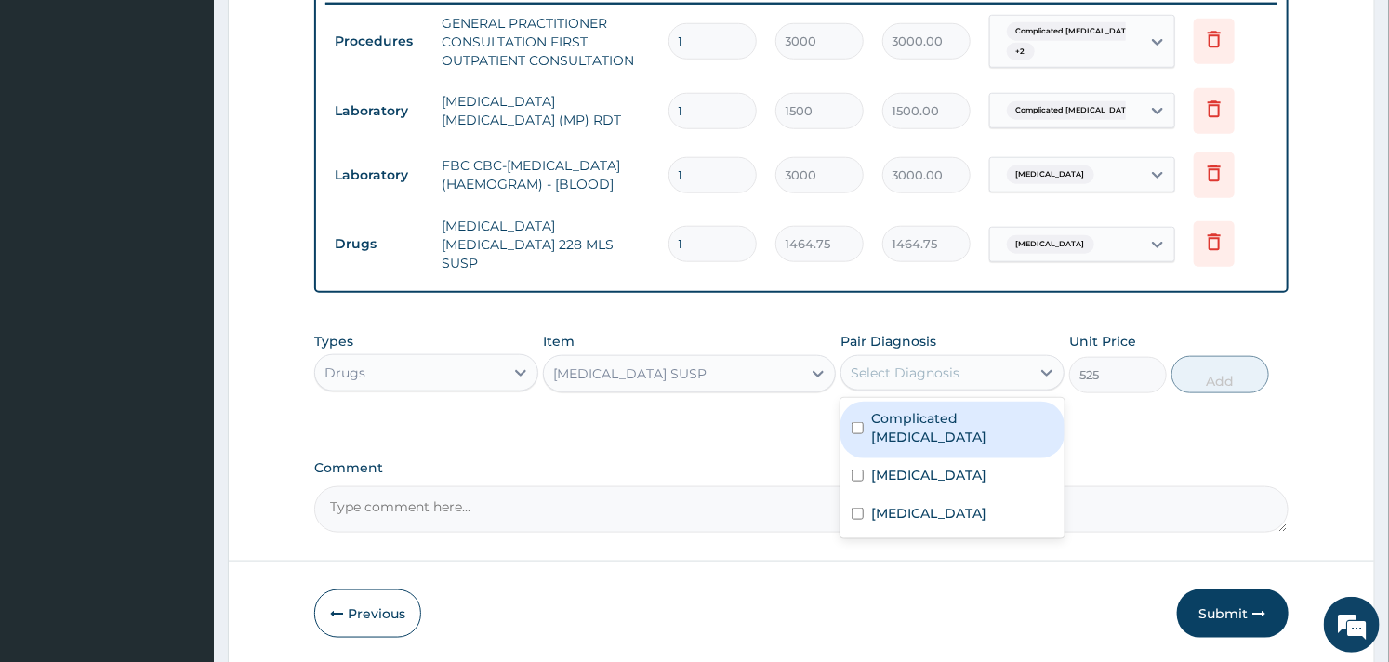
click at [874, 409] on label "Complicated malaria" at bounding box center [962, 427] width 182 height 37
checkbox input "true"
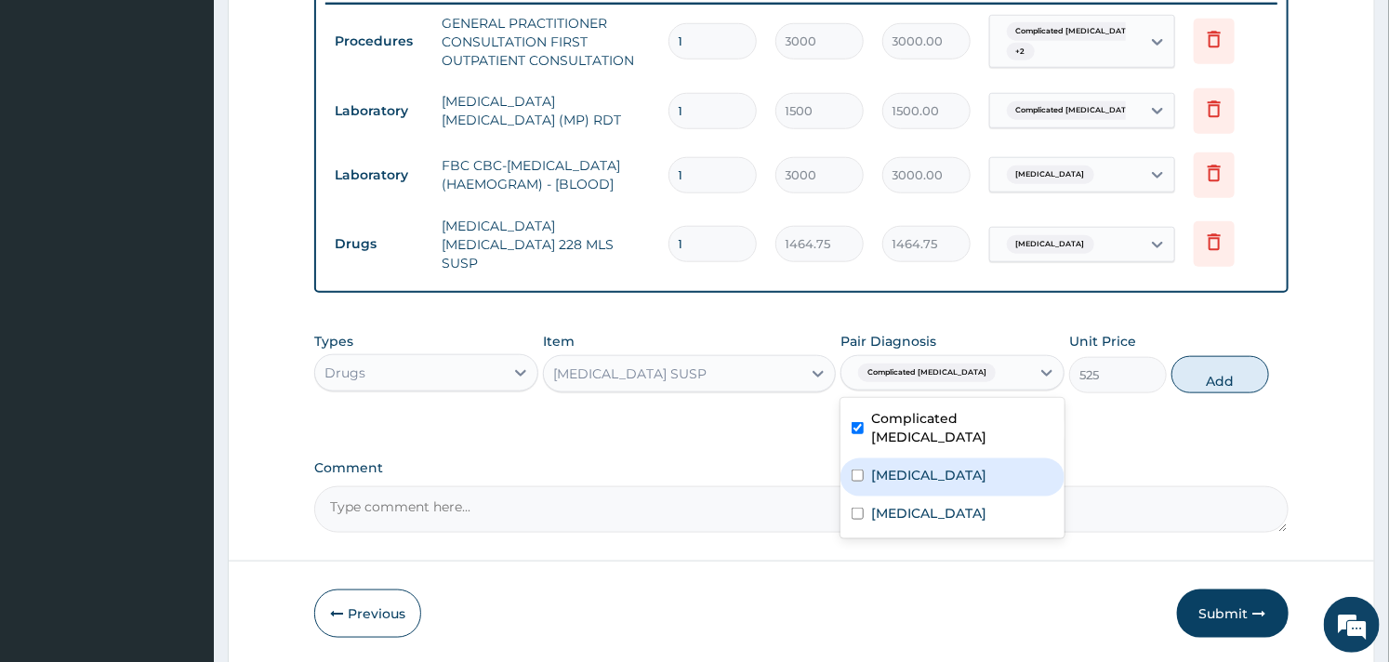
click at [857, 469] on input "checkbox" at bounding box center [857, 475] width 12 height 12
checkbox input "true"
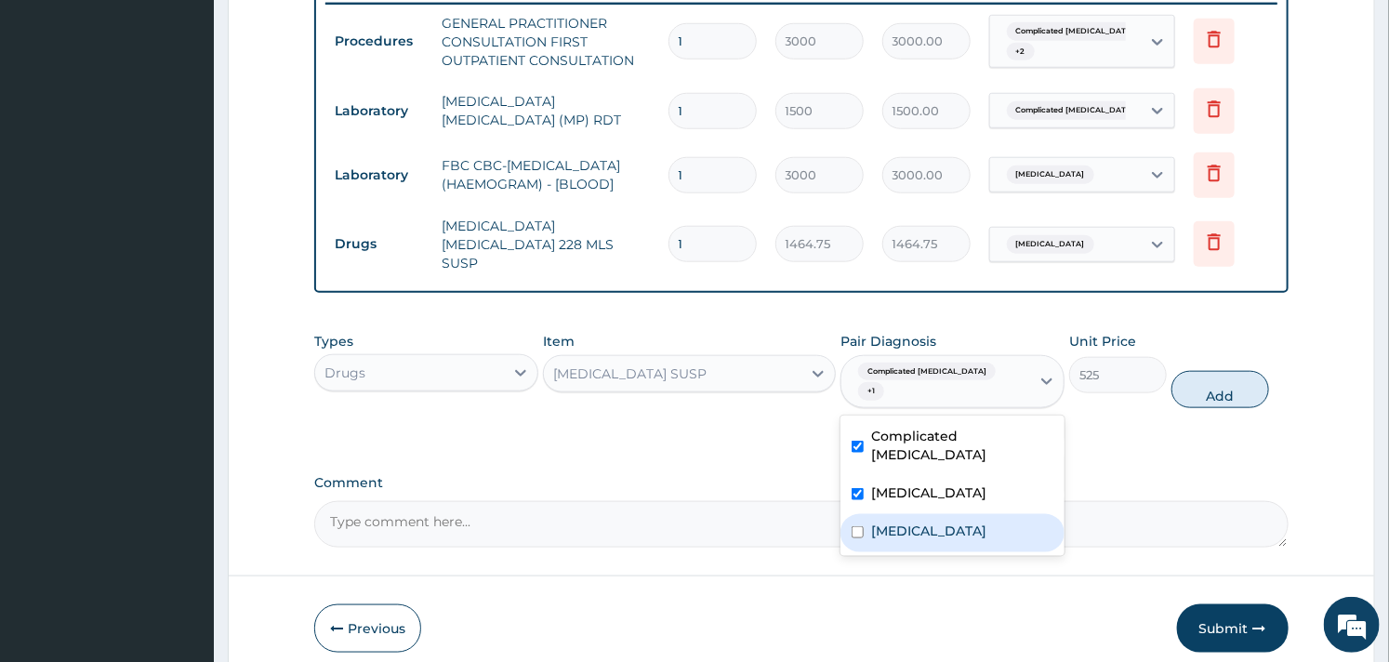
click at [864, 514] on div "Upper respiratory infection" at bounding box center [952, 533] width 224 height 38
checkbox input "true"
click at [1224, 378] on button "Add" at bounding box center [1220, 389] width 98 height 37
type input "0"
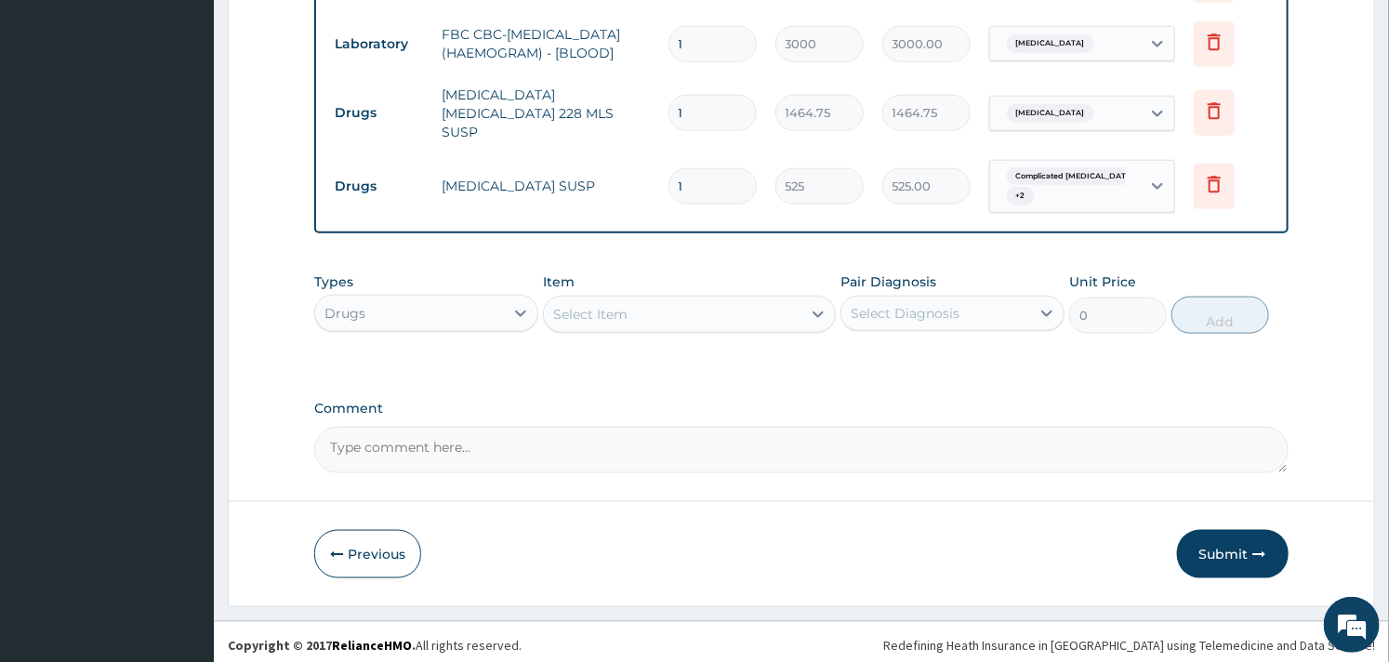
scroll to position [874, 0]
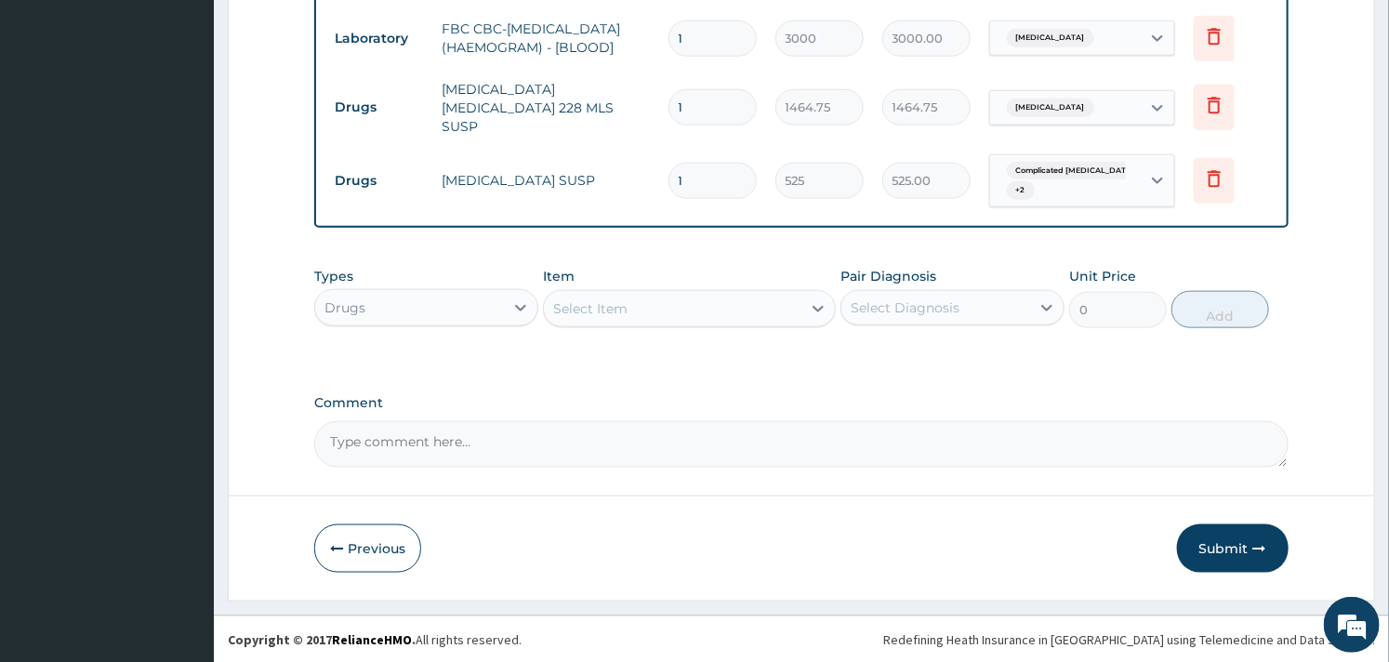
click at [641, 291] on div "Select Item" at bounding box center [689, 308] width 292 height 37
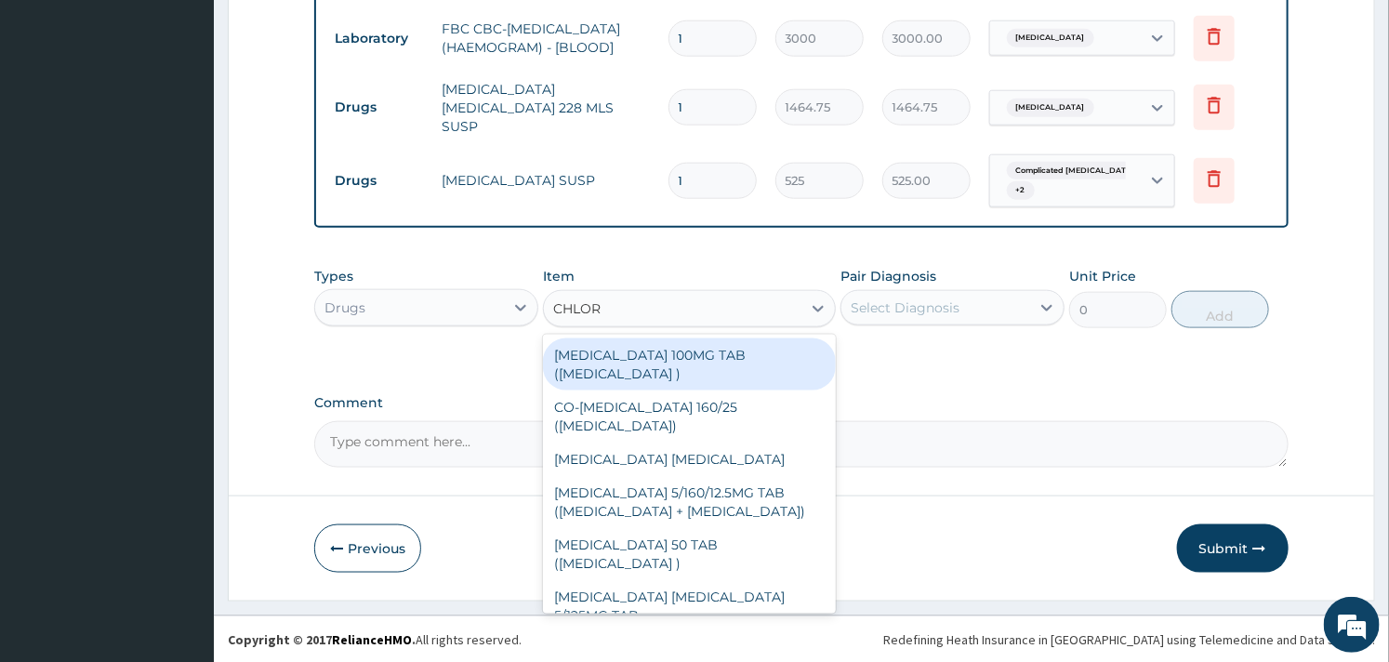
type input "CHLORP"
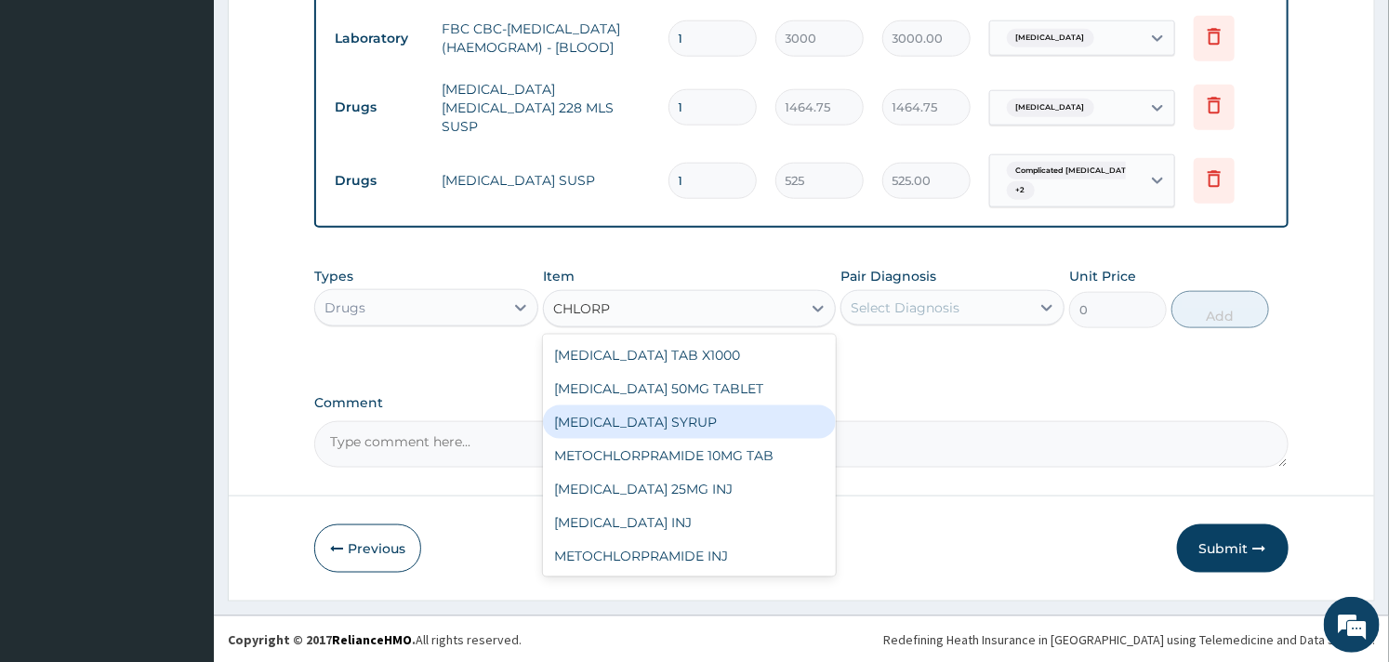
click at [688, 425] on div "CHLORPHENIRAMINE SYRUP" at bounding box center [689, 421] width 292 height 33
type input "350"
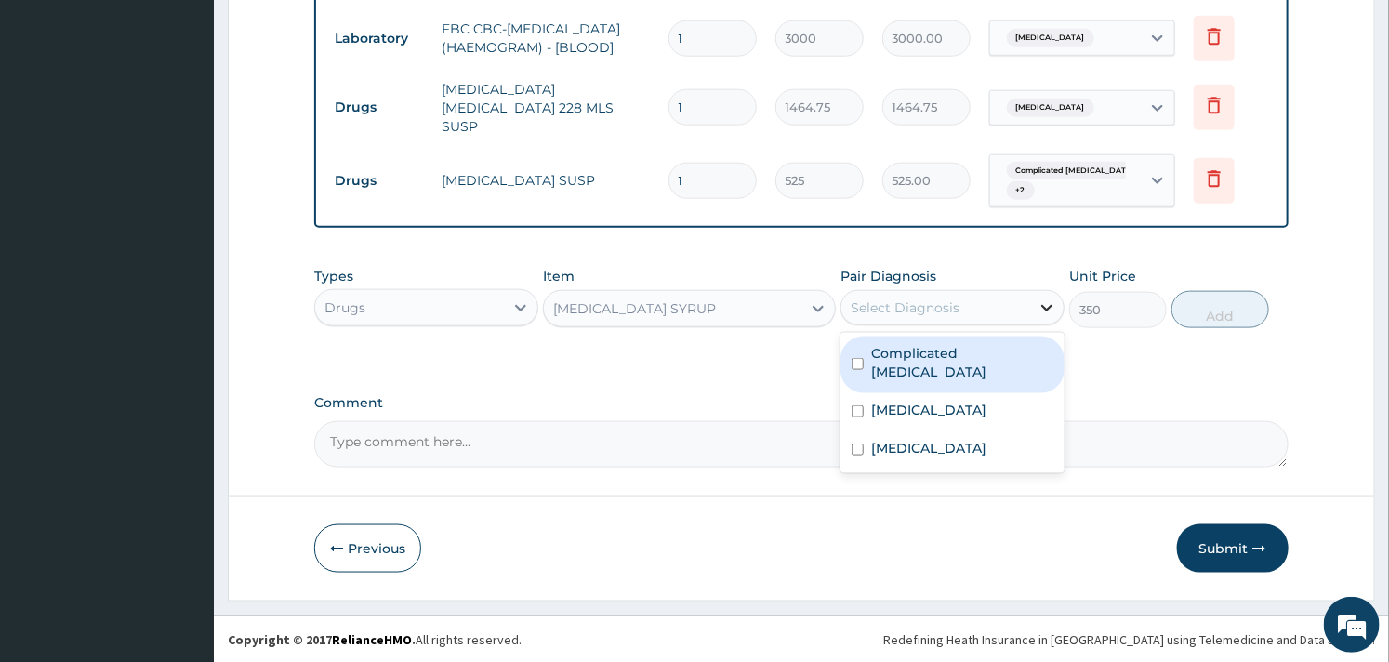
click at [1033, 303] on div at bounding box center [1046, 307] width 33 height 33
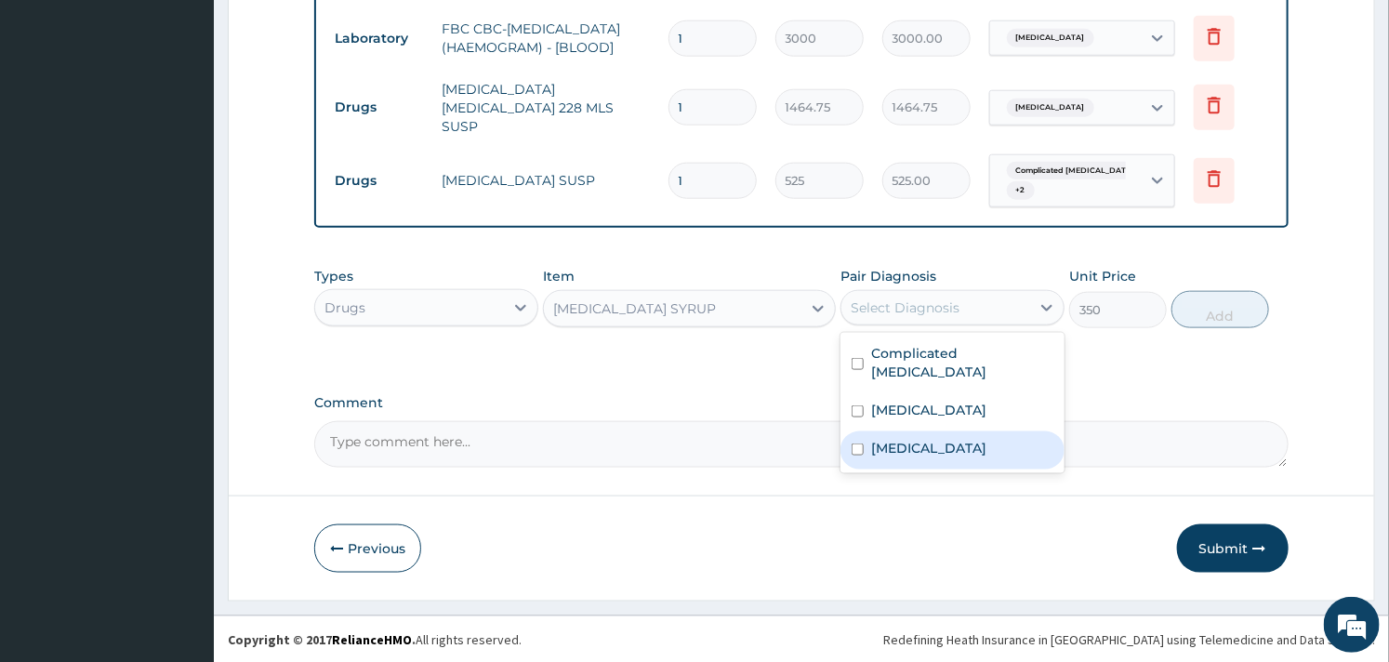
click at [884, 439] on label "Upper respiratory infection" at bounding box center [928, 448] width 115 height 19
checkbox input "true"
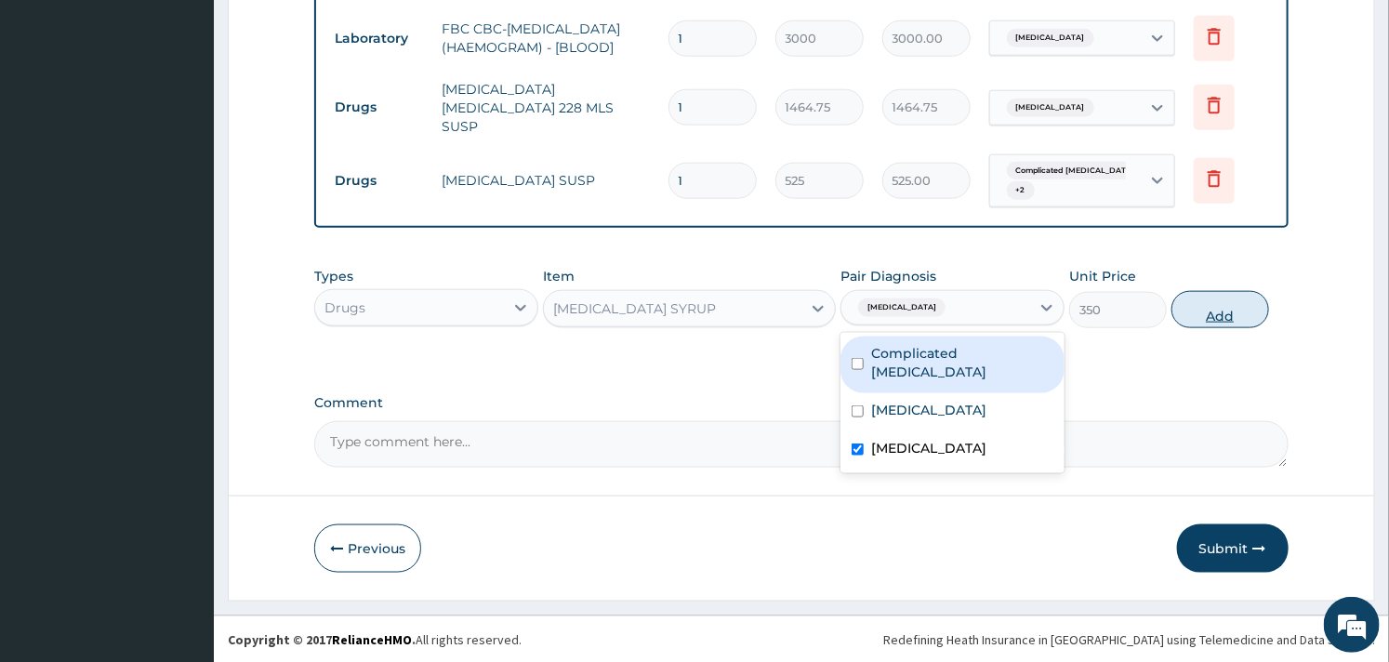
click at [1230, 296] on button "Add" at bounding box center [1220, 309] width 98 height 37
type input "0"
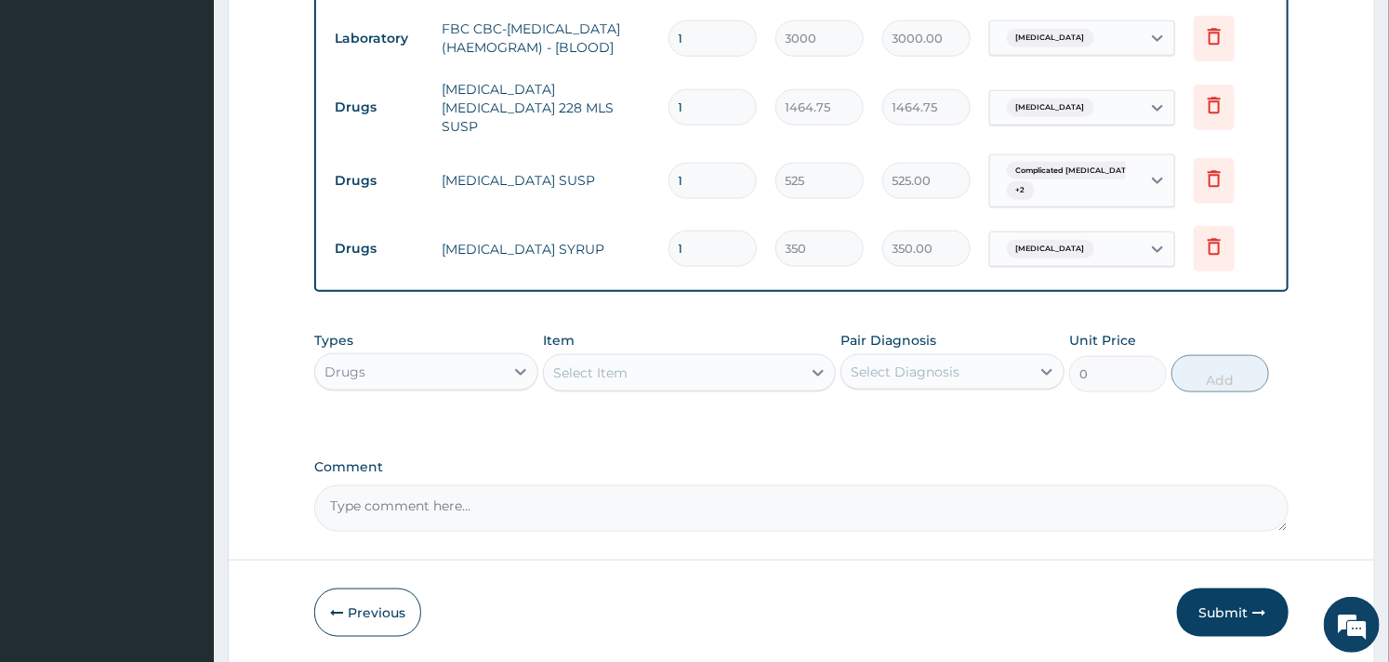
click at [608, 360] on div "Select Item" at bounding box center [672, 373] width 257 height 30
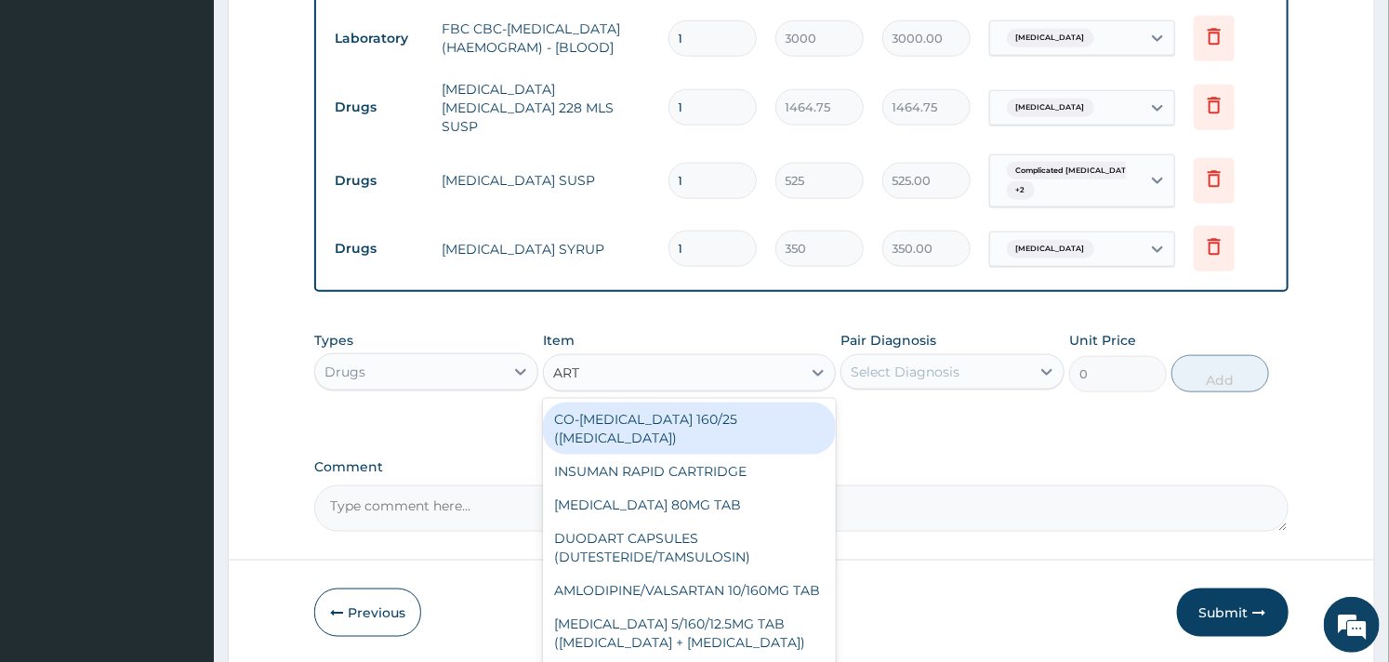
type input "ARTE"
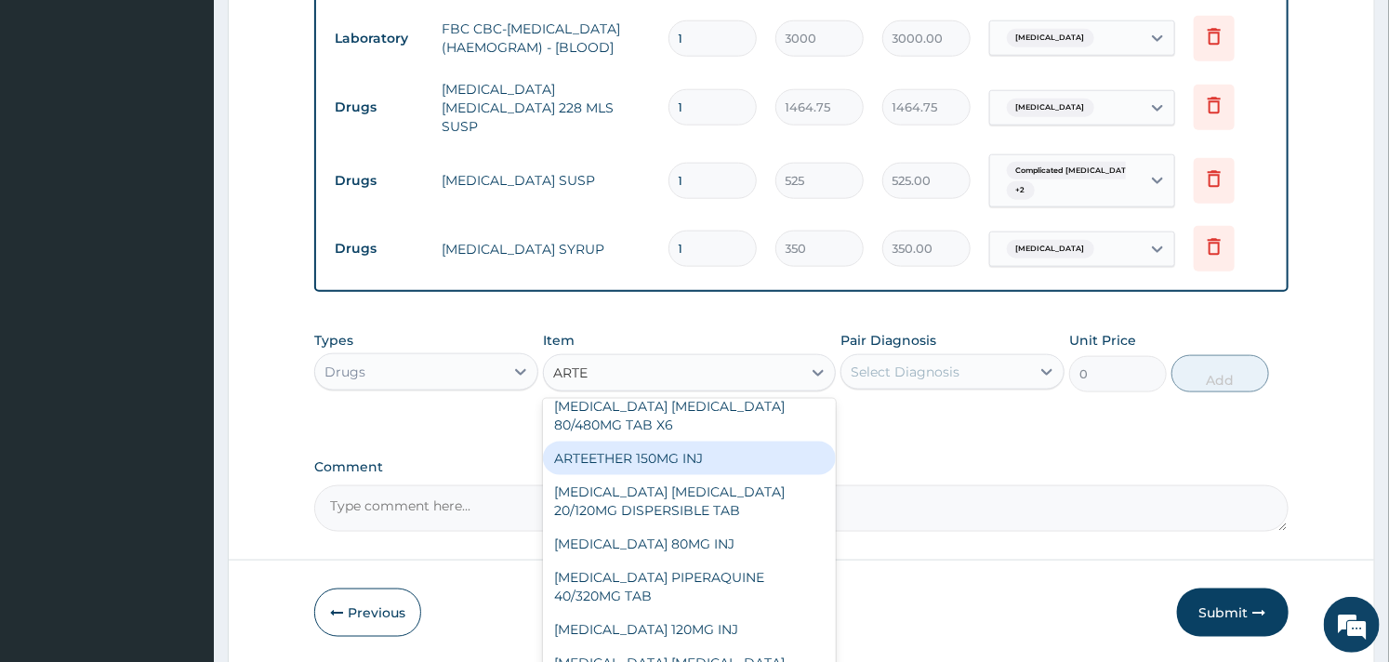
scroll to position [137, 0]
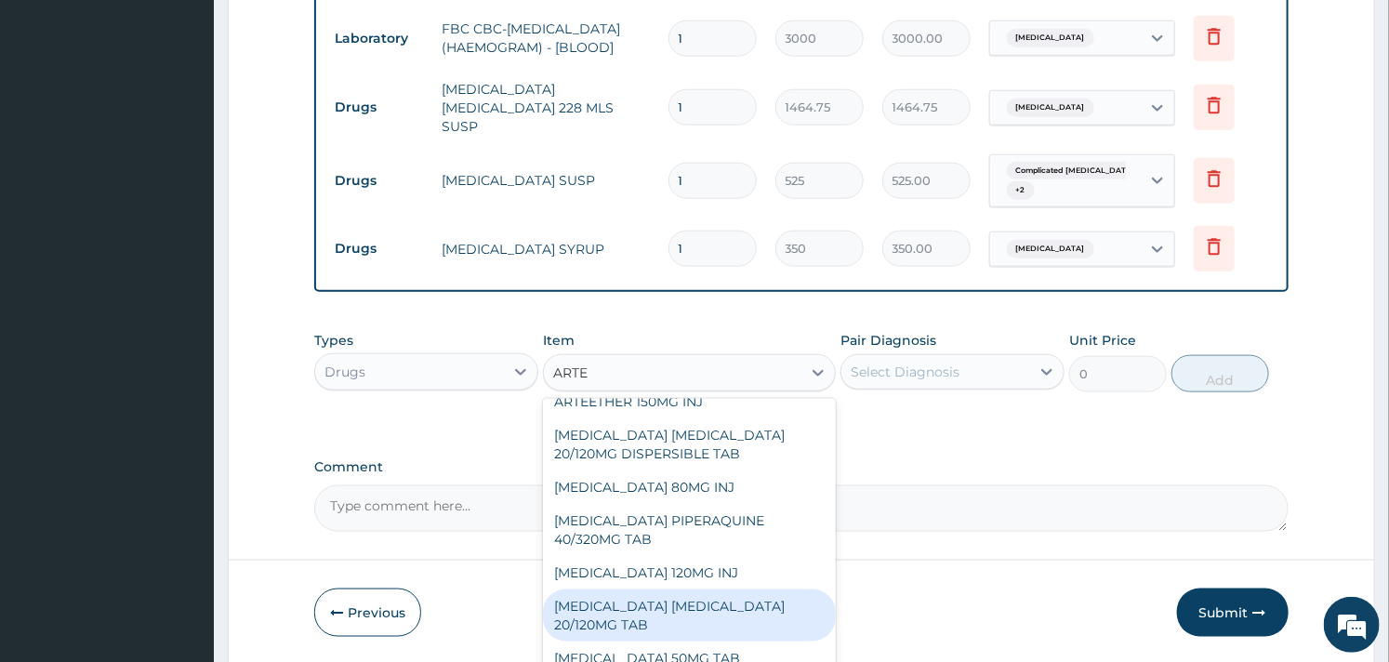
click at [689, 600] on div "ARTEMETHER LUMEFANTRINE 20/120MG TAB" at bounding box center [689, 615] width 292 height 52
type input "84"
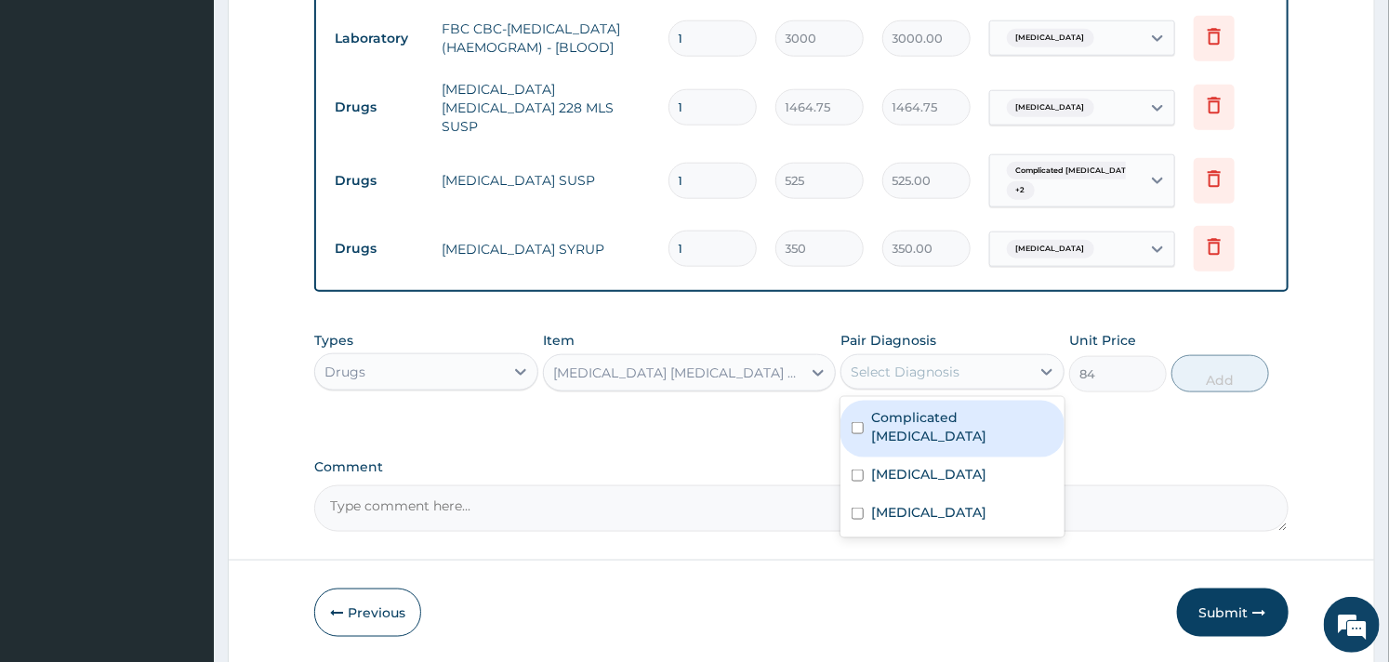
click at [939, 364] on div "Select Diagnosis" at bounding box center [905, 372] width 109 height 19
click at [878, 421] on label "Complicated malaria" at bounding box center [962, 426] width 182 height 37
checkbox input "true"
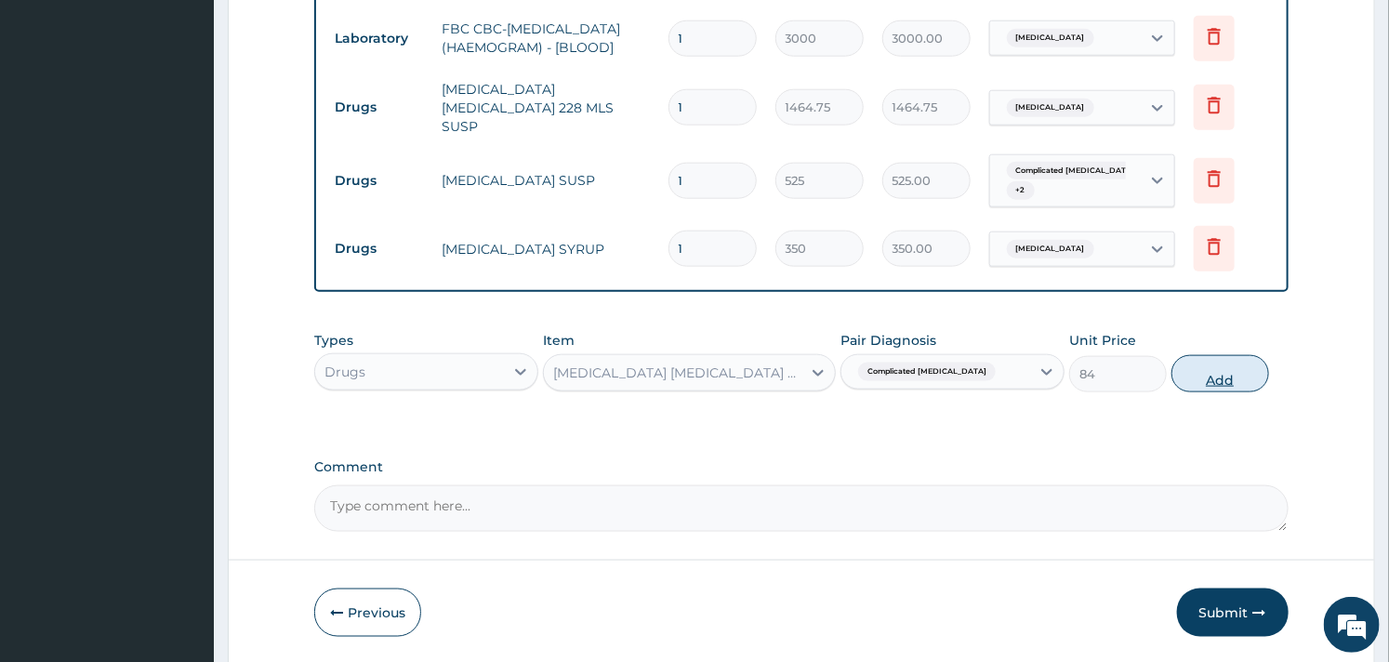
click at [1192, 363] on button "Add" at bounding box center [1220, 373] width 98 height 37
type input "0"
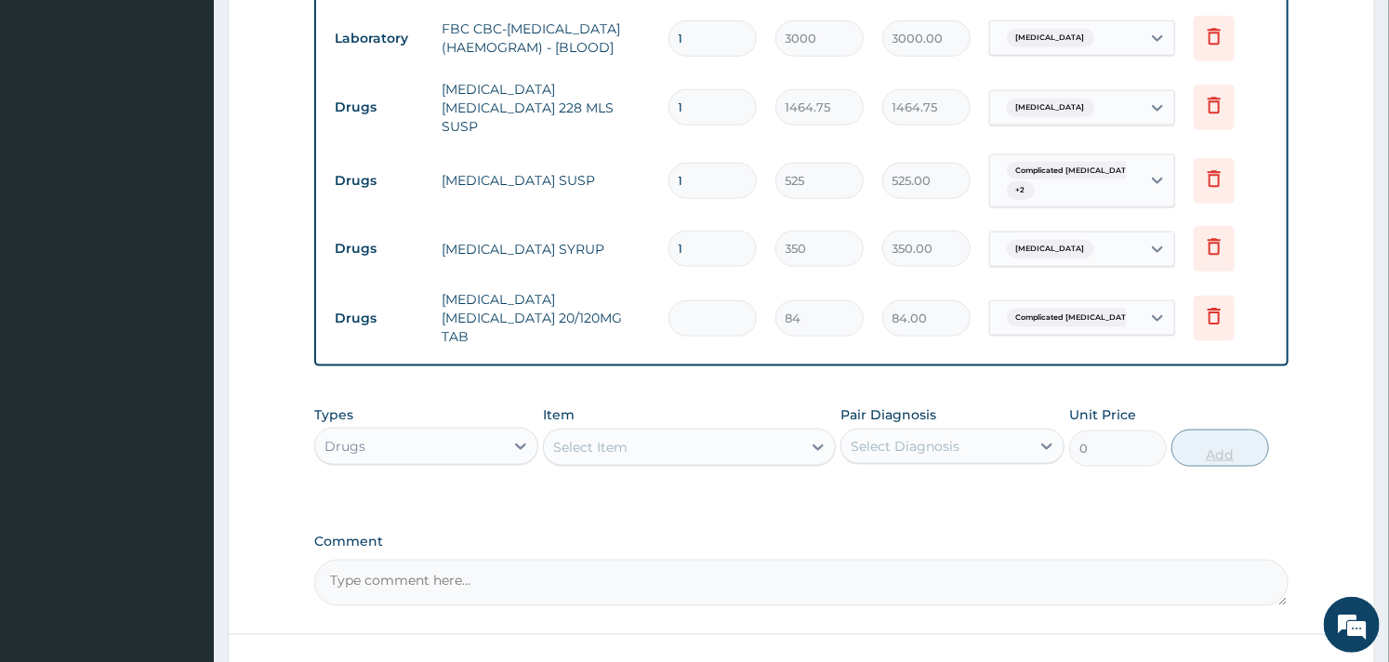
type input "0.00"
type input "6"
type input "504.00"
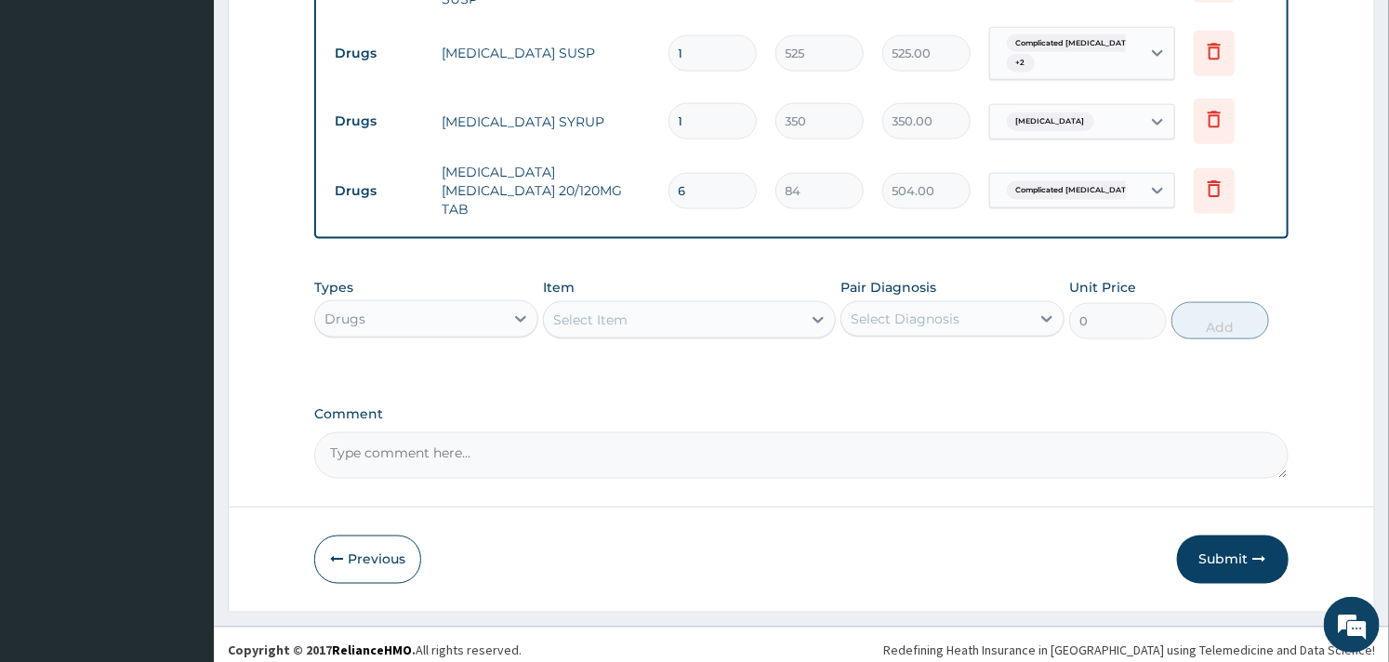
scroll to position [1004, 0]
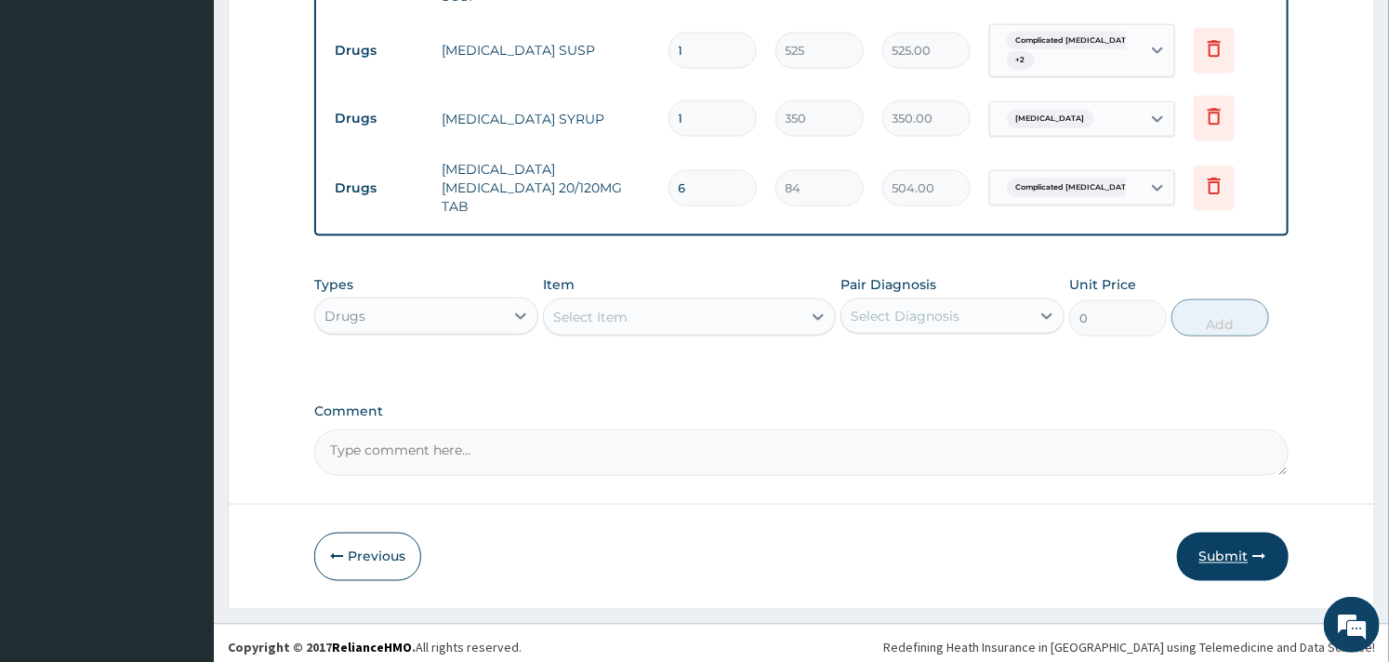
type input "6"
click at [1221, 554] on button "Submit" at bounding box center [1233, 557] width 112 height 48
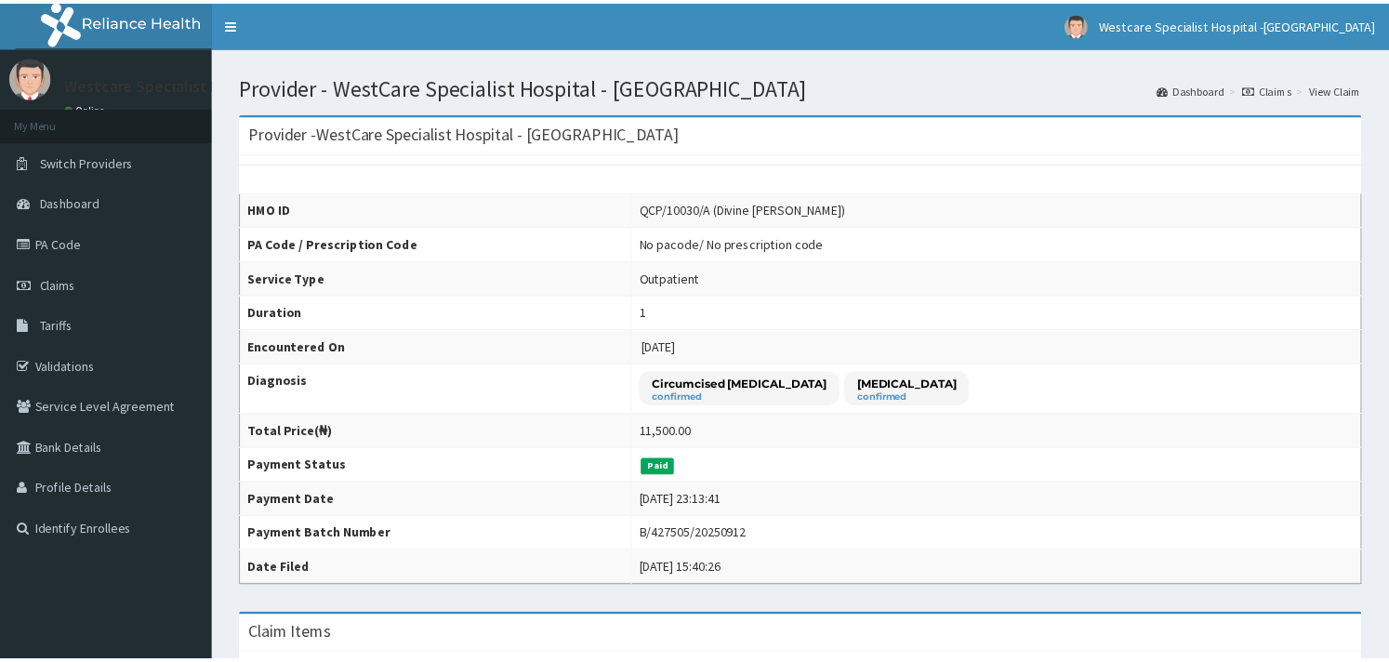
scroll to position [508, 0]
